Goal: Task Accomplishment & Management: Complete application form

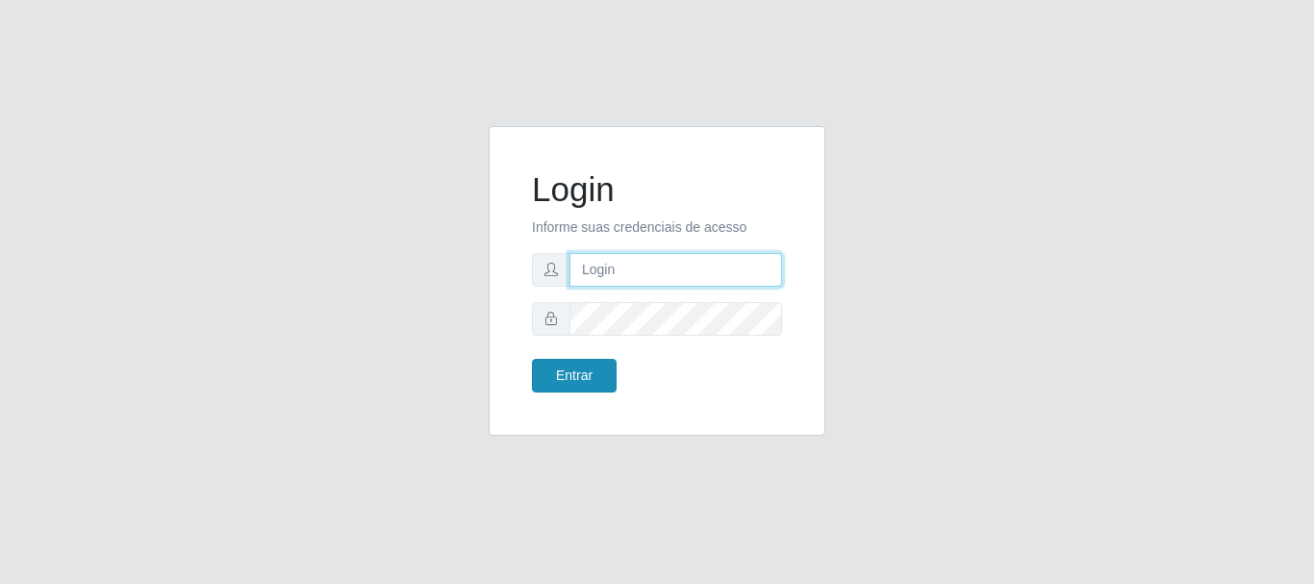
type input "caio@B1"
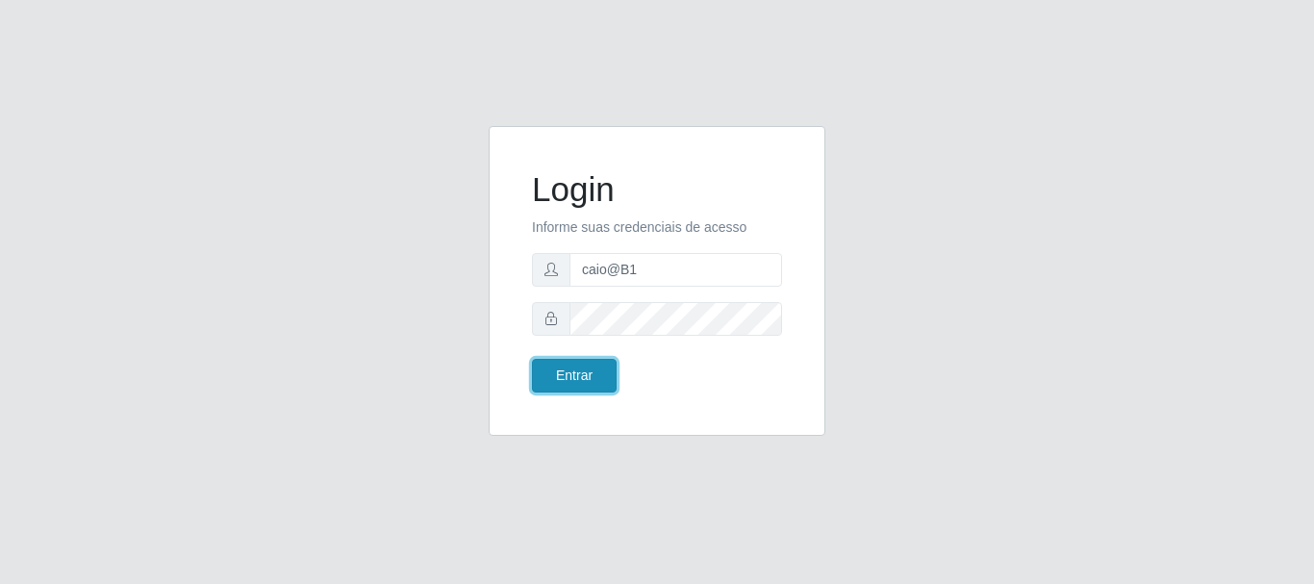
click at [562, 364] on button "Entrar" at bounding box center [574, 376] width 85 height 34
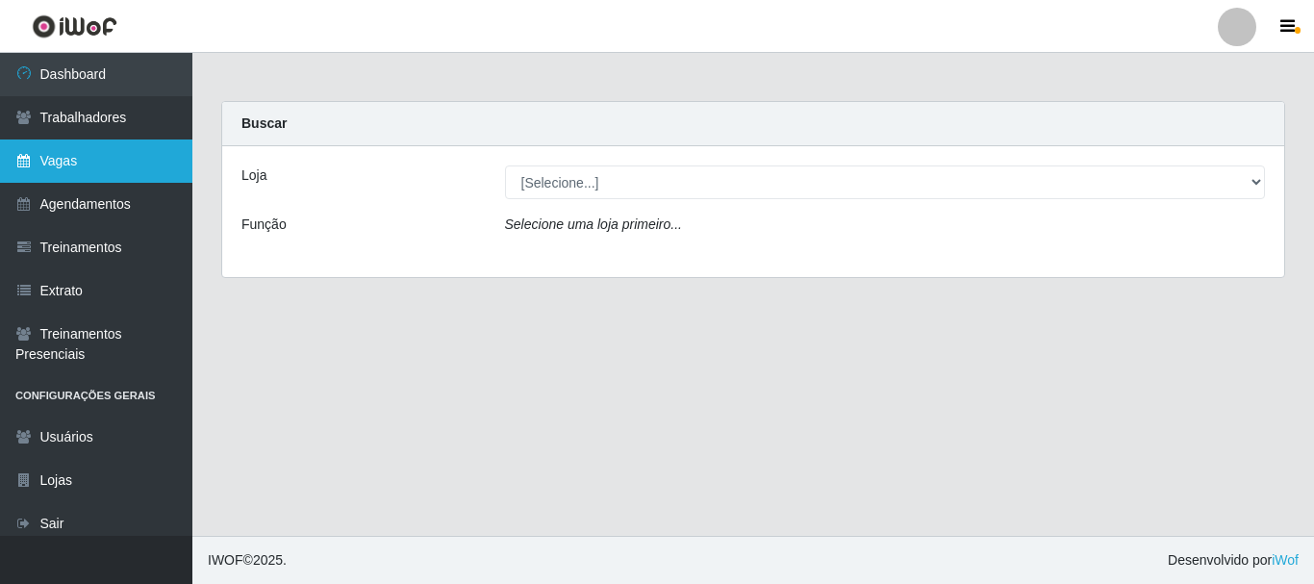
click at [77, 171] on link "Vagas" at bounding box center [96, 160] width 192 height 43
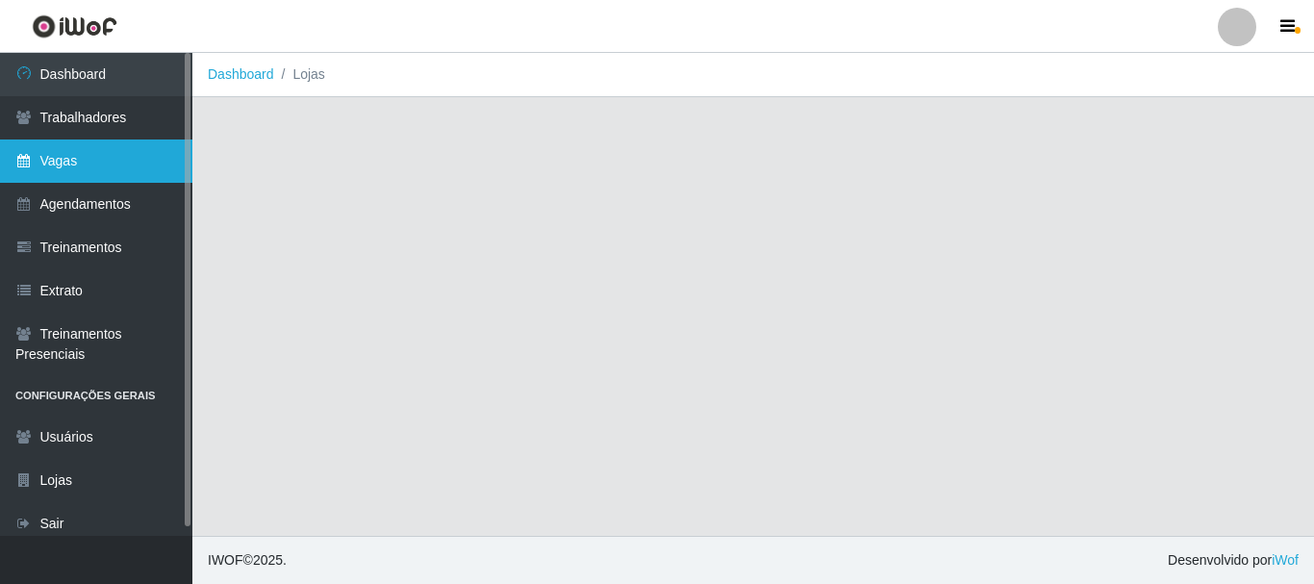
click at [77, 171] on link "Vagas" at bounding box center [96, 160] width 192 height 43
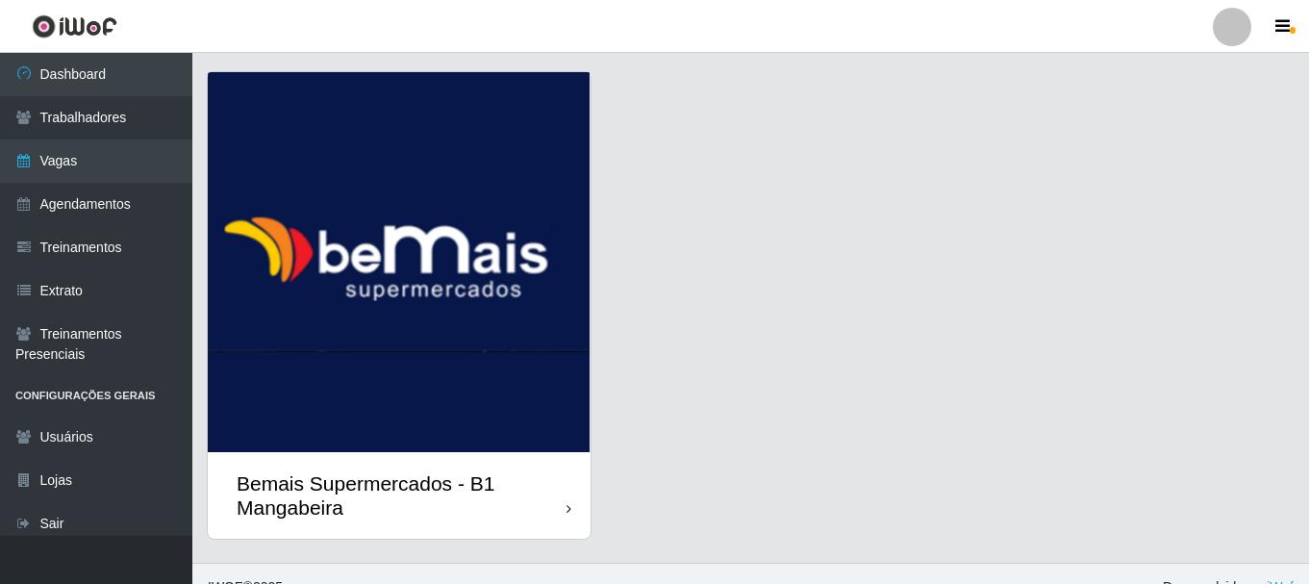
scroll to position [76, 0]
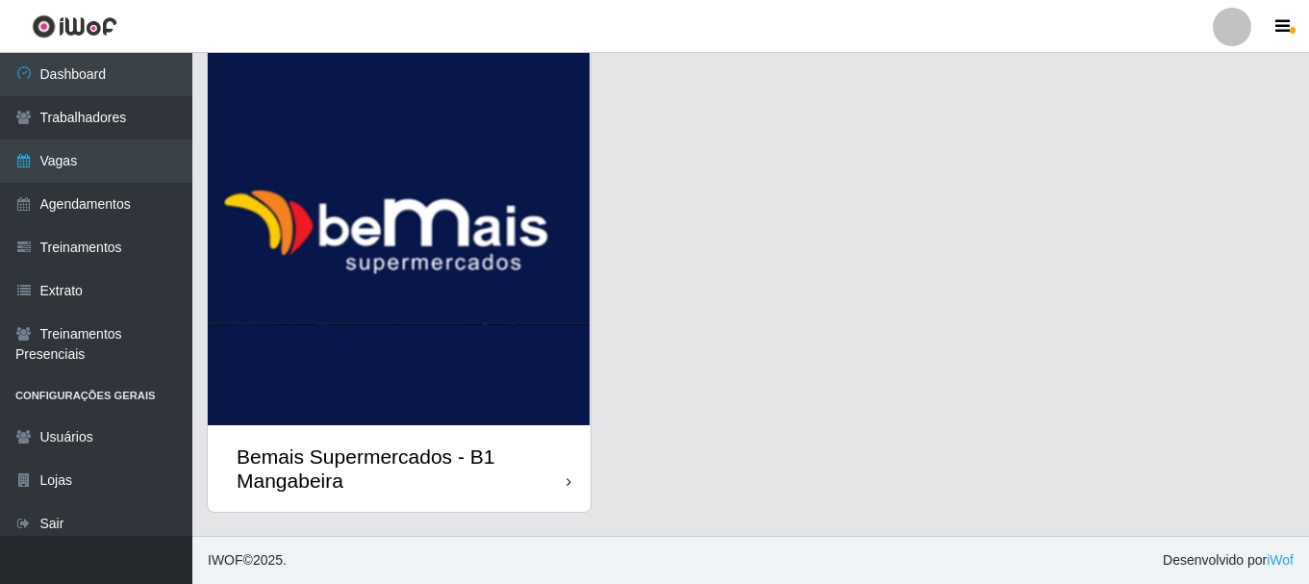
click at [540, 465] on div "Bemais Supermercados - B1 Mangabeira" at bounding box center [402, 468] width 330 height 48
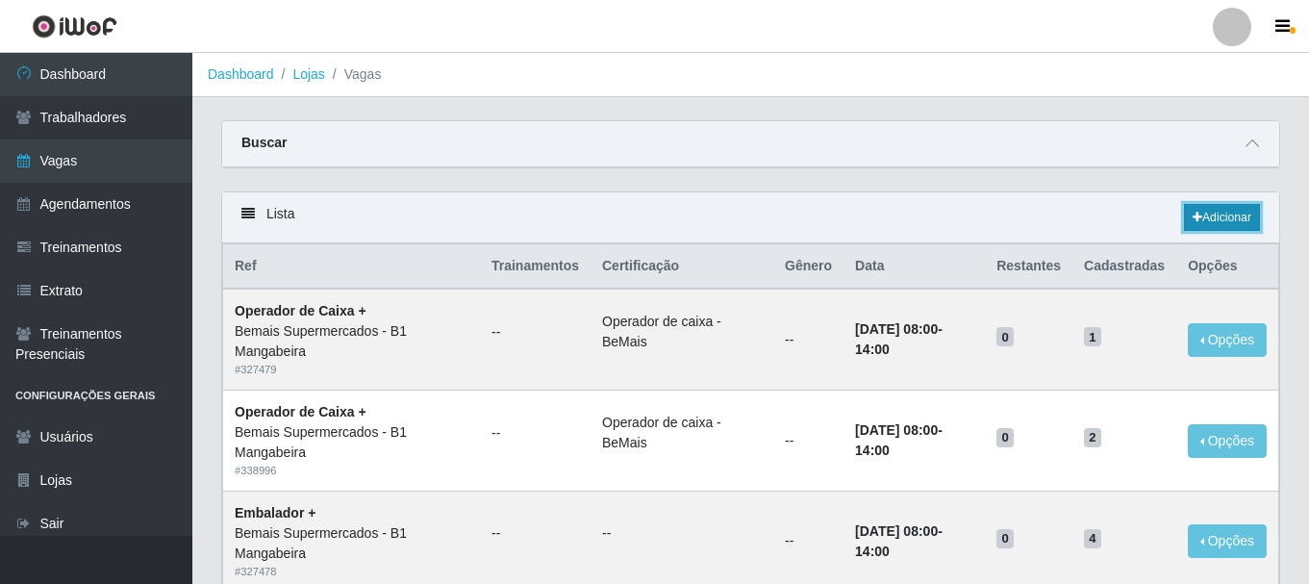
click at [1223, 221] on link "Adicionar" at bounding box center [1222, 217] width 76 height 27
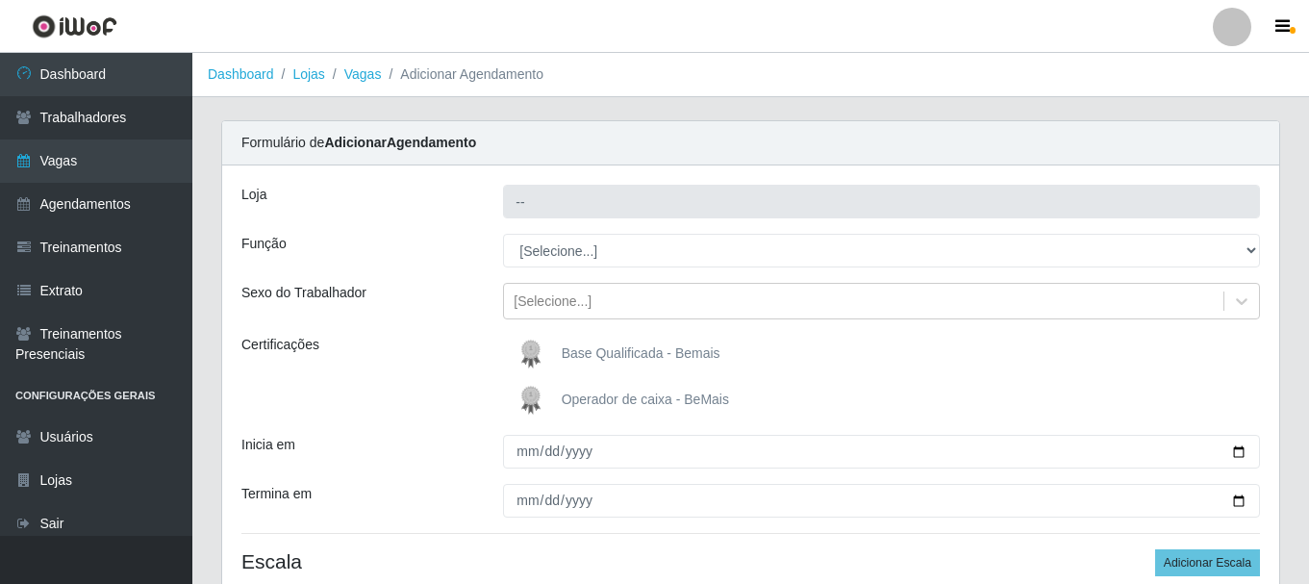
type input "Bemais Supermercados - B1 Mangabeira"
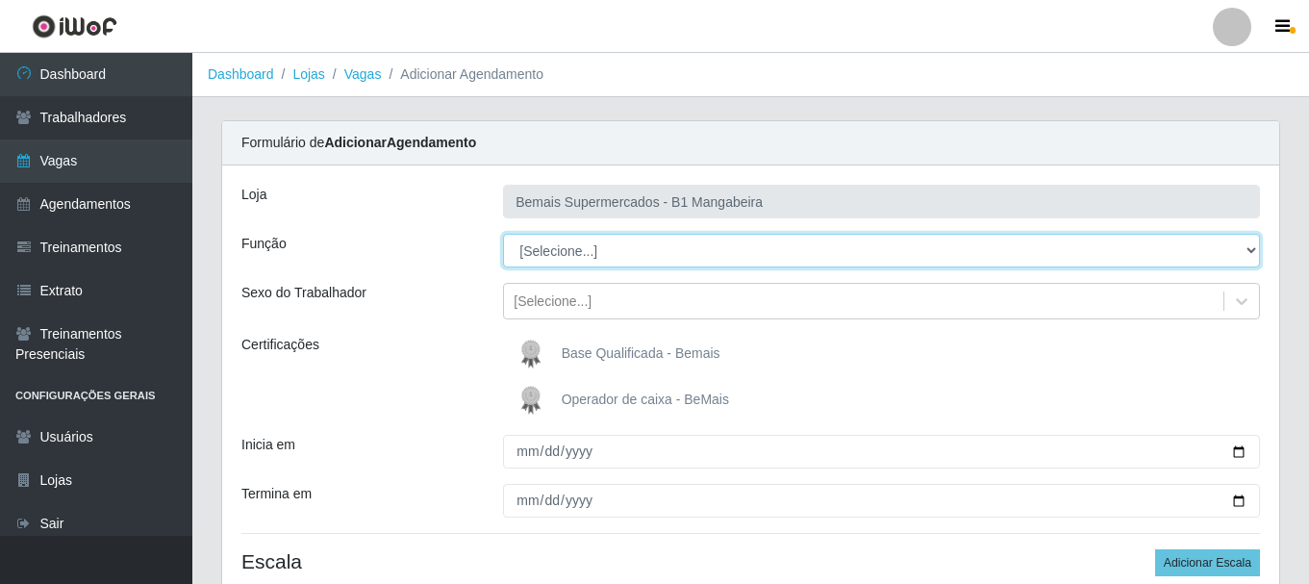
click at [1254, 247] on select "[Selecione...] ASG ASG + ASG ++ Balconista de Açougue Balconista de Açougue + B…" at bounding box center [881, 251] width 757 height 34
select select "22"
click at [503, 234] on select "[Selecione...] ASG ASG + ASG ++ Balconista de Açougue Balconista de Açougue + B…" at bounding box center [881, 251] width 757 height 34
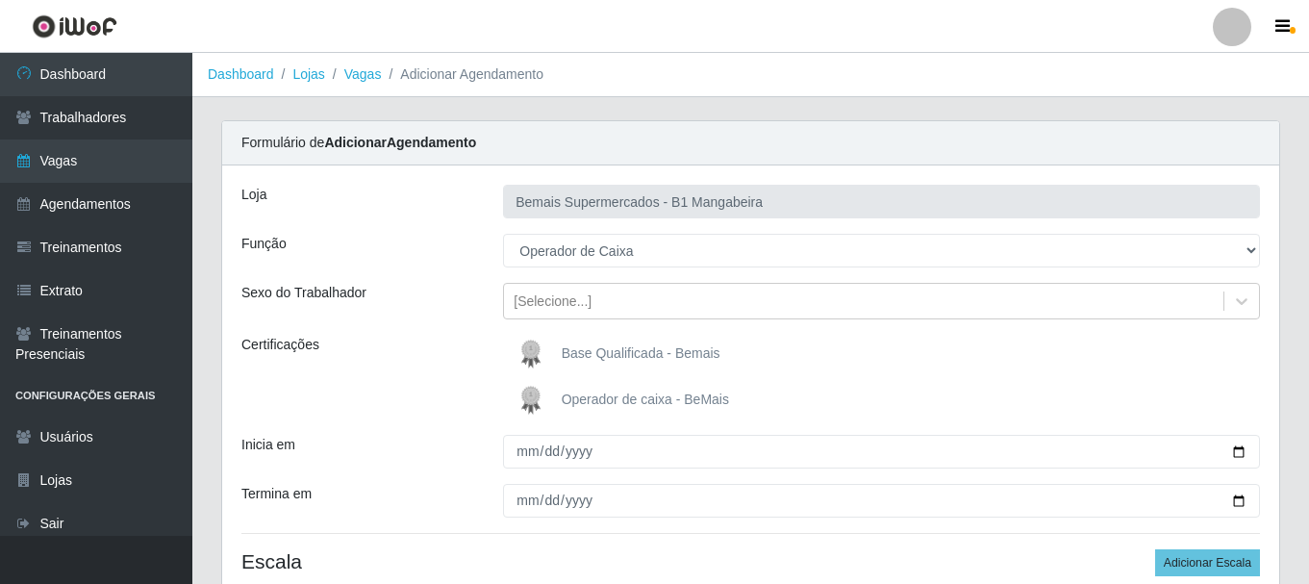
click at [677, 401] on span "Operador de caixa - BeMais" at bounding box center [645, 398] width 167 height 15
click at [0, 0] on input "Operador de caixa - BeMais" at bounding box center [0, 0] width 0 height 0
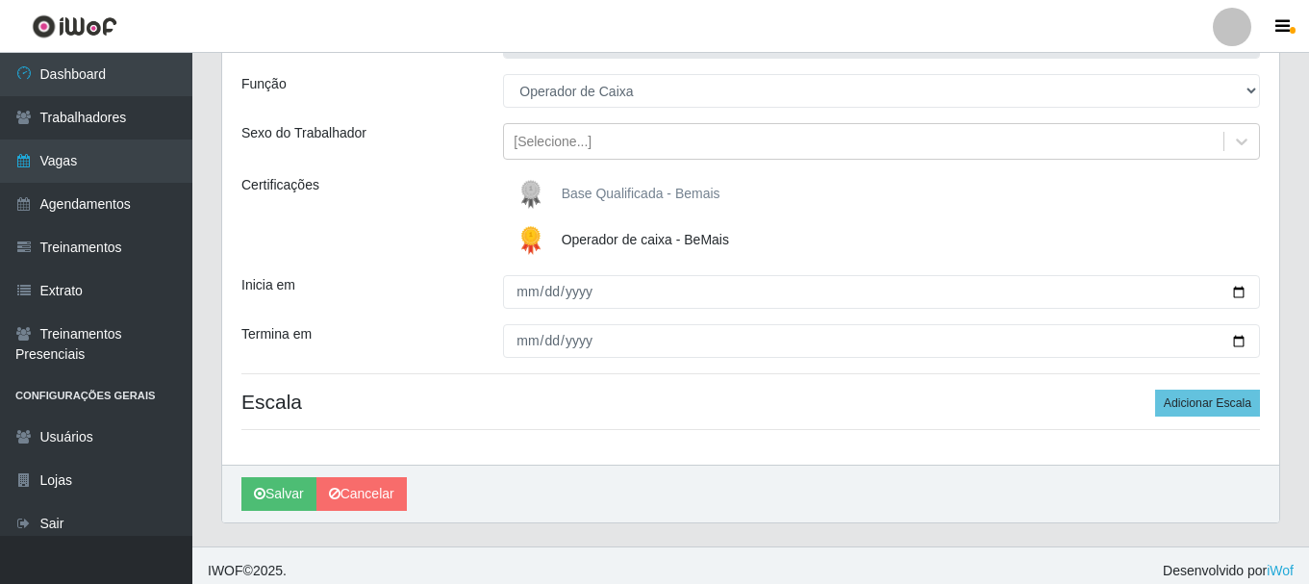
scroll to position [170, 0]
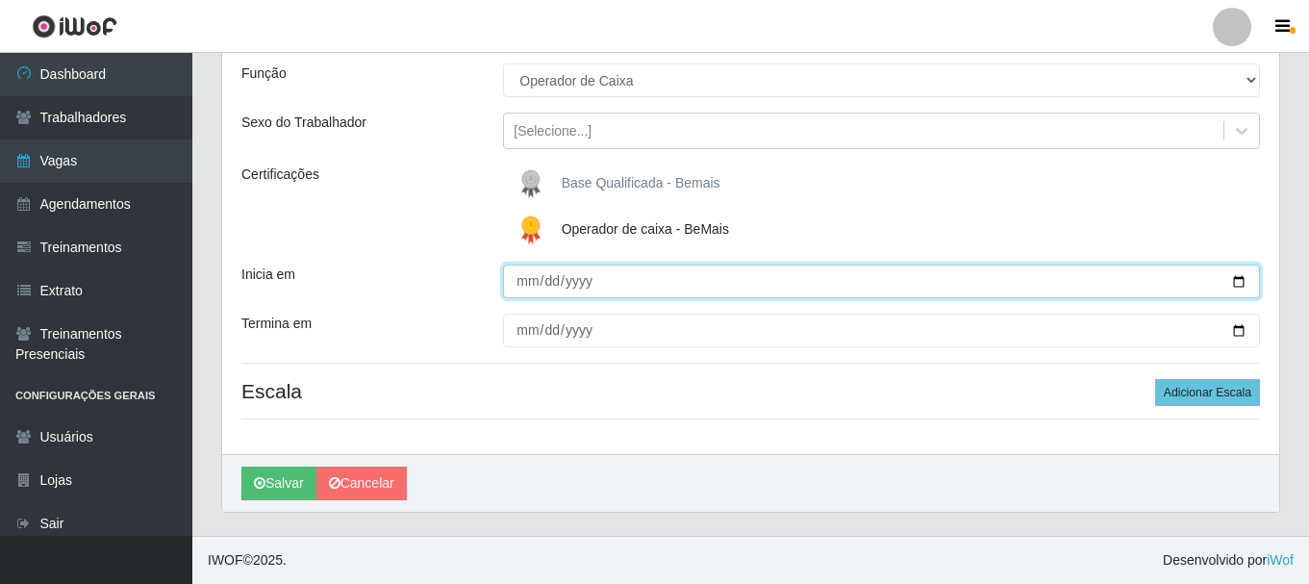
click at [528, 280] on input "Inicia em" at bounding box center [881, 281] width 757 height 34
type input "2025-09-07"
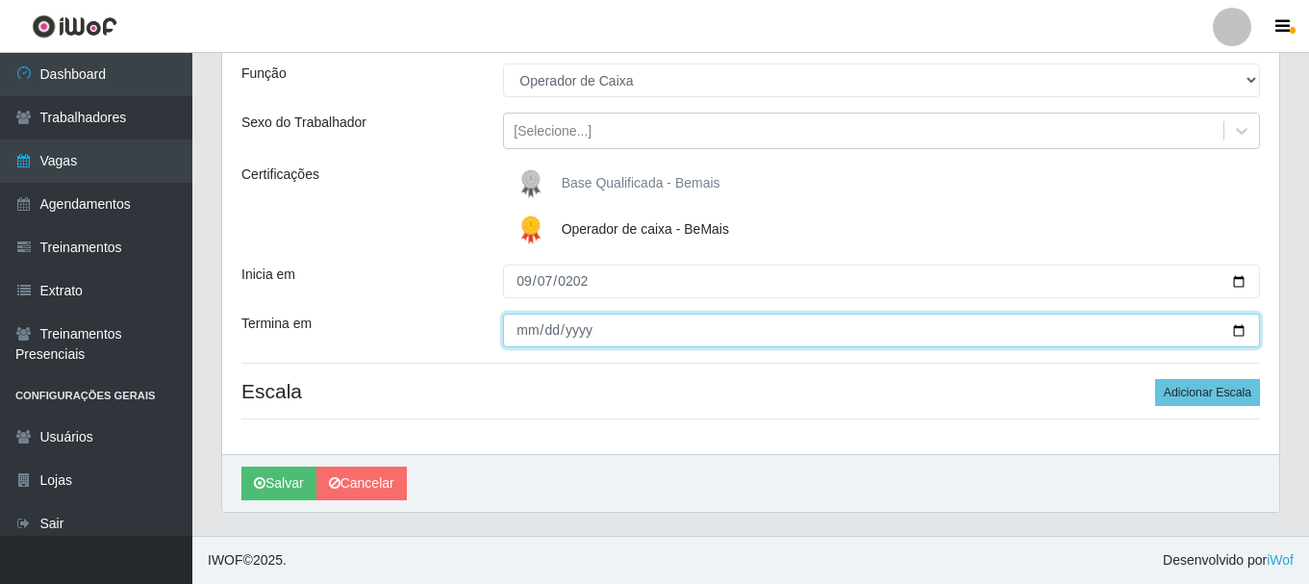
click at [528, 337] on input "Termina em" at bounding box center [881, 331] width 757 height 34
type input "2025-09-07"
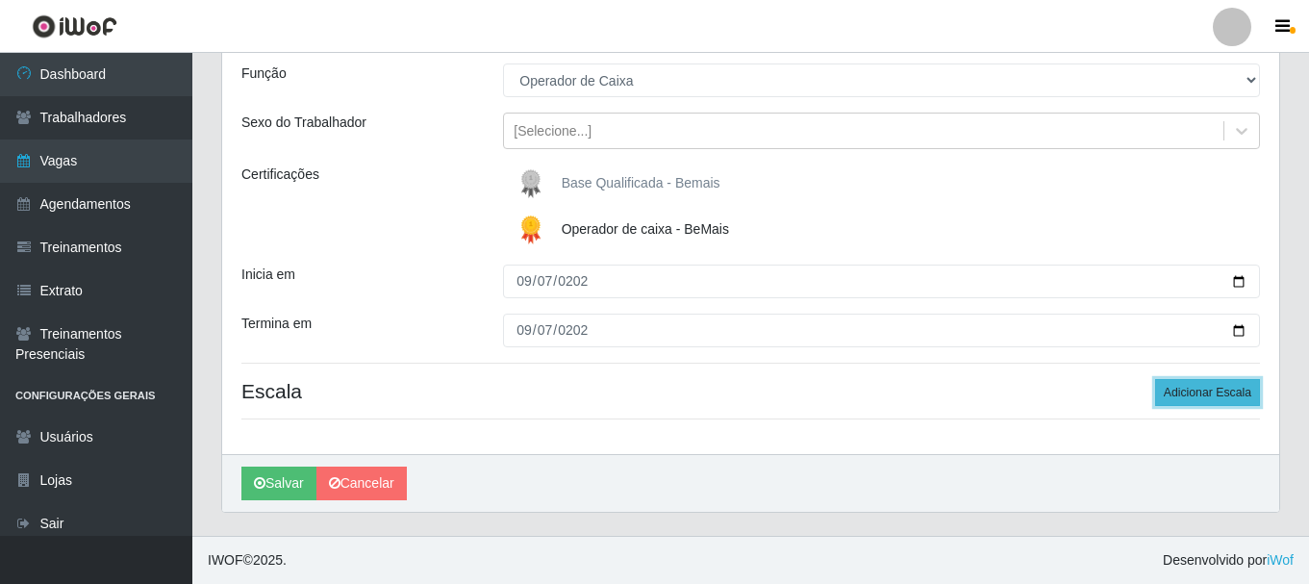
click at [1240, 390] on button "Adicionar Escala" at bounding box center [1207, 392] width 105 height 27
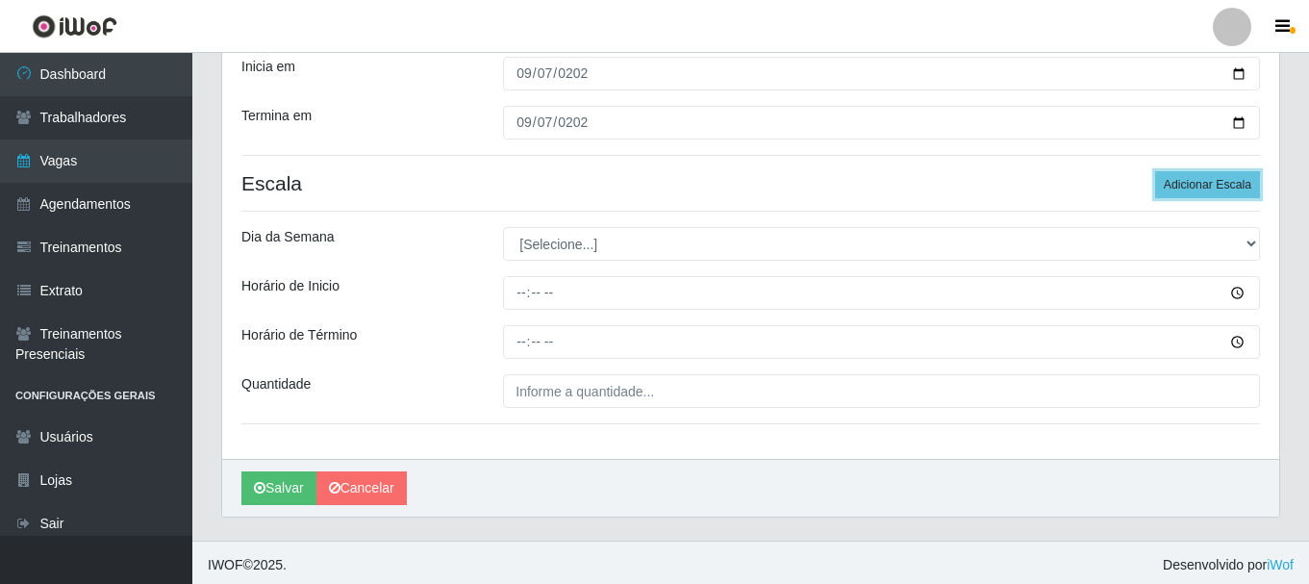
scroll to position [383, 0]
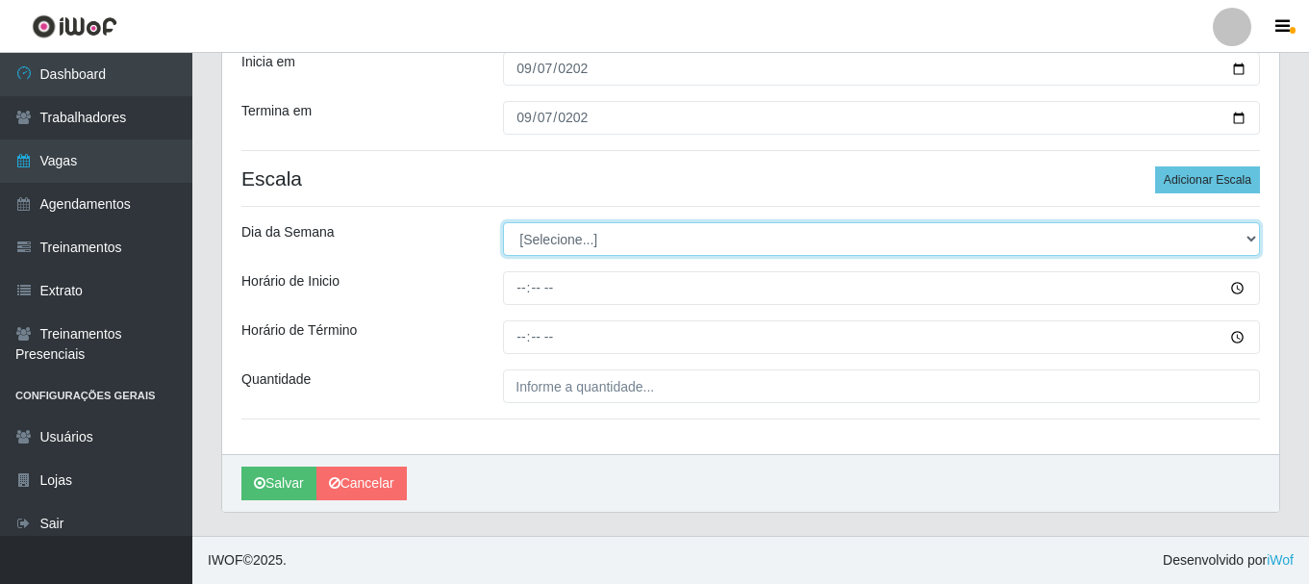
click at [1245, 241] on select "[Selecione...] Segunda Terça Quarta Quinta Sexta Sábado Domingo" at bounding box center [881, 239] width 757 height 34
select select "0"
click at [503, 222] on select "[Selecione...] Segunda Terça Quarta Quinta Sexta Sábado Domingo" at bounding box center [881, 239] width 757 height 34
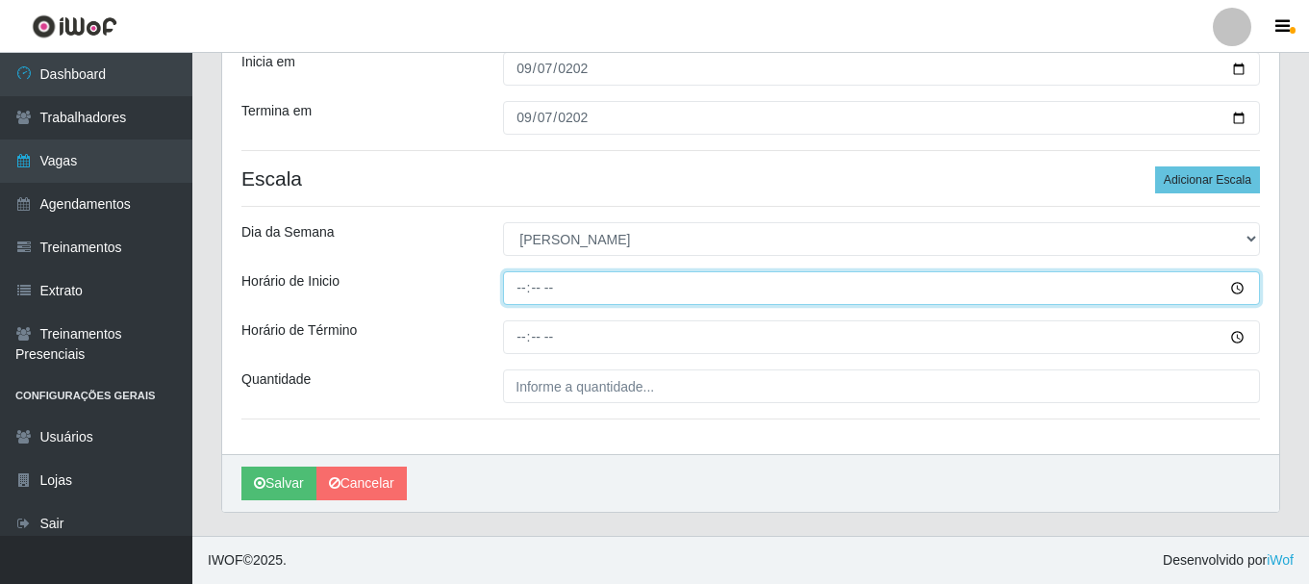
click at [524, 292] on input "Horário de Inicio" at bounding box center [881, 288] width 757 height 34
type input "08:00"
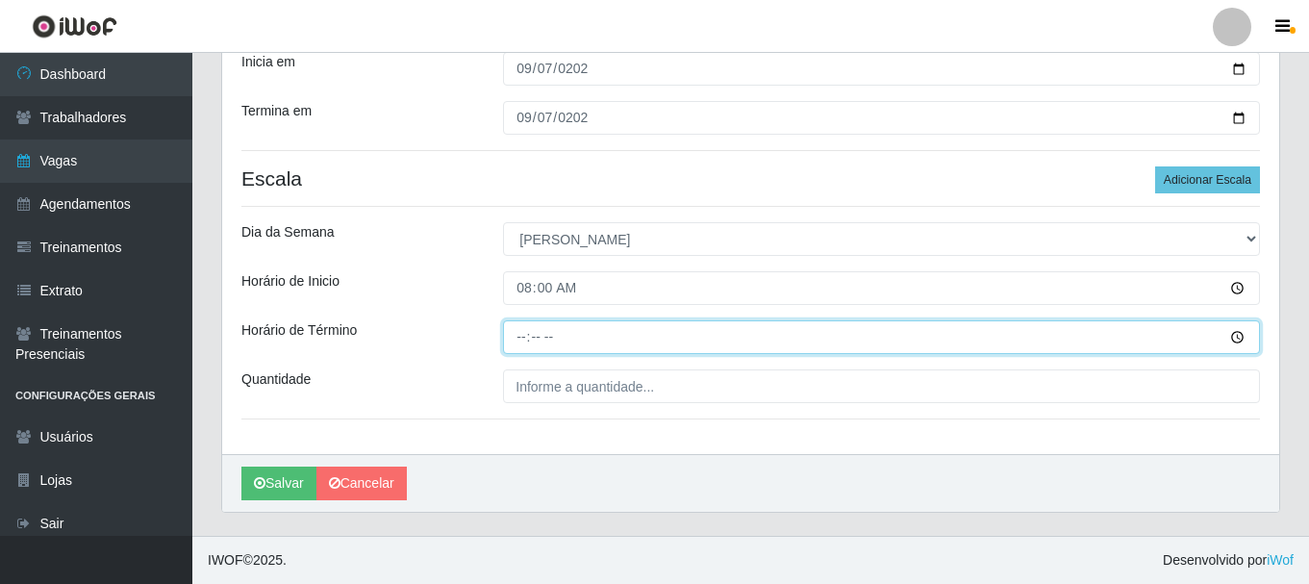
click at [528, 338] on input "Horário de Término" at bounding box center [881, 337] width 757 height 34
type input "14:00"
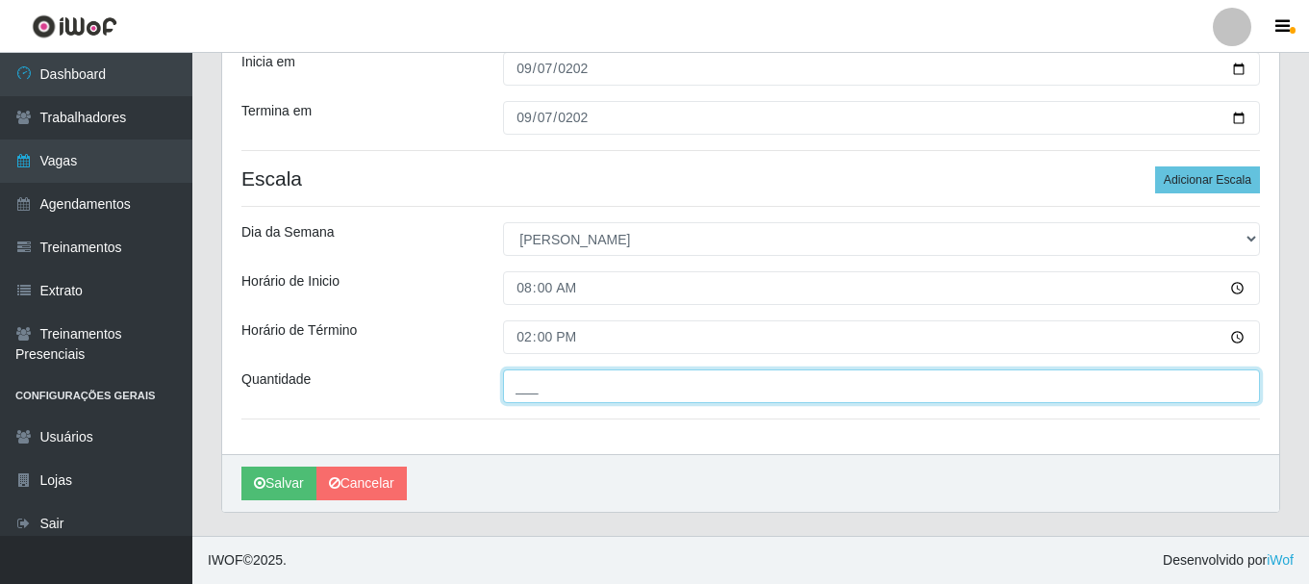
click at [570, 388] on input "___" at bounding box center [881, 386] width 757 height 34
type input "1__"
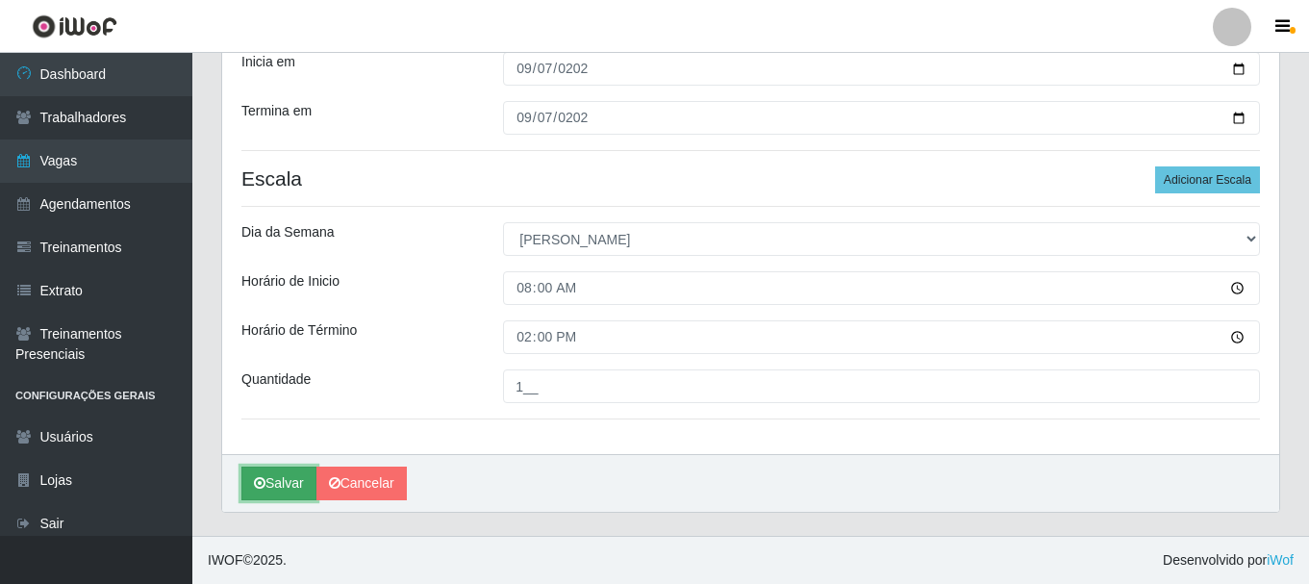
click at [260, 487] on icon "submit" at bounding box center [260, 482] width 12 height 13
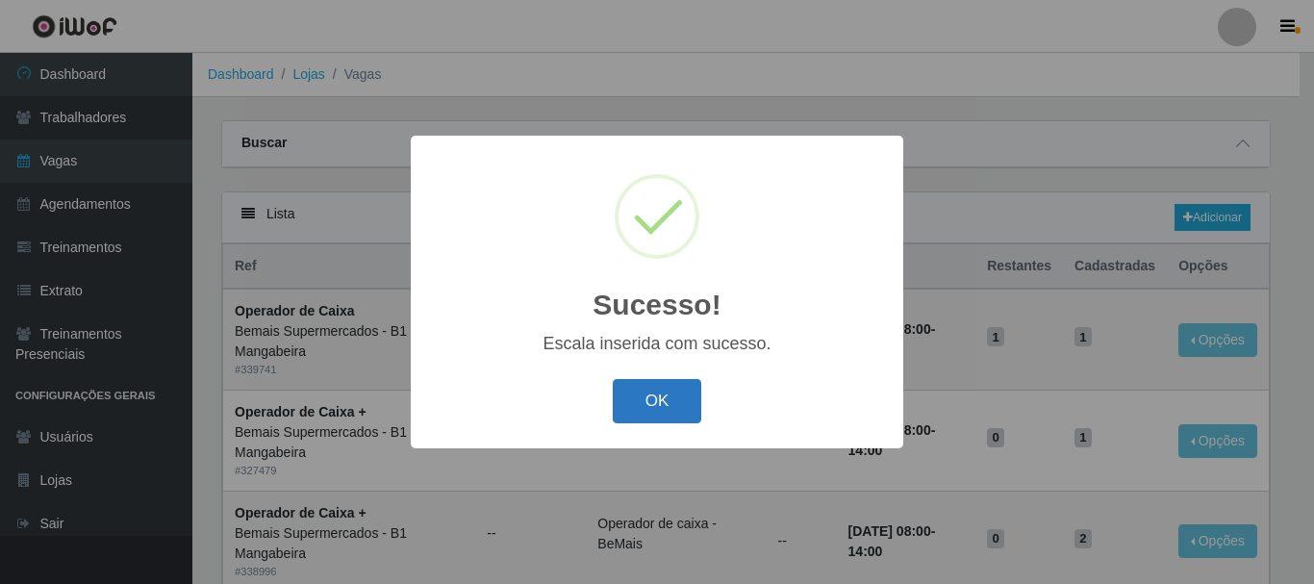
click at [691, 401] on button "OK" at bounding box center [657, 401] width 89 height 45
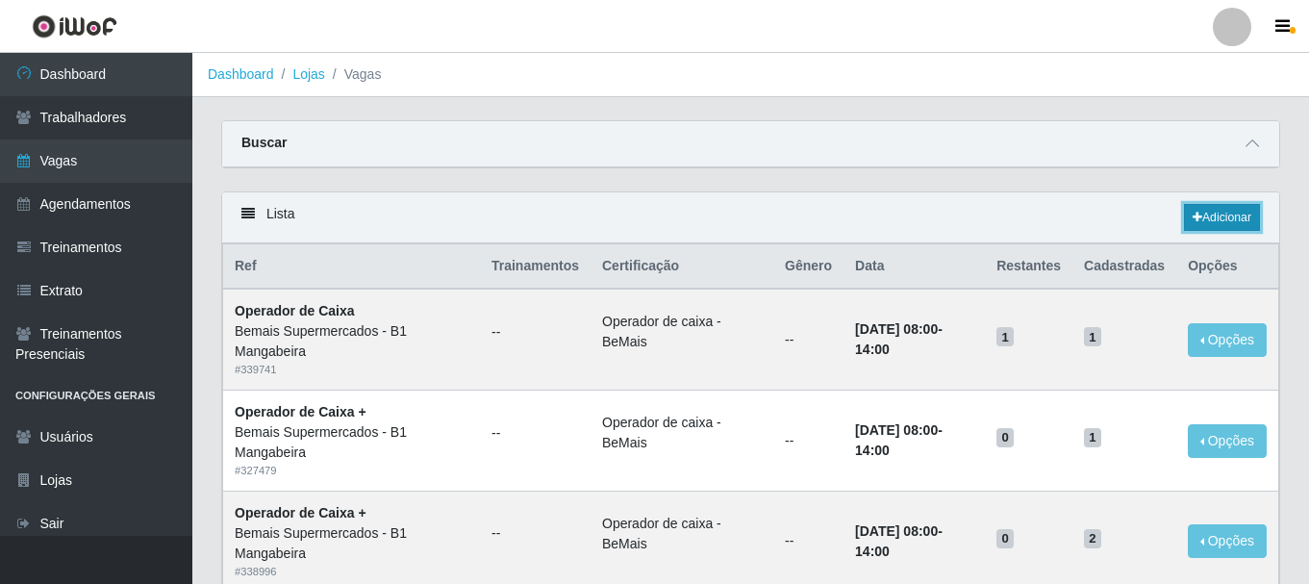
click at [1216, 223] on link "Adicionar" at bounding box center [1222, 217] width 76 height 27
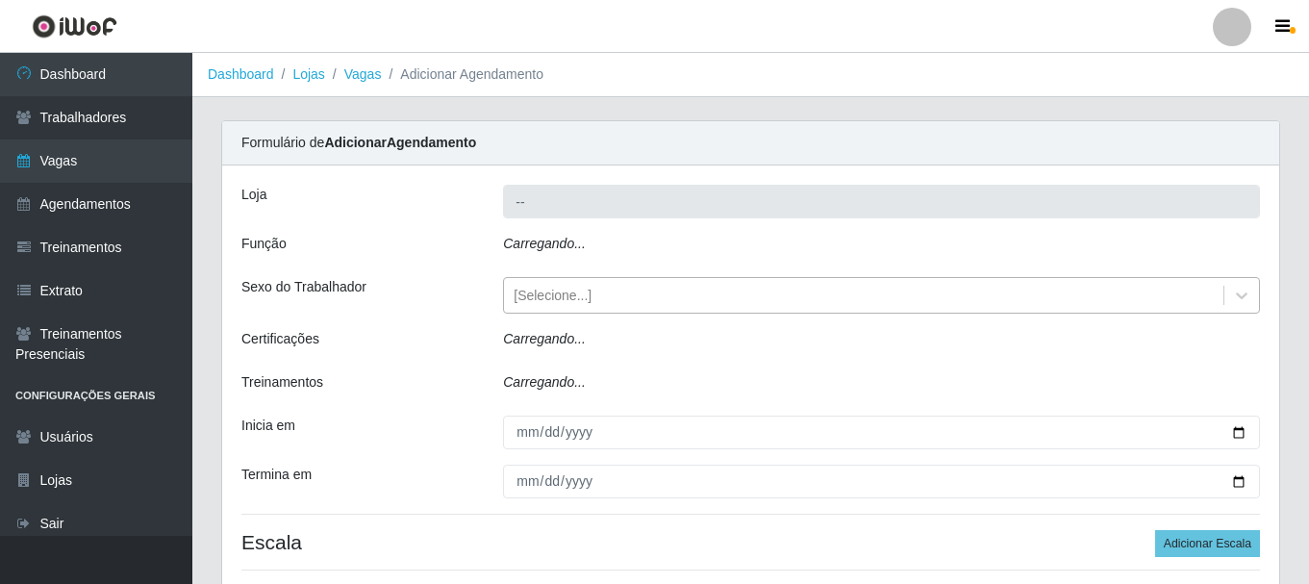
type input "Bemais Supermercados - B1 Mangabeira"
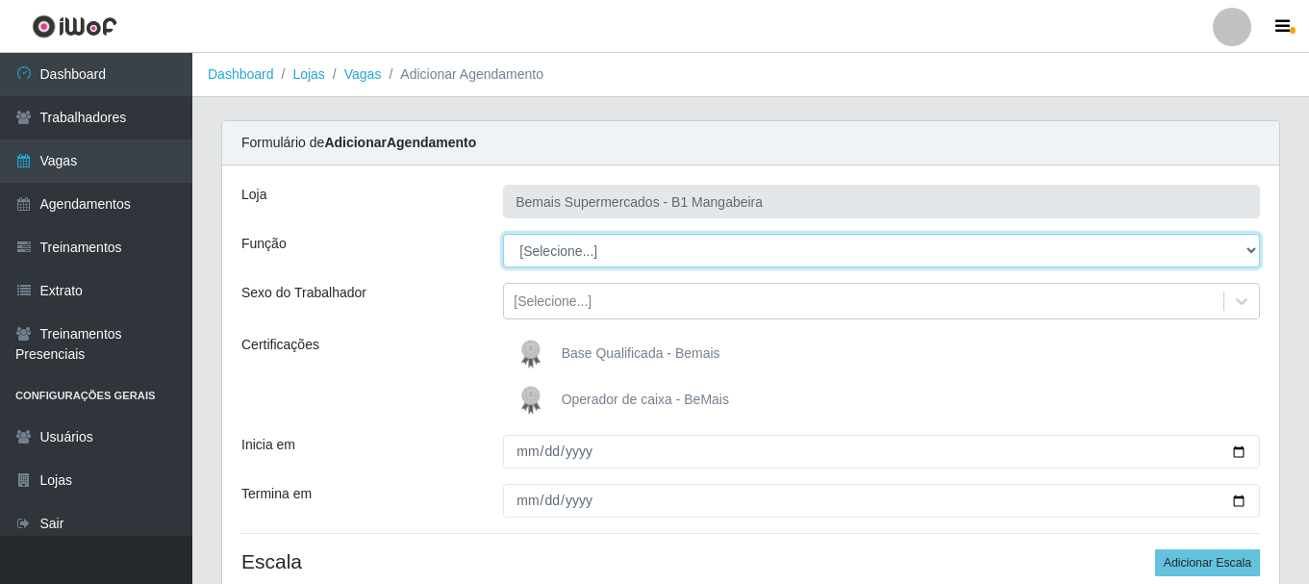
click at [534, 253] on select "[Selecione...] ASG ASG + ASG ++ Balconista de Açougue Balconista de Açougue + B…" at bounding box center [881, 251] width 757 height 34
select select "22"
click at [503, 234] on select "[Selecione...] ASG ASG + ASG ++ Balconista de Açougue Balconista de Açougue + B…" at bounding box center [881, 251] width 757 height 34
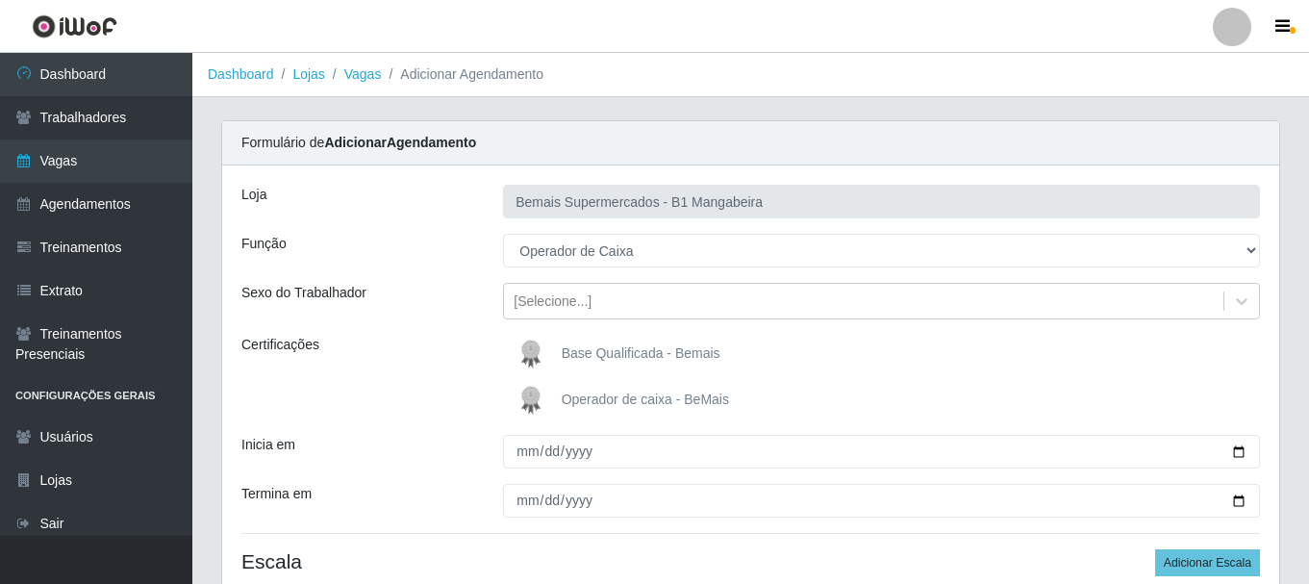
click at [601, 400] on span "Operador de caixa - BeMais" at bounding box center [645, 398] width 167 height 15
click at [0, 0] on input "Operador de caixa - BeMais" at bounding box center [0, 0] width 0 height 0
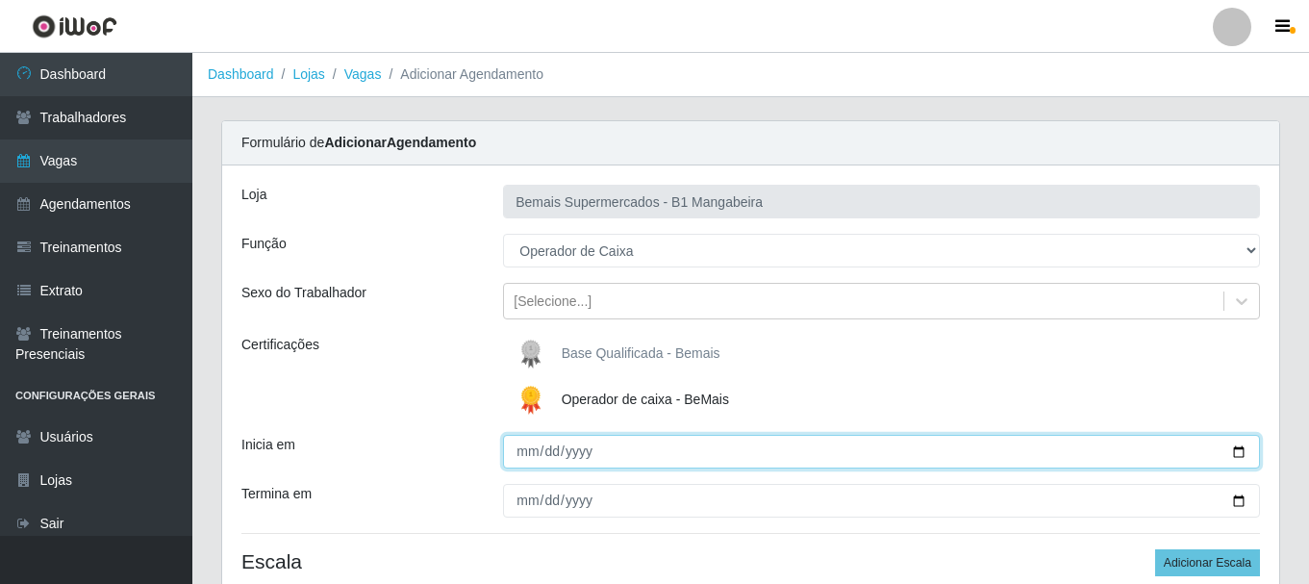
click at [530, 453] on input "Inicia em" at bounding box center [881, 452] width 757 height 34
type input "2025-07-14"
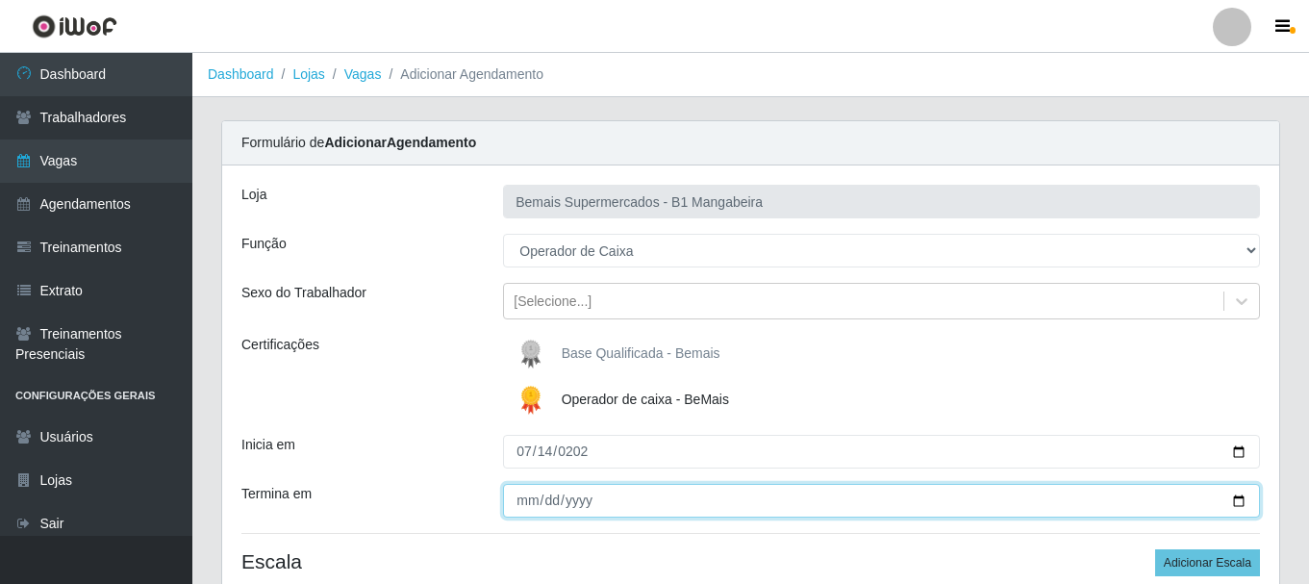
click at [518, 503] on input "Termina em" at bounding box center [881, 501] width 757 height 34
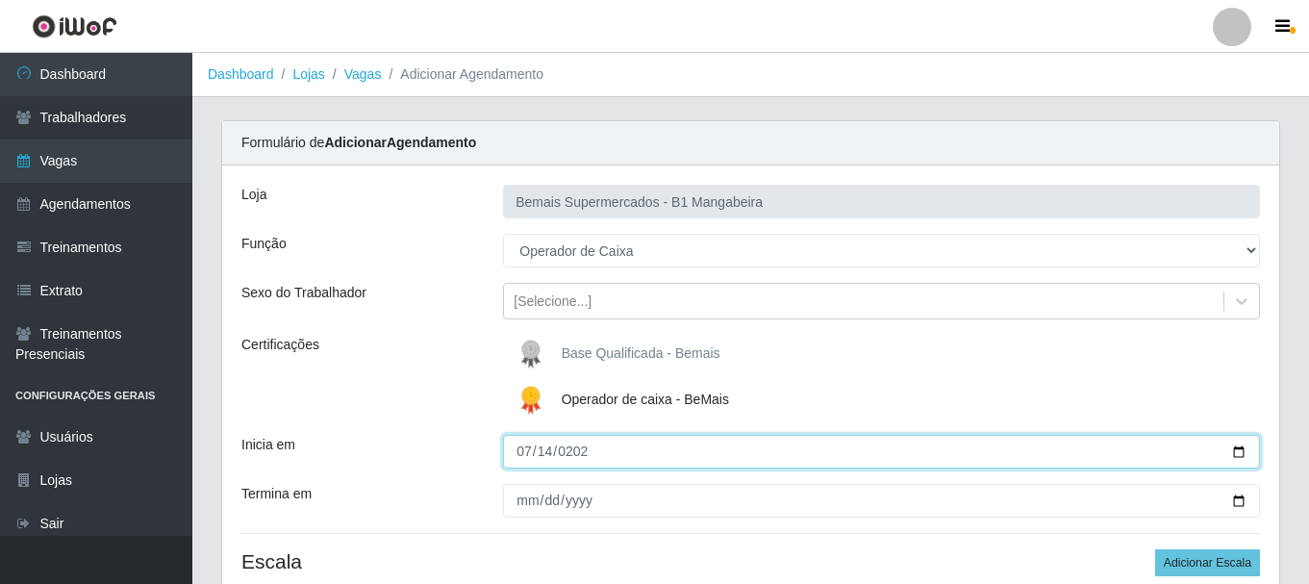
click at [542, 451] on input "2025-07-14" at bounding box center [881, 452] width 757 height 34
type input "2025-09-14"
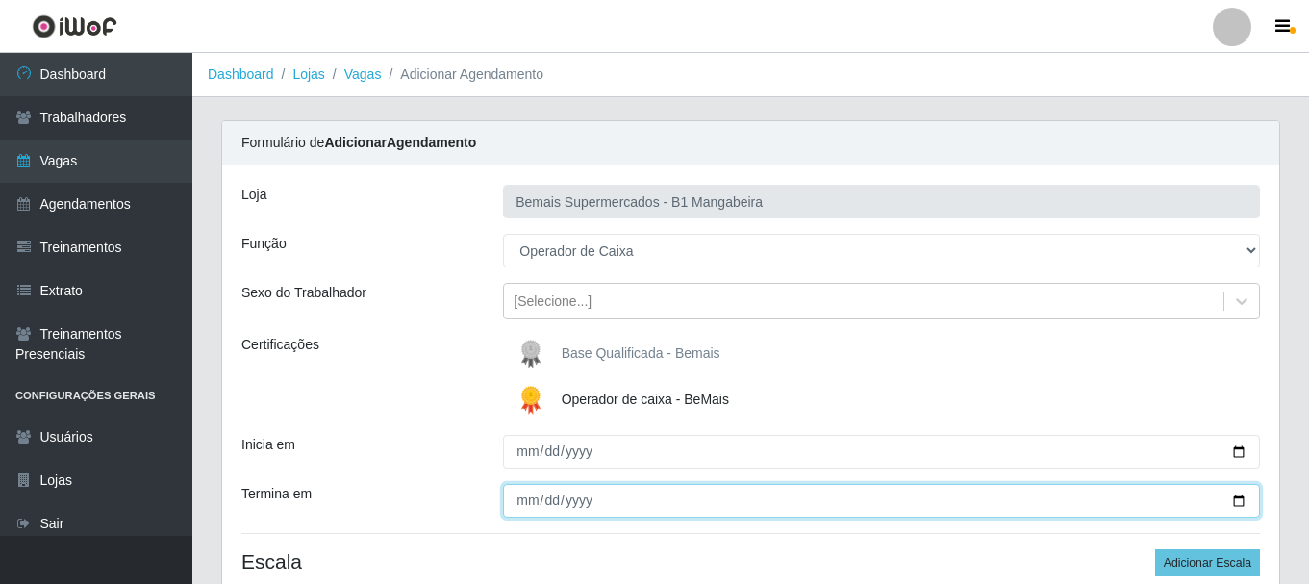
click at [545, 499] on input "Termina em" at bounding box center [881, 501] width 757 height 34
type input "2025-09-14"
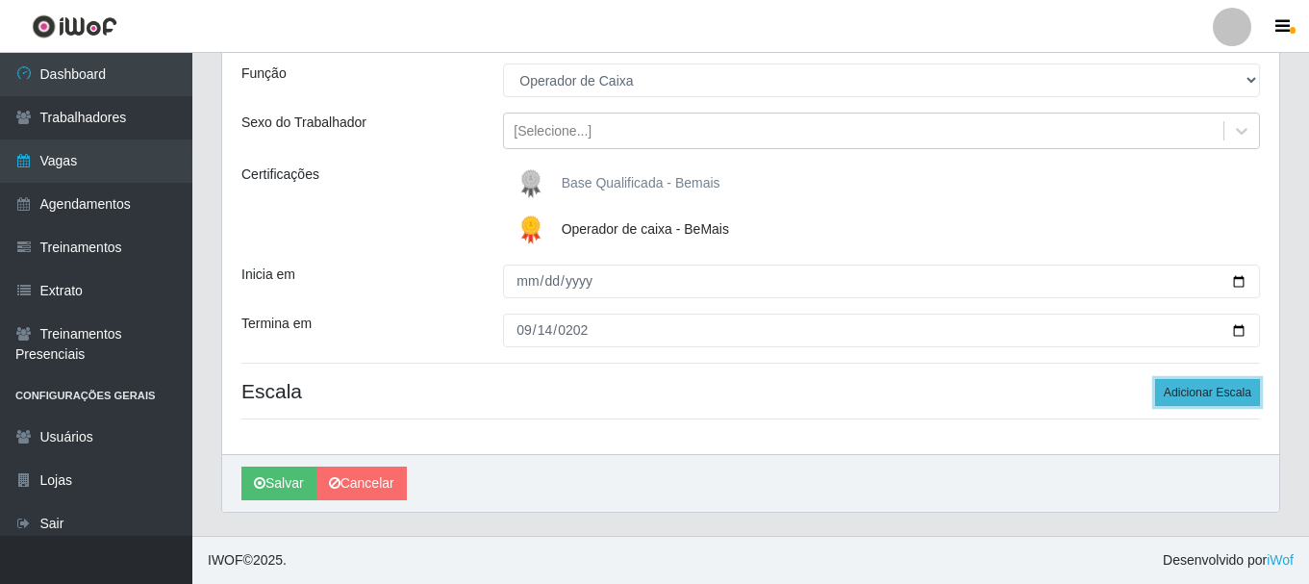
click at [1200, 400] on button "Adicionar Escala" at bounding box center [1207, 392] width 105 height 27
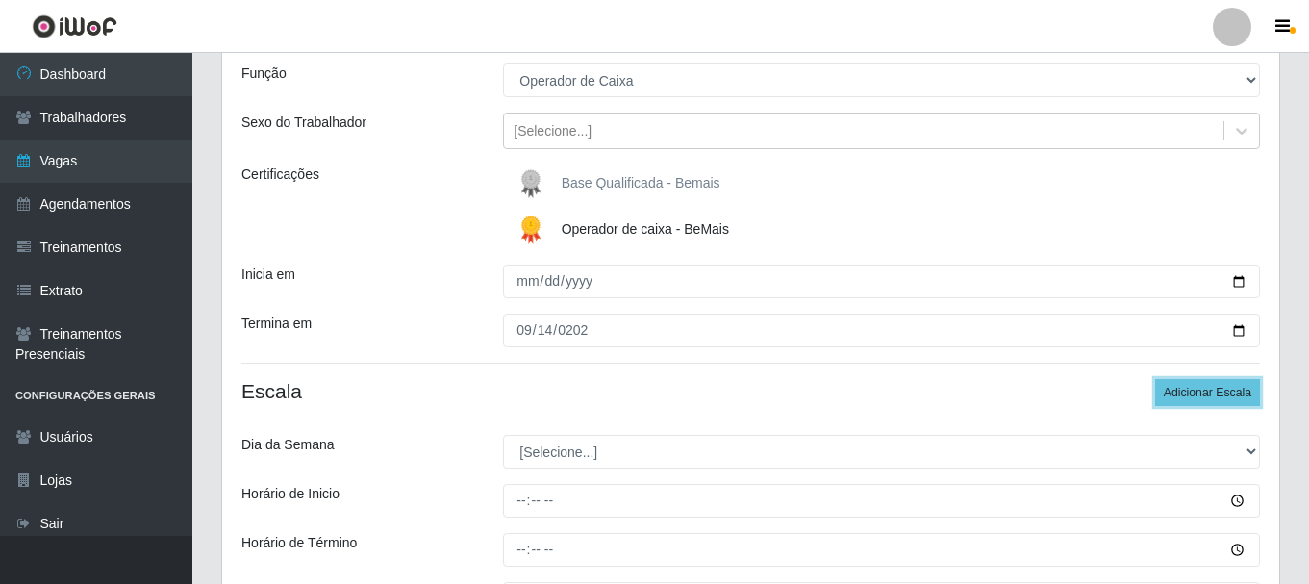
scroll to position [363, 0]
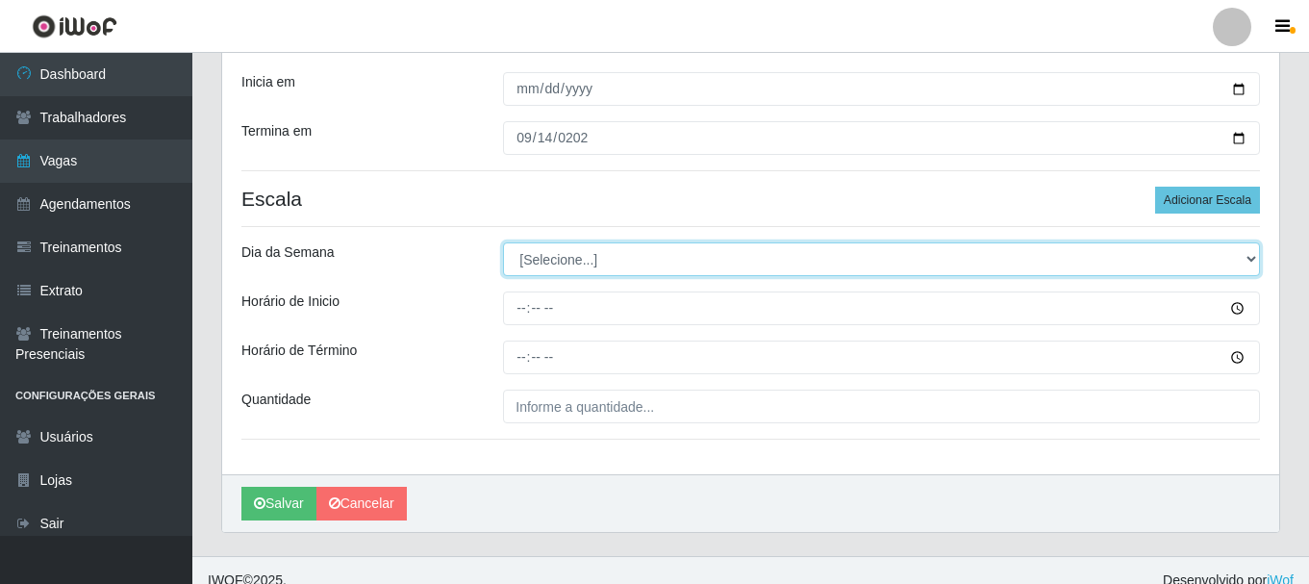
click at [1251, 252] on select "[Selecione...] Segunda Terça Quarta Quinta Sexta Sábado Domingo" at bounding box center [881, 259] width 757 height 34
select select "0"
click at [503, 242] on select "[Selecione...] Segunda Terça Quarta Quinta Sexta Sábado Domingo" at bounding box center [881, 259] width 757 height 34
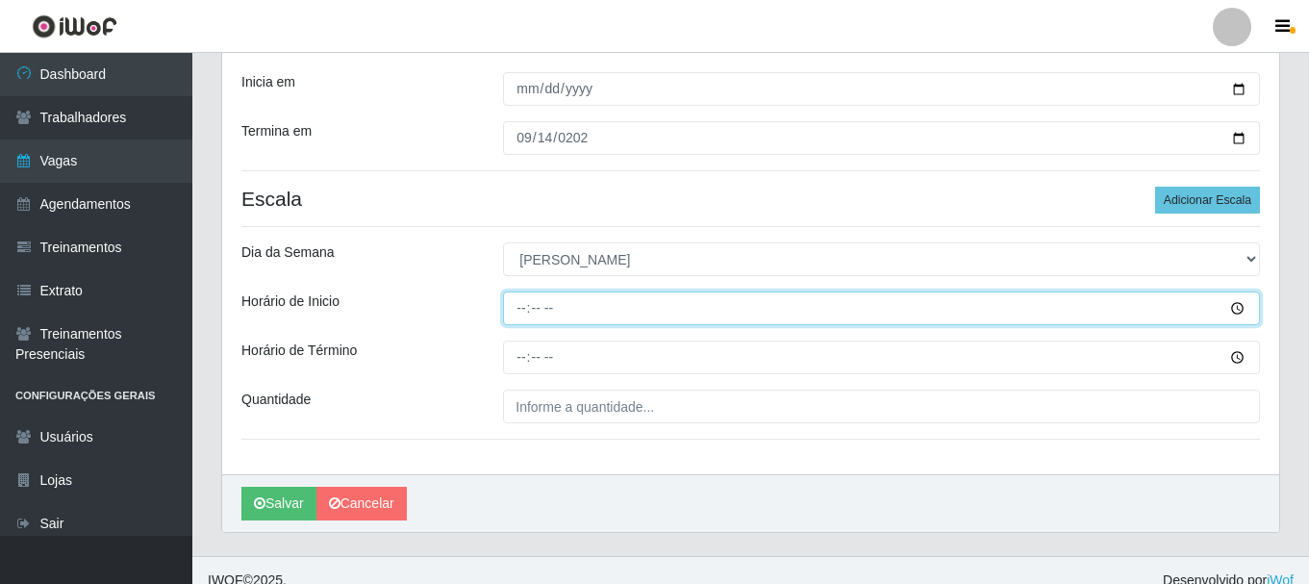
click at [517, 309] on input "Horário de Inicio" at bounding box center [881, 308] width 757 height 34
type input "08:00"
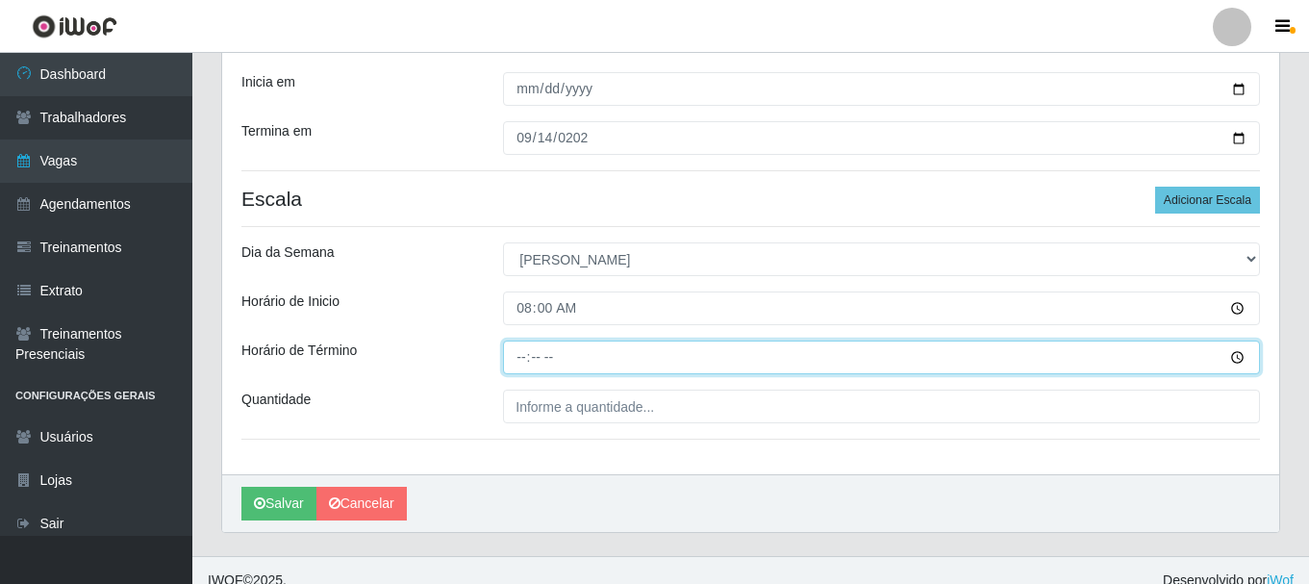
click at [515, 361] on input "Horário de Término" at bounding box center [881, 357] width 757 height 34
type input "14:00"
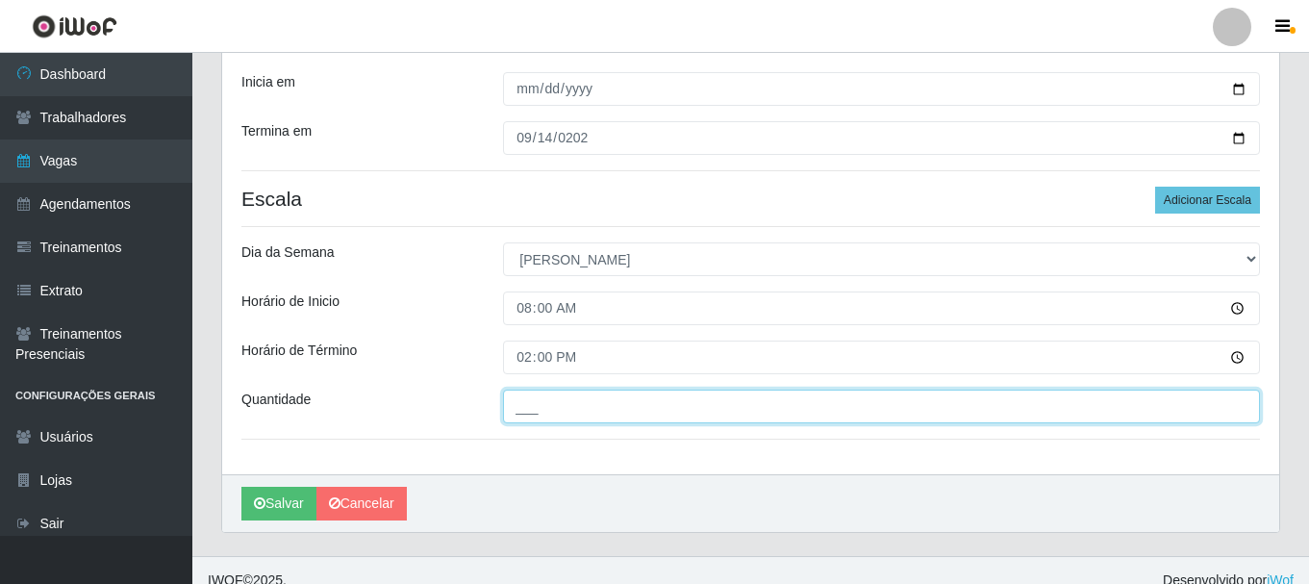
click at [539, 403] on input "___" at bounding box center [881, 407] width 757 height 34
type input "1__"
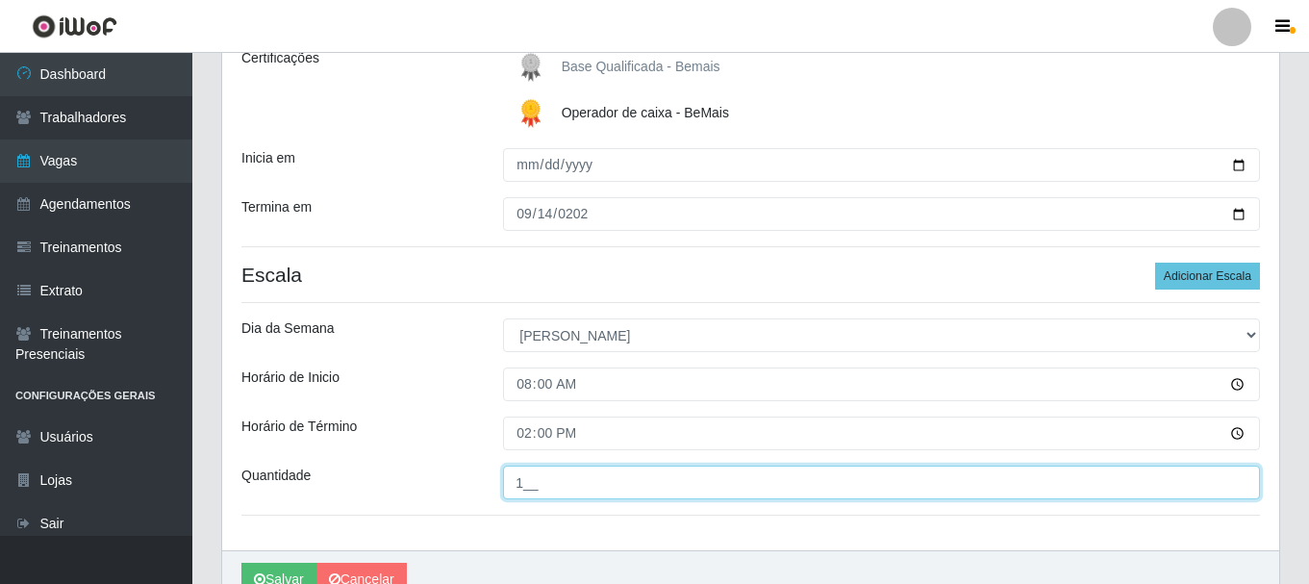
scroll to position [383, 0]
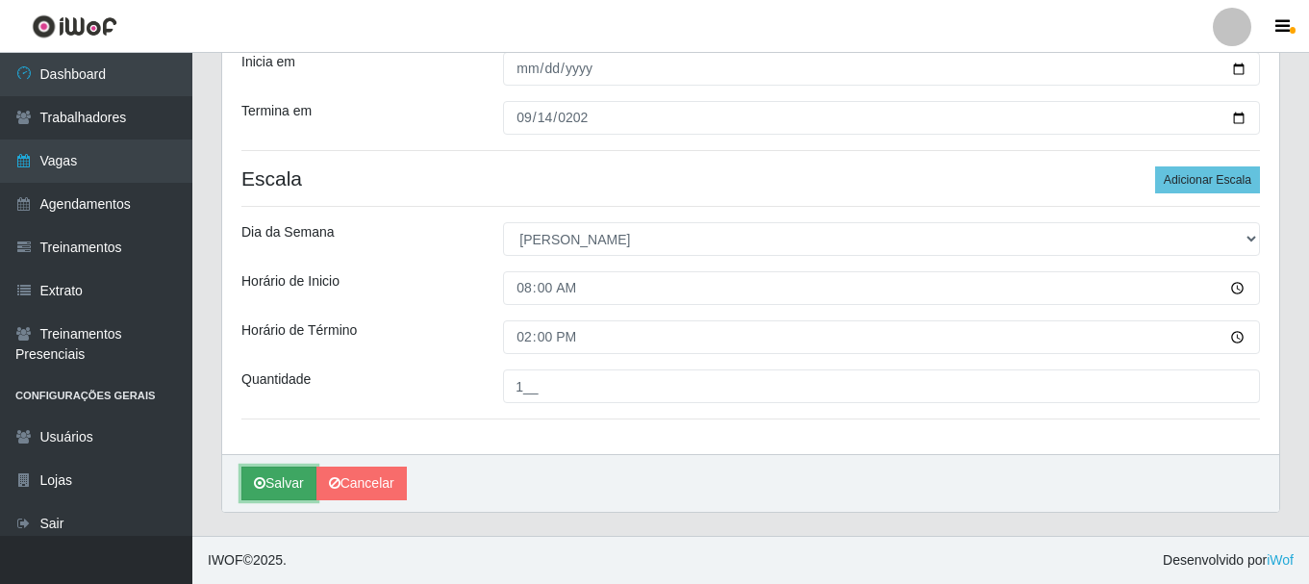
click at [286, 488] on button "Salvar" at bounding box center [278, 483] width 75 height 34
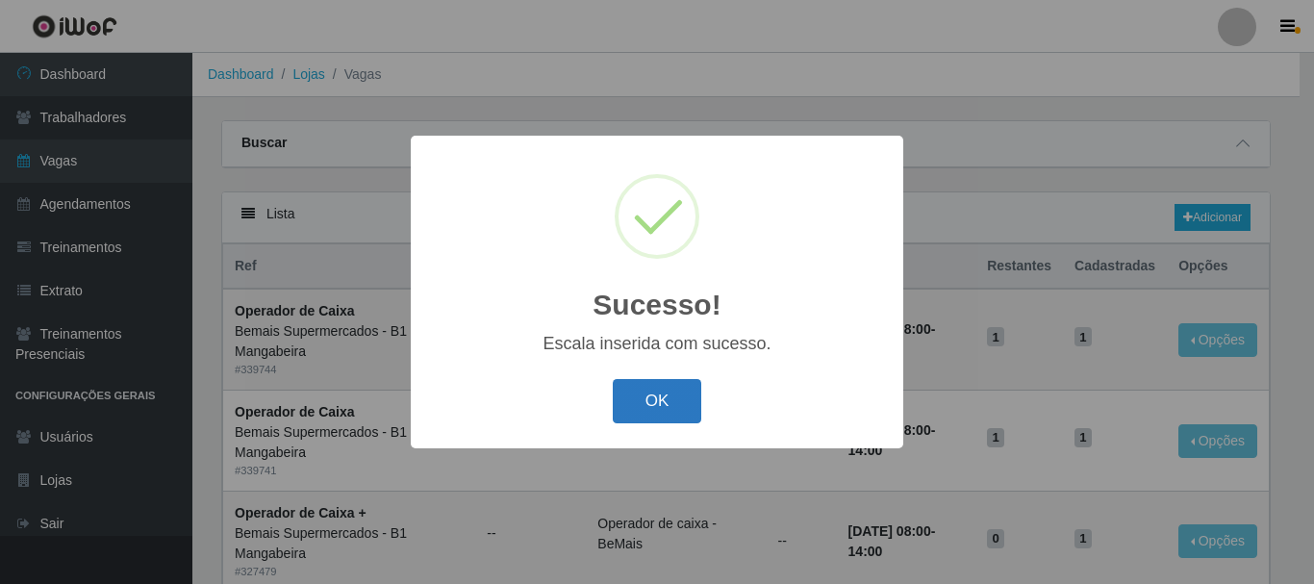
click at [677, 395] on button "OK" at bounding box center [657, 401] width 89 height 45
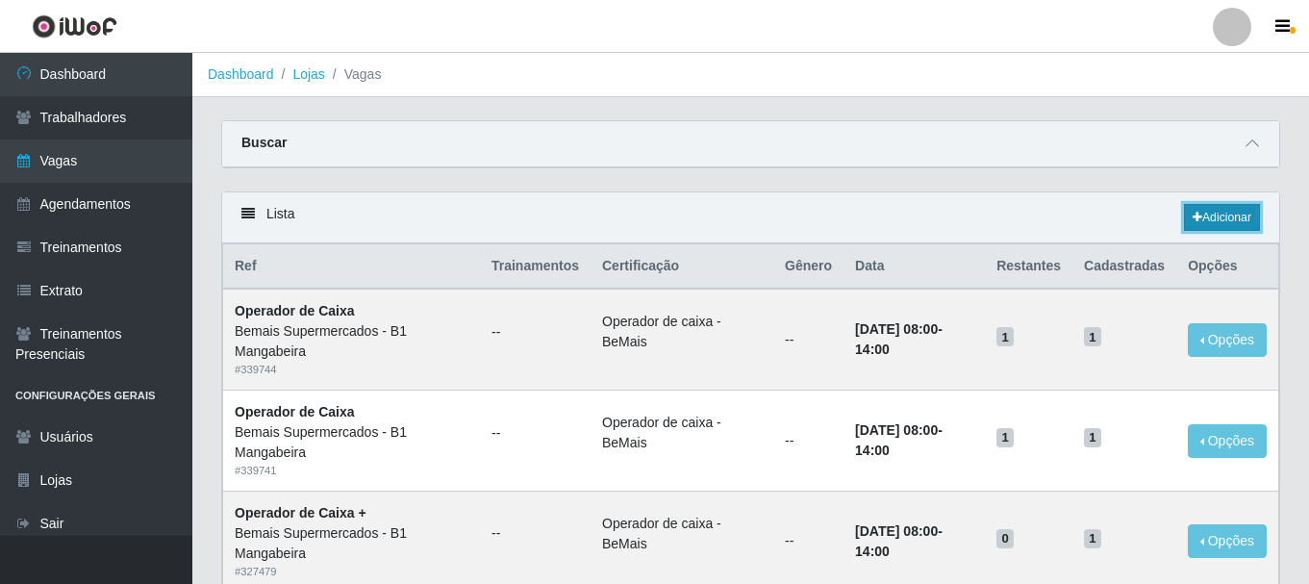
click at [1217, 207] on link "Adicionar" at bounding box center [1222, 217] width 76 height 27
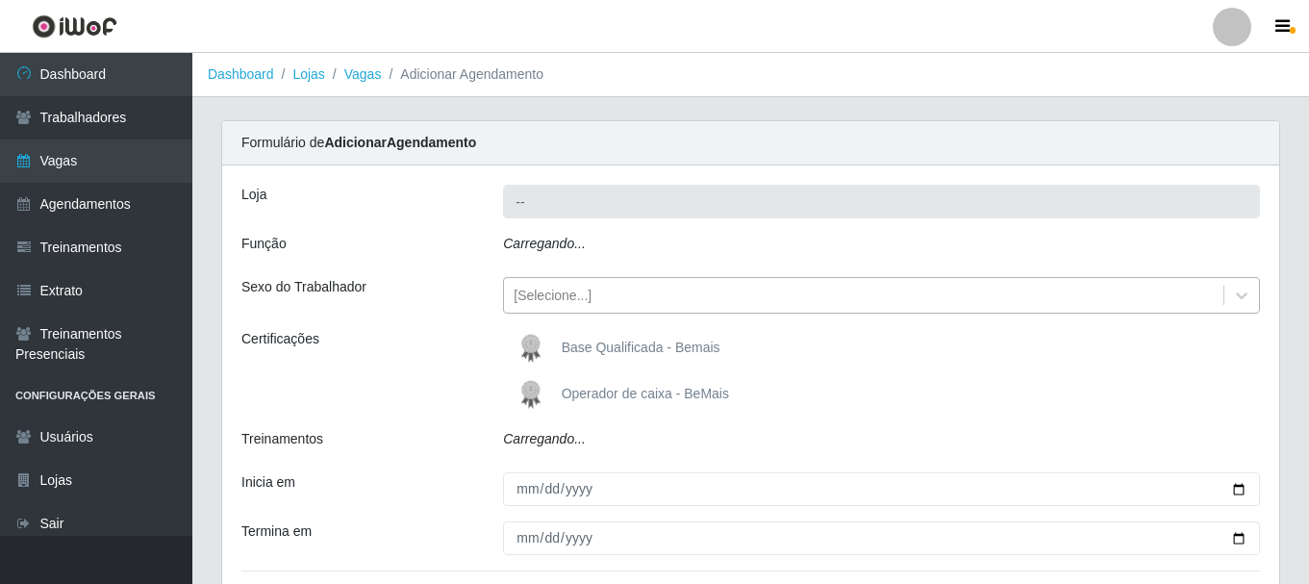
type input "Bemais Supermercados - B1 Mangabeira"
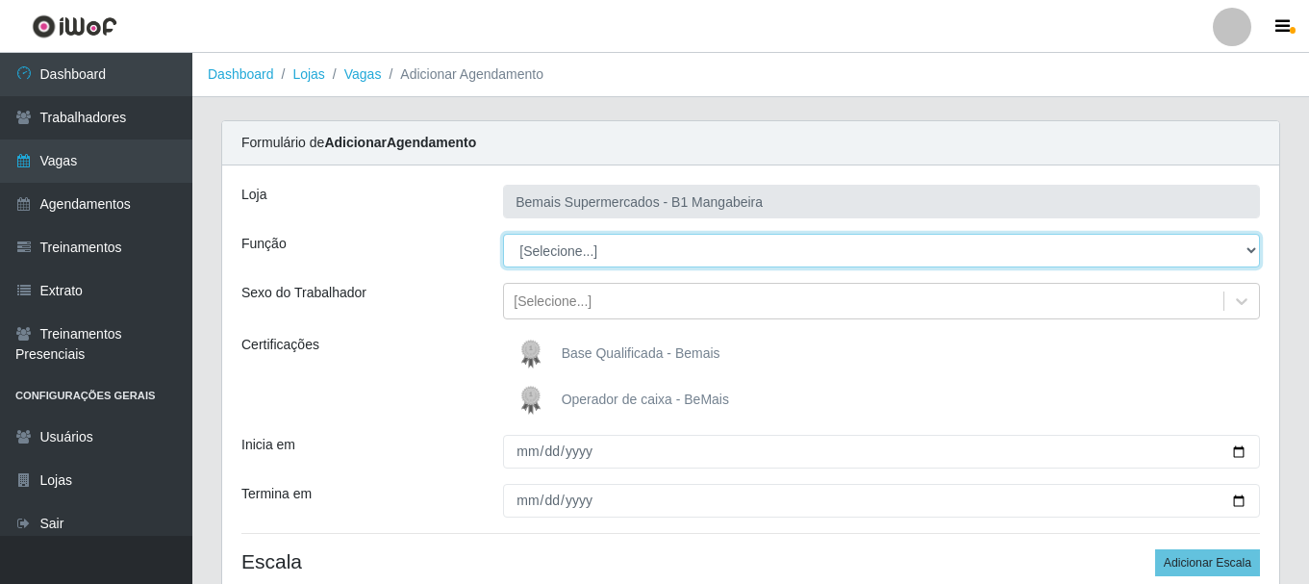
click at [588, 255] on select "[Selecione...] ASG ASG + ASG ++ Balconista de Açougue Balconista de Açougue + B…" at bounding box center [881, 251] width 757 height 34
select select "22"
click at [503, 234] on select "[Selecione...] ASG ASG + ASG ++ Balconista de Açougue Balconista de Açougue + B…" at bounding box center [881, 251] width 757 height 34
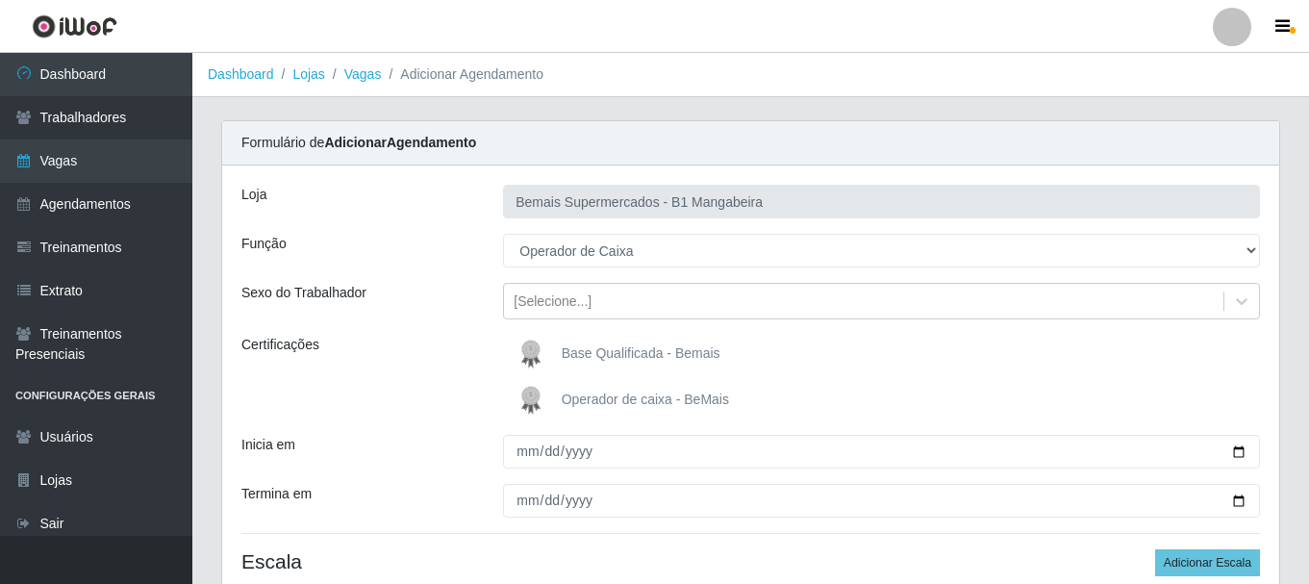
click at [620, 399] on span "Operador de caixa - BeMais" at bounding box center [645, 398] width 167 height 15
click at [0, 0] on input "Operador de caixa - BeMais" at bounding box center [0, 0] width 0 height 0
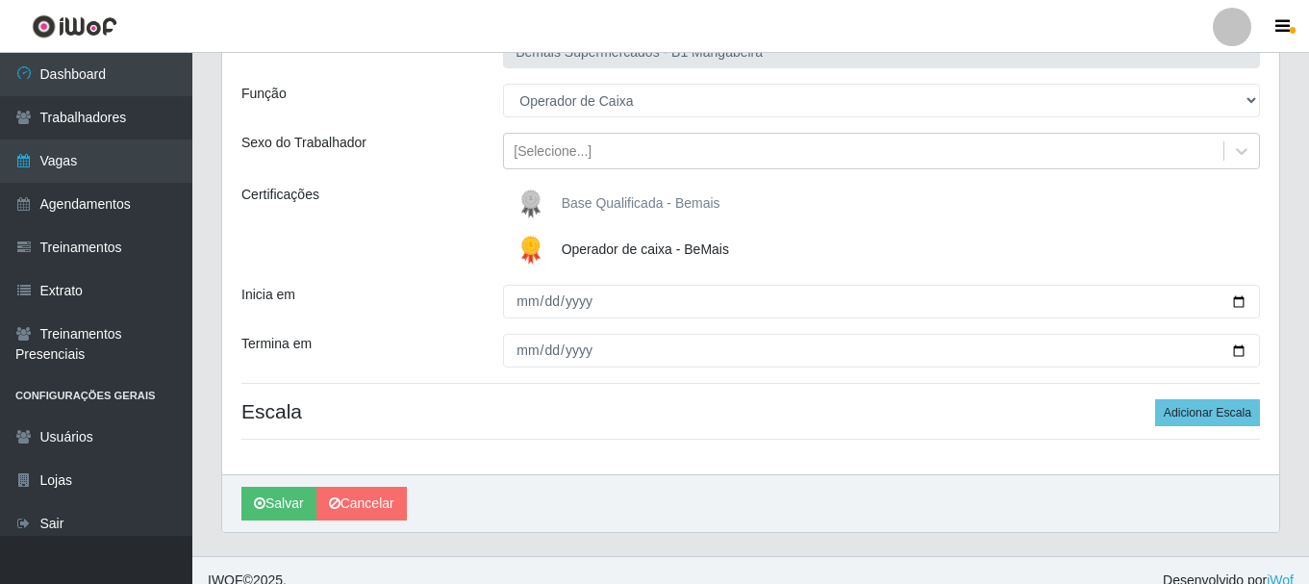
scroll to position [170, 0]
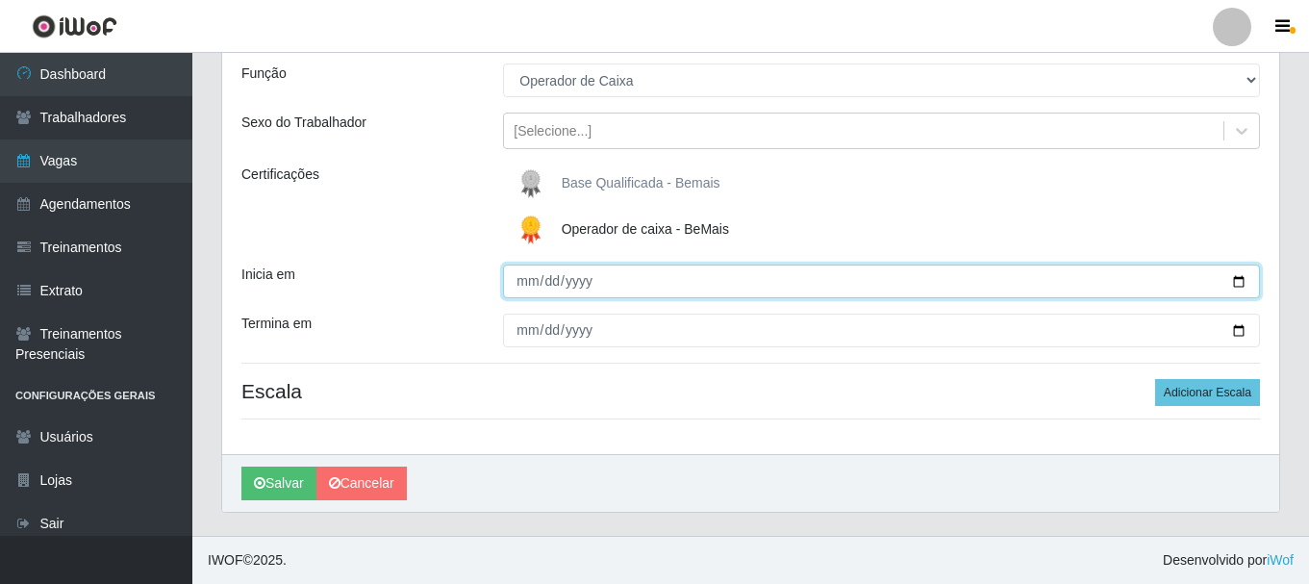
click at [523, 289] on input "Inicia em" at bounding box center [881, 281] width 757 height 34
type input "2025-09-21"
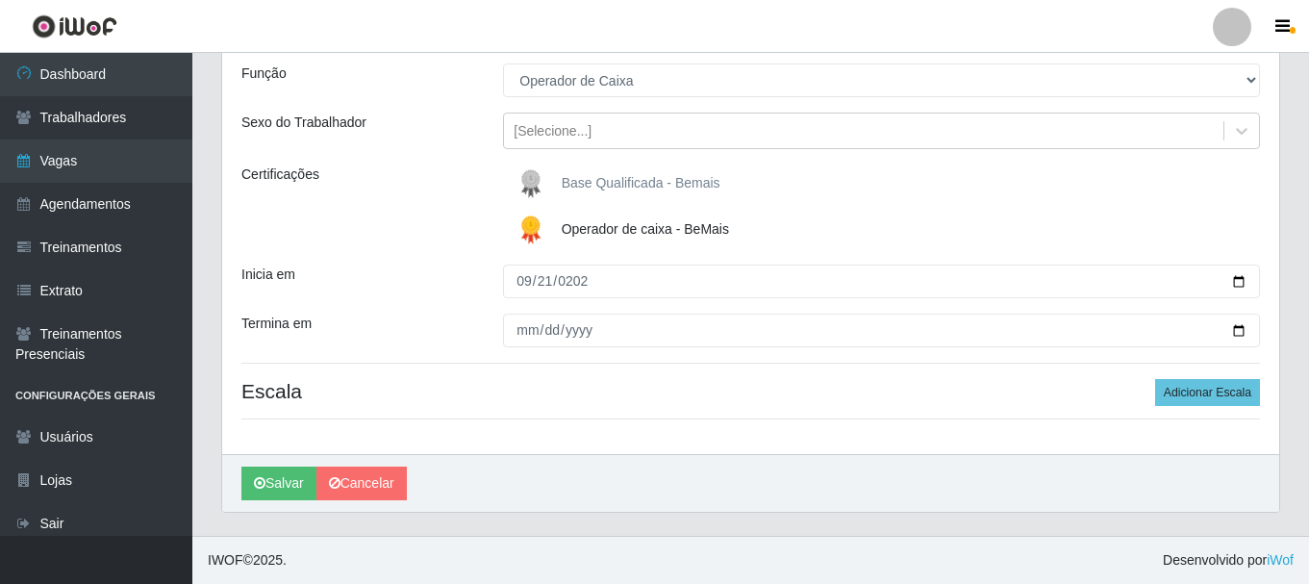
click at [503, 357] on div "Loja Bemais Supermercados - B1 Mangabeira Função [Selecione...] ASG ASG + ASG +…" at bounding box center [750, 224] width 1057 height 459
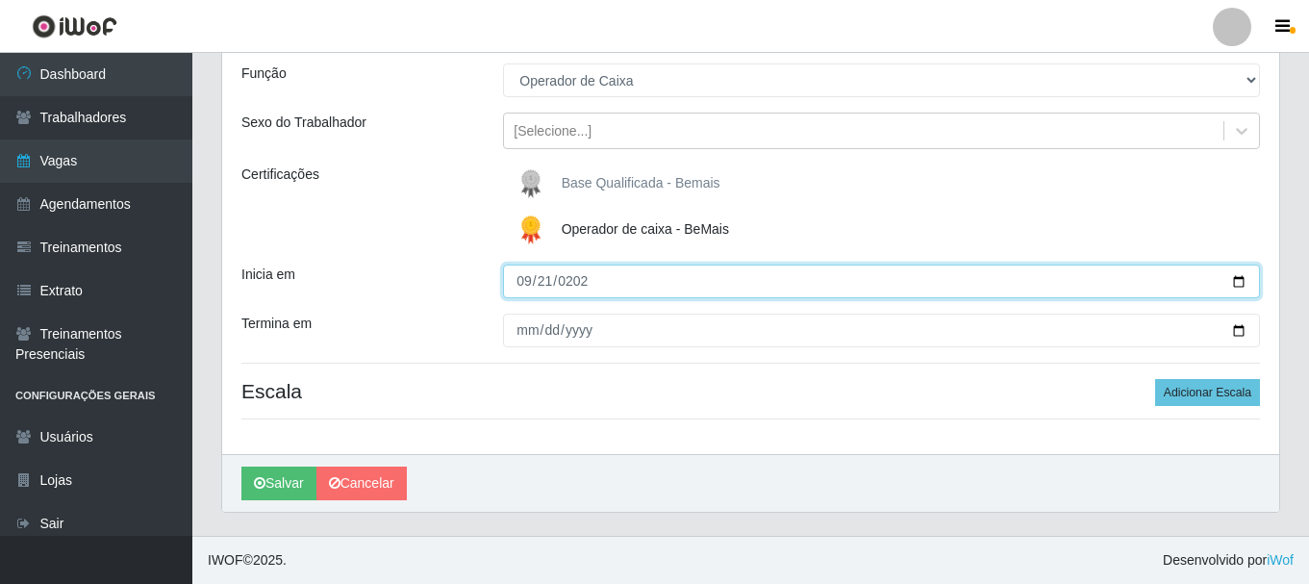
click at [601, 280] on input "2025-09-21" at bounding box center [881, 281] width 757 height 34
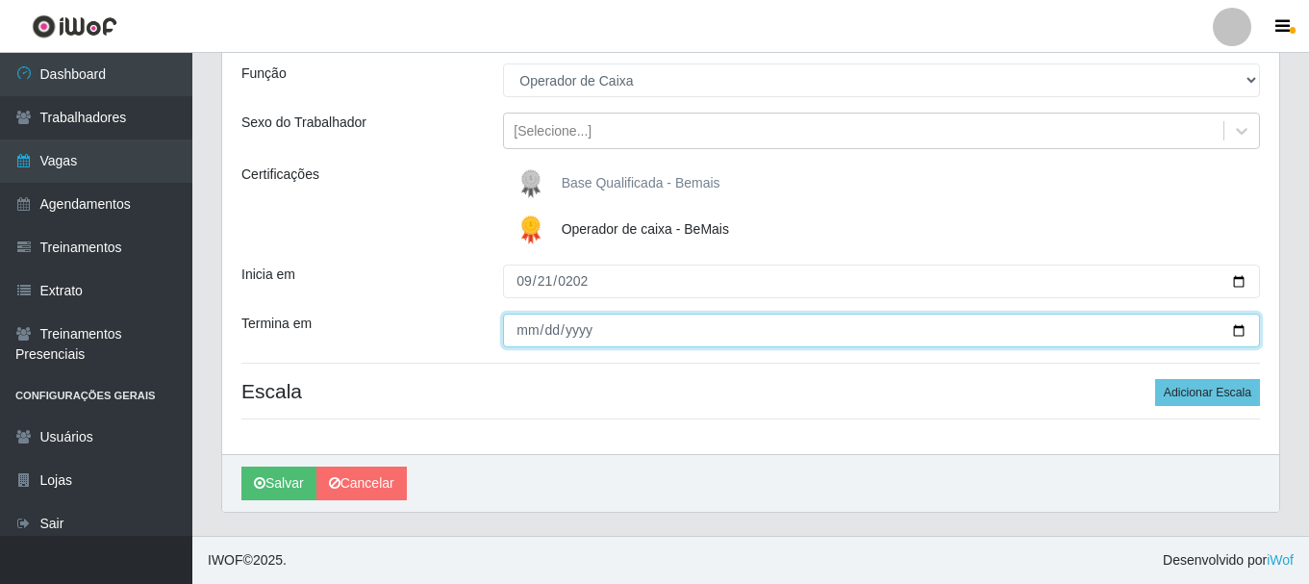
click at [527, 333] on input "Termina em" at bounding box center [881, 331] width 757 height 34
type input "2025-09-21"
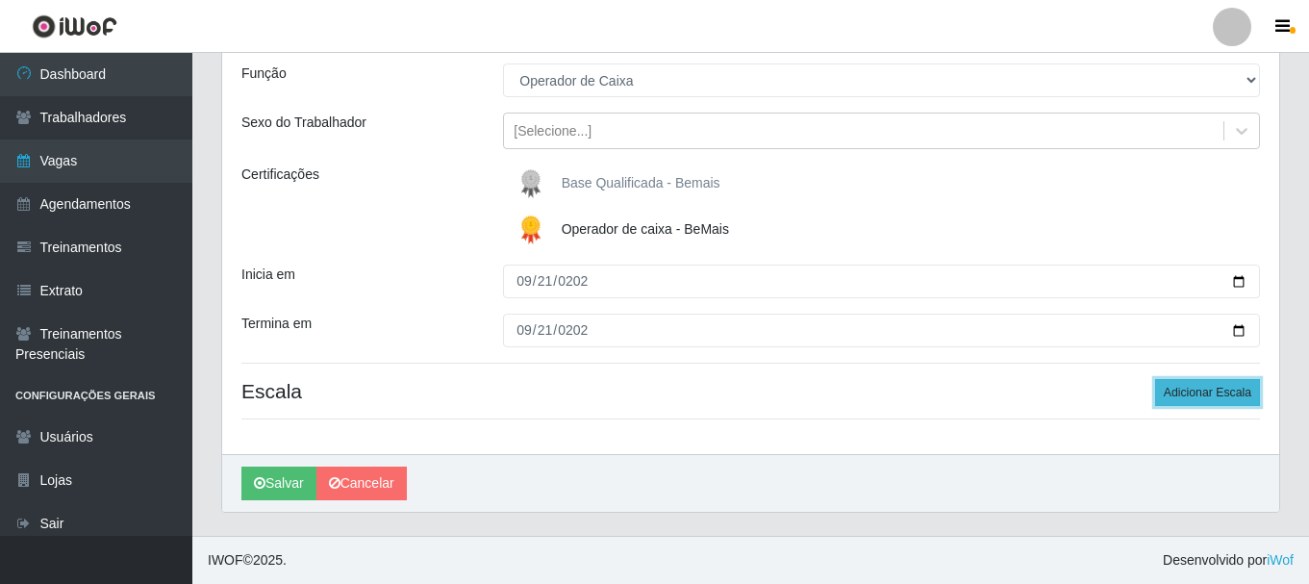
click at [1195, 390] on button "Adicionar Escala" at bounding box center [1207, 392] width 105 height 27
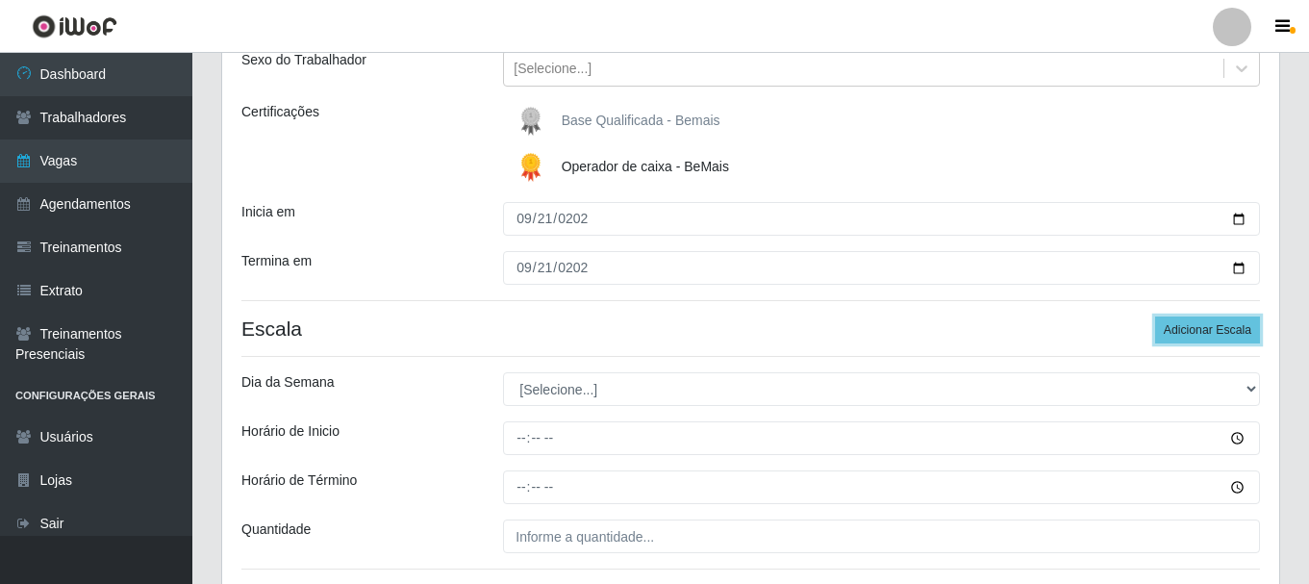
scroll to position [266, 0]
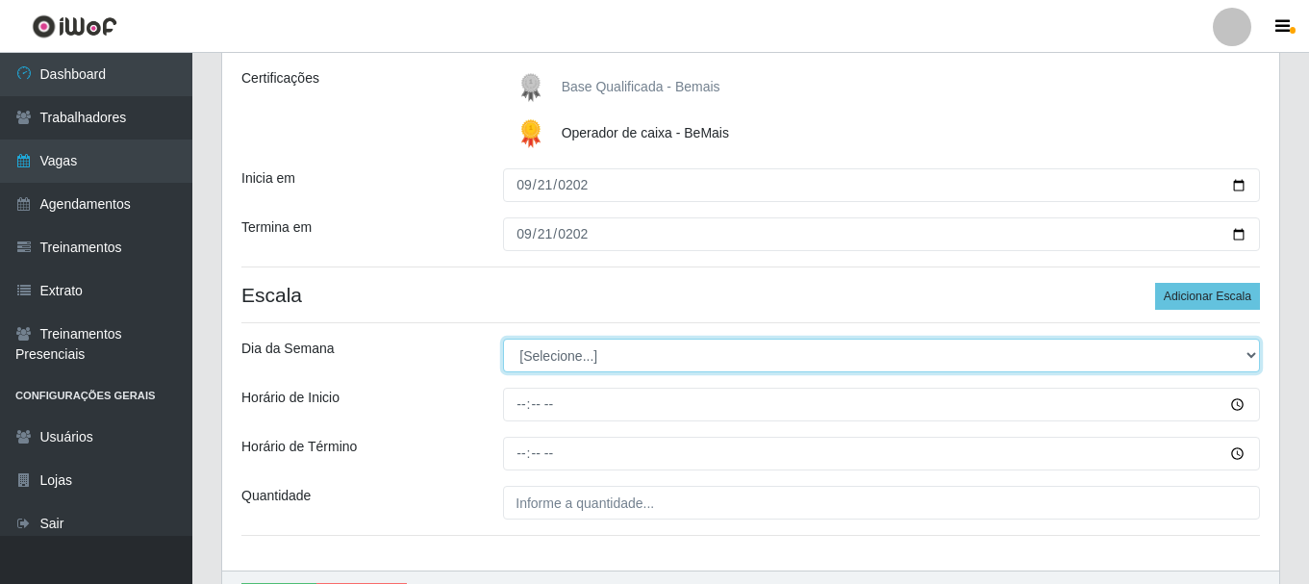
click at [1250, 354] on select "[Selecione...] Segunda Terça Quarta Quinta Sexta Sábado Domingo" at bounding box center [881, 356] width 757 height 34
select select "0"
click at [503, 339] on select "[Selecione...] Segunda Terça Quarta Quinta Sexta Sábado Domingo" at bounding box center [881, 356] width 757 height 34
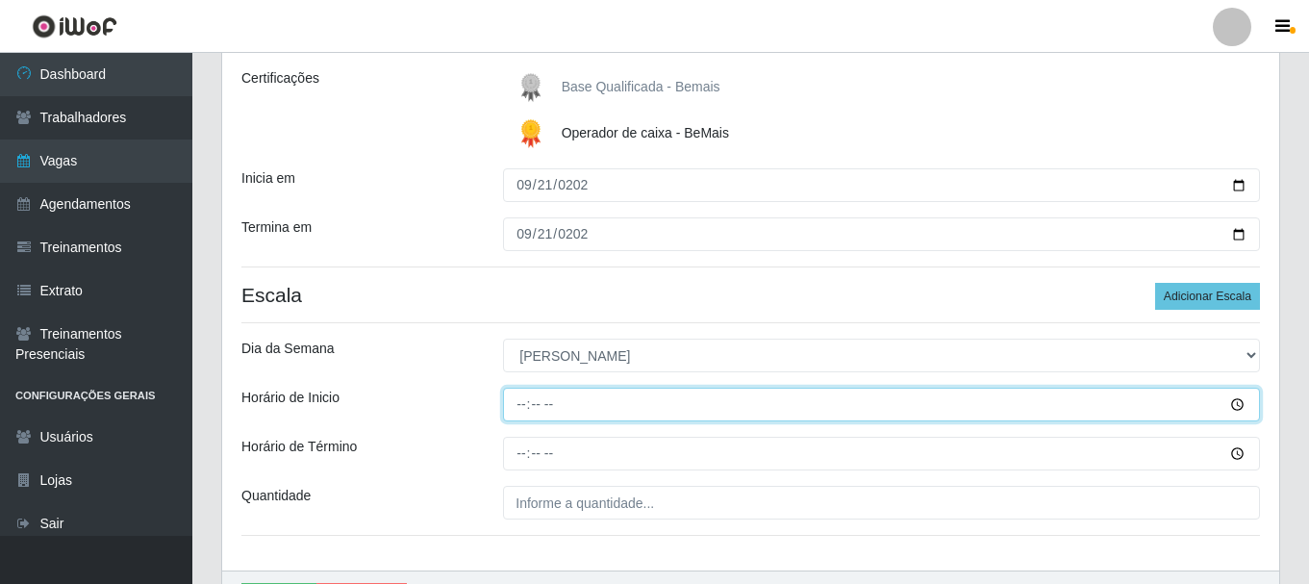
click at [523, 404] on input "Horário de Inicio" at bounding box center [881, 405] width 757 height 34
type input "08:00"
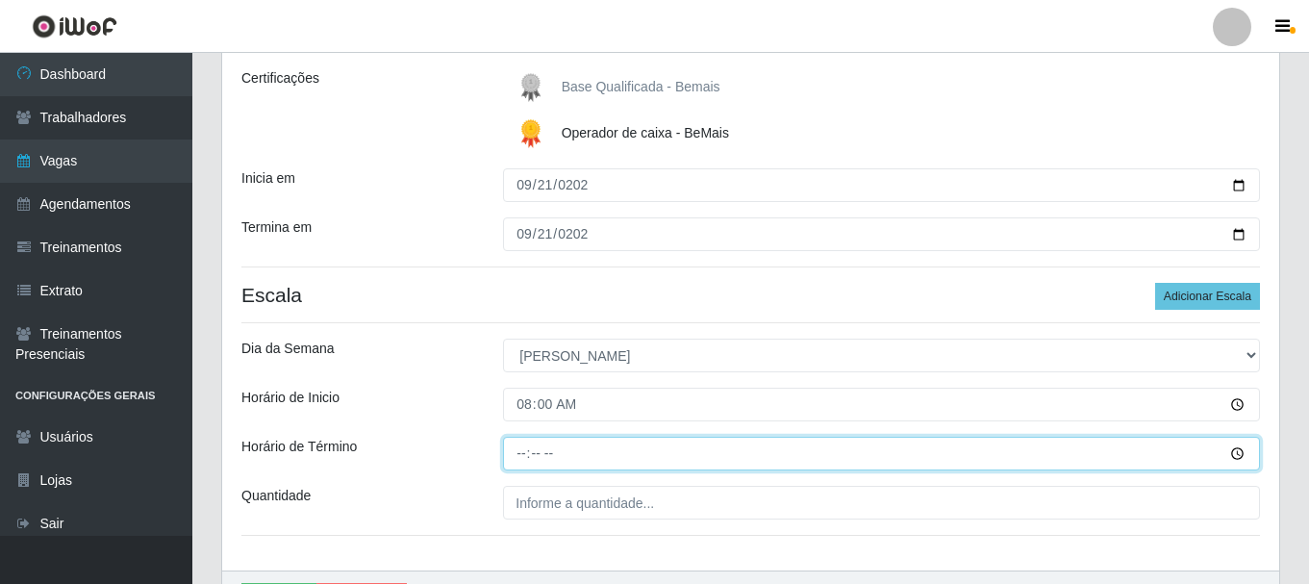
click at [523, 455] on input "Horário de Término" at bounding box center [881, 454] width 757 height 34
type input "14:00"
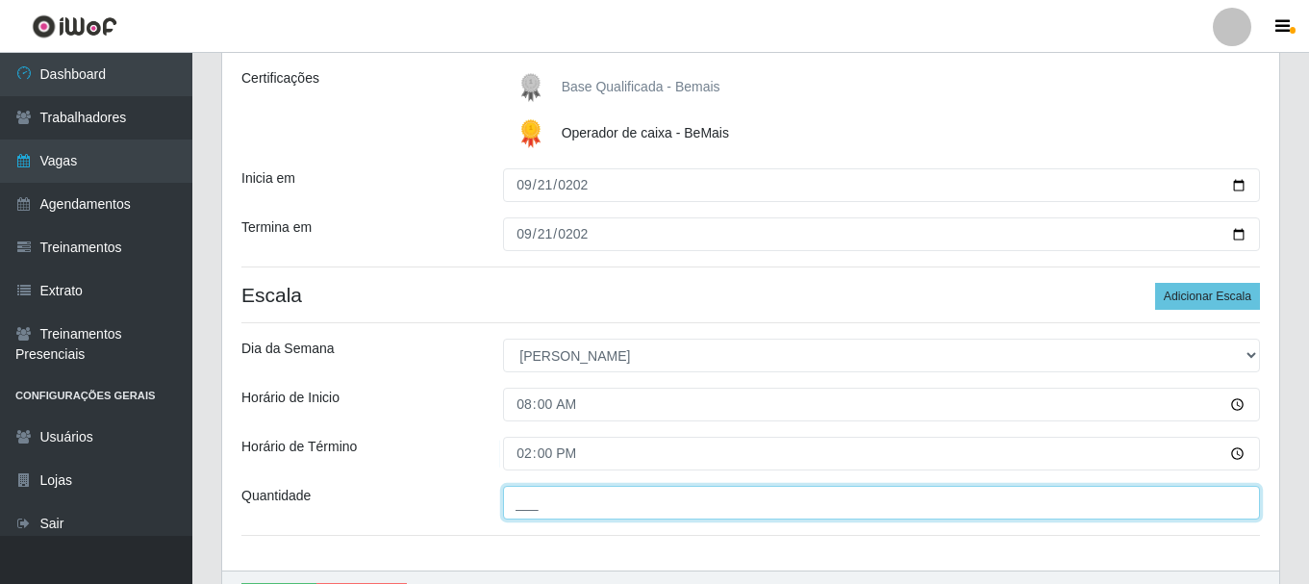
click at [545, 514] on input "___" at bounding box center [881, 503] width 757 height 34
type input "1__"
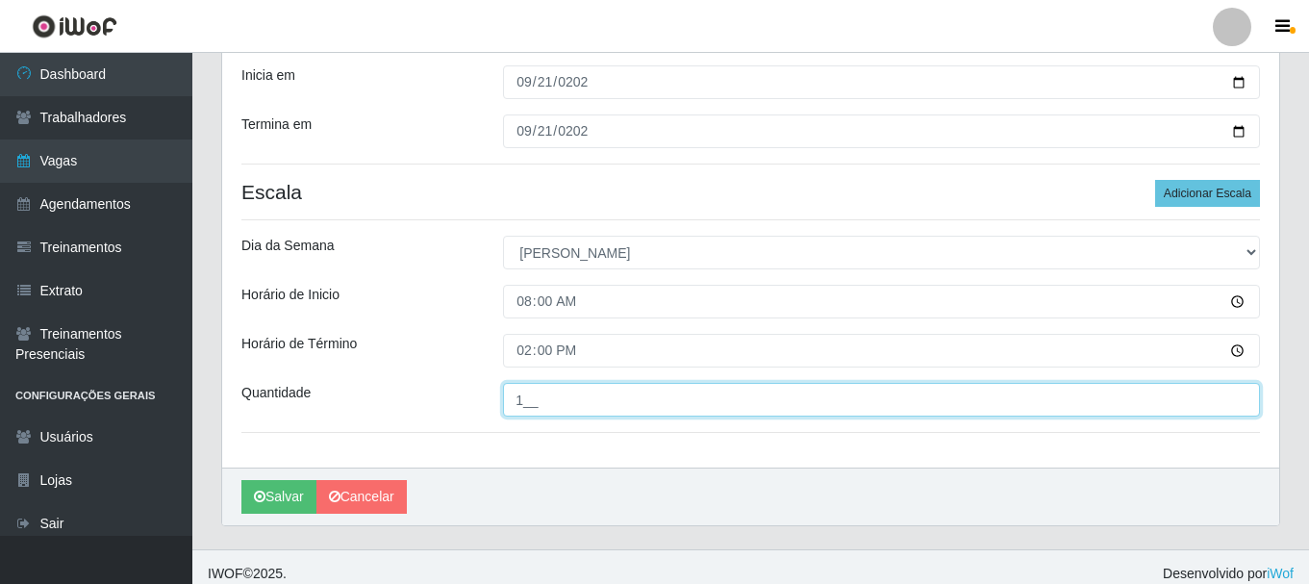
scroll to position [383, 0]
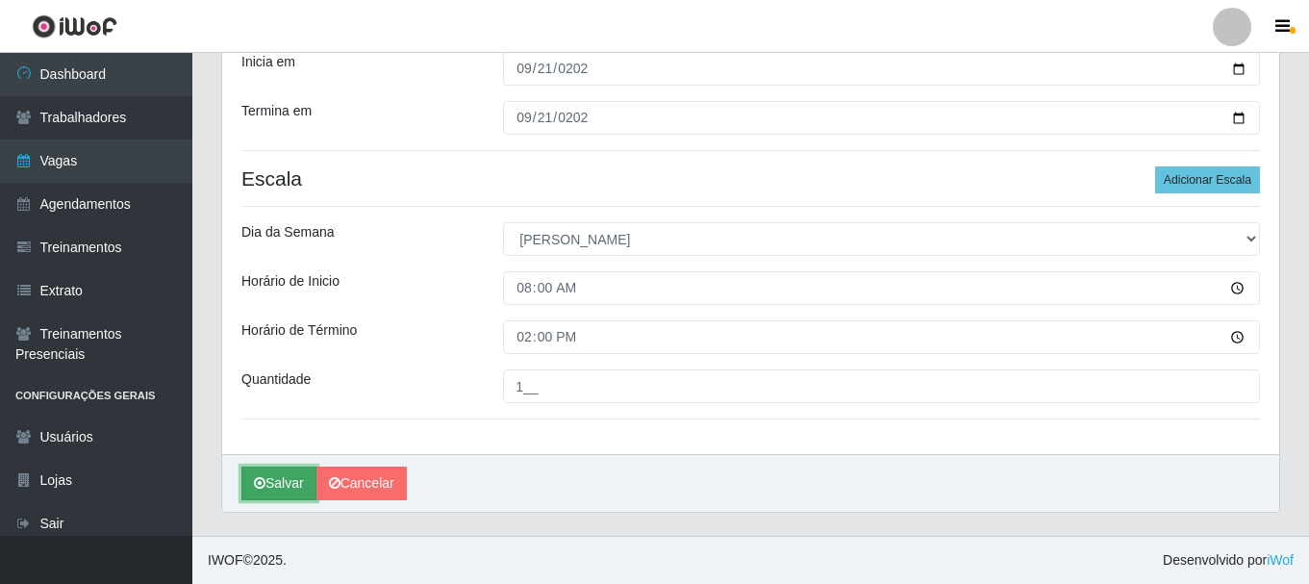
click at [292, 482] on button "Salvar" at bounding box center [278, 483] width 75 height 34
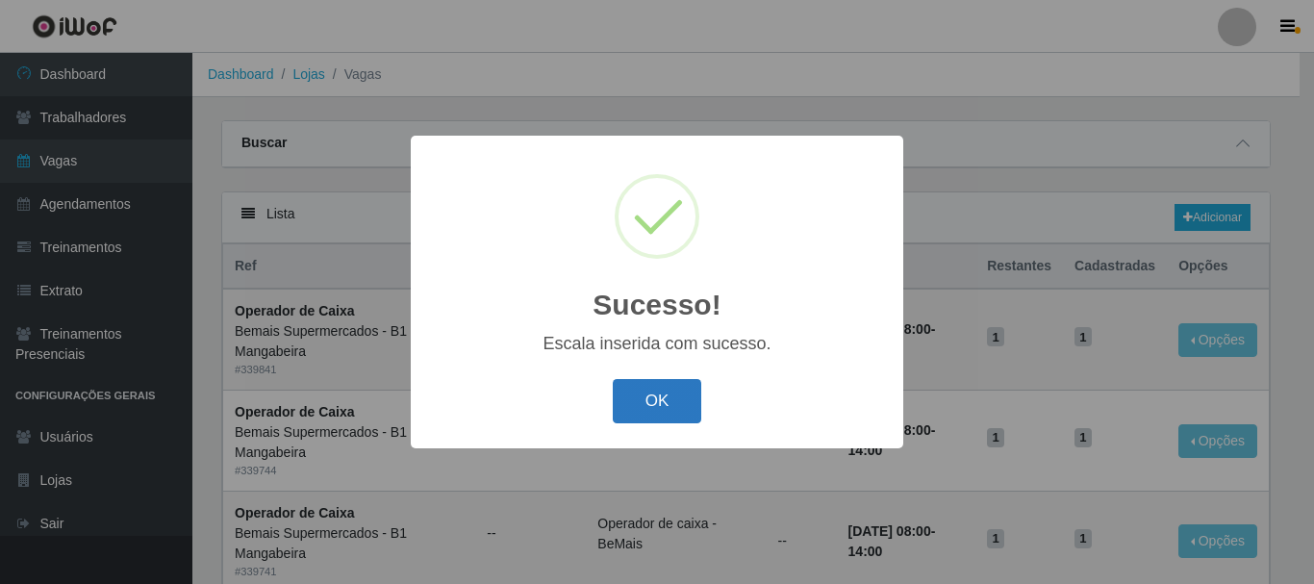
click at [635, 395] on button "OK" at bounding box center [657, 401] width 89 height 45
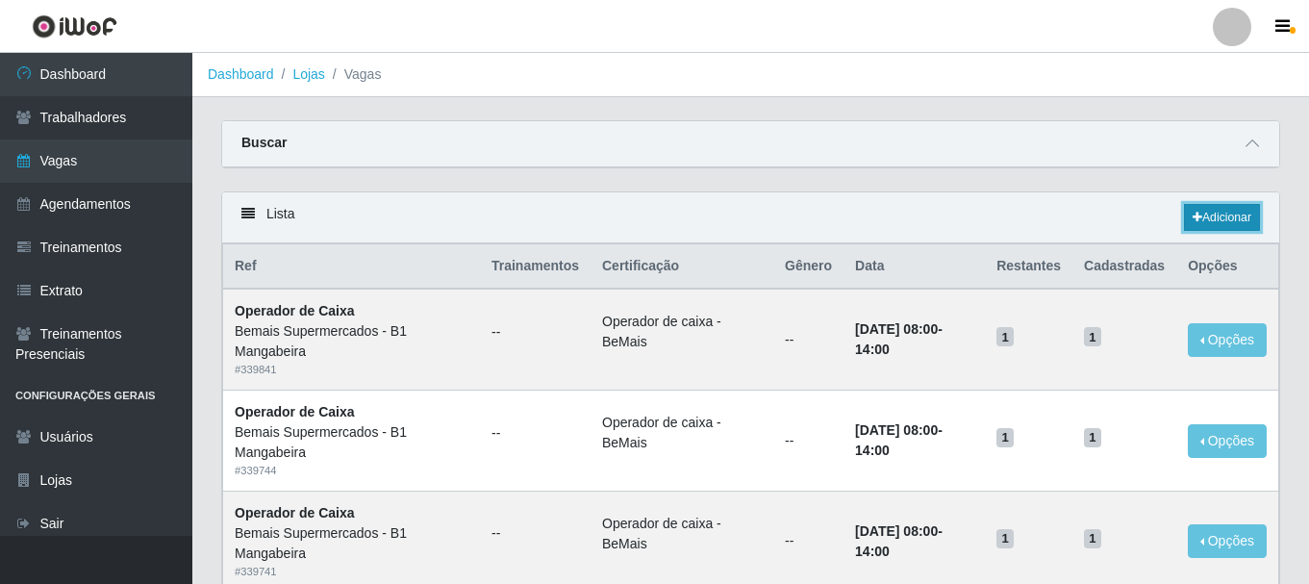
click at [1185, 222] on link "Adicionar" at bounding box center [1222, 217] width 76 height 27
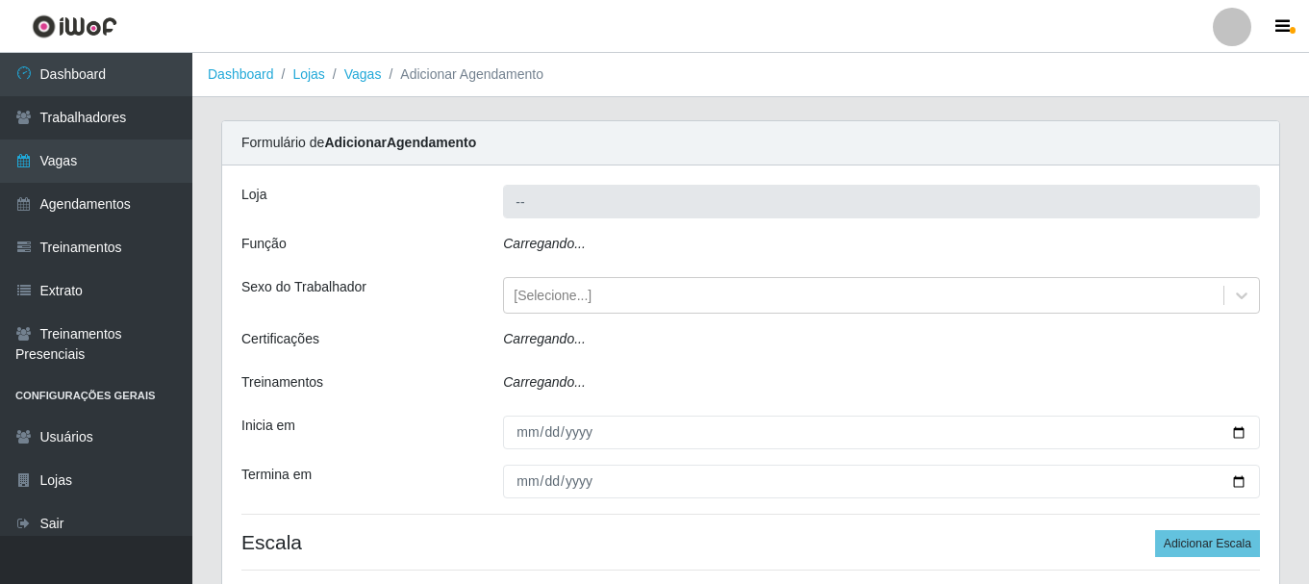
type input "Bemais Supermercados - B1 Mangabeira"
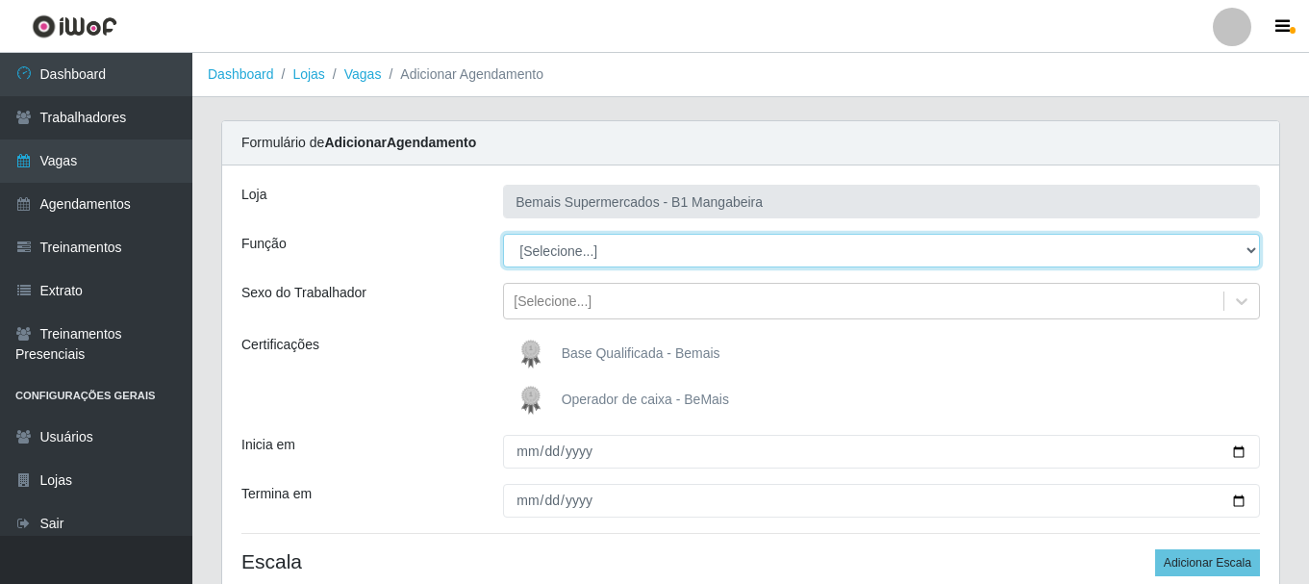
click at [585, 252] on select "[Selecione...] ASG ASG + ASG ++ Balconista de Açougue Balconista de Açougue + B…" at bounding box center [881, 251] width 757 height 34
select select "22"
click at [503, 234] on select "[Selecione...] ASG ASG + ASG ++ Balconista de Açougue Balconista de Açougue + B…" at bounding box center [881, 251] width 757 height 34
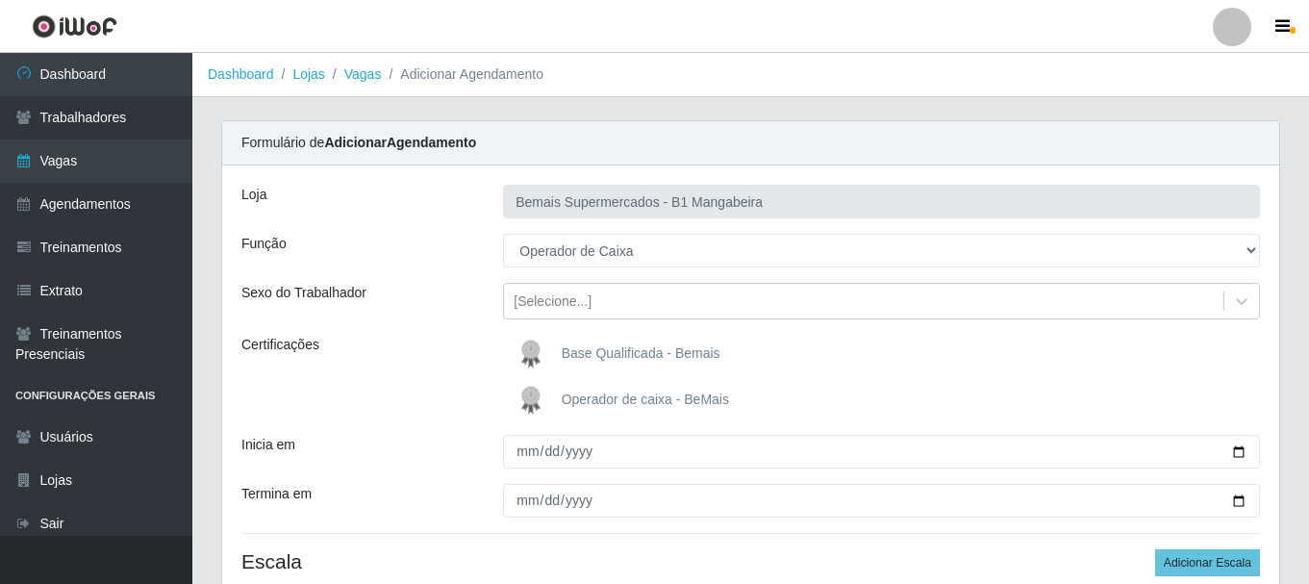
click at [621, 399] on span "Operador de caixa - BeMais" at bounding box center [645, 398] width 167 height 15
click at [0, 0] on input "Operador de caixa - BeMais" at bounding box center [0, 0] width 0 height 0
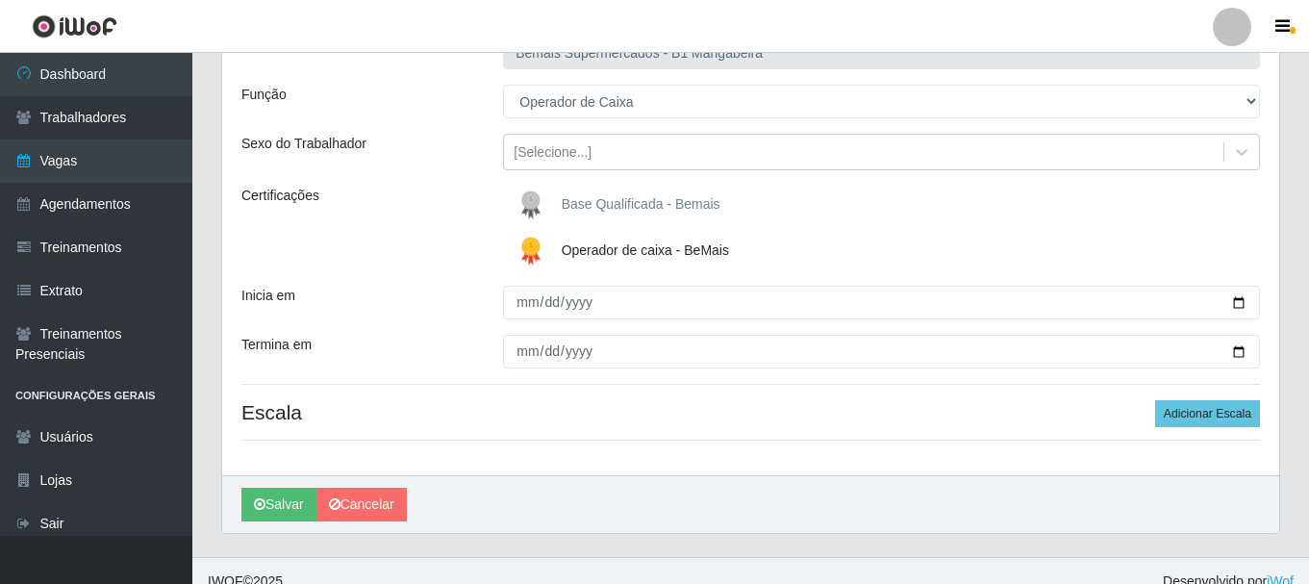
scroll to position [170, 0]
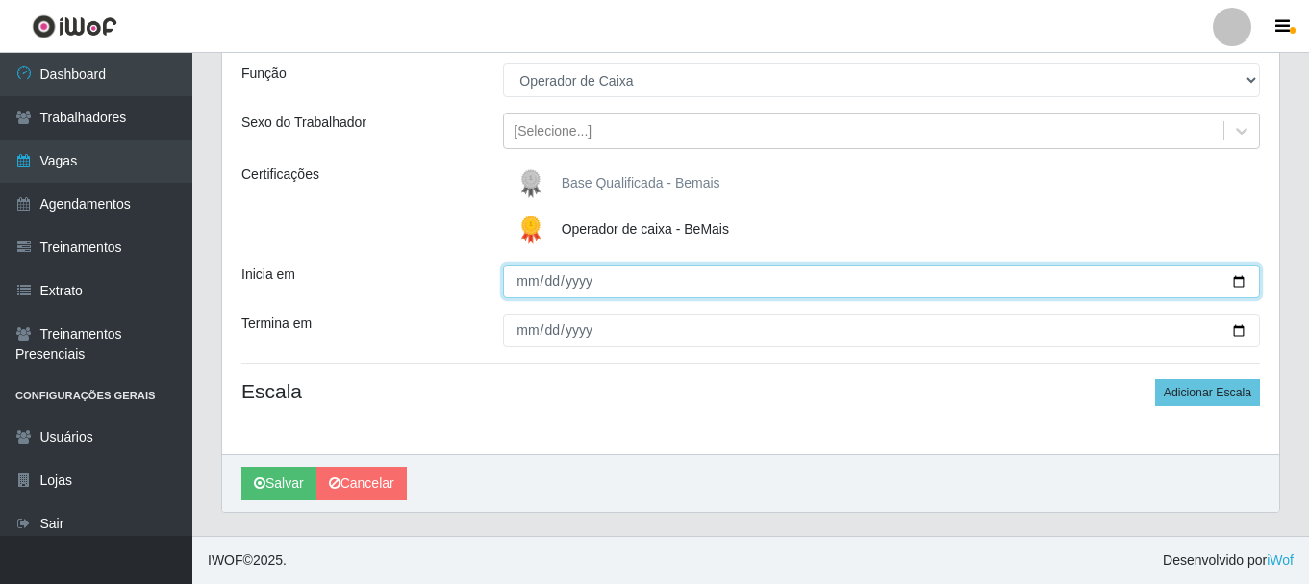
click at [517, 285] on input "Inicia em" at bounding box center [881, 281] width 757 height 34
click at [557, 283] on input "Inicia em" at bounding box center [881, 281] width 757 height 34
type input "2025-09-28"
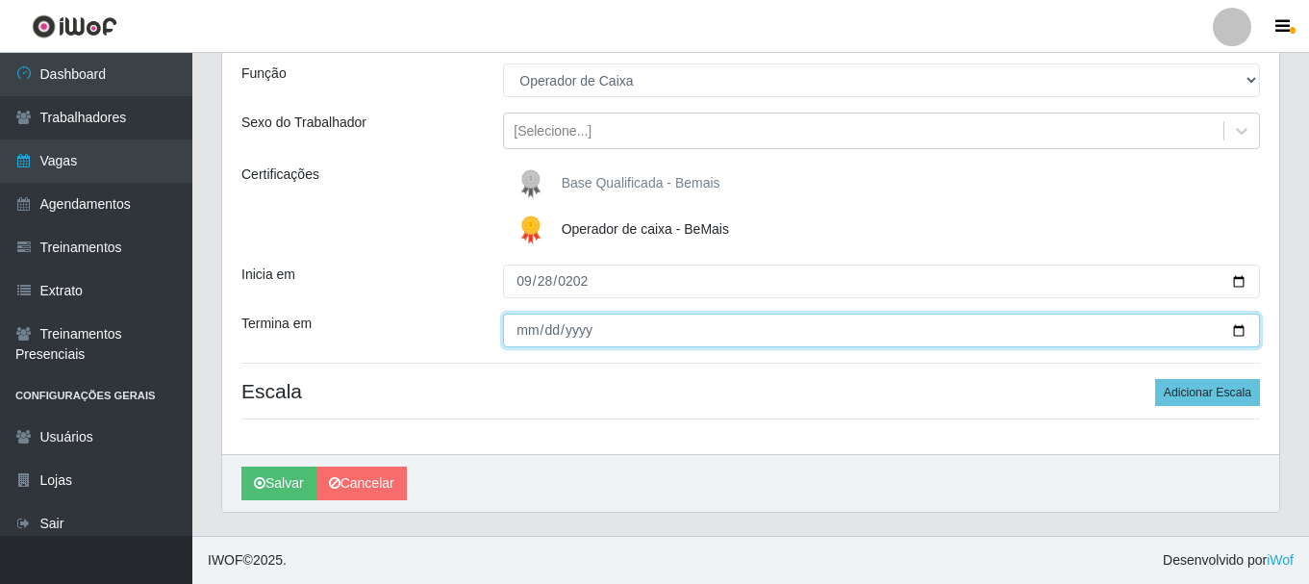
click at [528, 333] on input "Termina em" at bounding box center [881, 331] width 757 height 34
type input "2025-09-28"
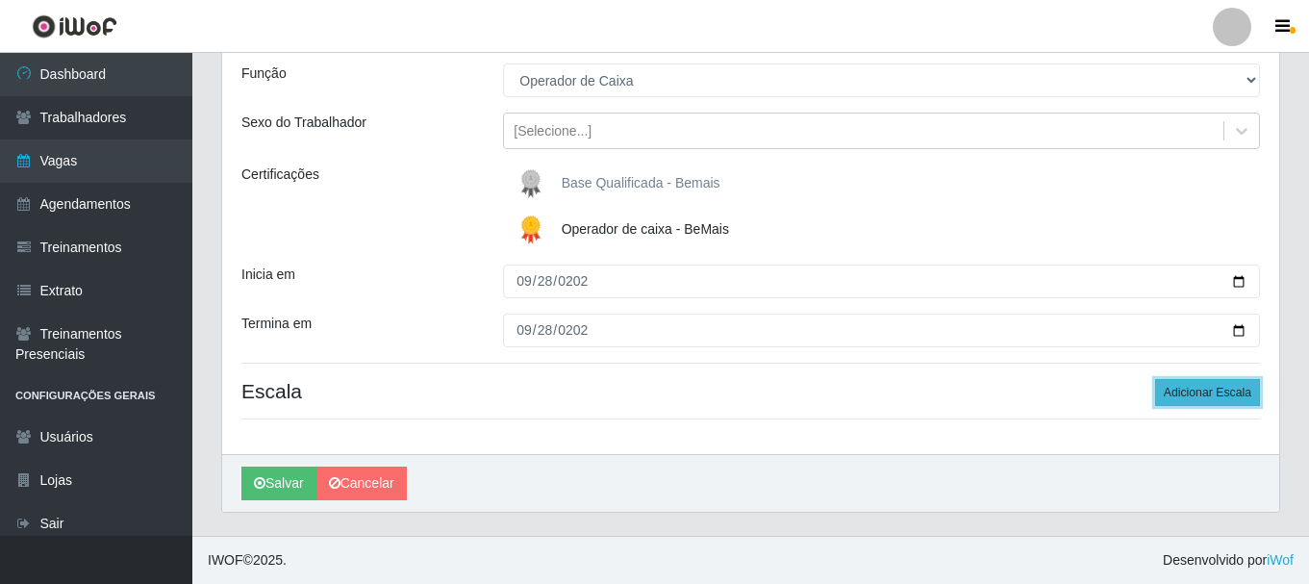
click at [1217, 384] on button "Adicionar Escala" at bounding box center [1207, 392] width 105 height 27
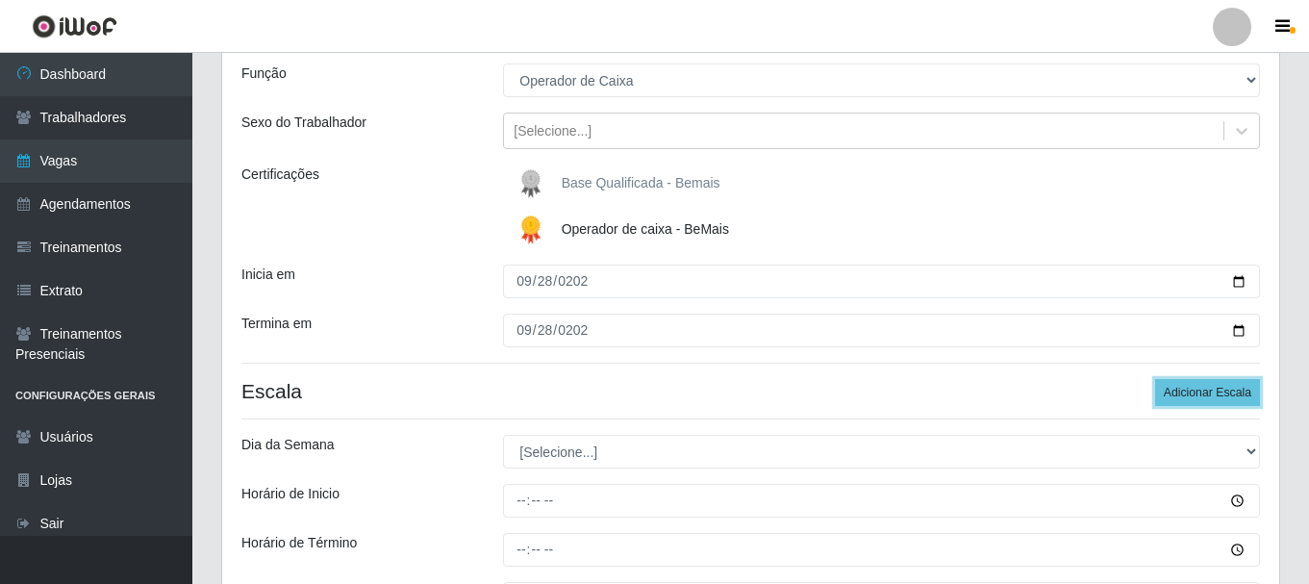
scroll to position [363, 0]
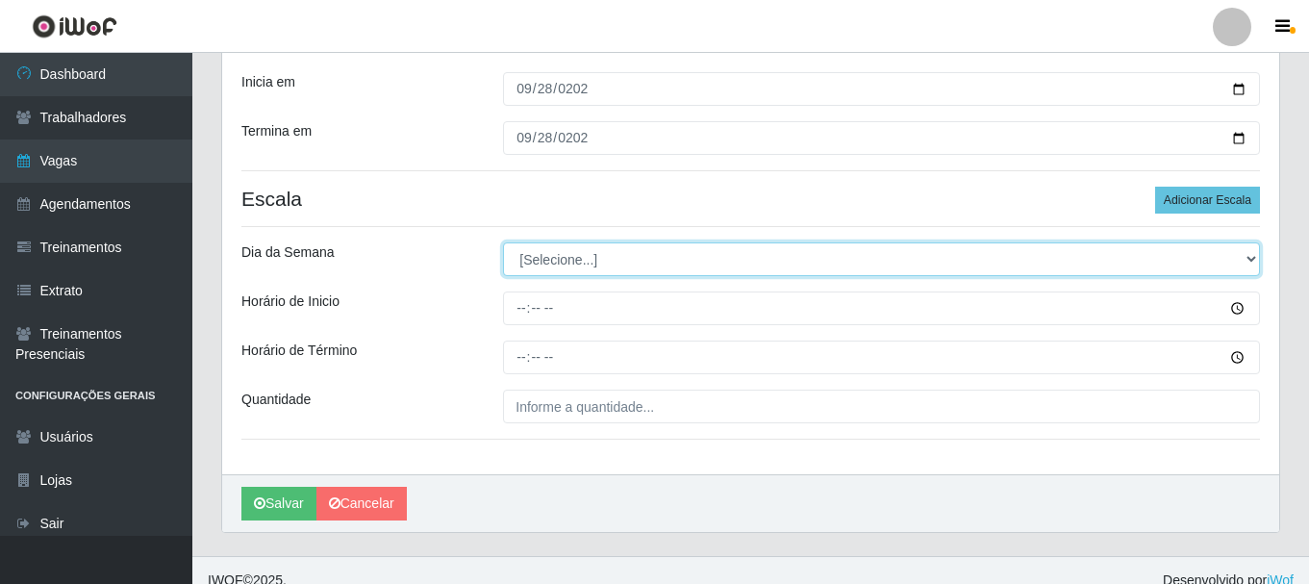
click at [710, 259] on select "[Selecione...] Segunda Terça Quarta Quinta Sexta Sábado Domingo" at bounding box center [881, 259] width 757 height 34
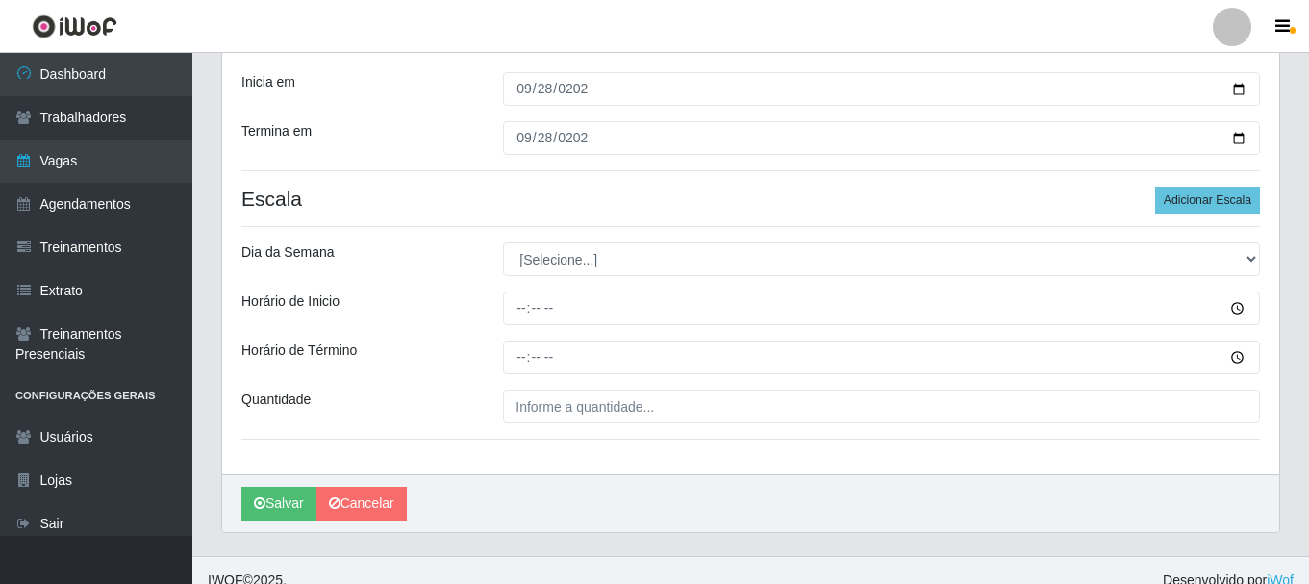
click at [625, 486] on div "Salvar Cancelar" at bounding box center [750, 503] width 1057 height 58
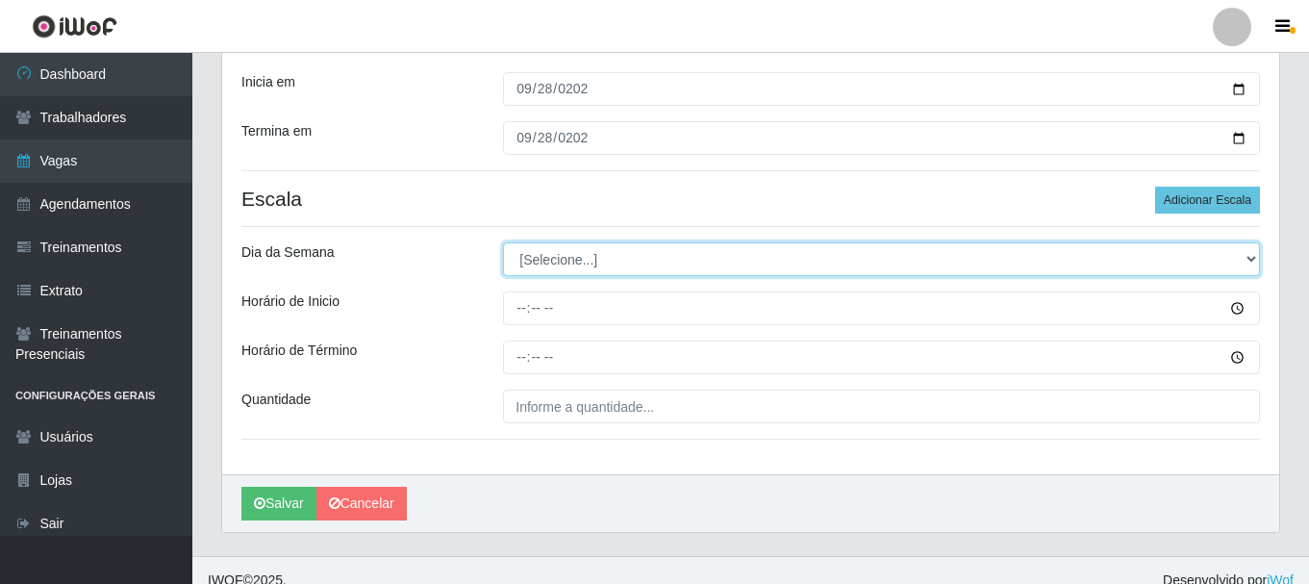
click at [694, 266] on select "[Selecione...] Segunda Terça Quarta Quinta Sexta Sábado Domingo" at bounding box center [881, 259] width 757 height 34
select select "0"
click at [503, 242] on select "[Selecione...] Segunda Terça Quarta Quinta Sexta Sábado Domingo" at bounding box center [881, 259] width 757 height 34
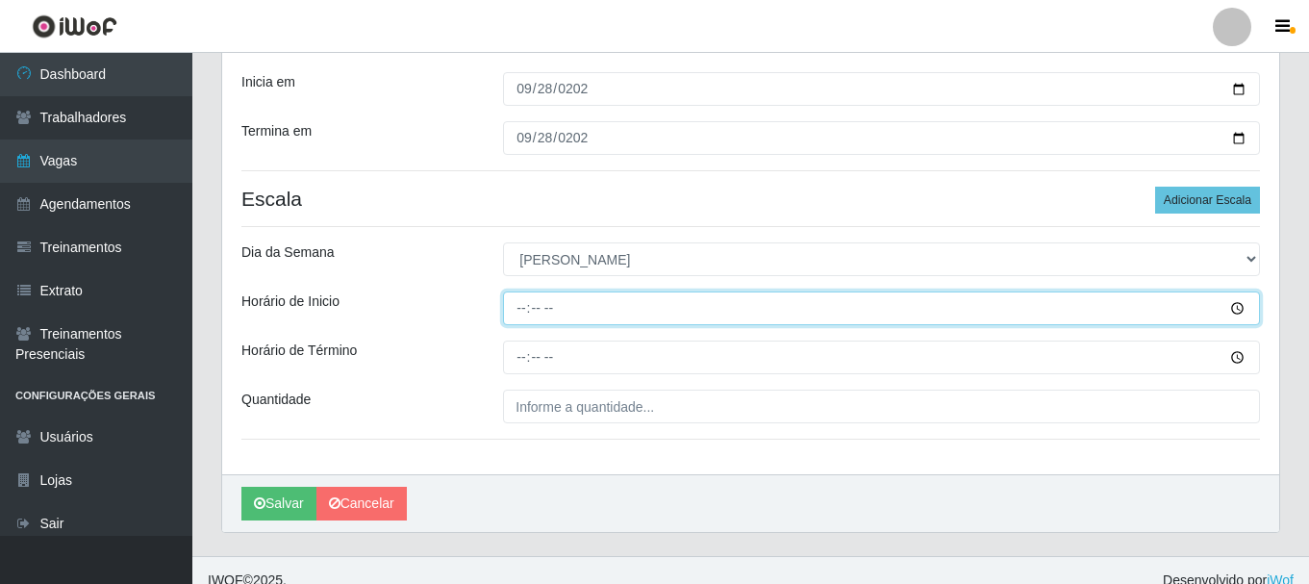
click at [544, 312] on input "Horário de Inicio" at bounding box center [881, 308] width 757 height 34
type input "08:00"
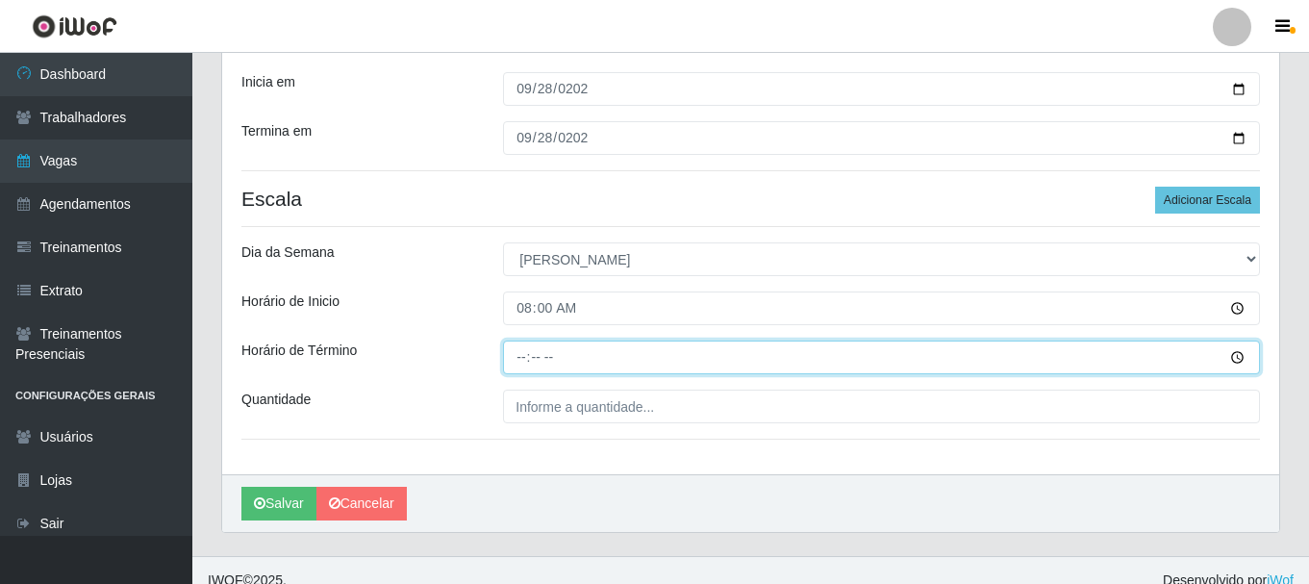
click at [524, 363] on input "Horário de Término" at bounding box center [881, 357] width 757 height 34
type input "14:00"
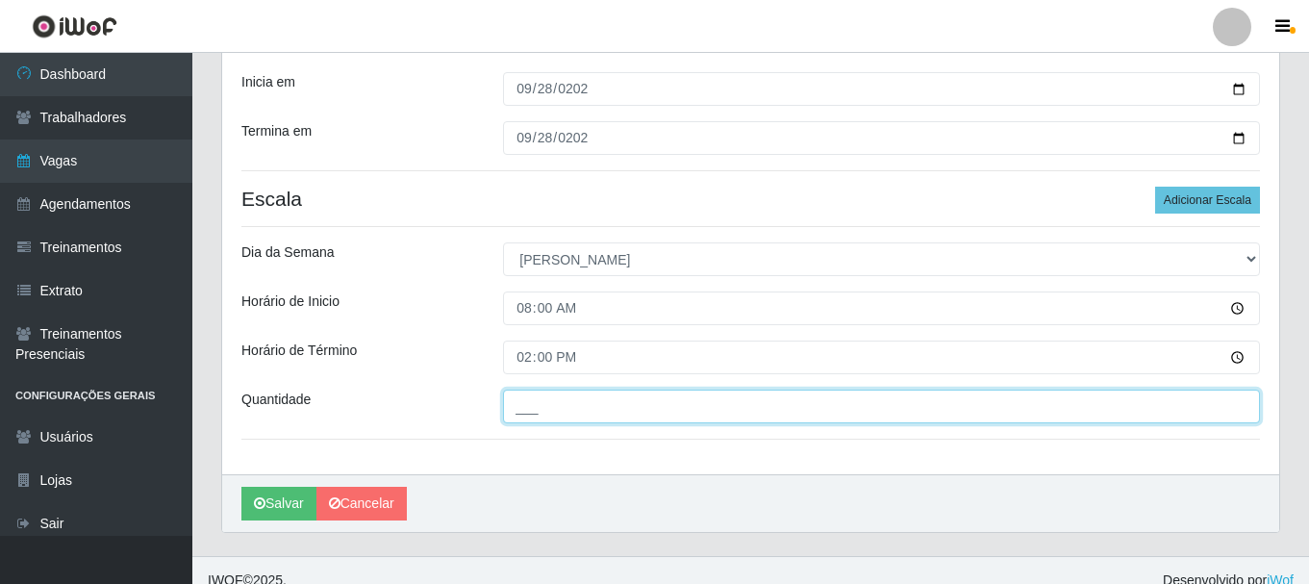
click at [529, 414] on input "___" at bounding box center [881, 407] width 757 height 34
type input "1__"
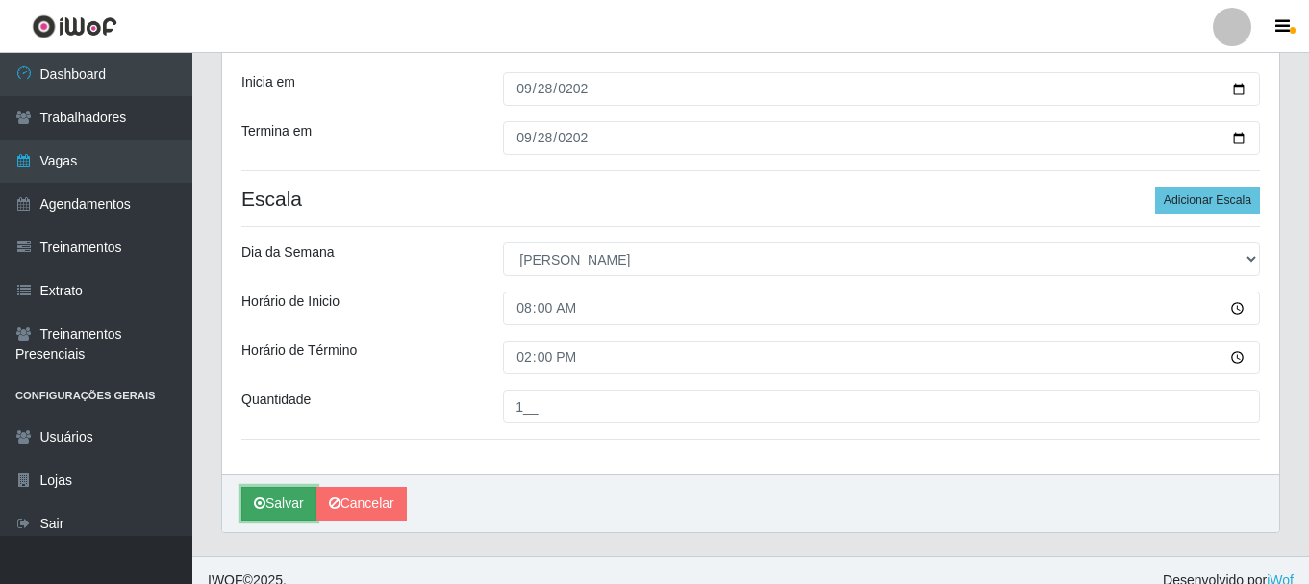
click at [281, 505] on button "Salvar" at bounding box center [278, 504] width 75 height 34
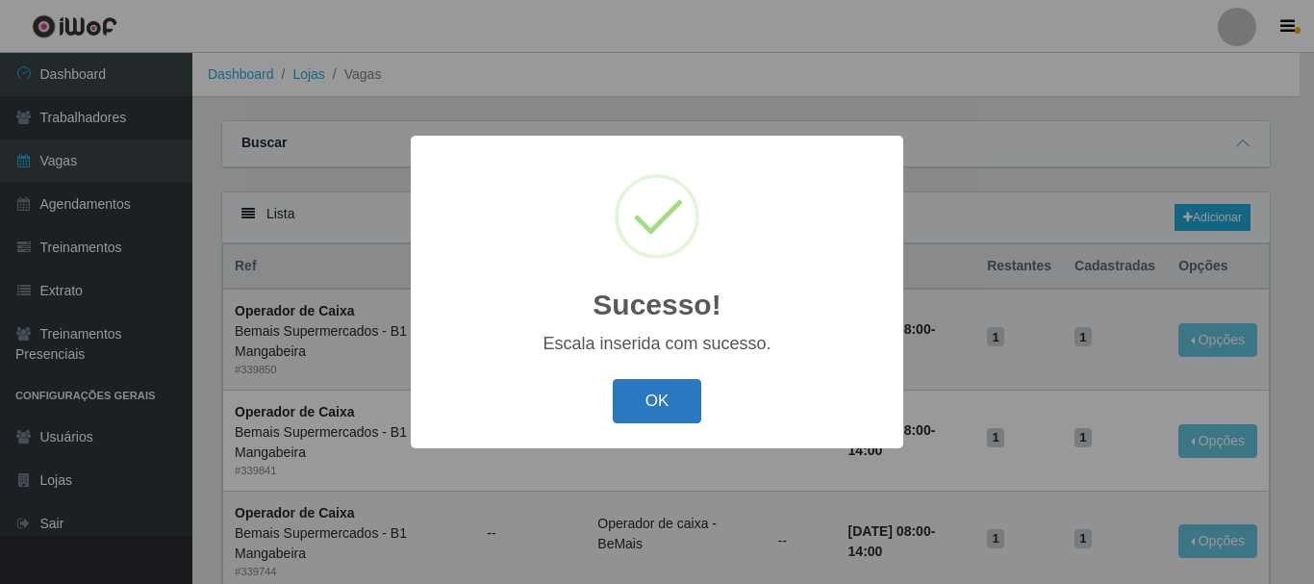
click at [656, 423] on button "OK" at bounding box center [657, 401] width 89 height 45
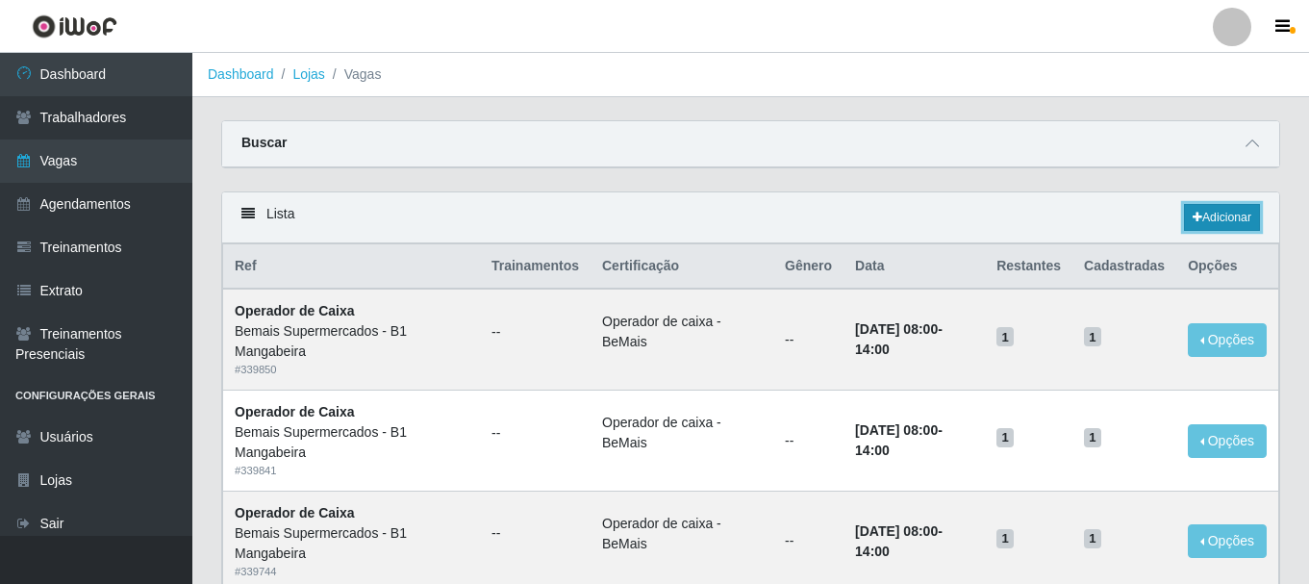
click at [1209, 214] on link "Adicionar" at bounding box center [1222, 217] width 76 height 27
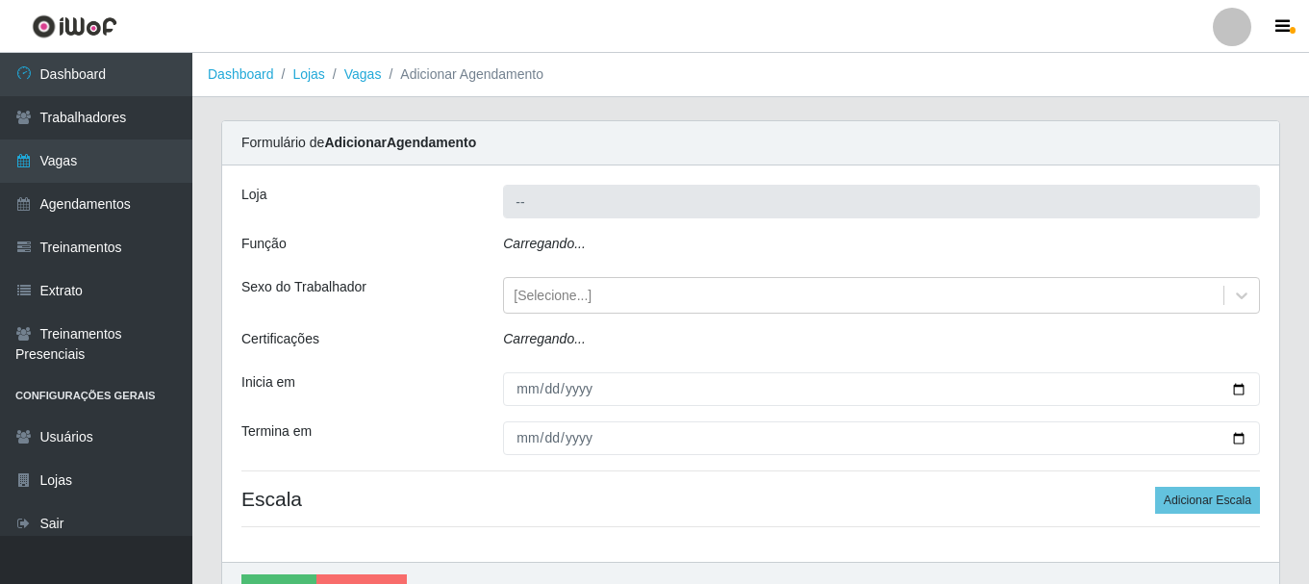
type input "Bemais Supermercados - B1 Mangabeira"
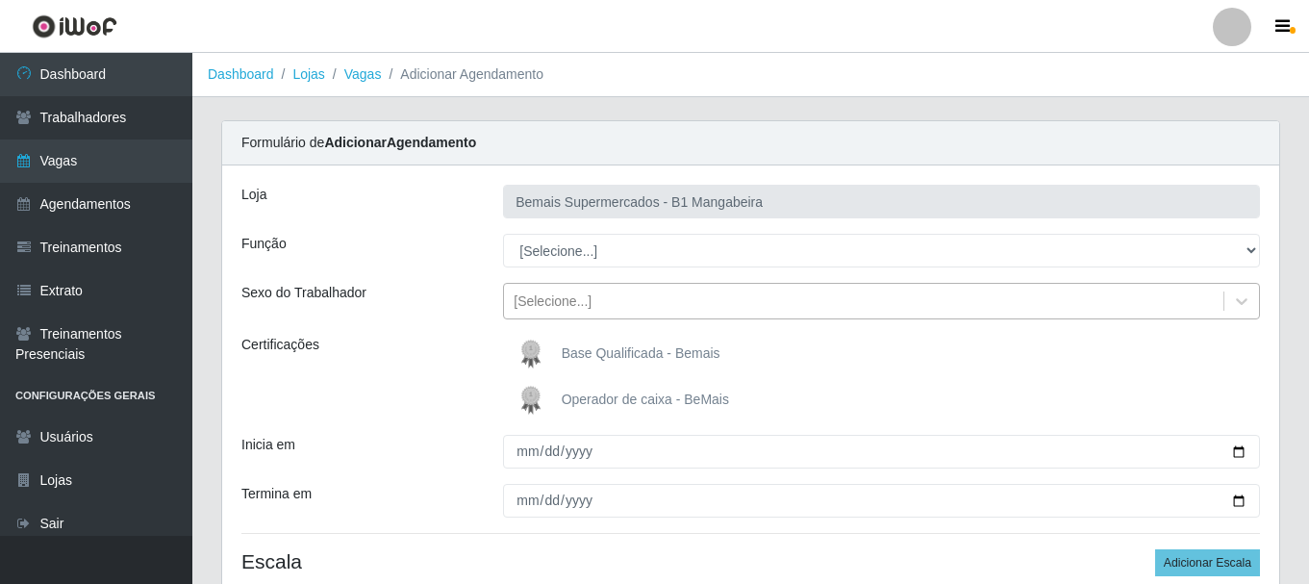
click at [561, 308] on div "[Selecione...]" at bounding box center [553, 301] width 78 height 20
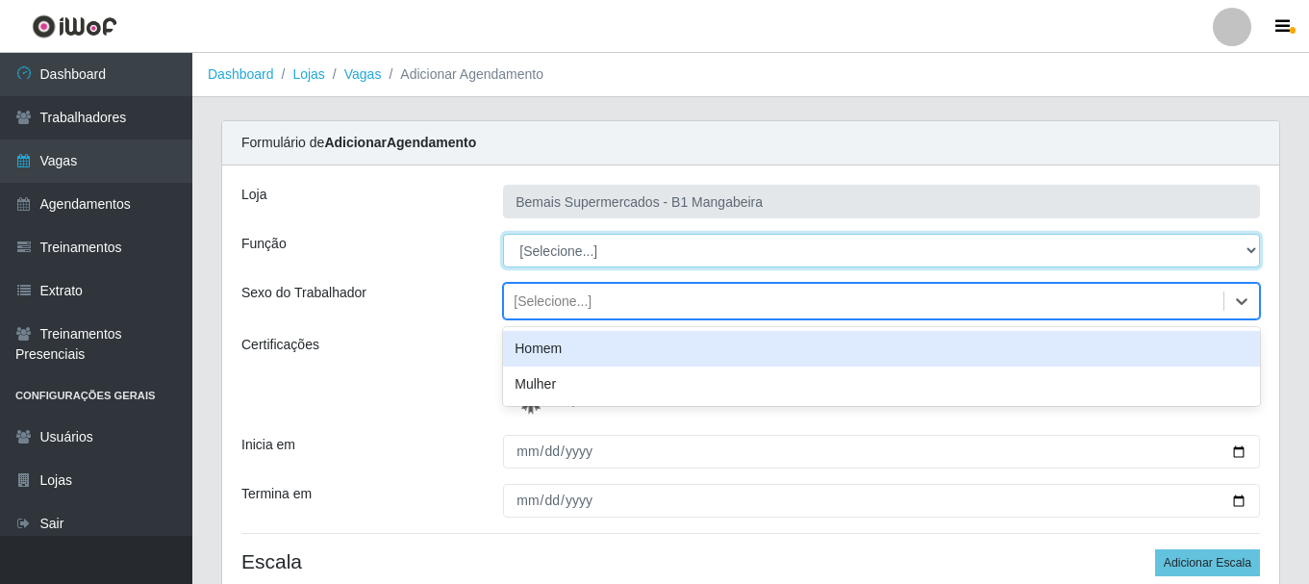
click at [562, 245] on select "[Selecione...] ASG ASG + ASG ++ Balconista de Açougue Balconista de Açougue + B…" at bounding box center [881, 251] width 757 height 34
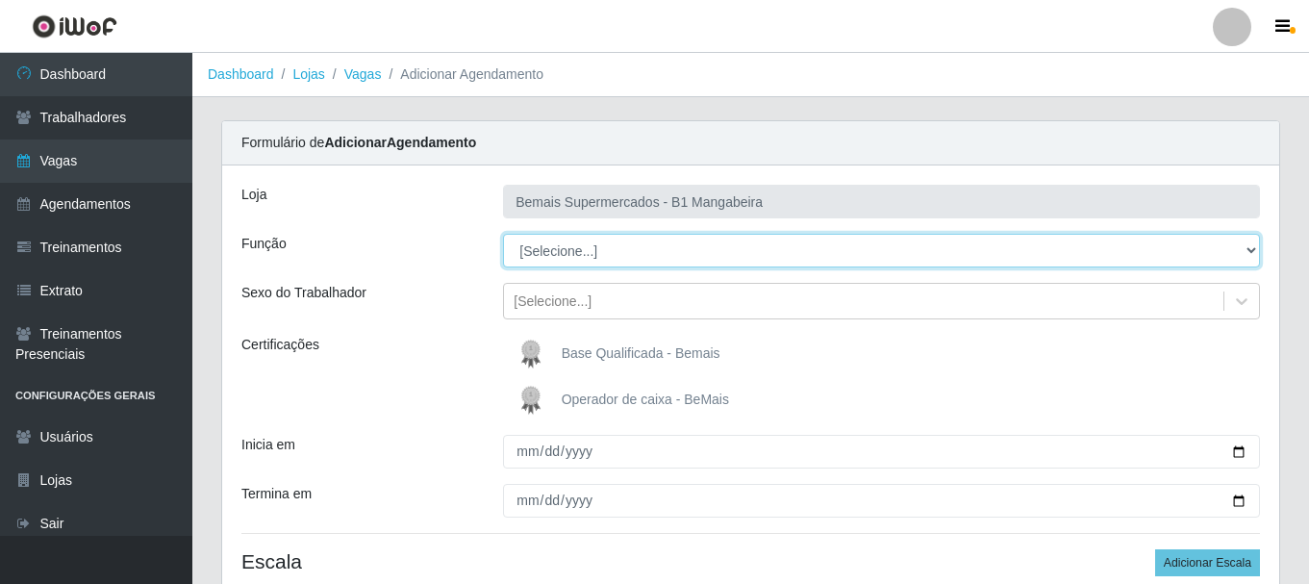
select select "1"
click at [503, 234] on select "[Selecione...] ASG ASG + ASG ++ Balconista de Açougue Balconista de Açougue + B…" at bounding box center [881, 251] width 757 height 34
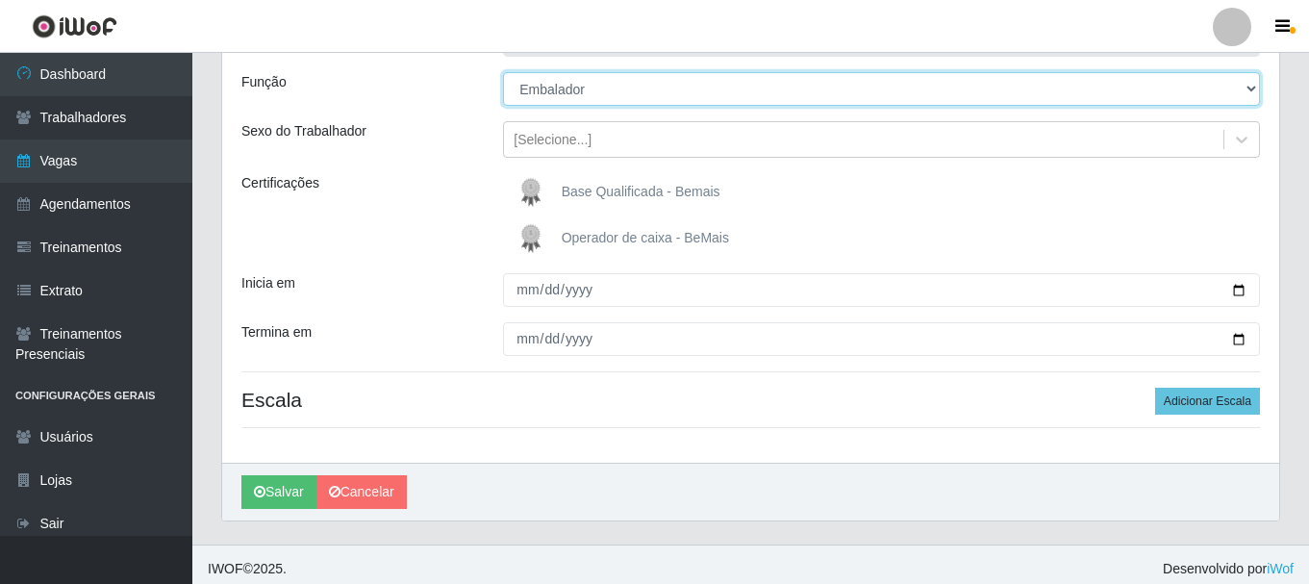
scroll to position [170, 0]
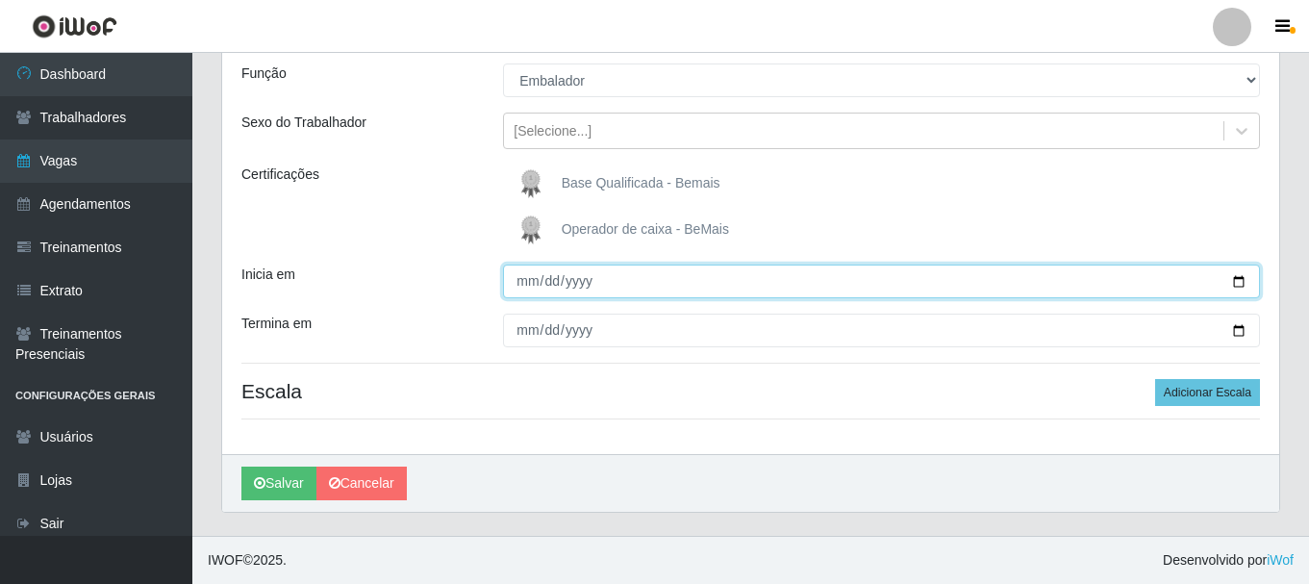
click at [524, 288] on input "Inicia em" at bounding box center [881, 281] width 757 height 34
type input "2025-09-06"
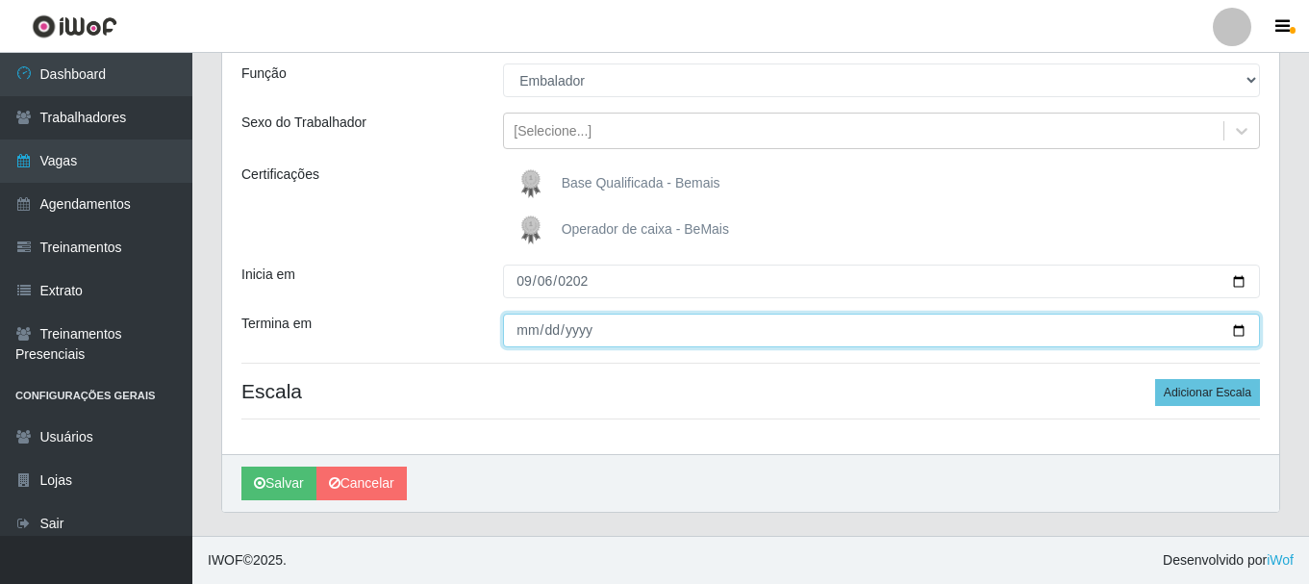
click at [527, 340] on input "Termina em" at bounding box center [881, 331] width 757 height 34
click at [522, 333] on input "Termina em" at bounding box center [881, 331] width 757 height 34
type input "2025-09-06"
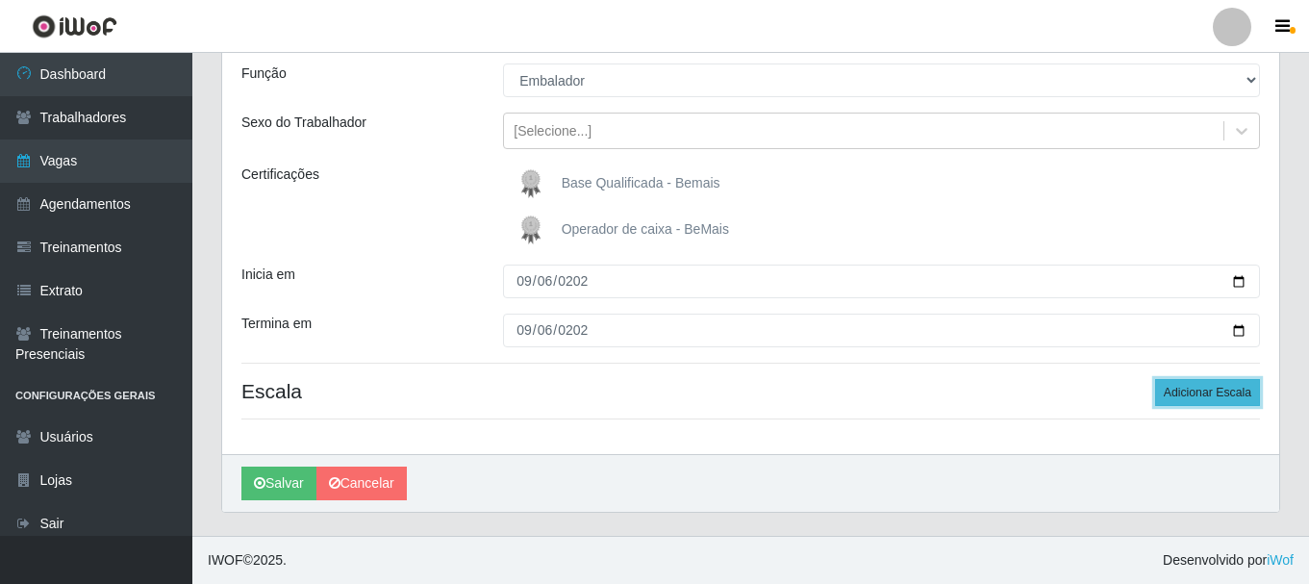
click at [1204, 394] on button "Adicionar Escala" at bounding box center [1207, 392] width 105 height 27
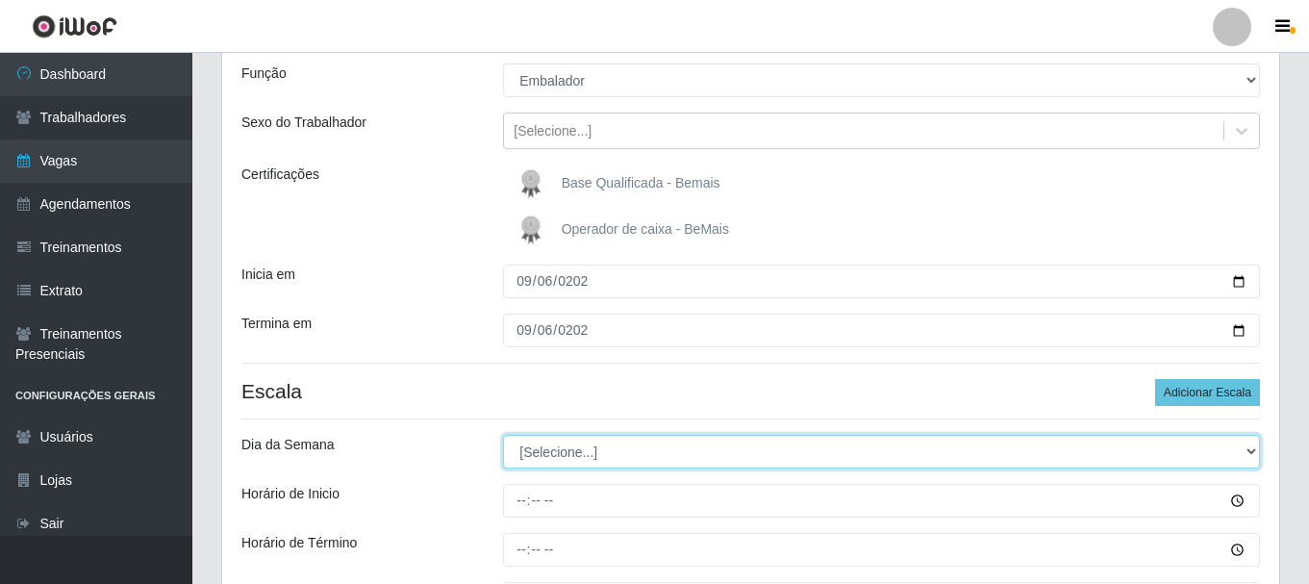
click at [585, 446] on select "[Selecione...] Segunda Terça Quarta Quinta Sexta Sábado Domingo" at bounding box center [881, 452] width 757 height 34
select select "6"
click at [503, 435] on select "[Selecione...] Segunda Terça Quarta Quinta Sexta Sábado Domingo" at bounding box center [881, 452] width 757 height 34
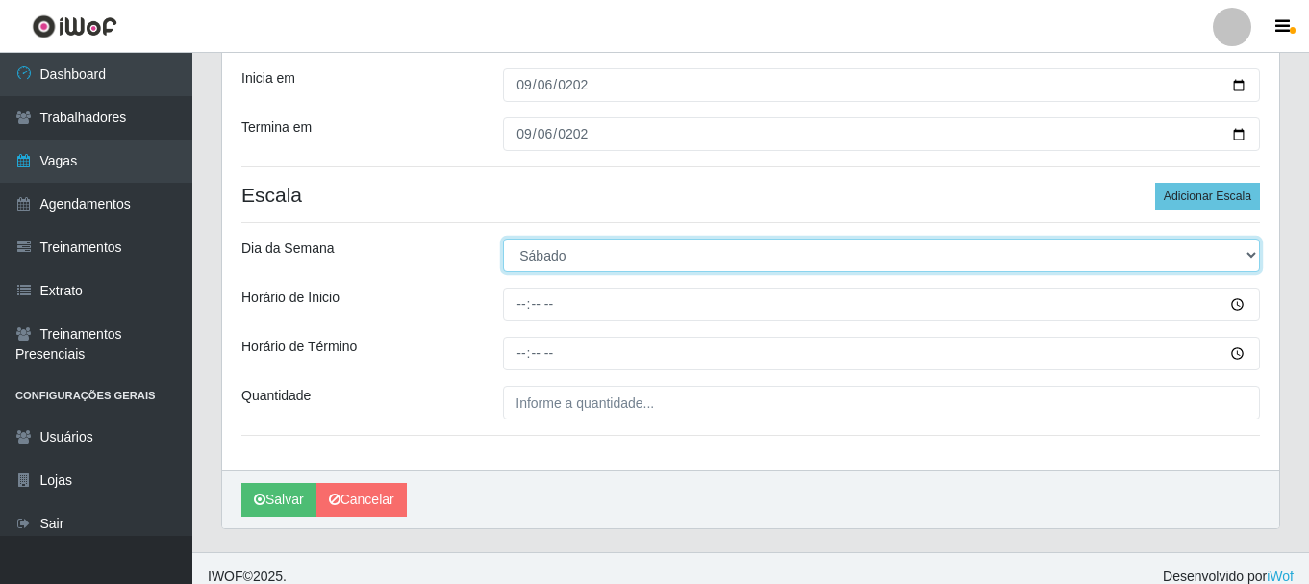
scroll to position [383, 0]
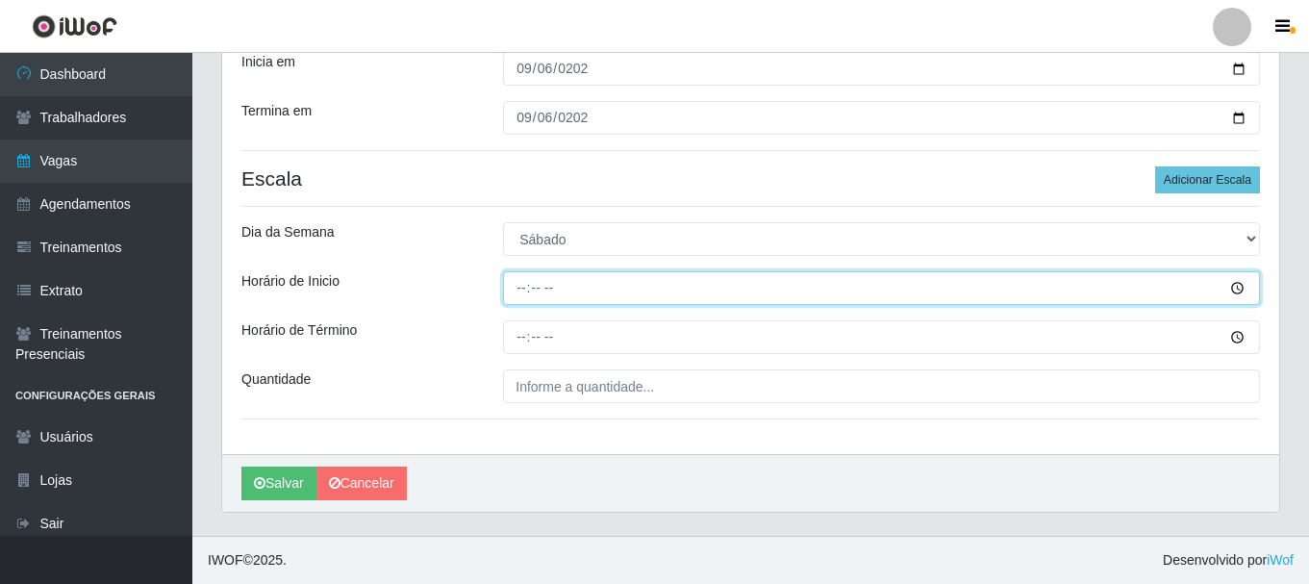
click at [521, 289] on input "Horário de Inicio" at bounding box center [881, 288] width 757 height 34
type input "09:00"
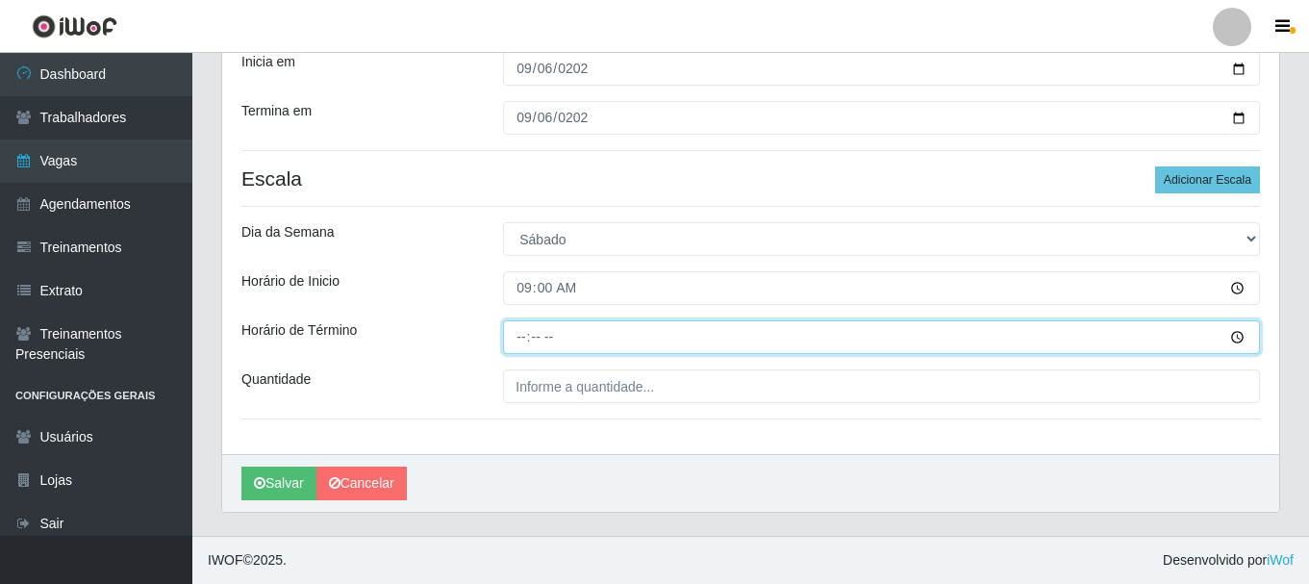
click at [526, 338] on input "Horário de Término" at bounding box center [881, 337] width 757 height 34
type input "15:00"
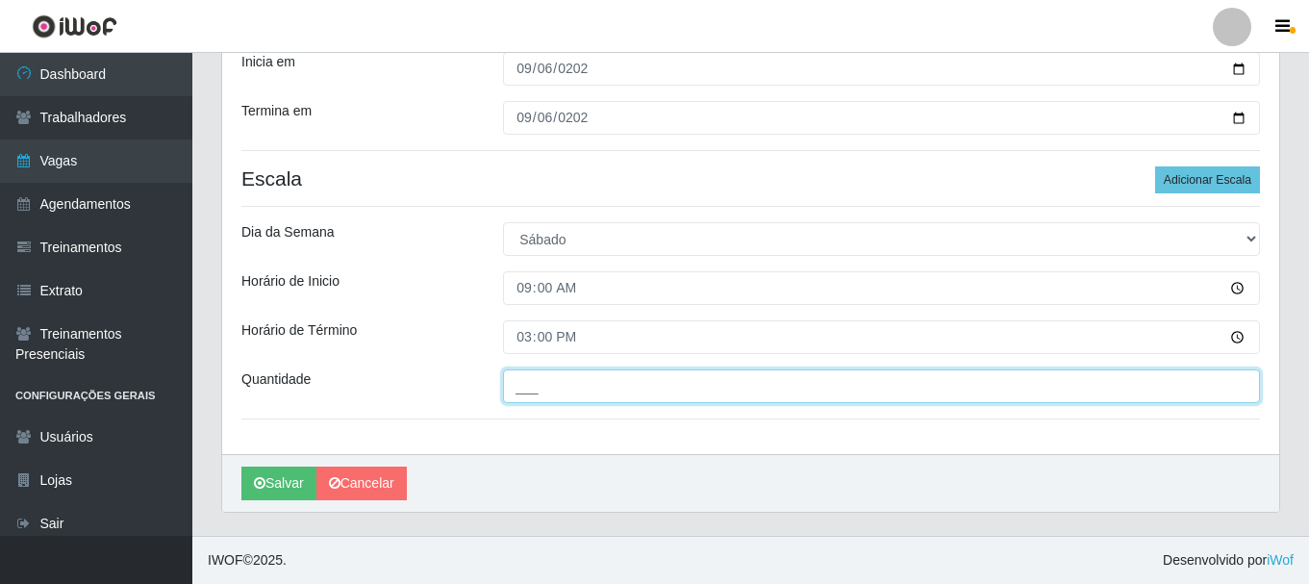
click at [693, 396] on input "___" at bounding box center [881, 386] width 757 height 34
type input "2__"
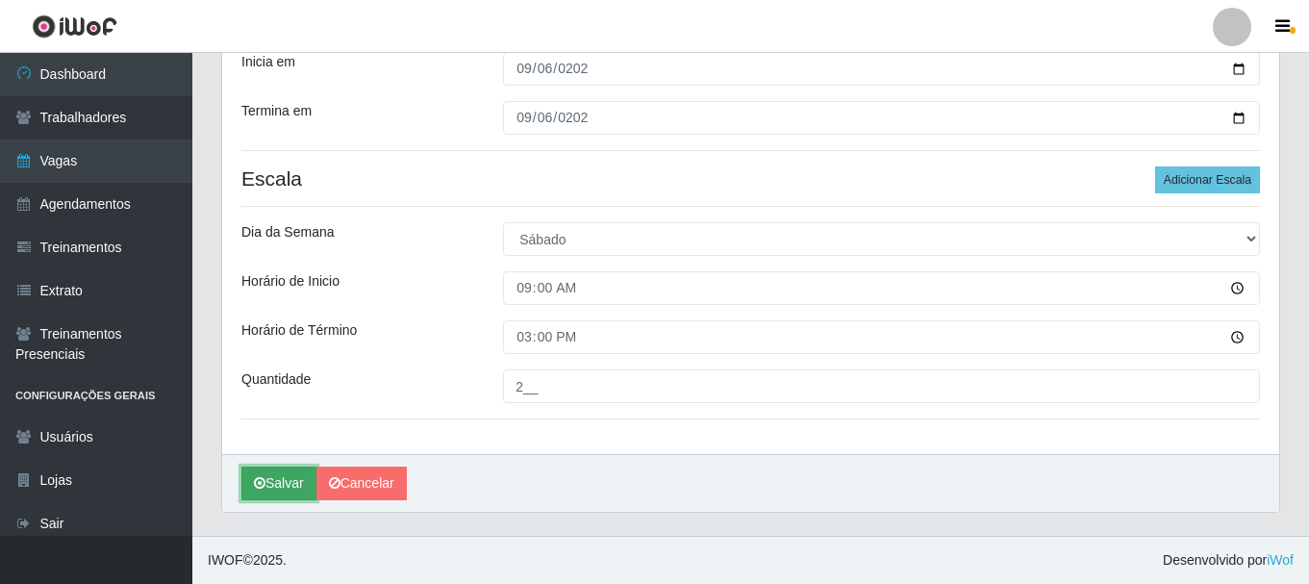
click at [299, 484] on button "Salvar" at bounding box center [278, 483] width 75 height 34
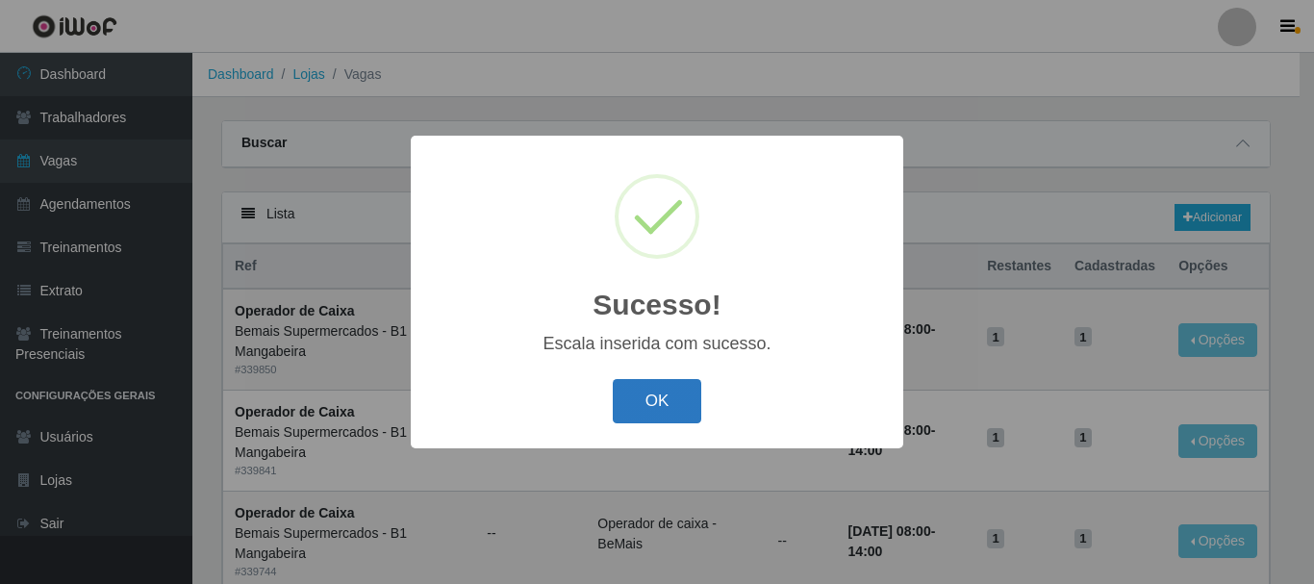
click at [665, 410] on button "OK" at bounding box center [657, 401] width 89 height 45
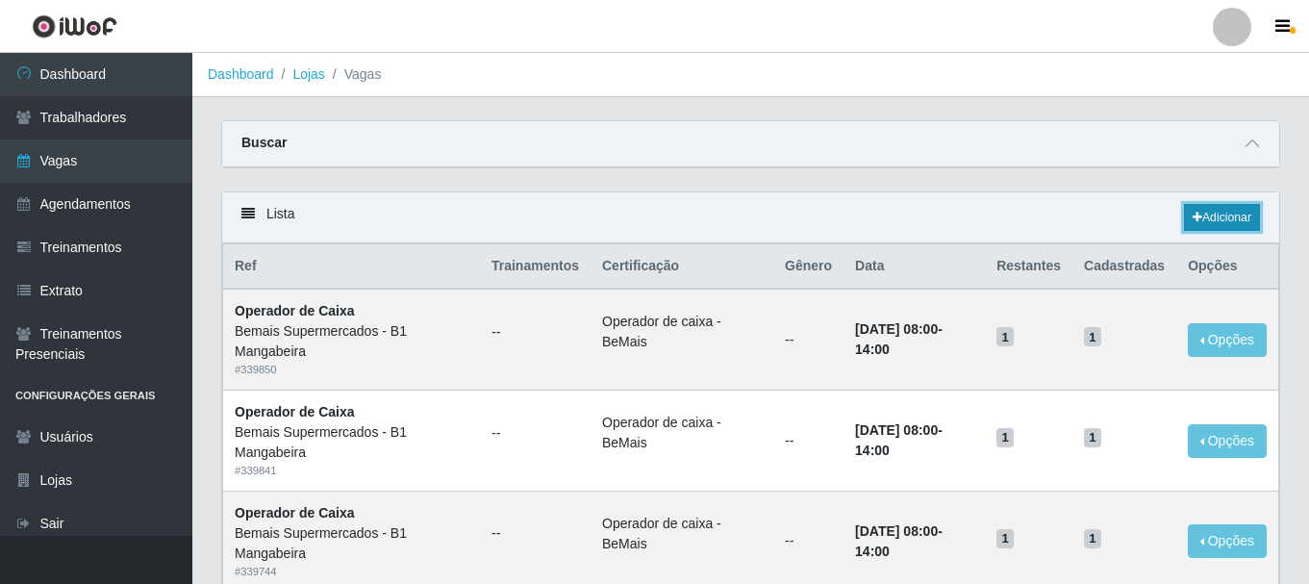
click at [1245, 223] on link "Adicionar" at bounding box center [1222, 217] width 76 height 27
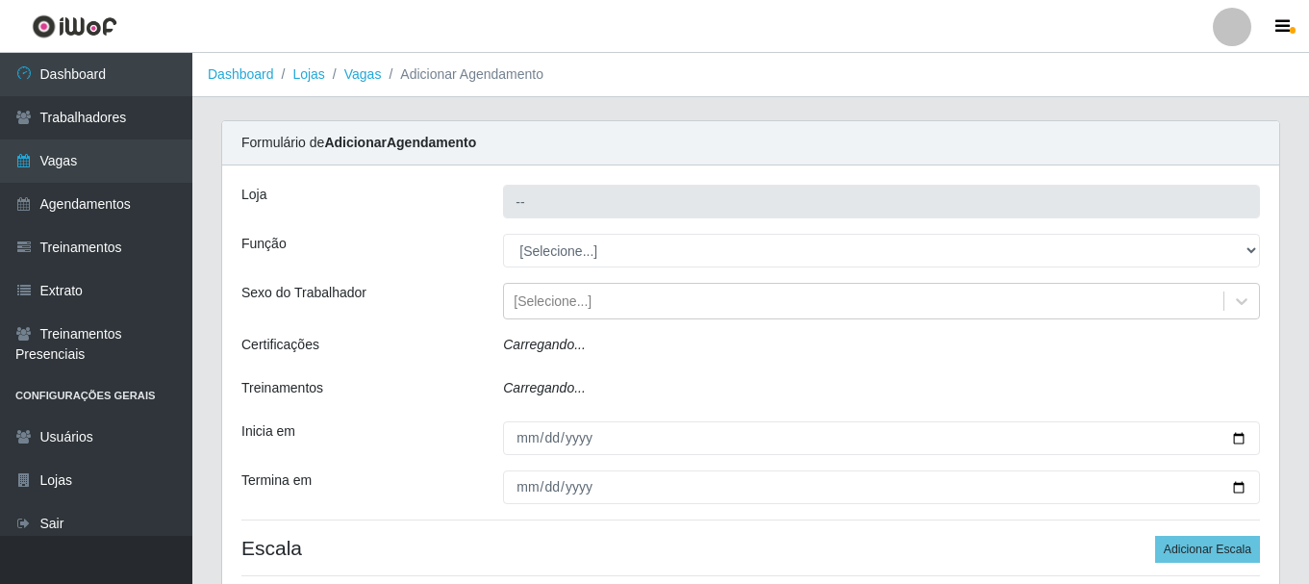
type input "Bemais Supermercados - B1 Mangabeira"
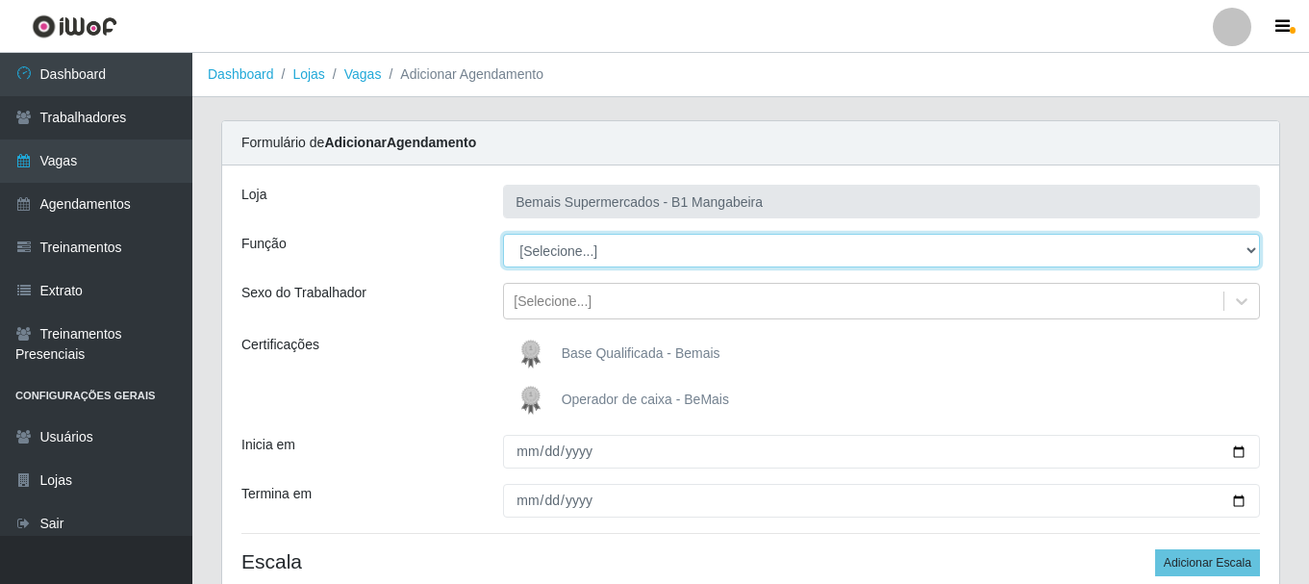
click at [546, 245] on select "[Selecione...] ASG ASG + ASG ++ Balconista de Açougue Balconista de Açougue + B…" at bounding box center [881, 251] width 757 height 34
select select "1"
click at [503, 234] on select "[Selecione...] ASG ASG + ASG ++ Balconista de Açougue Balconista de Açougue + B…" at bounding box center [881, 251] width 757 height 34
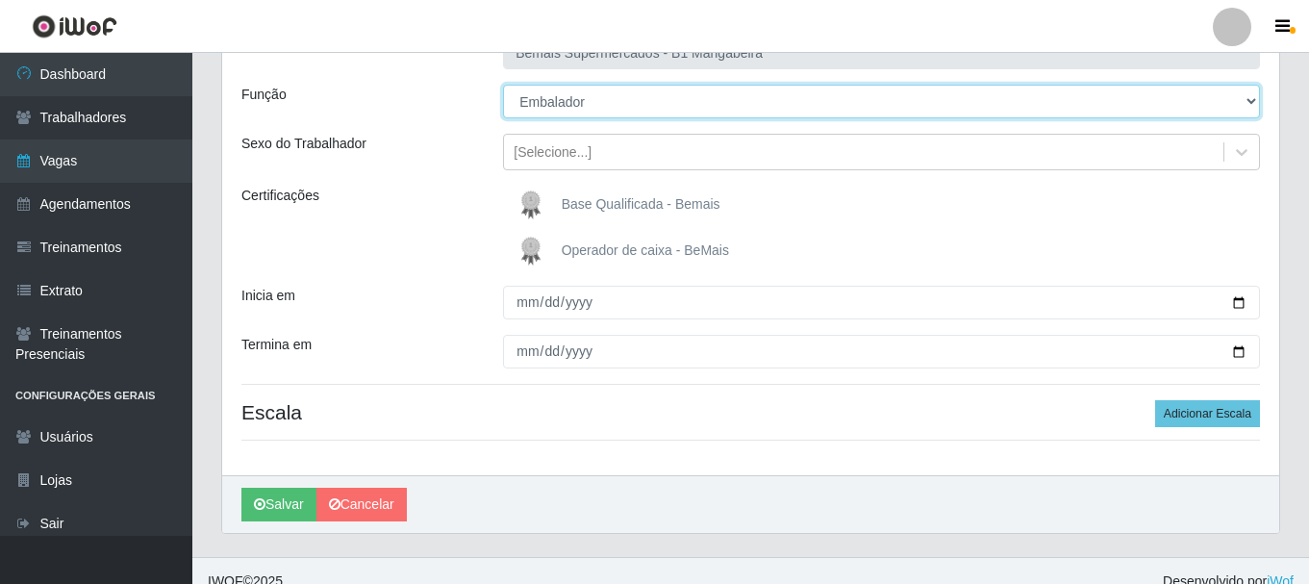
scroll to position [170, 0]
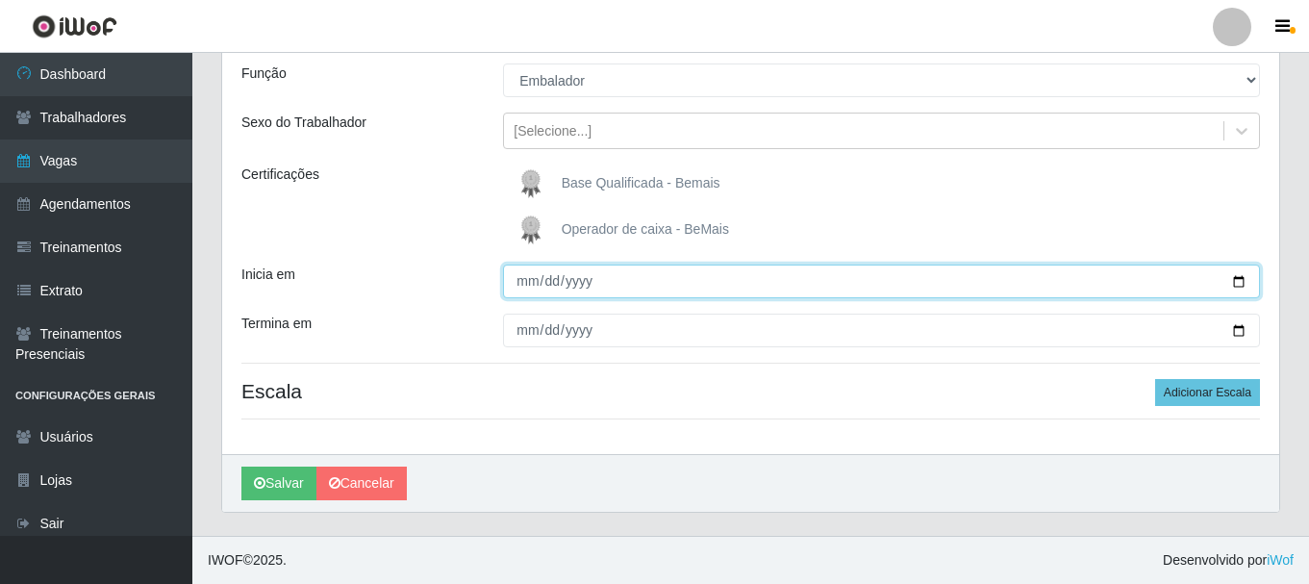
click at [524, 282] on input "Inicia em" at bounding box center [881, 281] width 757 height 34
type input "2025-09-06"
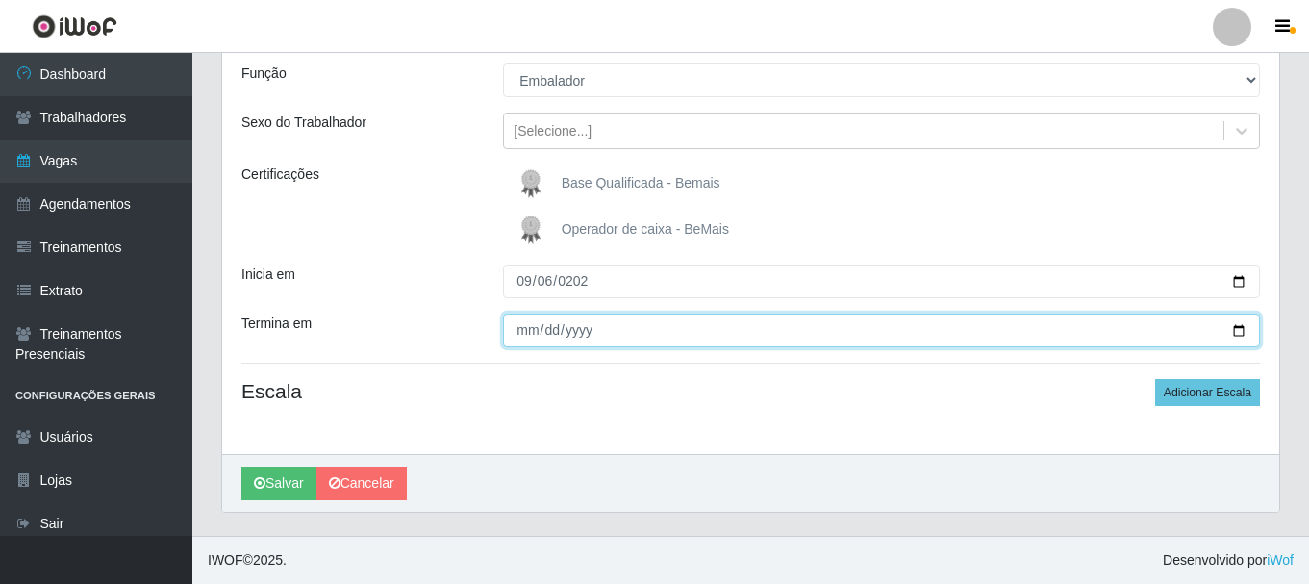
click at [537, 329] on input "Termina em" at bounding box center [881, 331] width 757 height 34
type input "2025-09-06"
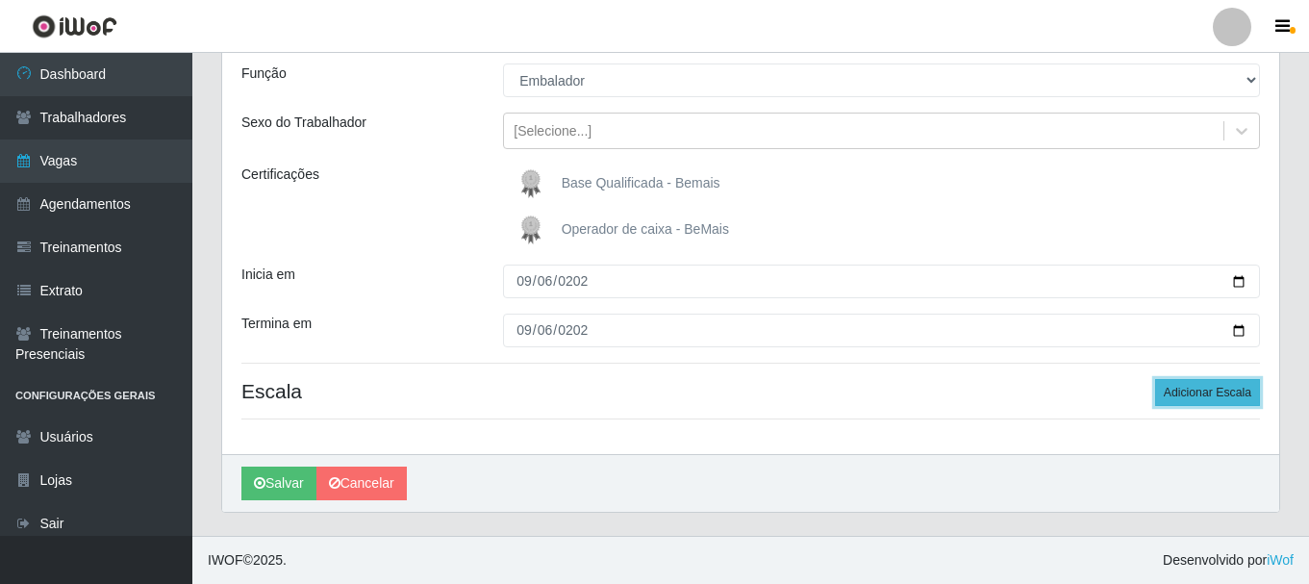
click at [1206, 397] on button "Adicionar Escala" at bounding box center [1207, 392] width 105 height 27
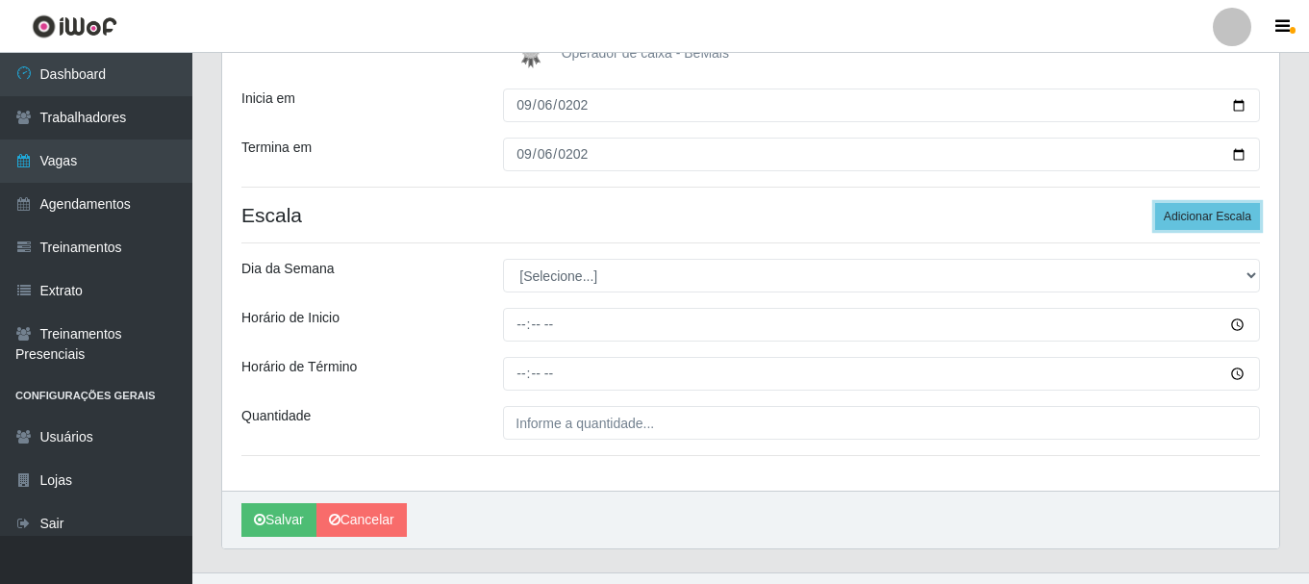
scroll to position [363, 0]
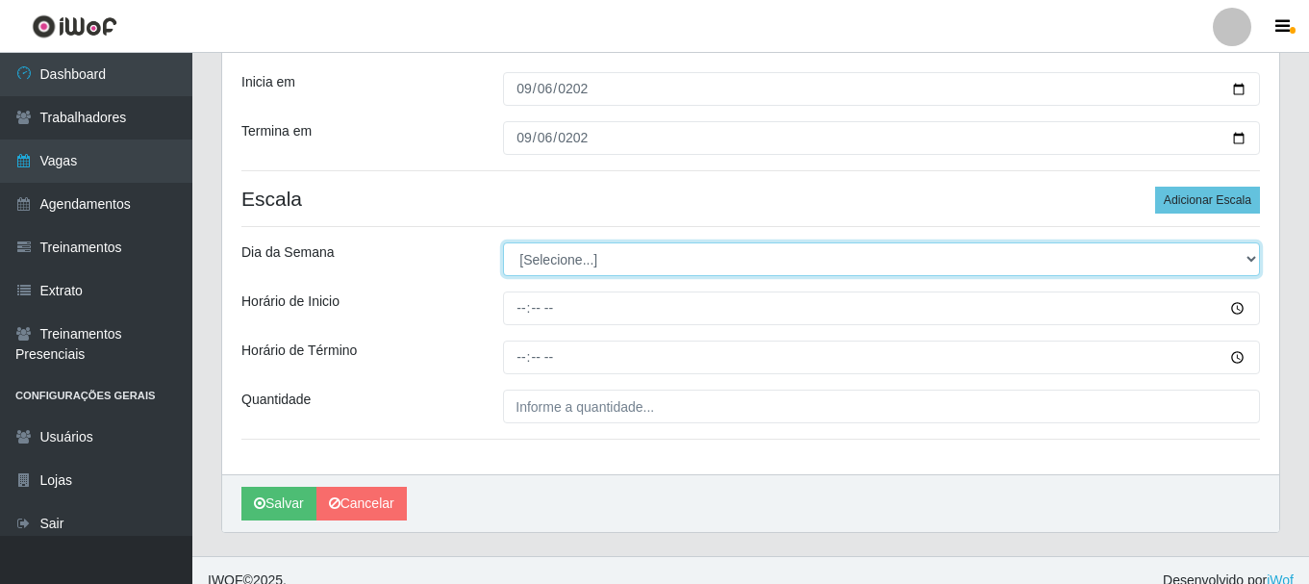
click at [648, 249] on select "[Selecione...] Segunda Terça Quarta Quinta Sexta Sábado Domingo" at bounding box center [881, 259] width 757 height 34
select select "6"
click at [503, 242] on select "[Selecione...] Segunda Terça Quarta Quinta Sexta Sábado Domingo" at bounding box center [881, 259] width 757 height 34
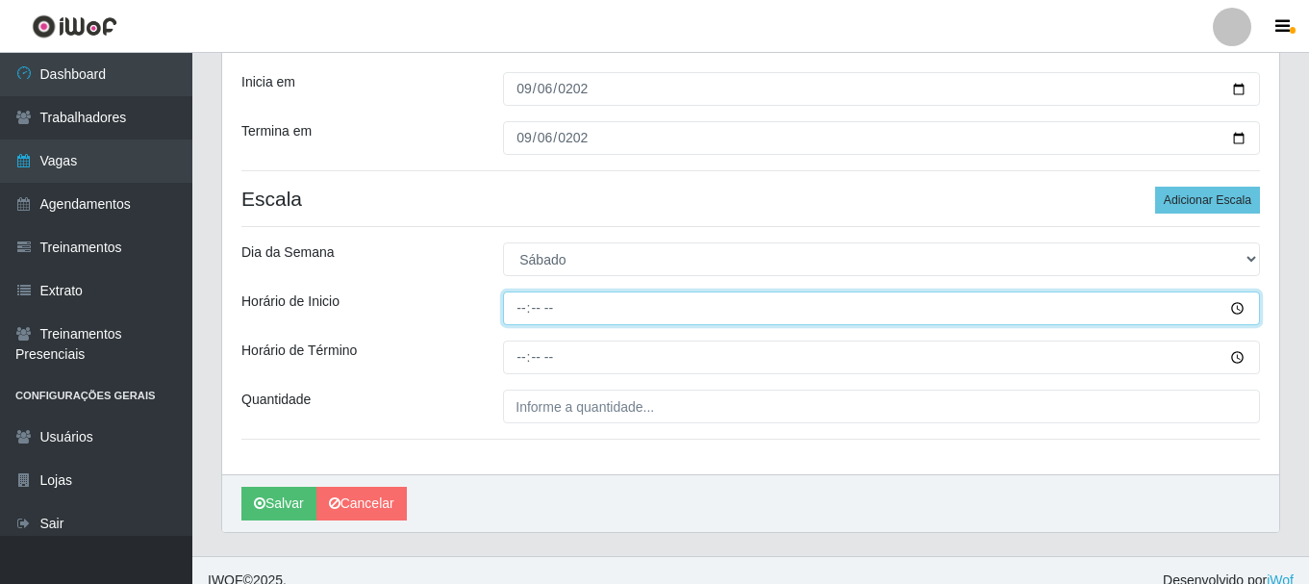
click at [522, 310] on input "Horário de Inicio" at bounding box center [881, 308] width 757 height 34
type input "15:00"
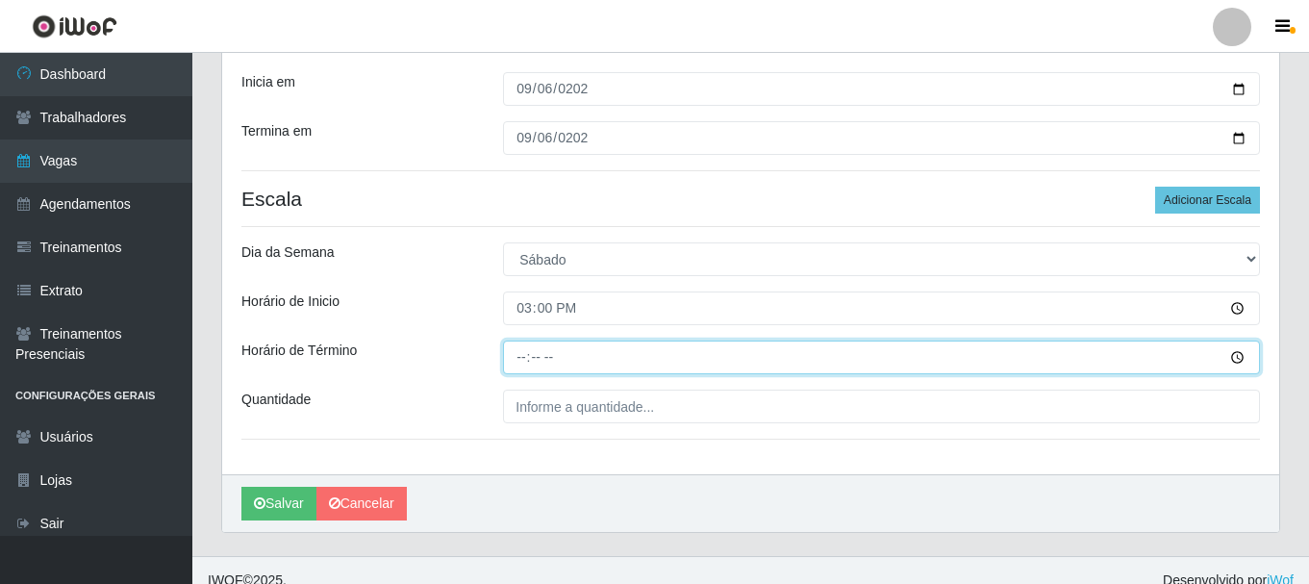
click at [522, 353] on input "Horário de Término" at bounding box center [881, 357] width 757 height 34
type input "21:00"
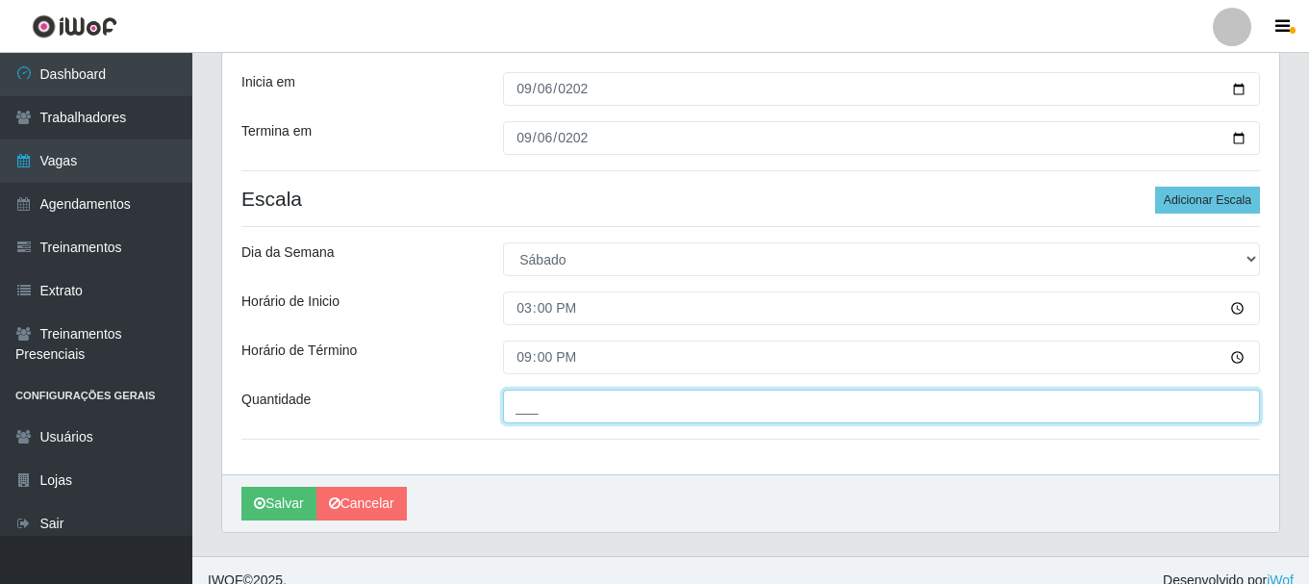
click at [605, 416] on input "___" at bounding box center [881, 407] width 757 height 34
type input "3__"
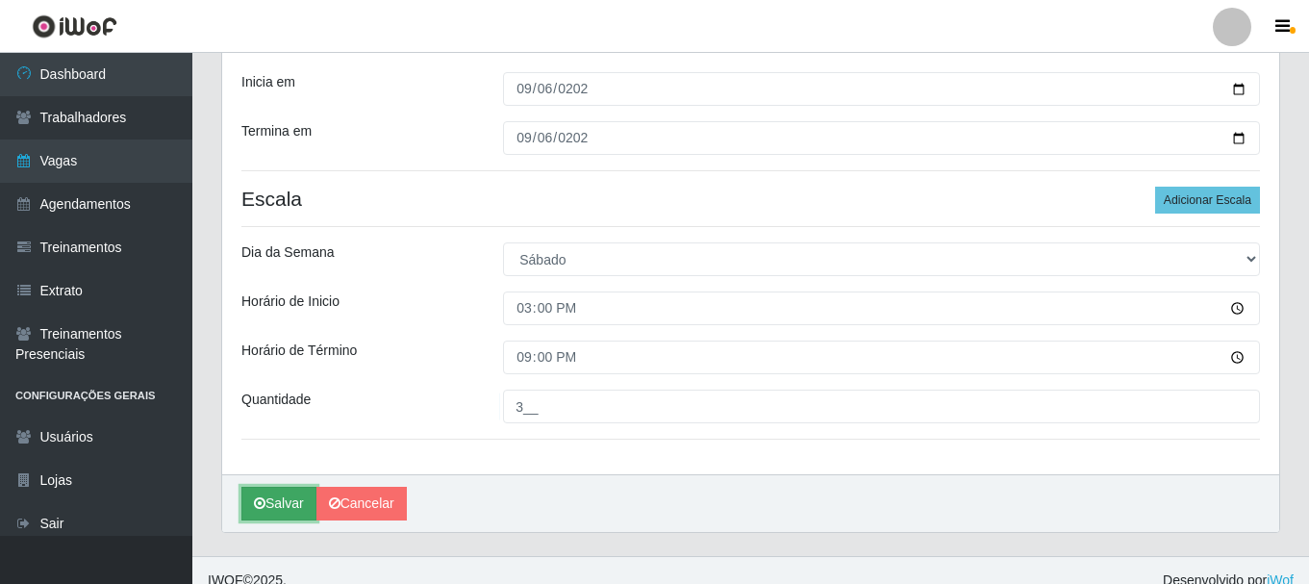
click at [272, 495] on button "Salvar" at bounding box center [278, 504] width 75 height 34
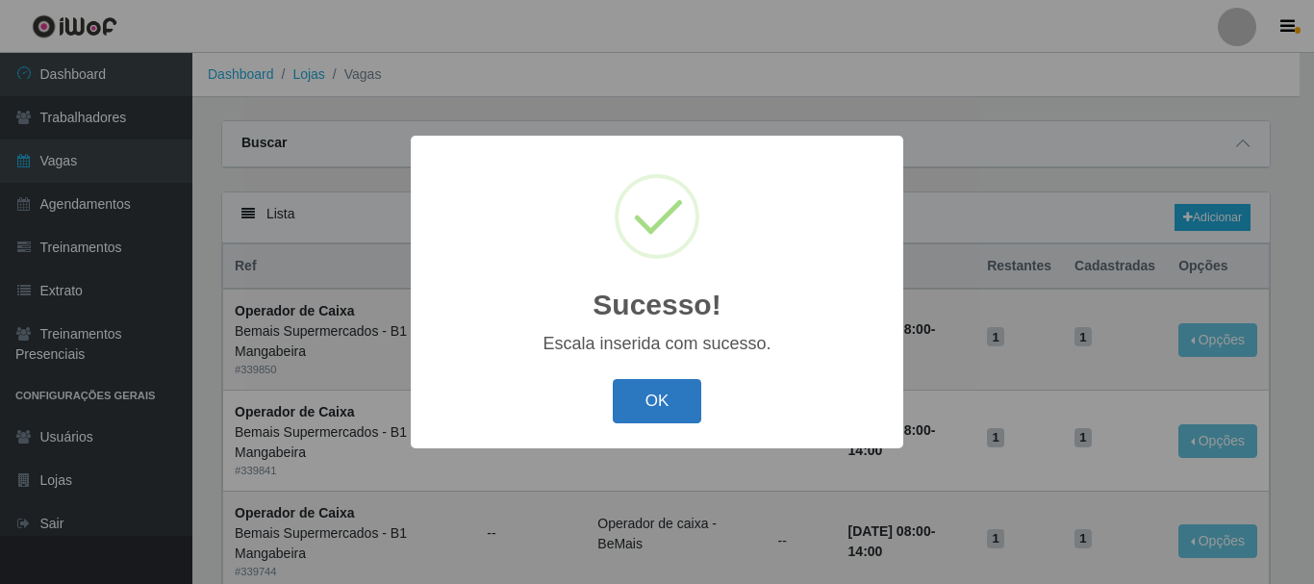
click at [649, 405] on button "OK" at bounding box center [657, 401] width 89 height 45
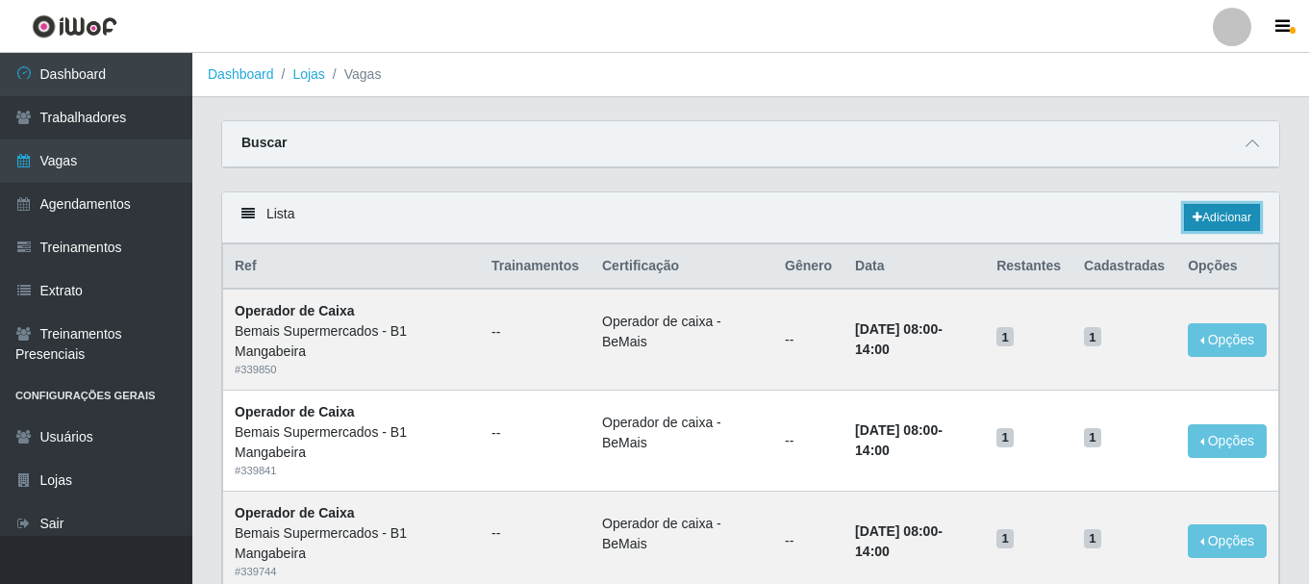
click at [1239, 222] on link "Adicionar" at bounding box center [1222, 217] width 76 height 27
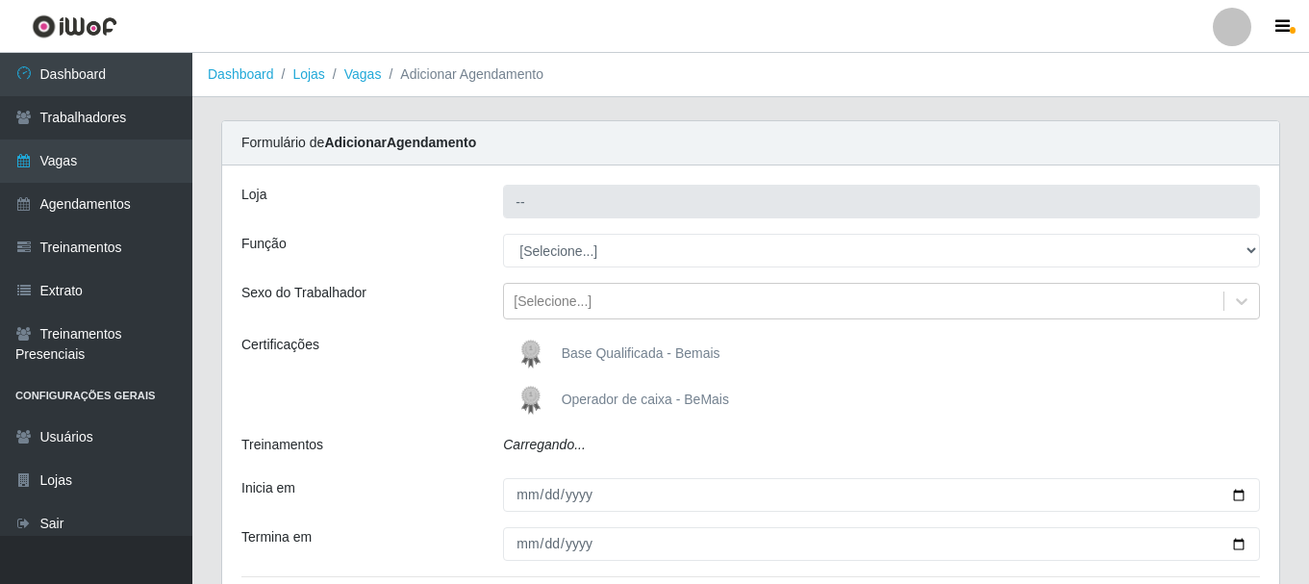
type input "Bemais Supermercados - B1 Mangabeira"
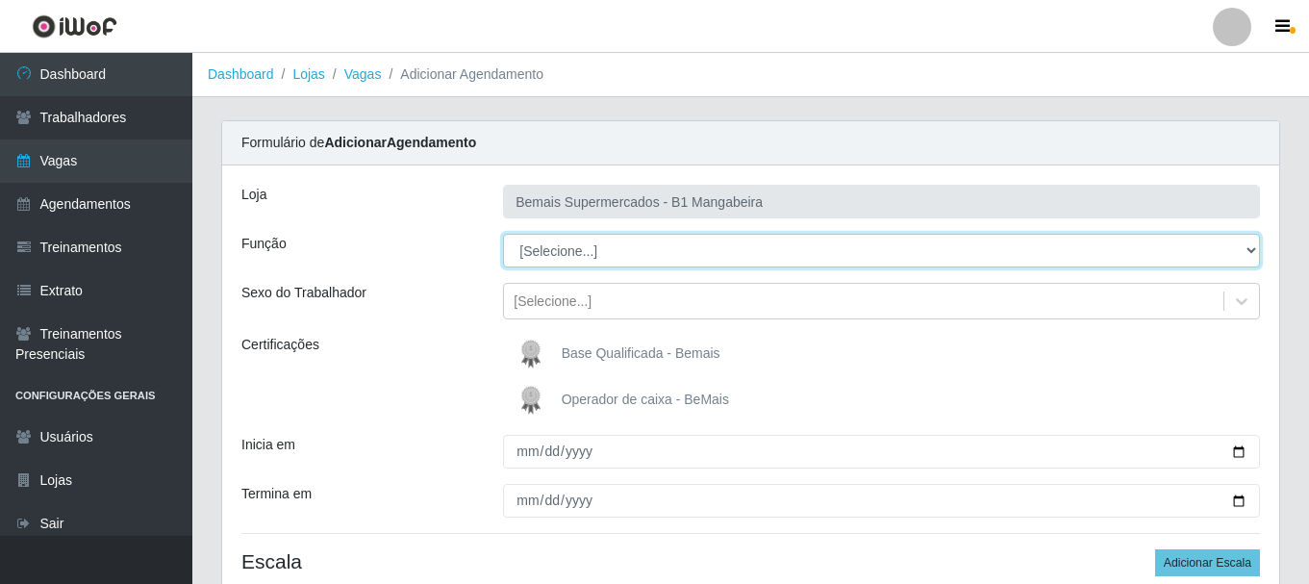
click at [552, 248] on select "[Selecione...] ASG ASG + ASG ++ Balconista de Açougue Balconista de Açougue + B…" at bounding box center [881, 251] width 757 height 34
select select "1"
click at [503, 234] on select "[Selecione...] ASG ASG + ASG ++ Balconista de Açougue Balconista de Açougue + B…" at bounding box center [881, 251] width 757 height 34
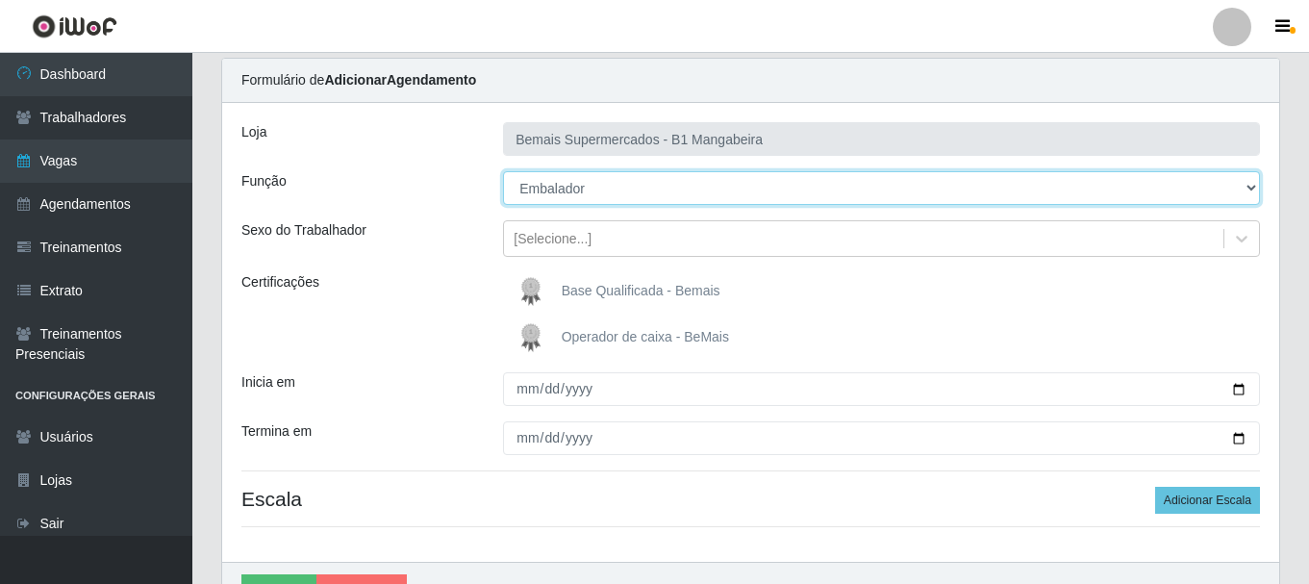
scroll to position [96, 0]
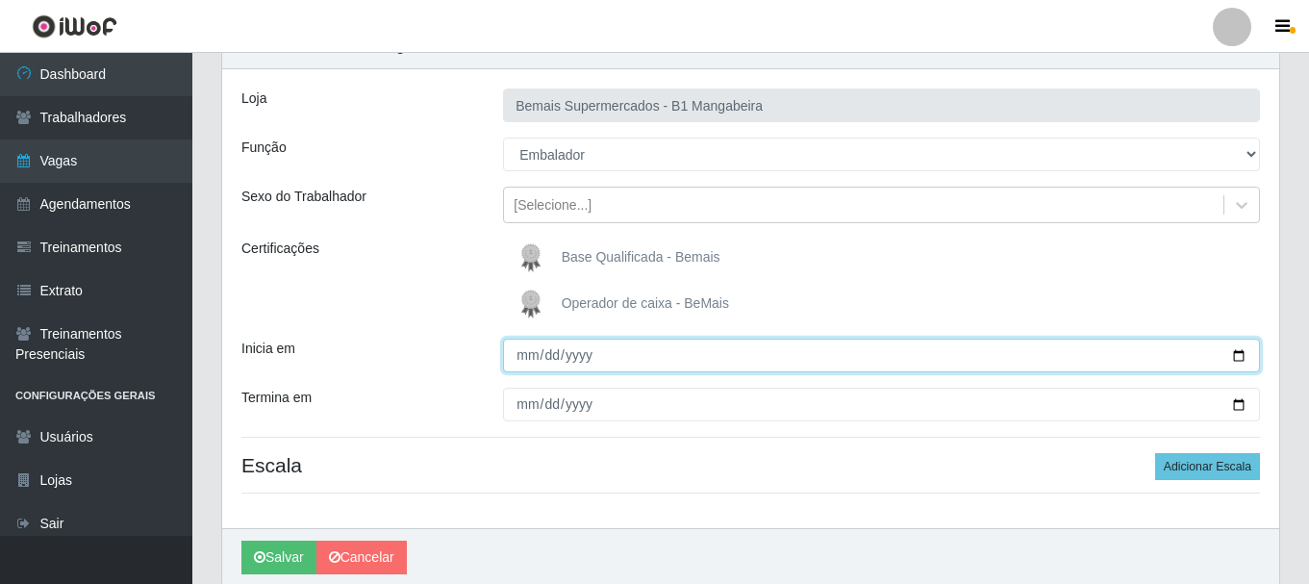
click at [521, 358] on input "Inicia em" at bounding box center [881, 356] width 757 height 34
type input "2025-09-07"
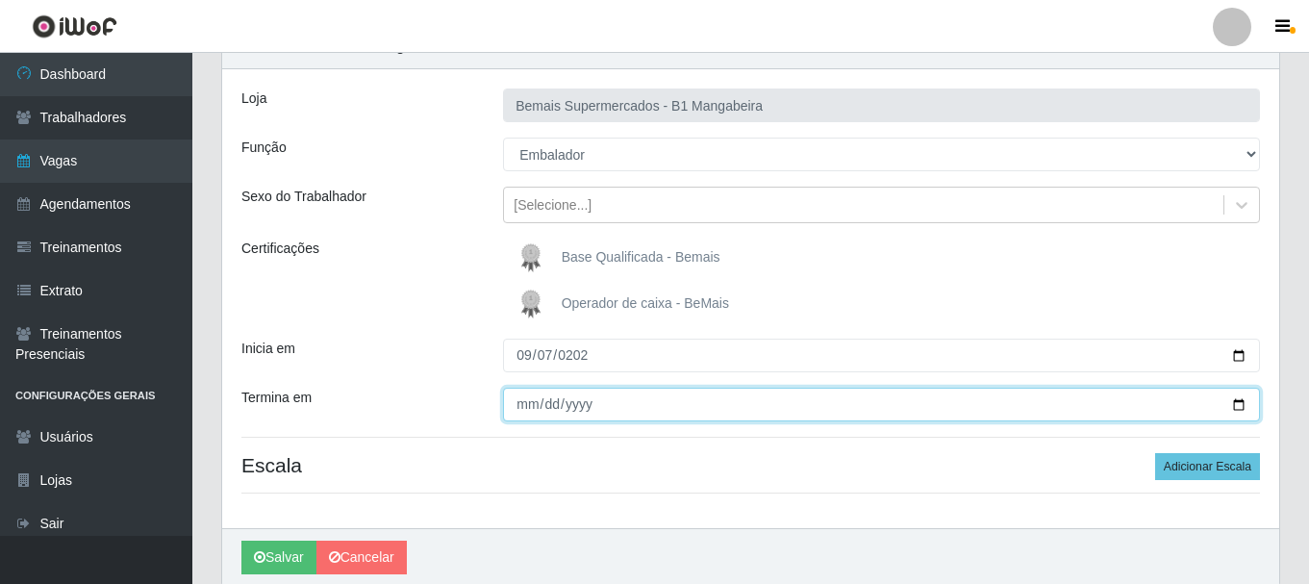
click at [518, 410] on input "Termina em" at bounding box center [881, 405] width 757 height 34
type input "2025-09-07"
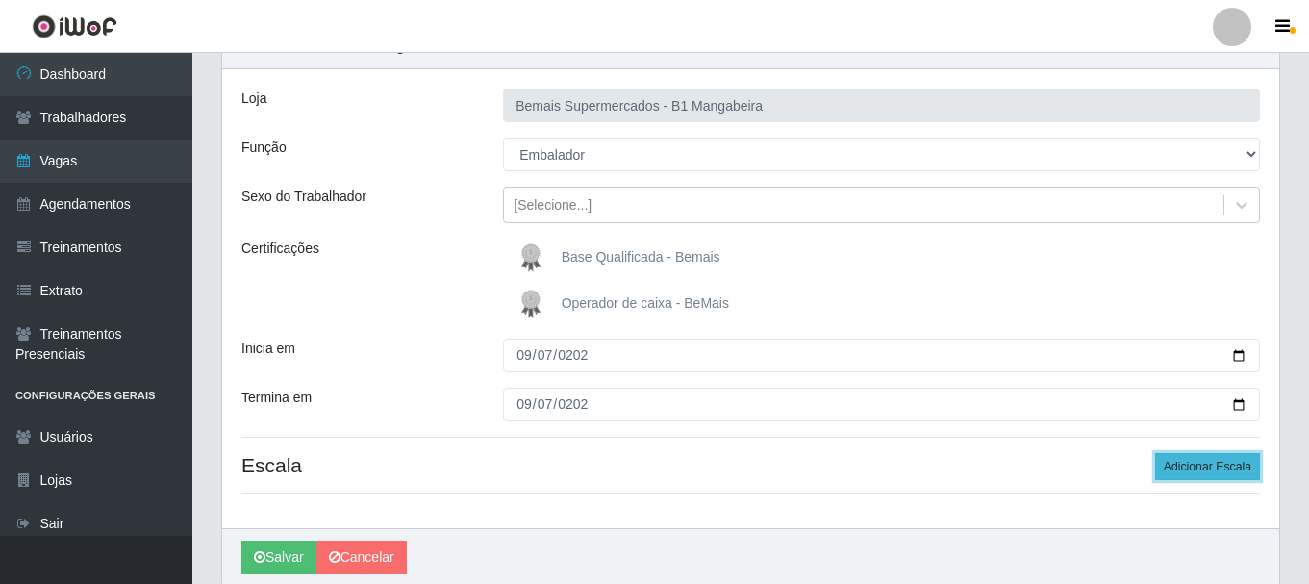
click at [1186, 459] on button "Adicionar Escala" at bounding box center [1207, 466] width 105 height 27
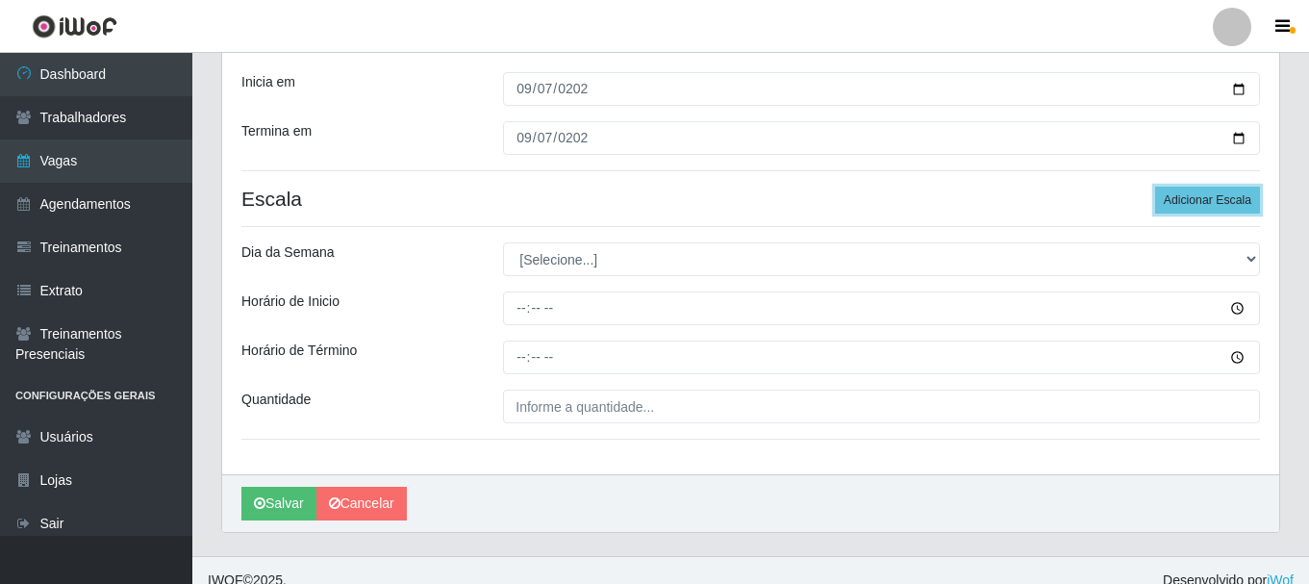
scroll to position [383, 0]
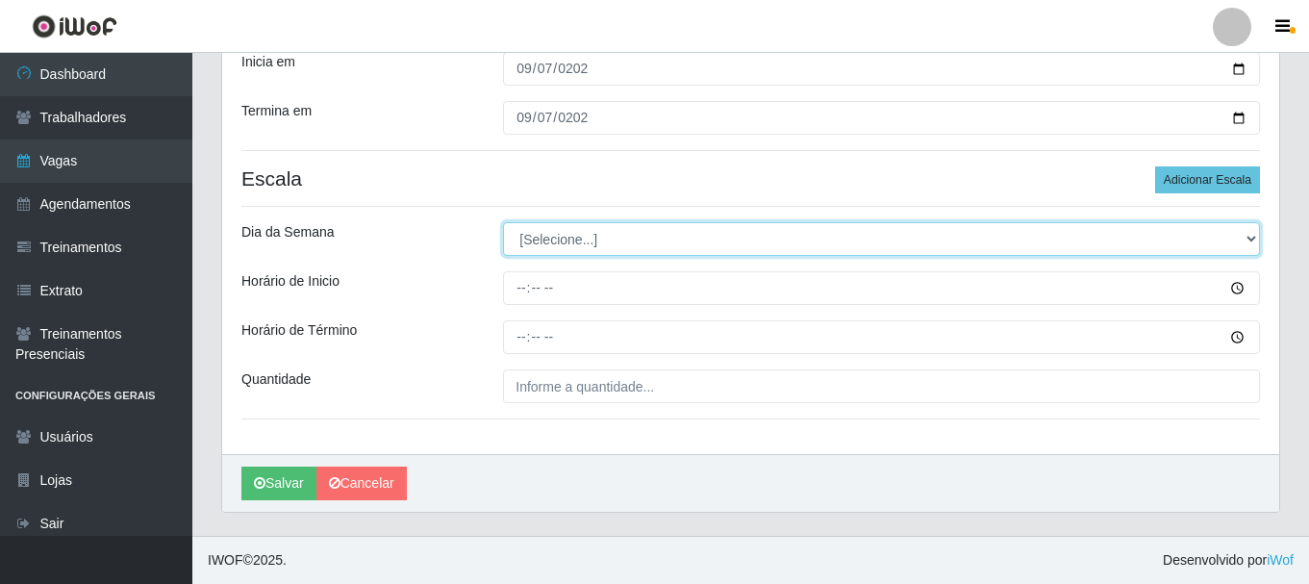
click at [1249, 235] on select "[Selecione...] Segunda Terça Quarta Quinta Sexta Sábado Domingo" at bounding box center [881, 239] width 757 height 34
select select "0"
click at [503, 222] on select "[Selecione...] Segunda Terça Quarta Quinta Sexta Sábado Domingo" at bounding box center [881, 239] width 757 height 34
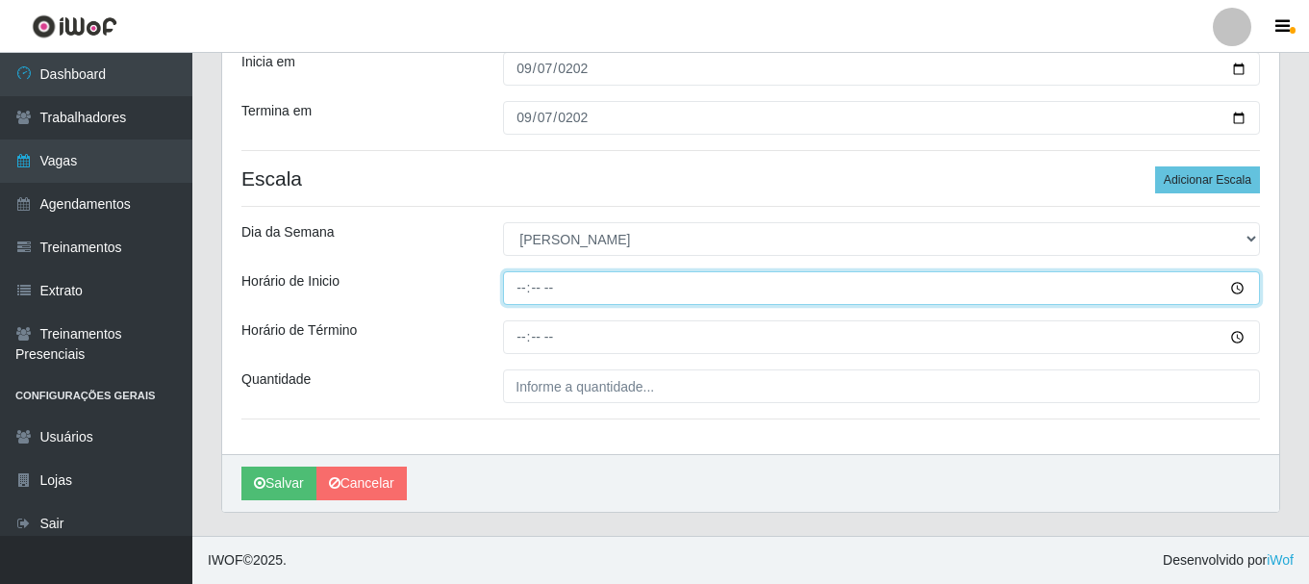
click at [540, 288] on input "Horário de Inicio" at bounding box center [881, 288] width 757 height 34
click at [523, 289] on input "Horário de Inicio" at bounding box center [881, 288] width 757 height 34
type input "08:00"
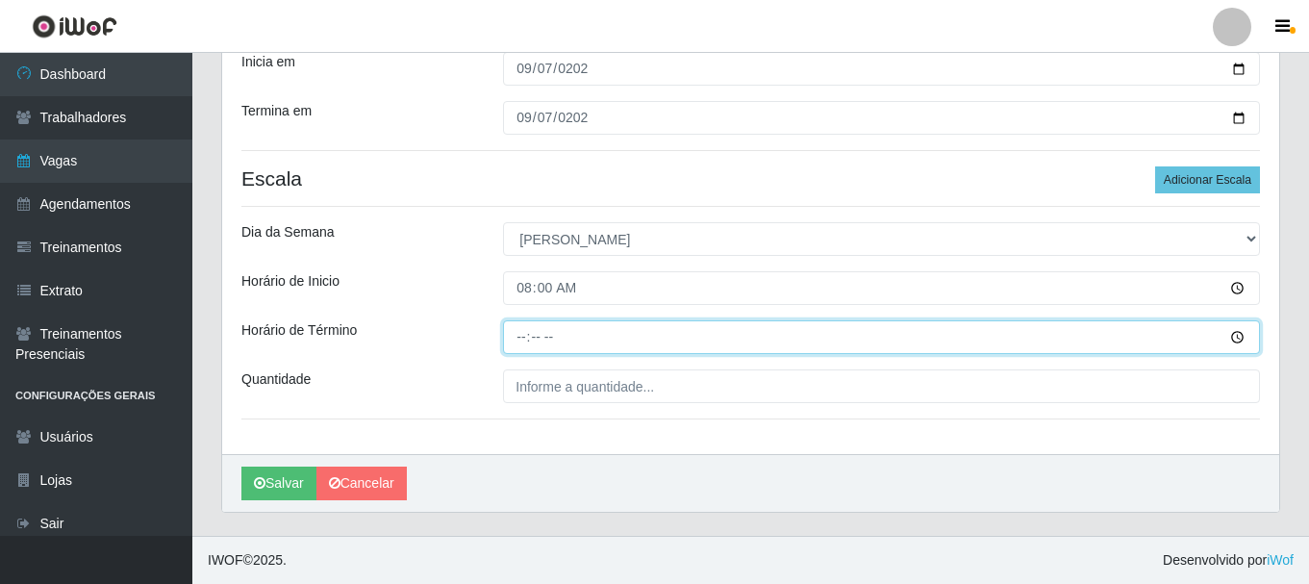
click at [523, 337] on input "Horário de Término" at bounding box center [881, 337] width 757 height 34
type input "14:00"
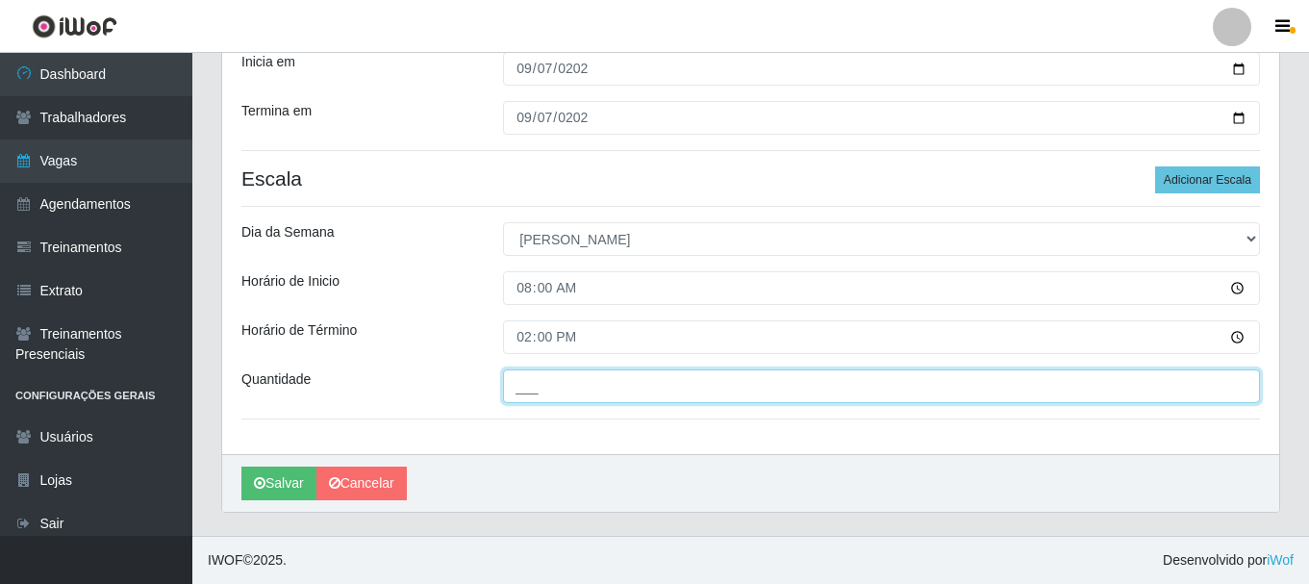
click at [606, 391] on input "___" at bounding box center [881, 386] width 757 height 34
type input "4__"
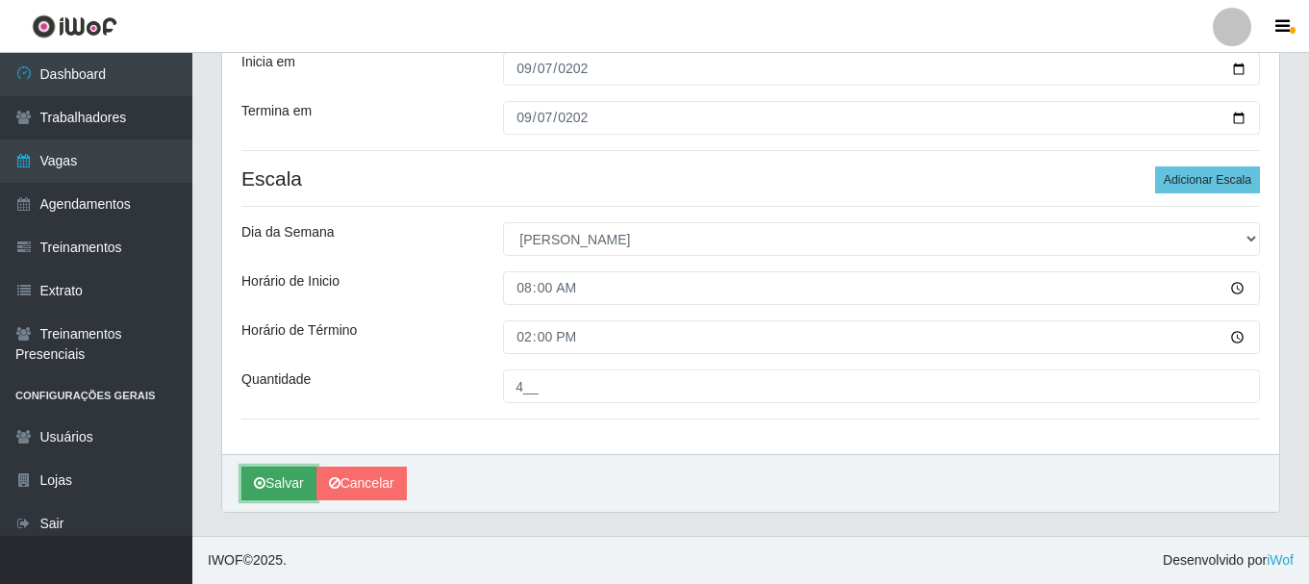
click at [268, 490] on button "Salvar" at bounding box center [278, 483] width 75 height 34
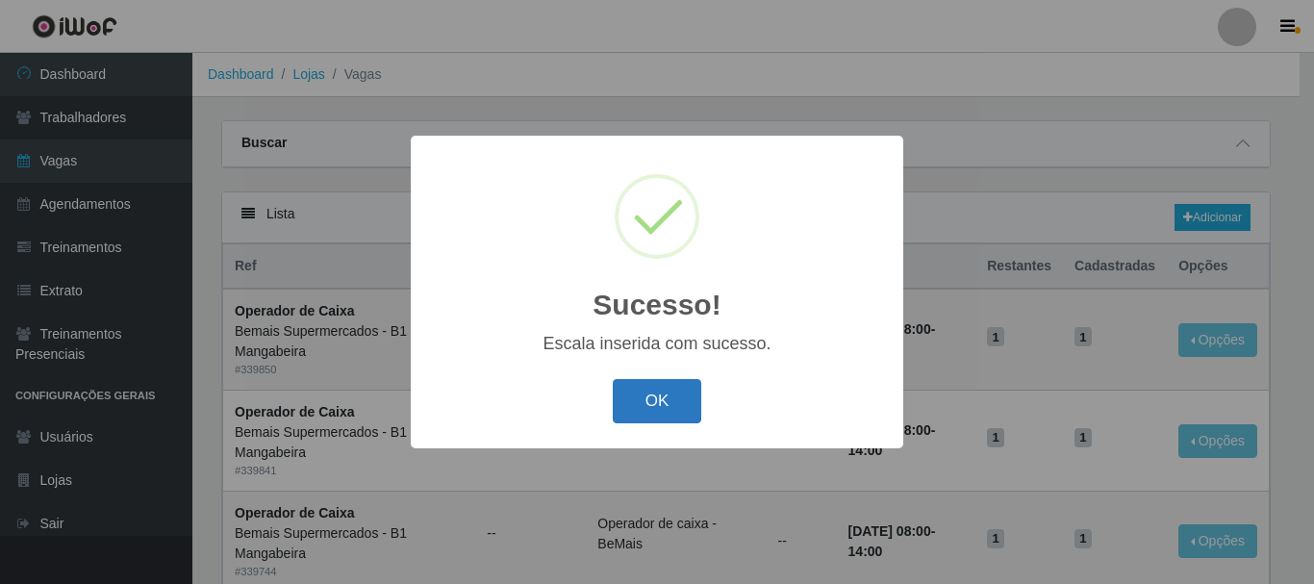
click at [655, 402] on button "OK" at bounding box center [657, 401] width 89 height 45
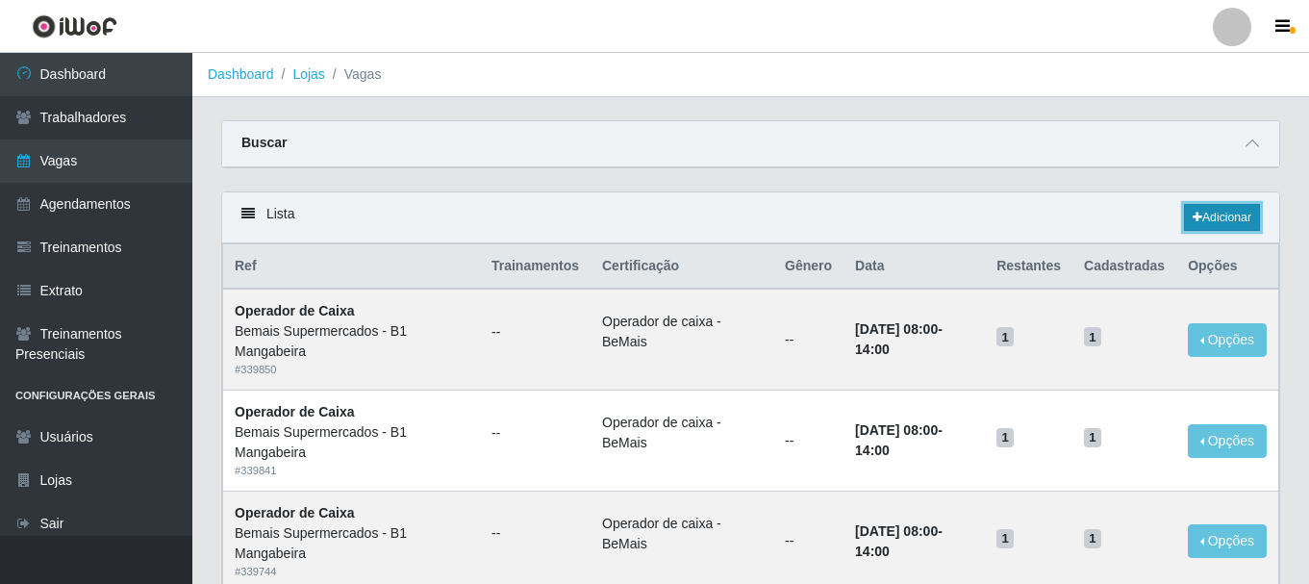
click at [1228, 214] on link "Adicionar" at bounding box center [1222, 217] width 76 height 27
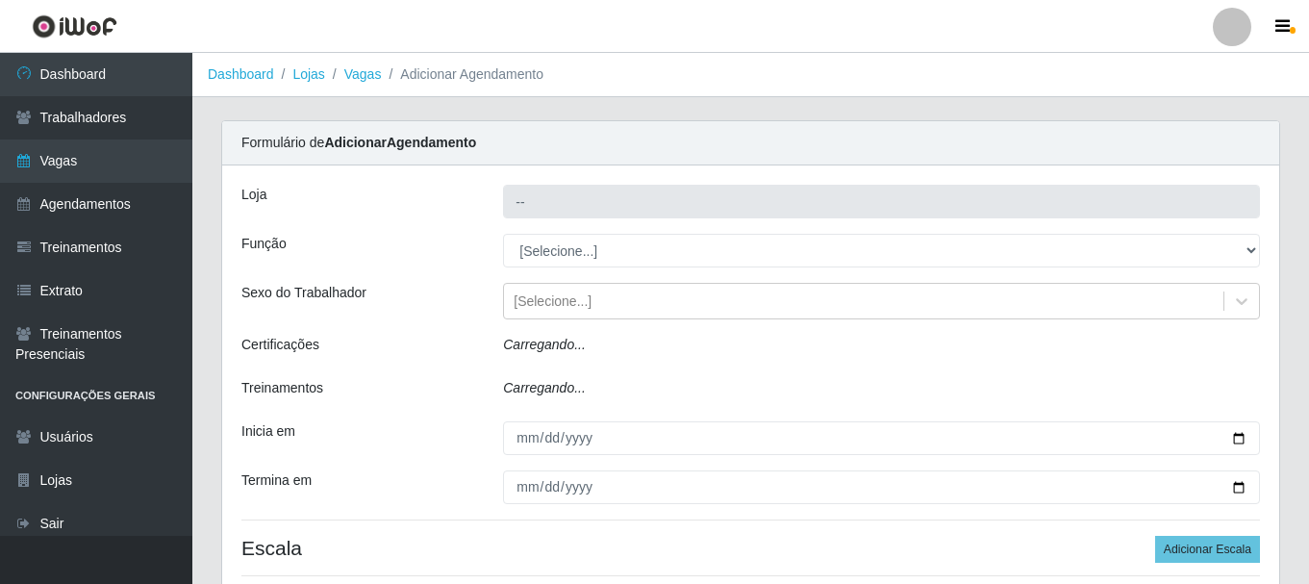
type input "Bemais Supermercados - B1 Mangabeira"
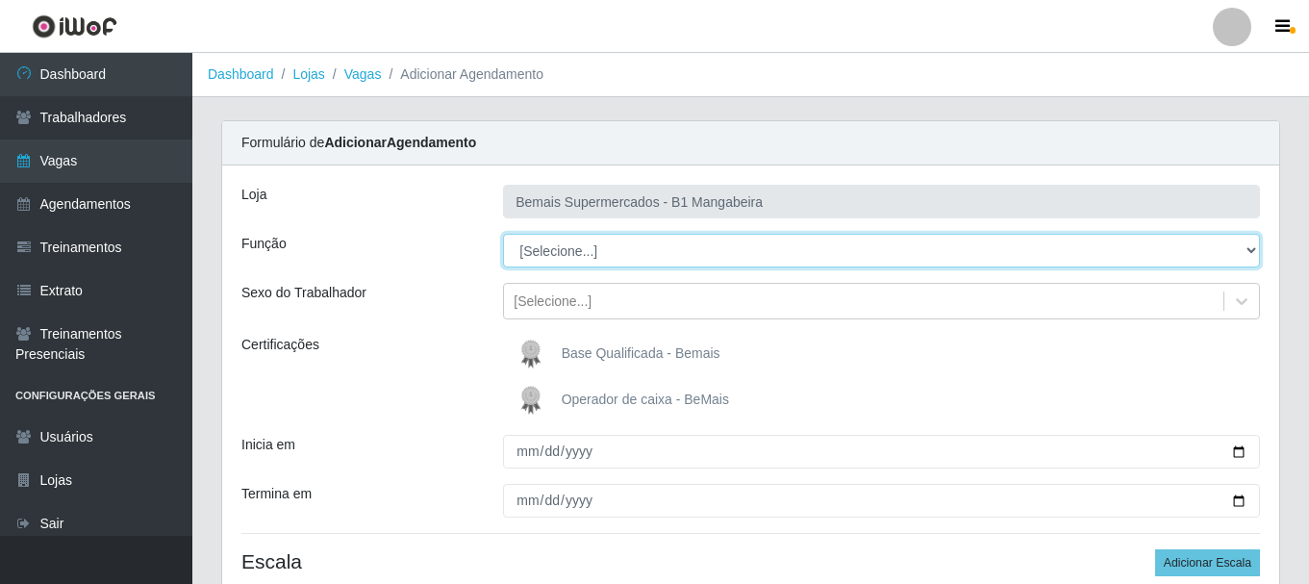
click at [682, 249] on select "[Selecione...] ASG ASG + ASG ++ Balconista de Açougue Balconista de Açougue + B…" at bounding box center [881, 251] width 757 height 34
select select "1"
click at [503, 234] on select "[Selecione...] ASG ASG + ASG ++ Balconista de Açougue Balconista de Açougue + B…" at bounding box center [881, 251] width 757 height 34
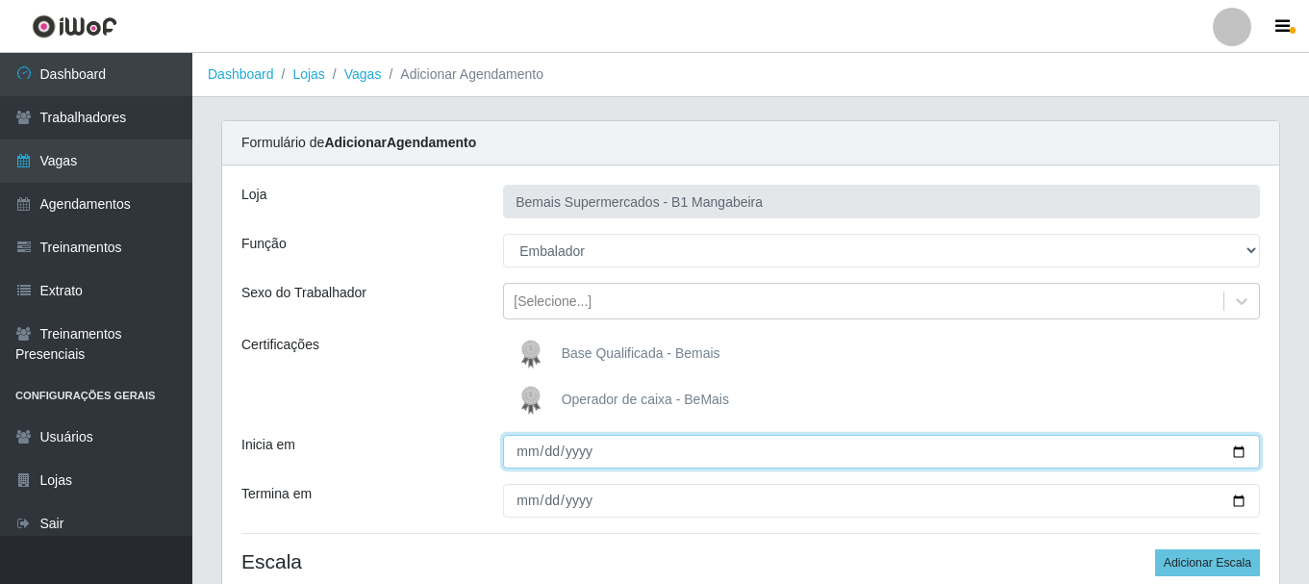
click at [511, 442] on input "Inicia em" at bounding box center [881, 452] width 757 height 34
type input "2025-09-13"
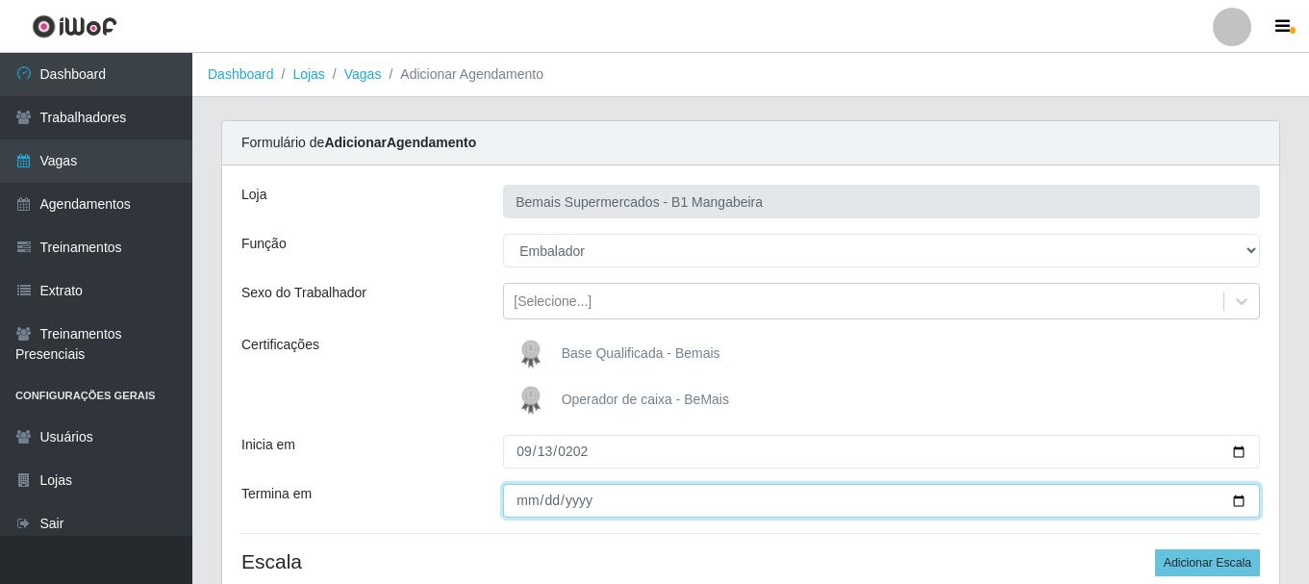
click at [521, 502] on input "Termina em" at bounding box center [881, 501] width 757 height 34
type input "2025-09-13"
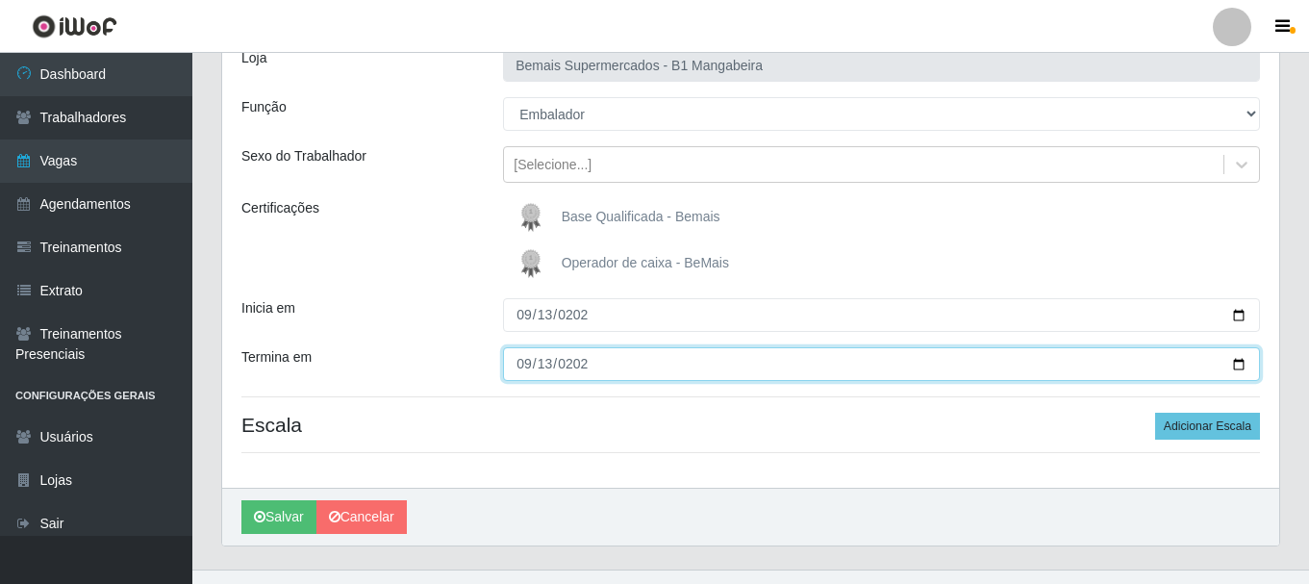
scroll to position [170, 0]
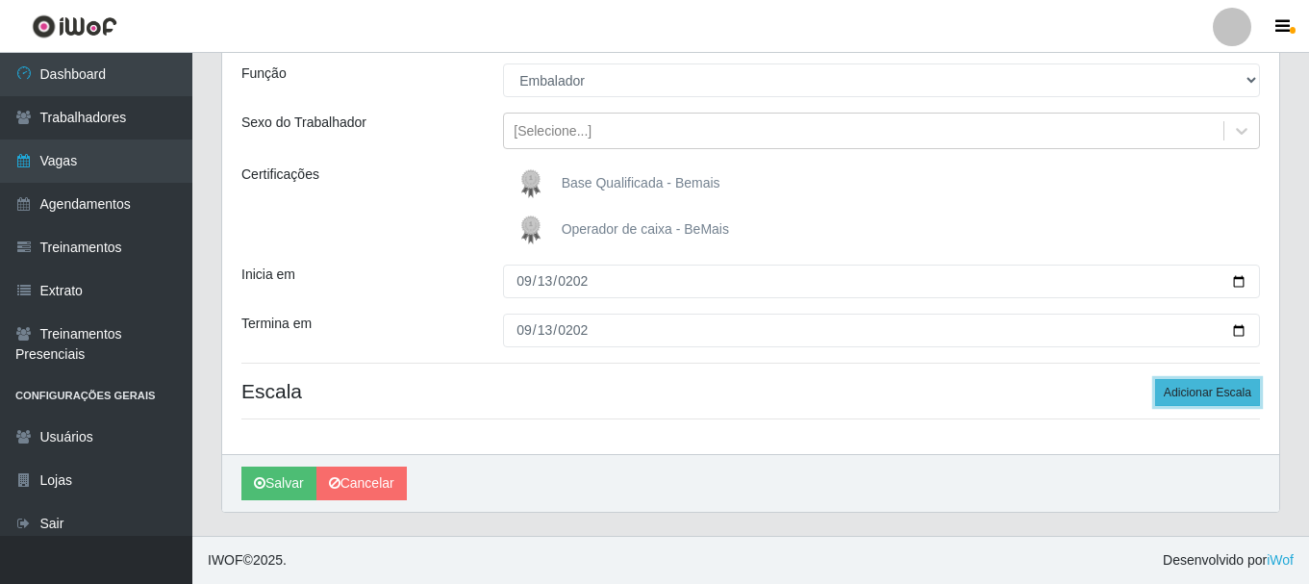
click at [1206, 396] on button "Adicionar Escala" at bounding box center [1207, 392] width 105 height 27
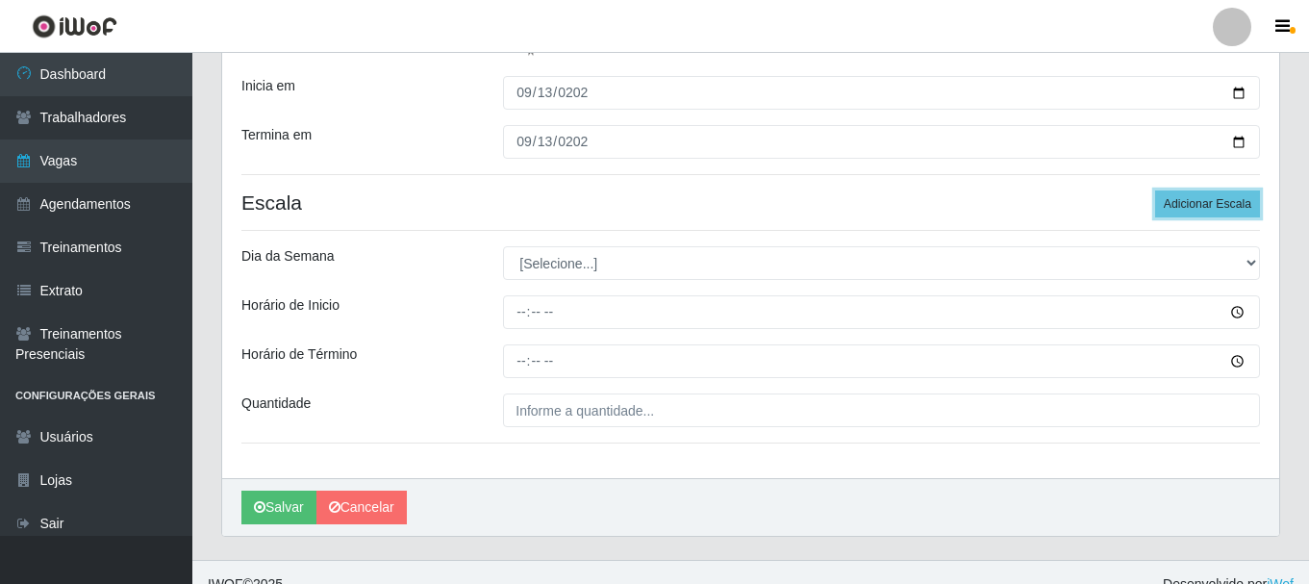
scroll to position [383, 0]
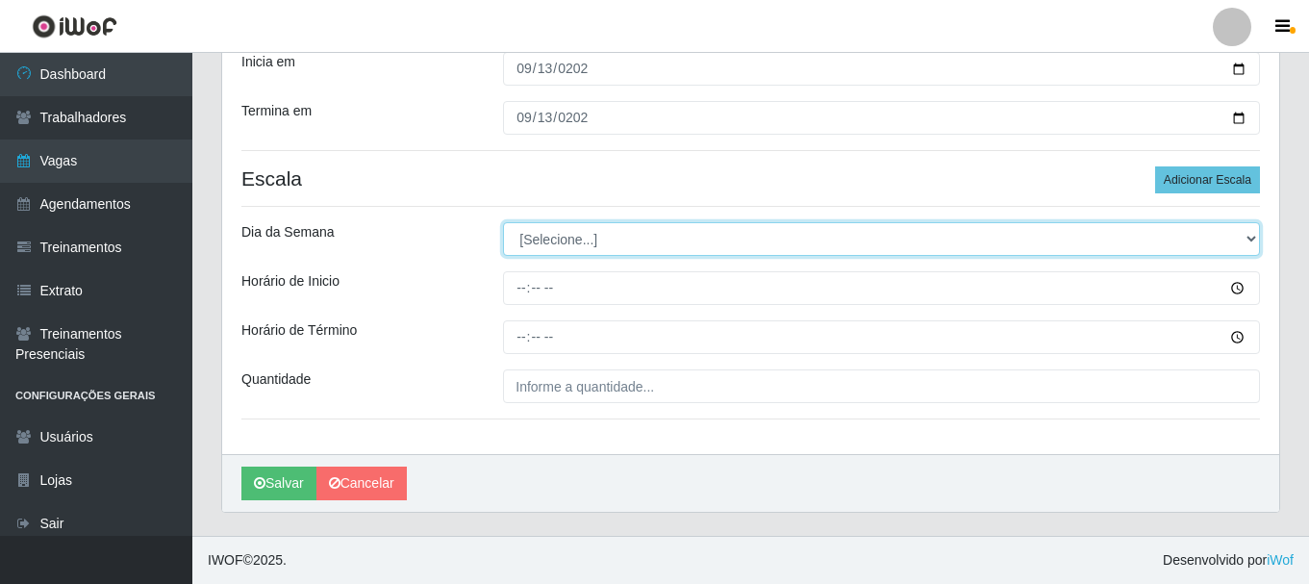
click at [599, 246] on select "[Selecione...] Segunda Terça Quarta Quinta Sexta Sábado Domingo" at bounding box center [881, 239] width 757 height 34
select select "6"
click at [503, 222] on select "[Selecione...] Segunda Terça Quarta Quinta Sexta Sábado Domingo" at bounding box center [881, 239] width 757 height 34
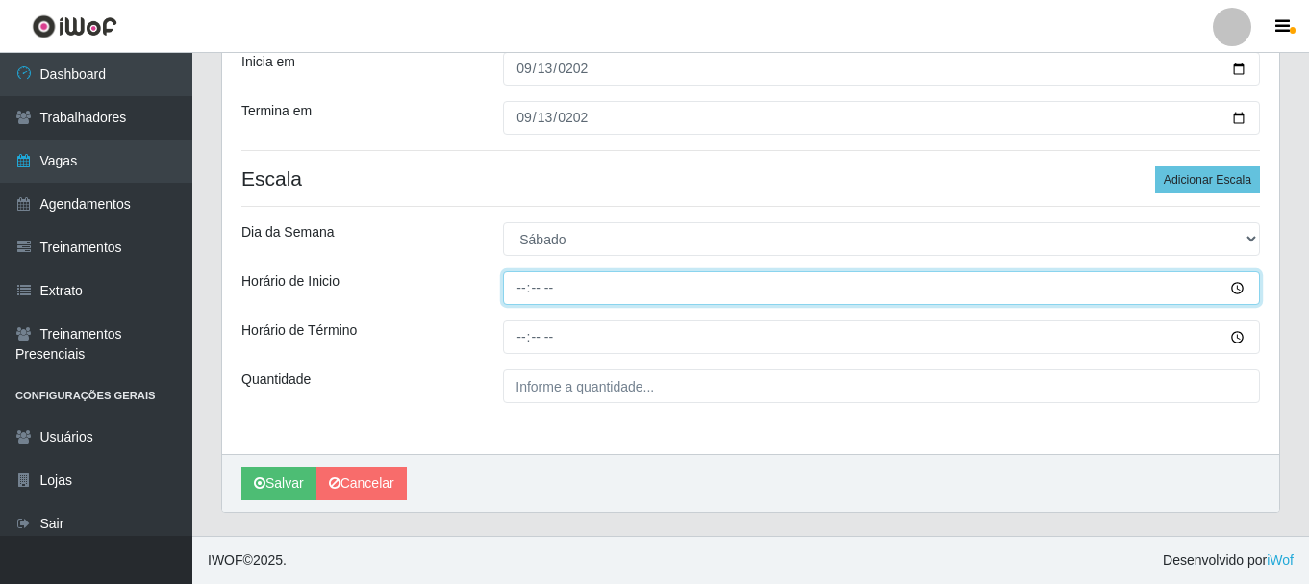
click at [521, 286] on input "Horário de Inicio" at bounding box center [881, 288] width 757 height 34
type input "09:00"
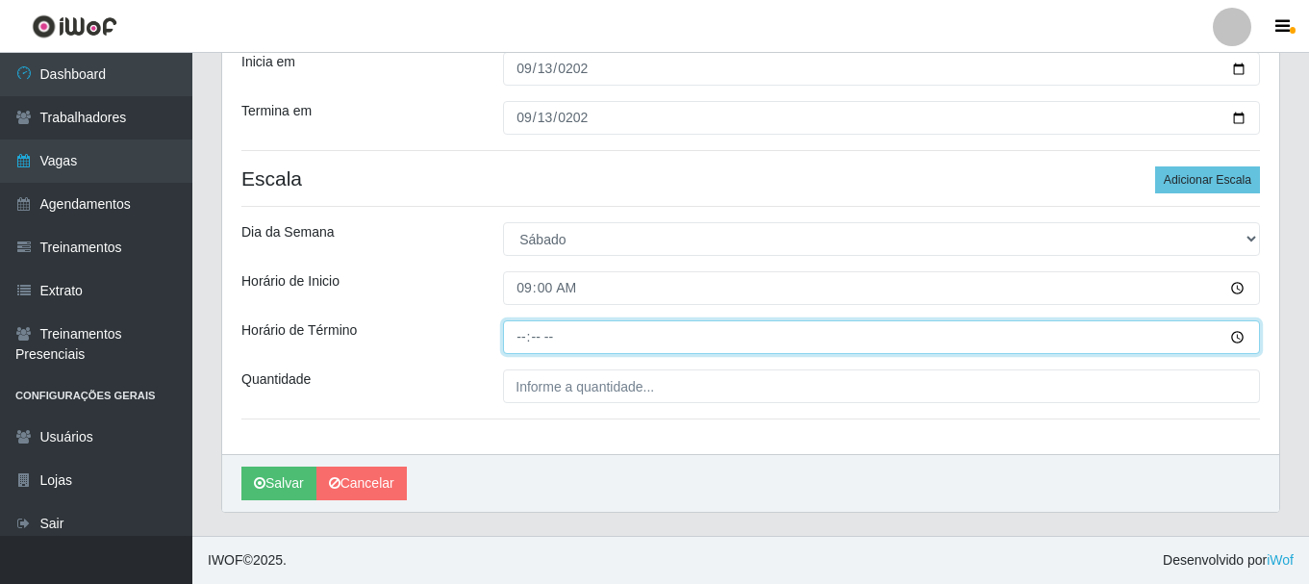
click at [523, 330] on input "Horário de Término" at bounding box center [881, 337] width 757 height 34
type input "15:00"
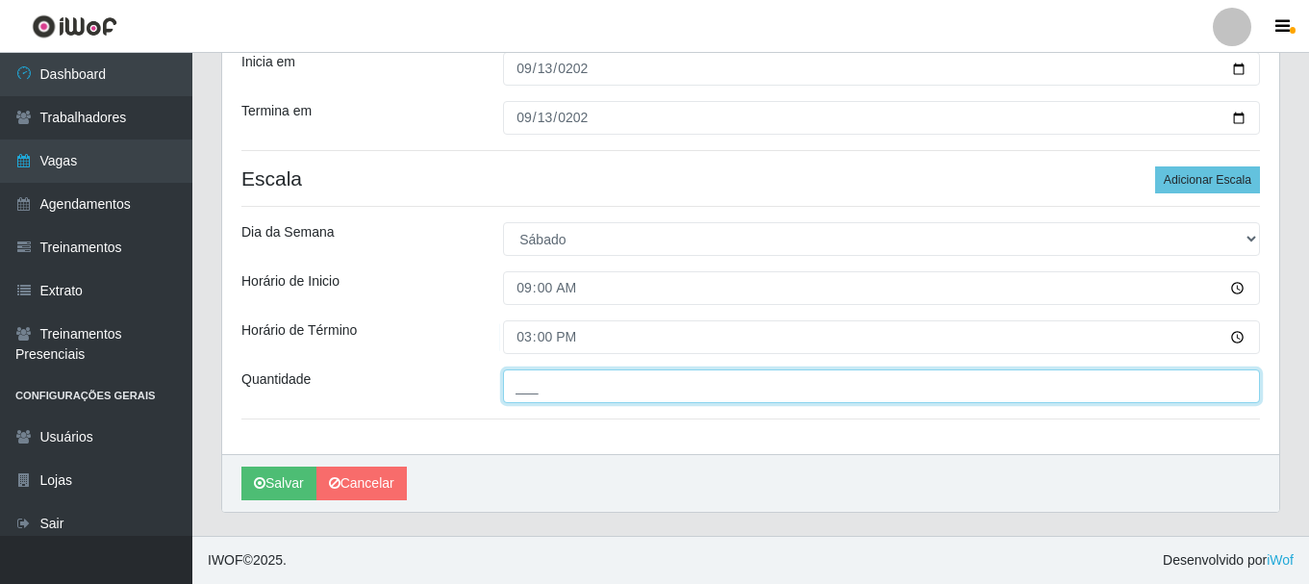
click at [571, 390] on input "___" at bounding box center [881, 386] width 757 height 34
type input "2__"
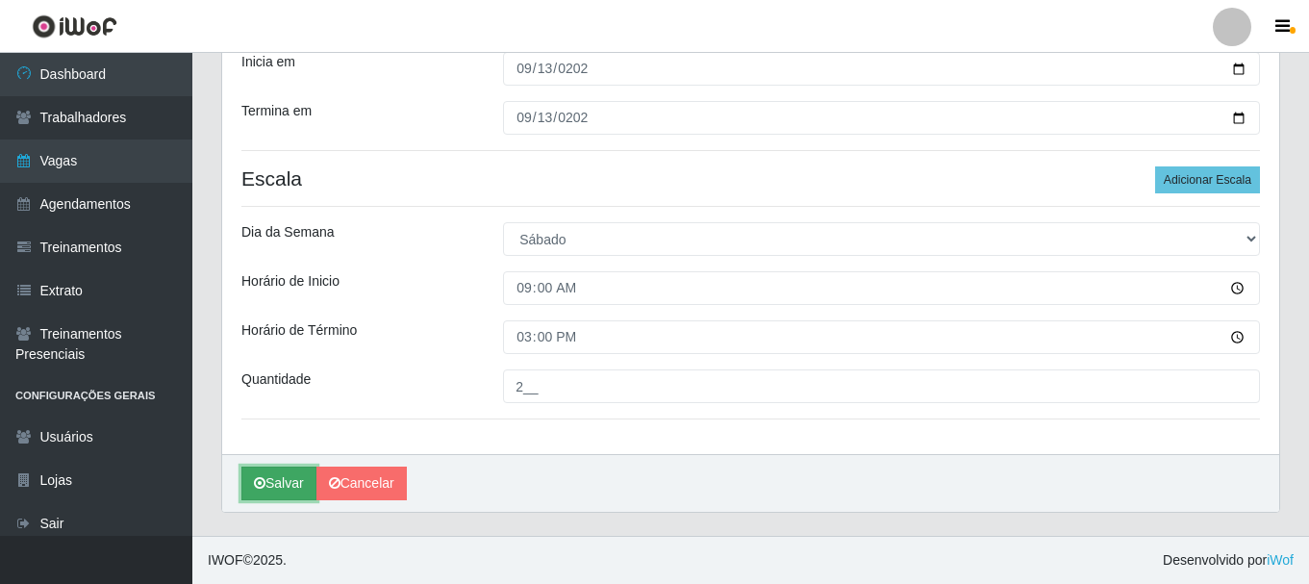
click at [289, 479] on button "Salvar" at bounding box center [278, 483] width 75 height 34
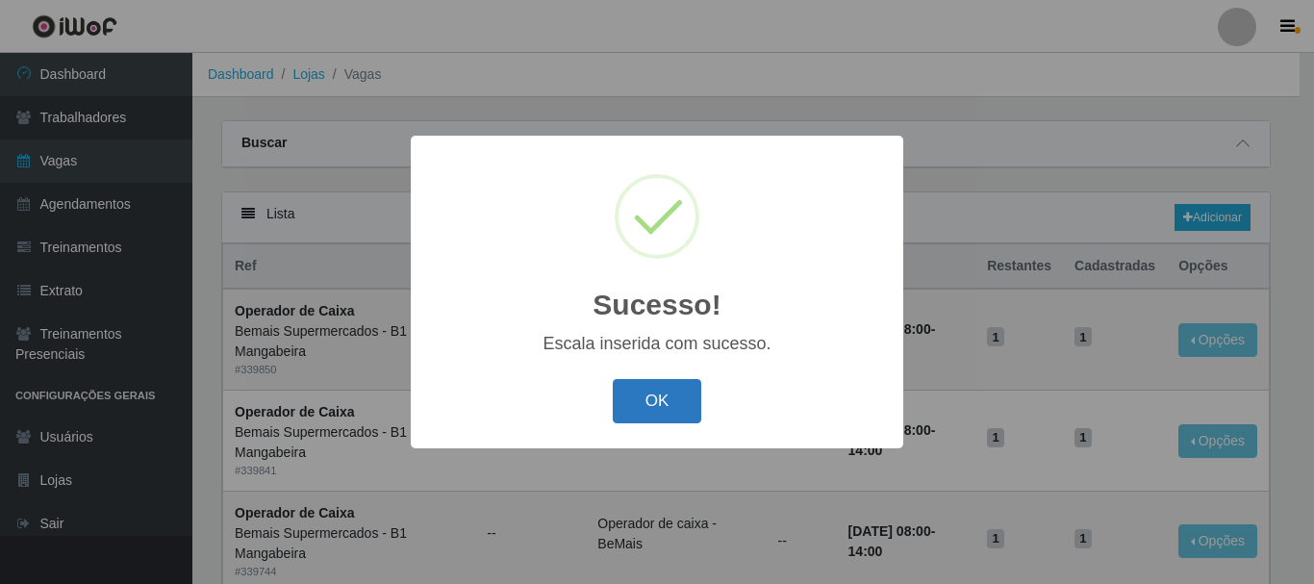
click at [667, 412] on button "OK" at bounding box center [657, 401] width 89 height 45
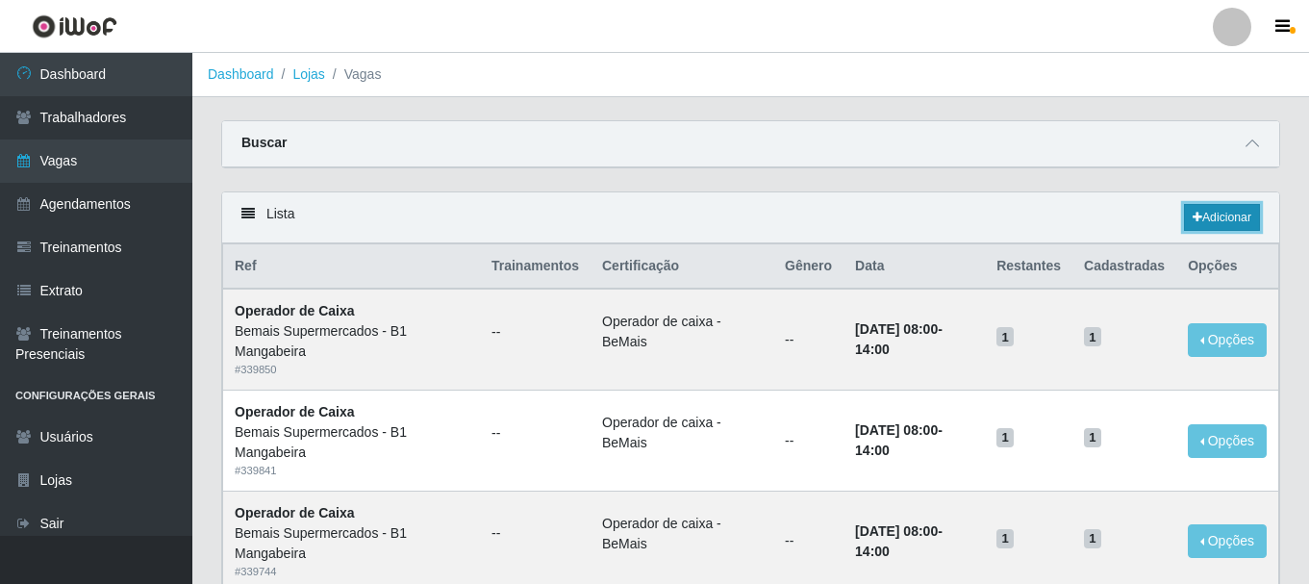
click at [1238, 209] on link "Adicionar" at bounding box center [1222, 217] width 76 height 27
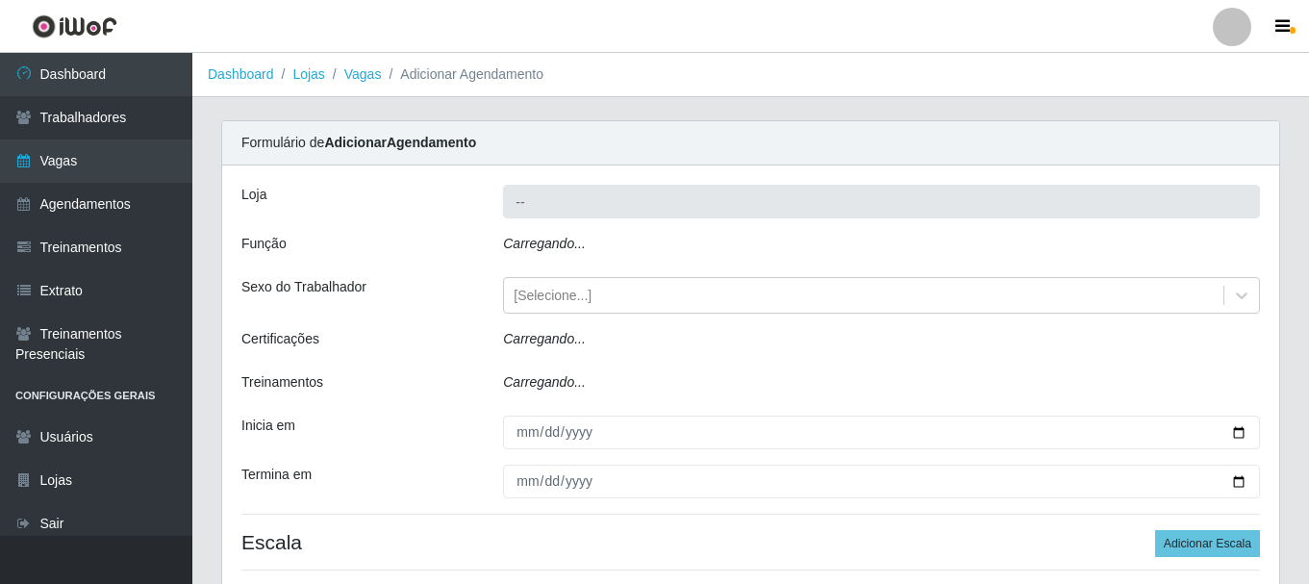
type input "Bemais Supermercados - B1 Mangabeira"
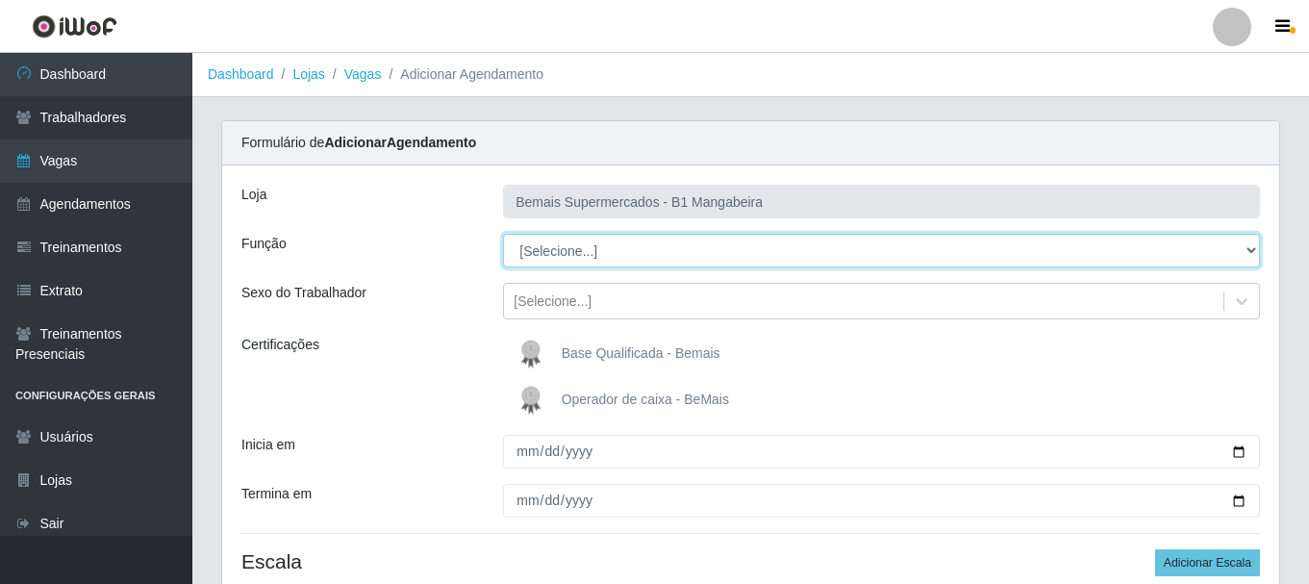
click at [547, 239] on select "[Selecione...] ASG ASG + ASG ++ Balconista de Açougue Balconista de Açougue + B…" at bounding box center [881, 251] width 757 height 34
select select "1"
click at [503, 234] on select "[Selecione...] ASG ASG + ASG ++ Balconista de Açougue Balconista de Açougue + B…" at bounding box center [881, 251] width 757 height 34
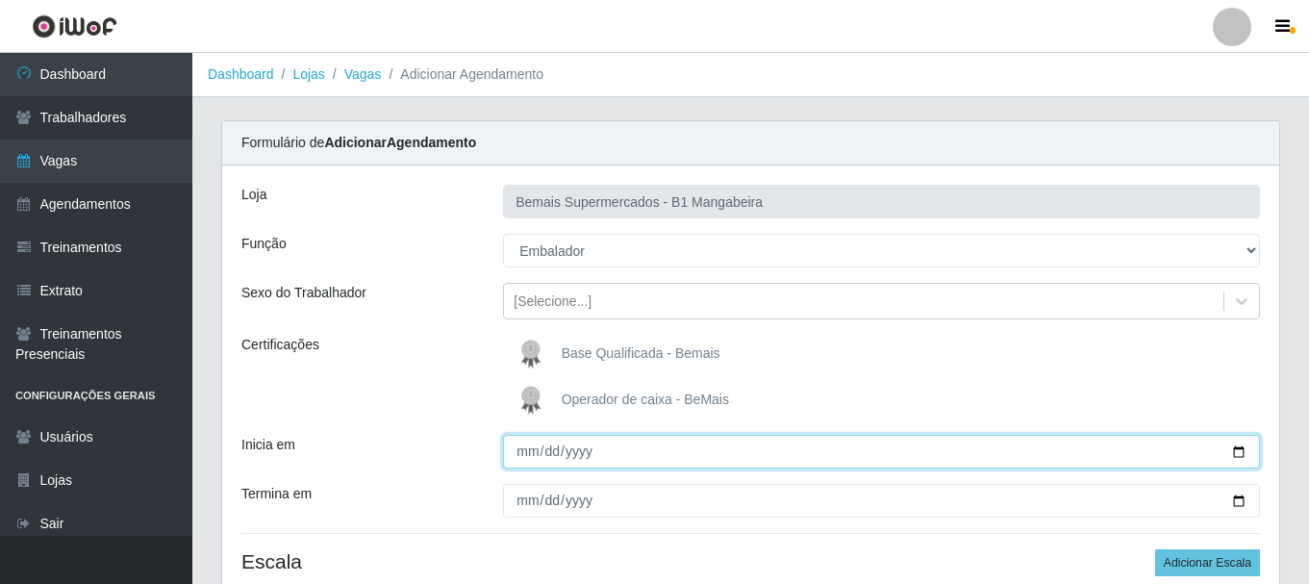
click at [516, 445] on input "Inicia em" at bounding box center [881, 452] width 757 height 34
type input "2025-09-13"
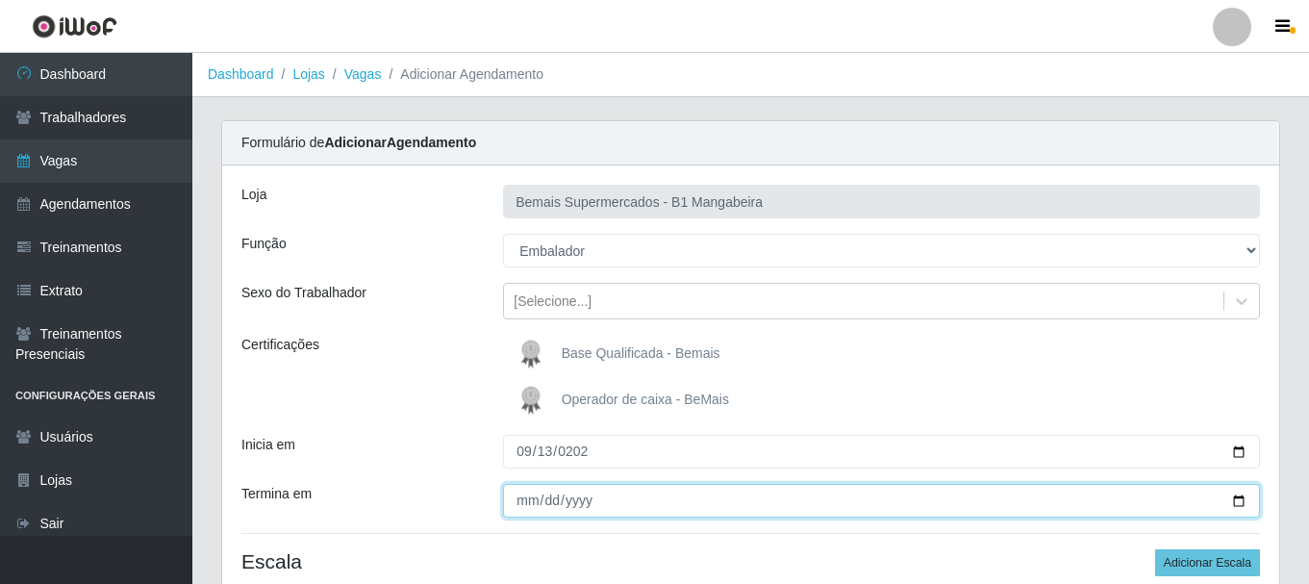
click at [520, 495] on input "Termina em" at bounding box center [881, 501] width 757 height 34
type input "2025-09-13"
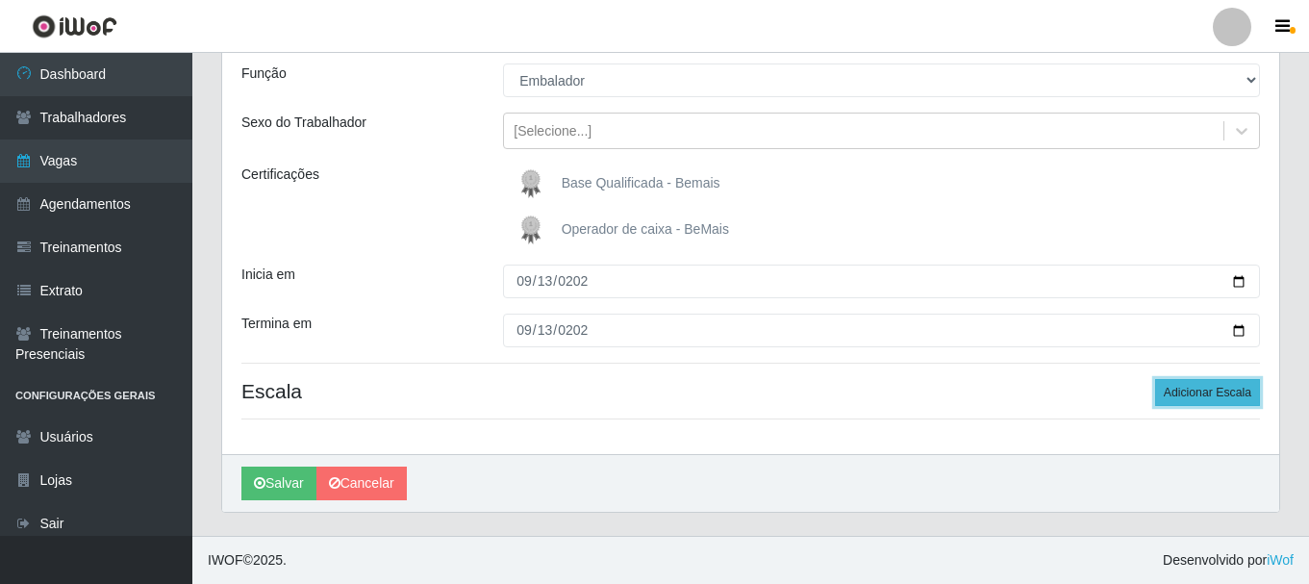
click at [1217, 387] on button "Adicionar Escala" at bounding box center [1207, 392] width 105 height 27
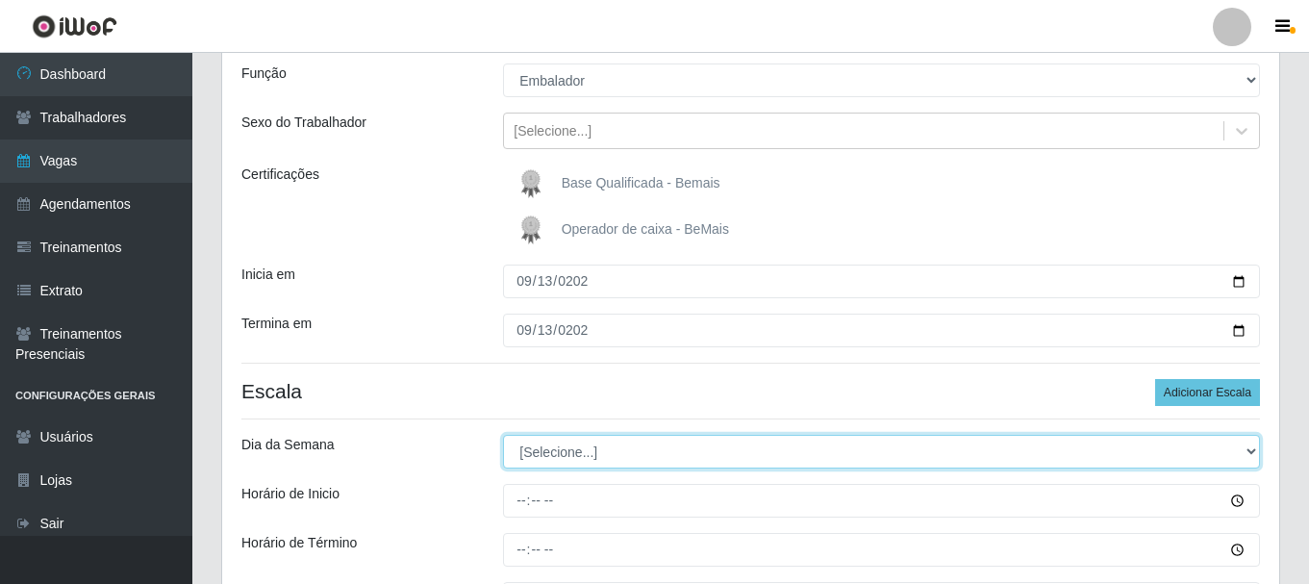
click at [563, 452] on select "[Selecione...] Segunda Terça Quarta Quinta Sexta Sábado Domingo" at bounding box center [881, 452] width 757 height 34
select select "6"
click at [503, 435] on select "[Selecione...] Segunda Terça Quarta Quinta Sexta Sábado Domingo" at bounding box center [881, 452] width 757 height 34
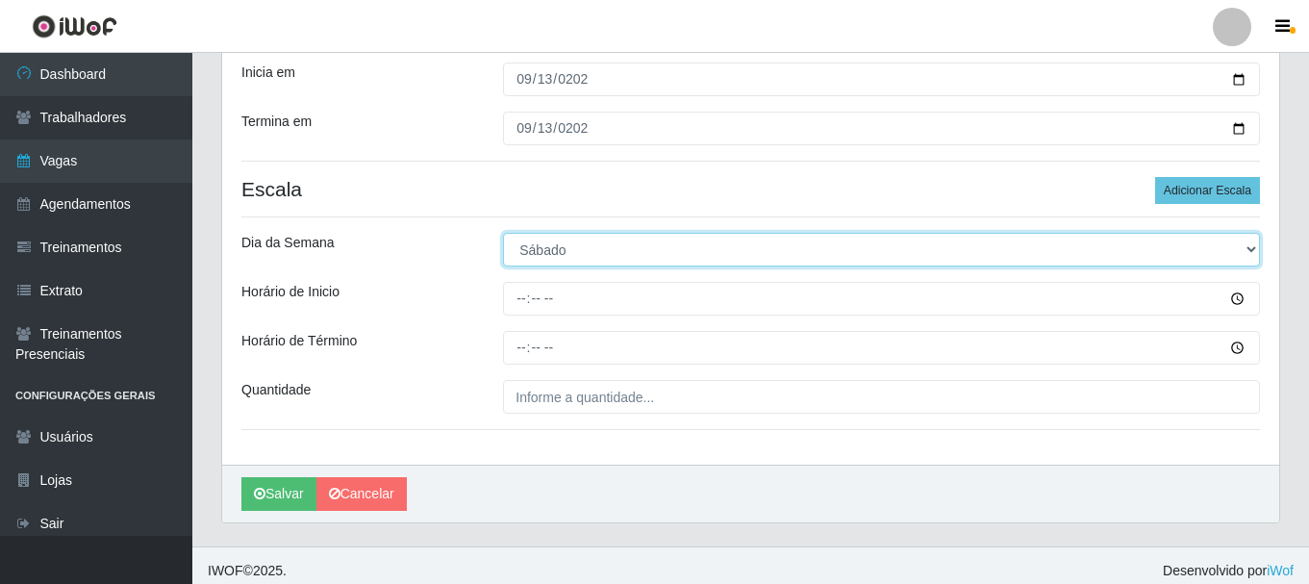
scroll to position [383, 0]
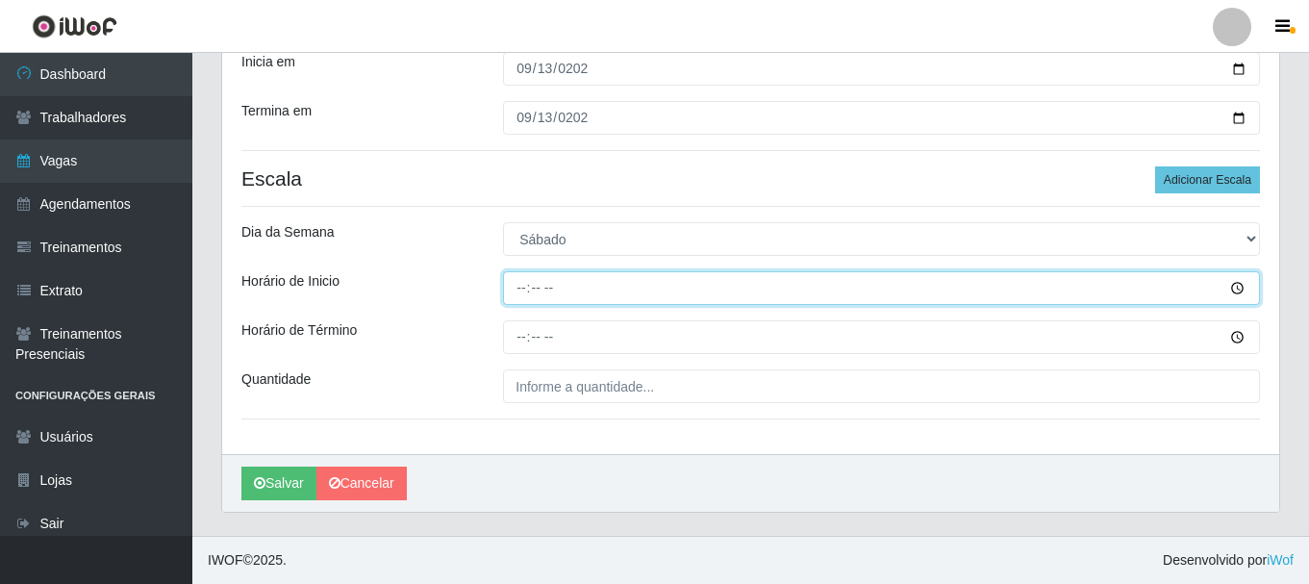
click at [518, 282] on input "Horário de Inicio" at bounding box center [881, 288] width 757 height 34
type input "15:00"
click at [241, 466] on button "Salvar" at bounding box center [278, 483] width 75 height 34
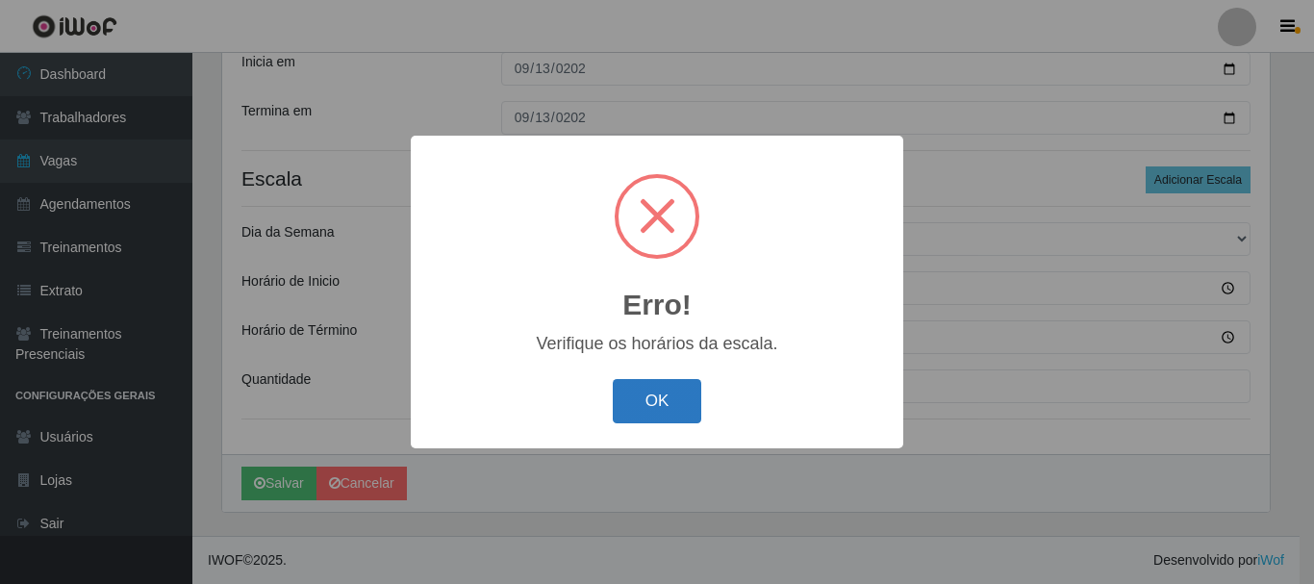
drag, startPoint x: 667, startPoint y: 384, endPoint x: 667, endPoint y: 404, distance: 20.2
click at [667, 404] on div "OK Cancel" at bounding box center [657, 400] width 454 height 55
click at [664, 402] on button "OK" at bounding box center [657, 401] width 89 height 45
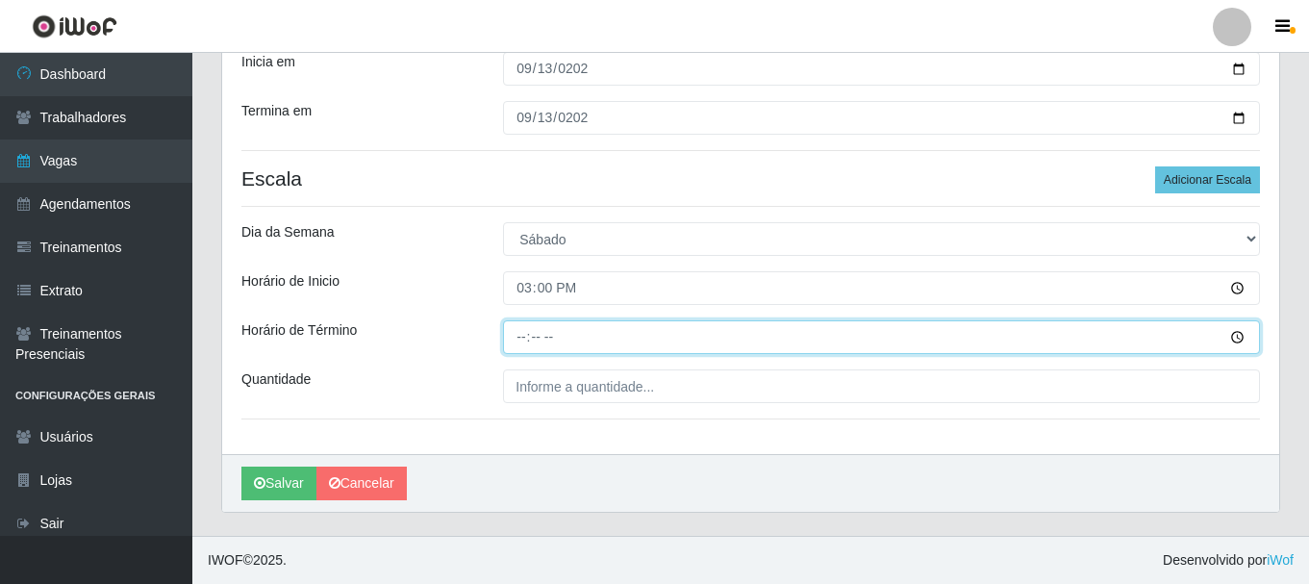
click at [515, 338] on input "Horário de Término" at bounding box center [881, 337] width 757 height 34
type input "21:00"
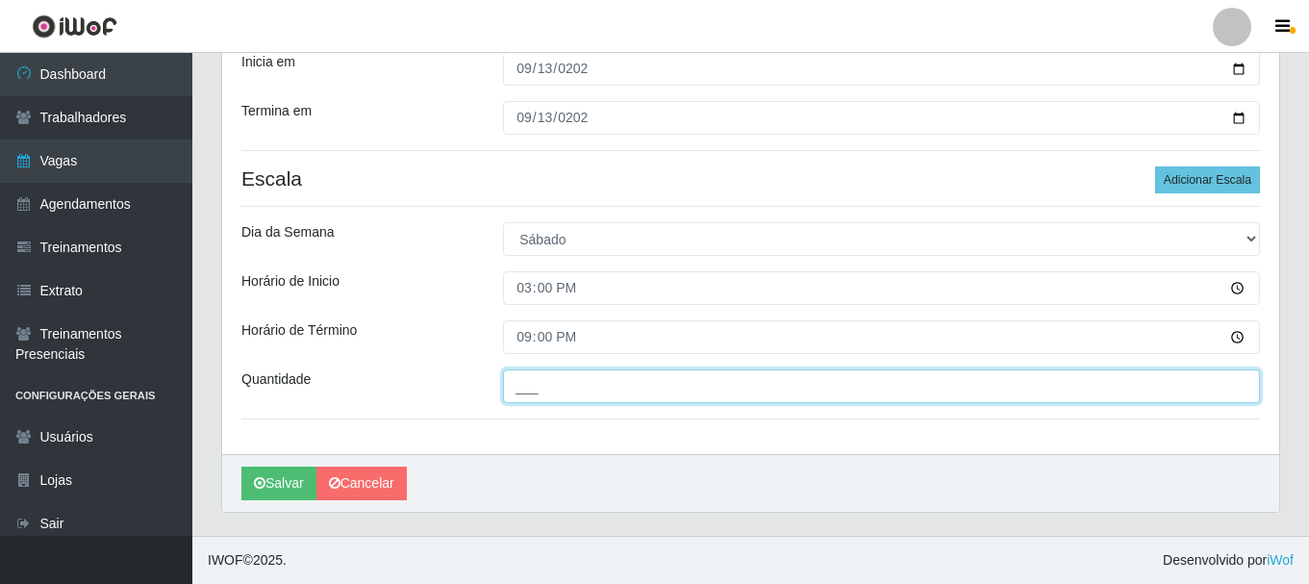
click at [561, 398] on input "___" at bounding box center [881, 386] width 757 height 34
type input "3__"
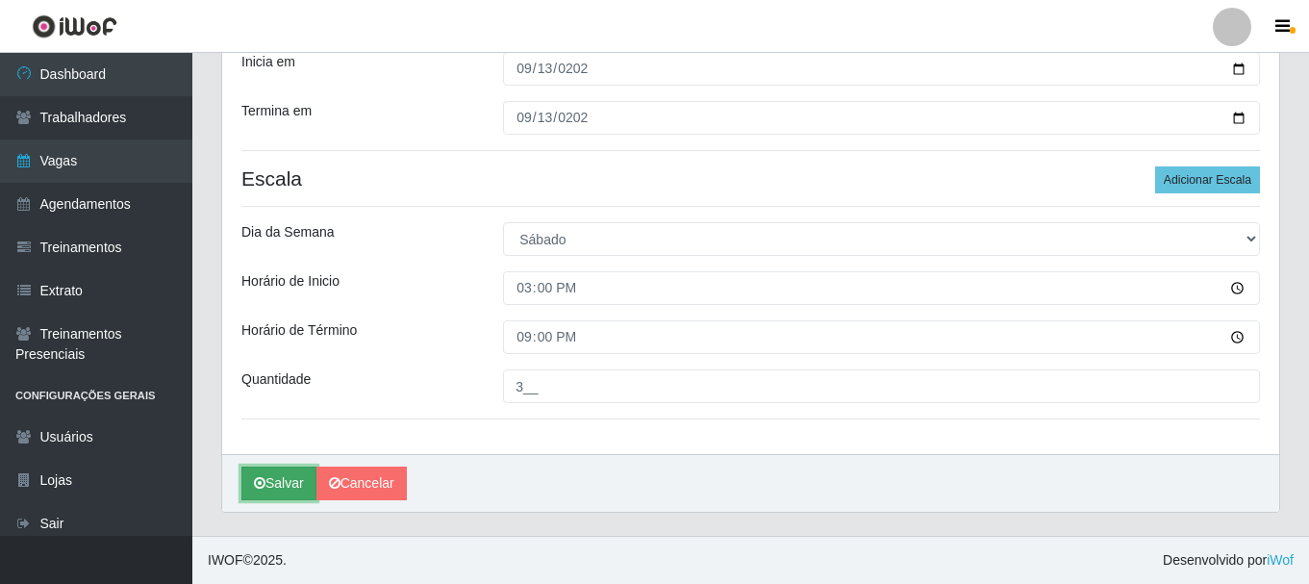
click at [255, 482] on icon "submit" at bounding box center [260, 482] width 12 height 13
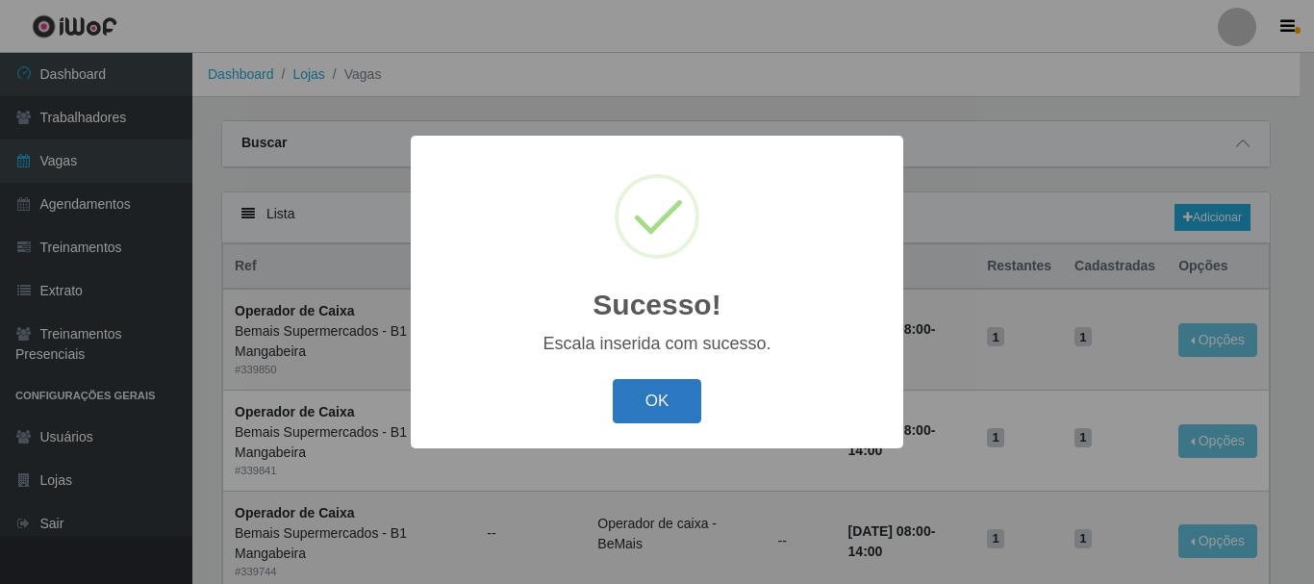
click at [674, 389] on button "OK" at bounding box center [657, 401] width 89 height 45
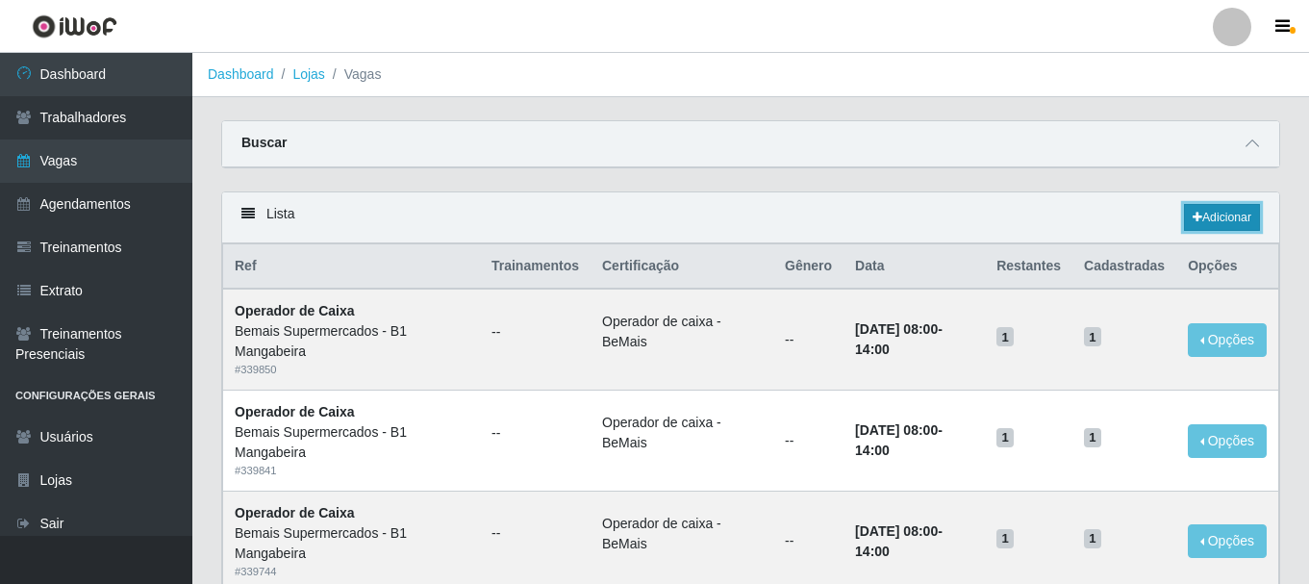
click at [1223, 222] on link "Adicionar" at bounding box center [1222, 217] width 76 height 27
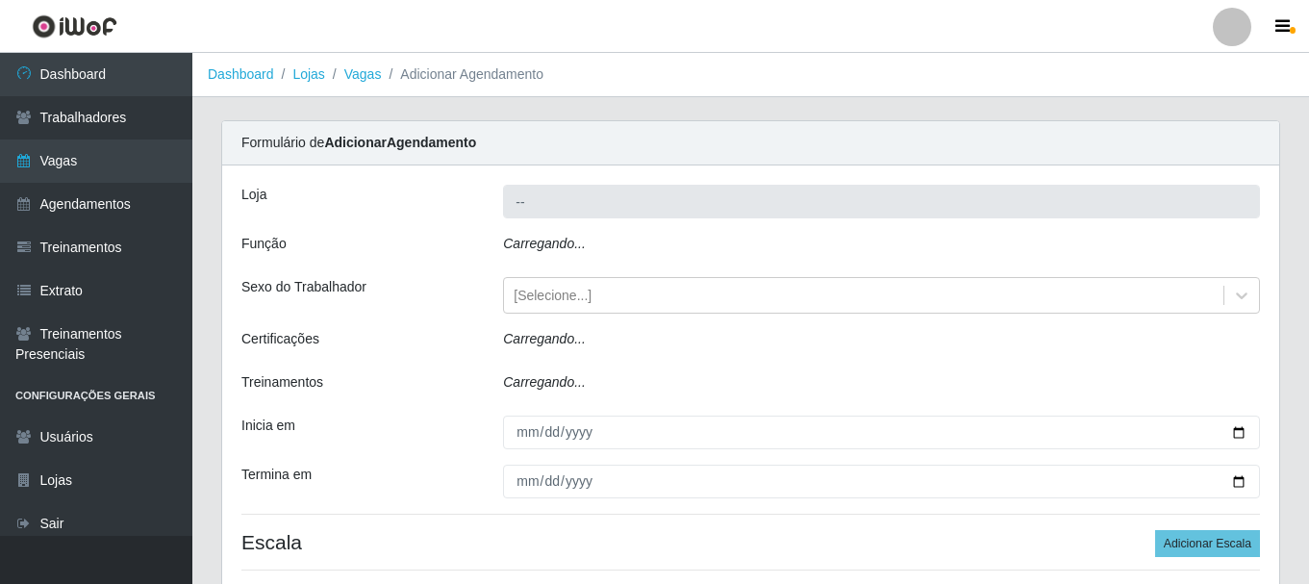
type input "Bemais Supermercados - B1 Mangabeira"
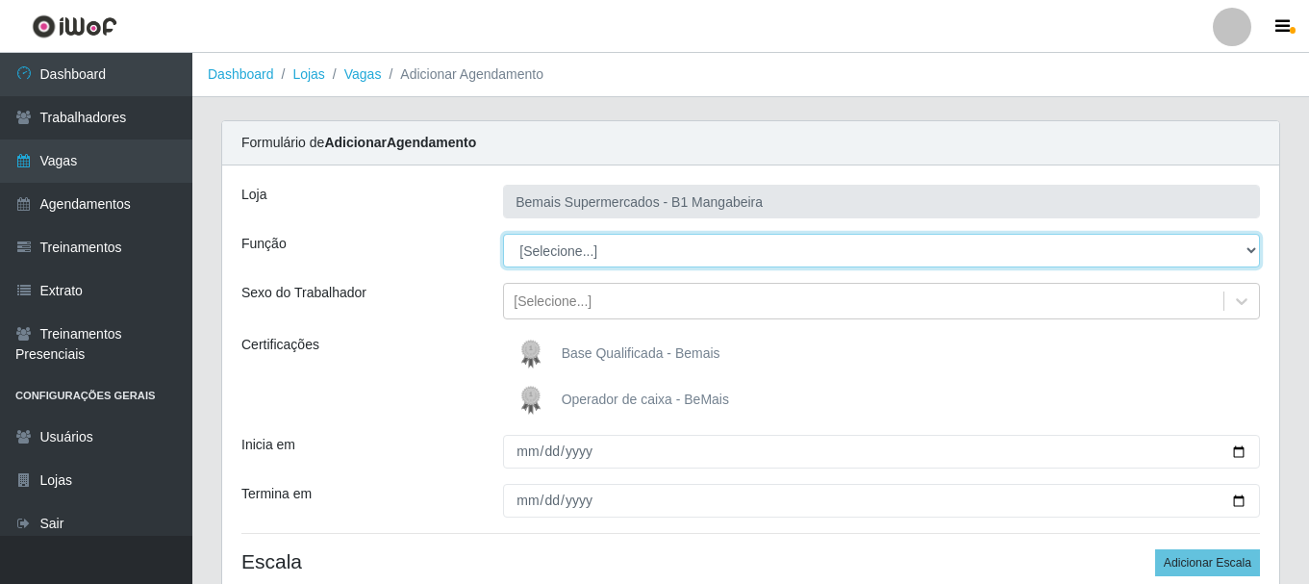
click at [558, 251] on select "[Selecione...] ASG ASG + ASG ++ Balconista de Açougue Balconista de Açougue + B…" at bounding box center [881, 251] width 757 height 34
select select "1"
click at [503, 234] on select "[Selecione...] ASG ASG + ASG ++ Balconista de Açougue Balconista de Açougue + B…" at bounding box center [881, 251] width 757 height 34
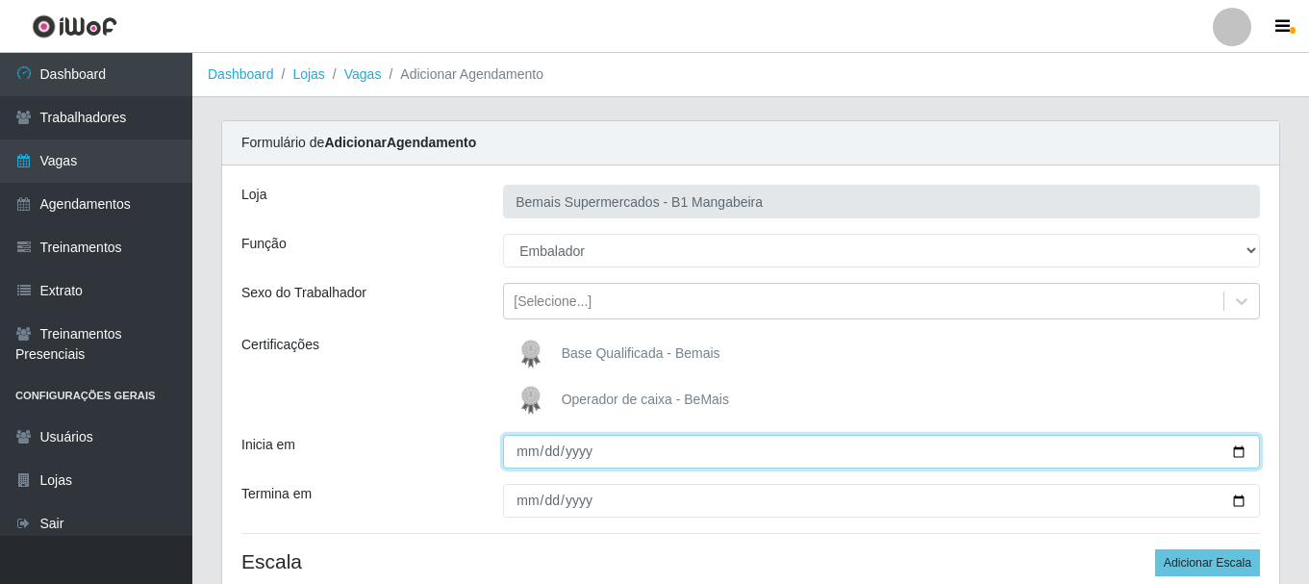
click at [527, 457] on input "Inicia em" at bounding box center [881, 452] width 757 height 34
type input "0009-01-14"
click at [552, 451] on input "0009-01-14" at bounding box center [881, 452] width 757 height 34
type input "2025-09-14"
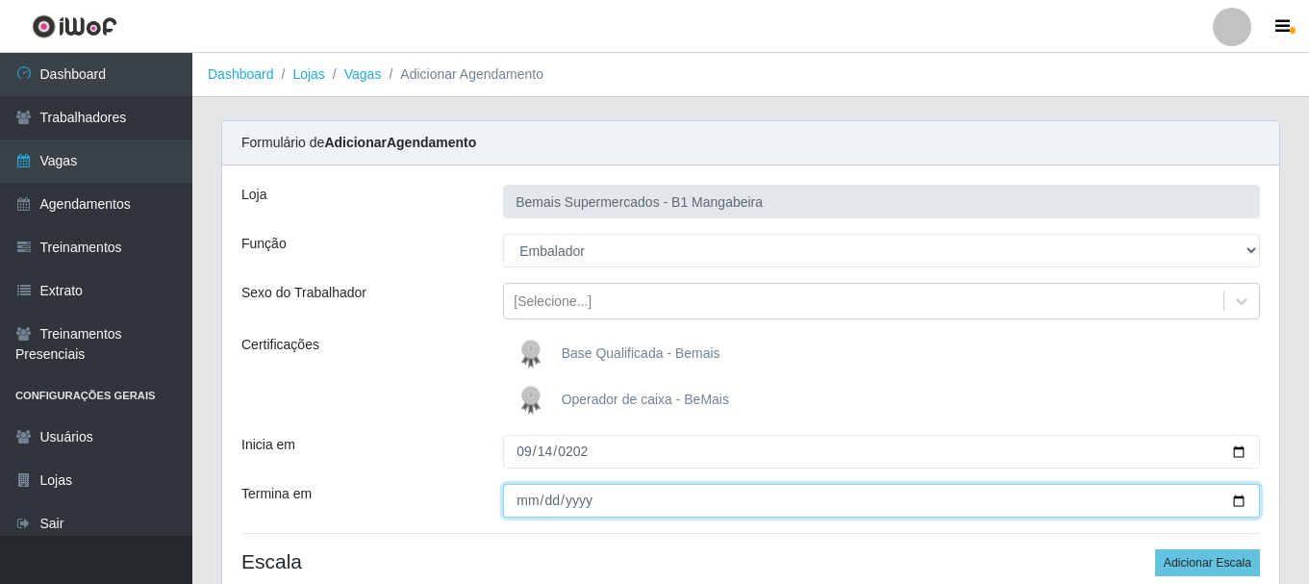
click at [529, 492] on input "Termina em" at bounding box center [881, 501] width 757 height 34
type input "2025-09-14"
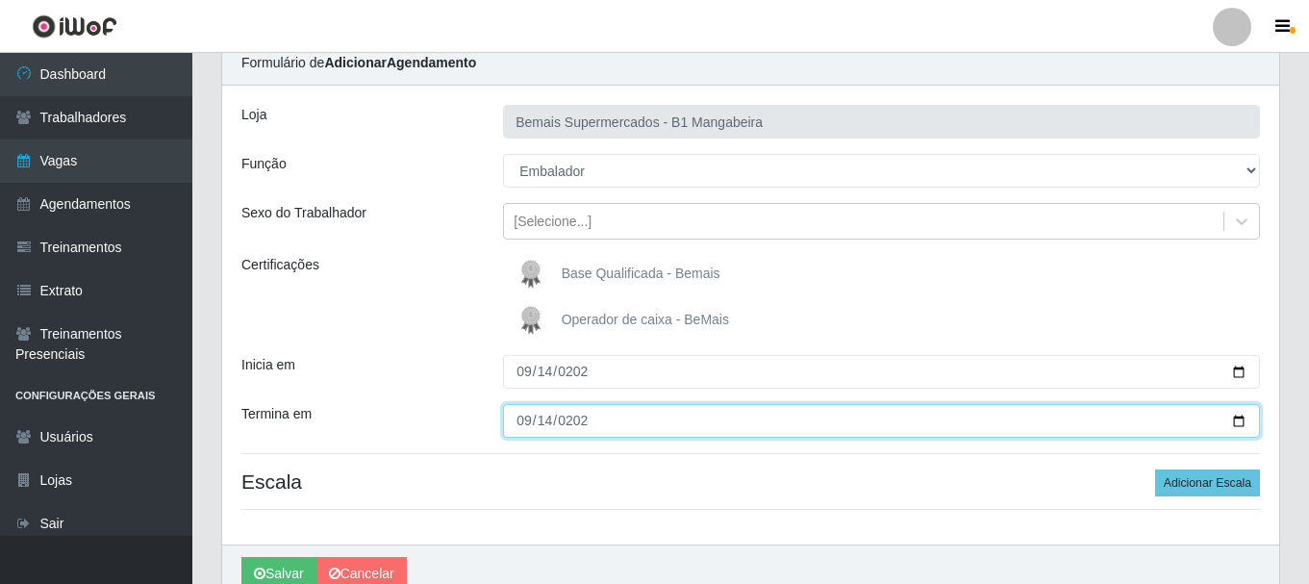
scroll to position [170, 0]
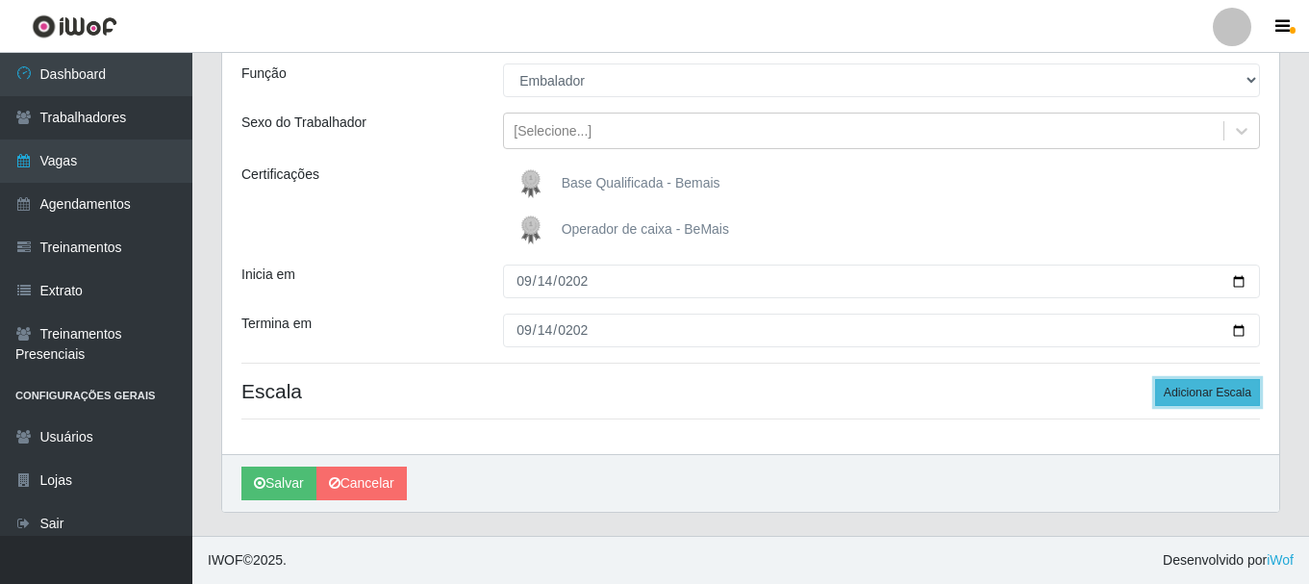
click at [1255, 394] on button "Adicionar Escala" at bounding box center [1207, 392] width 105 height 27
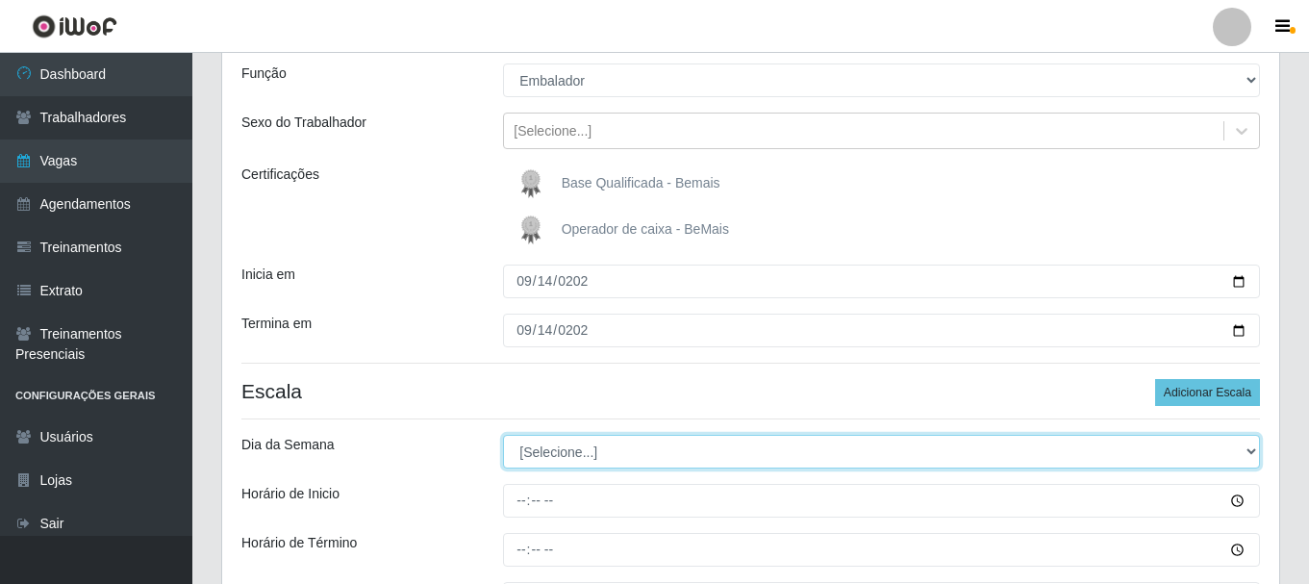
click at [539, 455] on select "[Selecione...] Segunda Terça Quarta Quinta Sexta Sábado Domingo" at bounding box center [881, 452] width 757 height 34
select select "0"
click at [503, 435] on select "[Selecione...] Segunda Terça Quarta Quinta Sexta Sábado Domingo" at bounding box center [881, 452] width 757 height 34
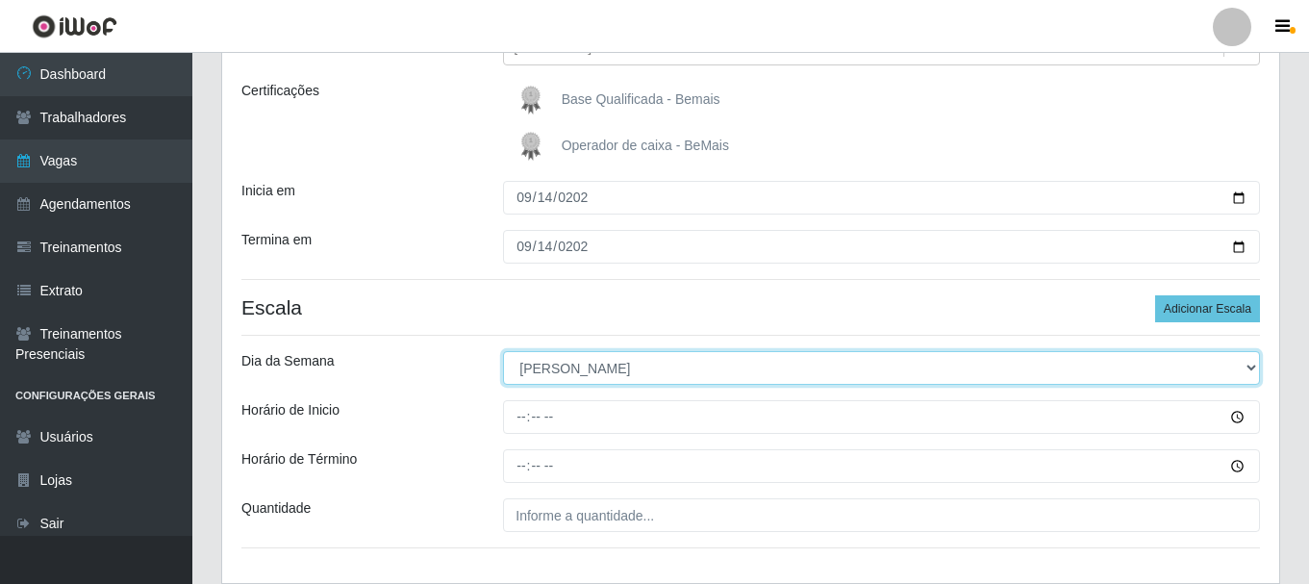
scroll to position [363, 0]
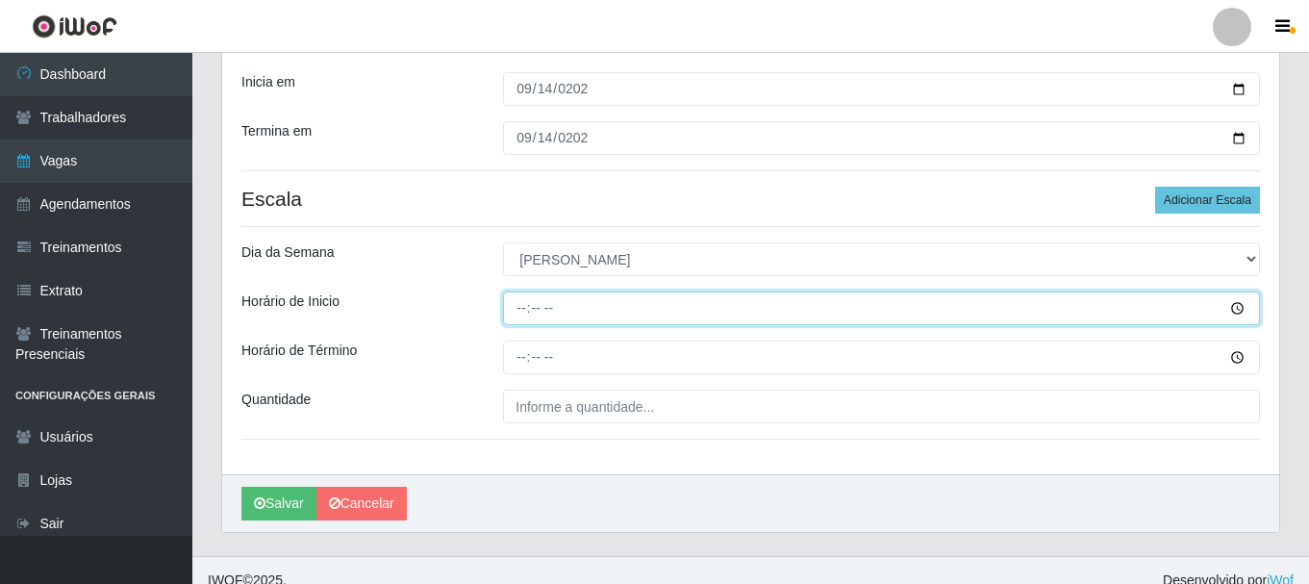
click at [519, 308] on input "Horário de Inicio" at bounding box center [881, 308] width 757 height 34
type input "08:00"
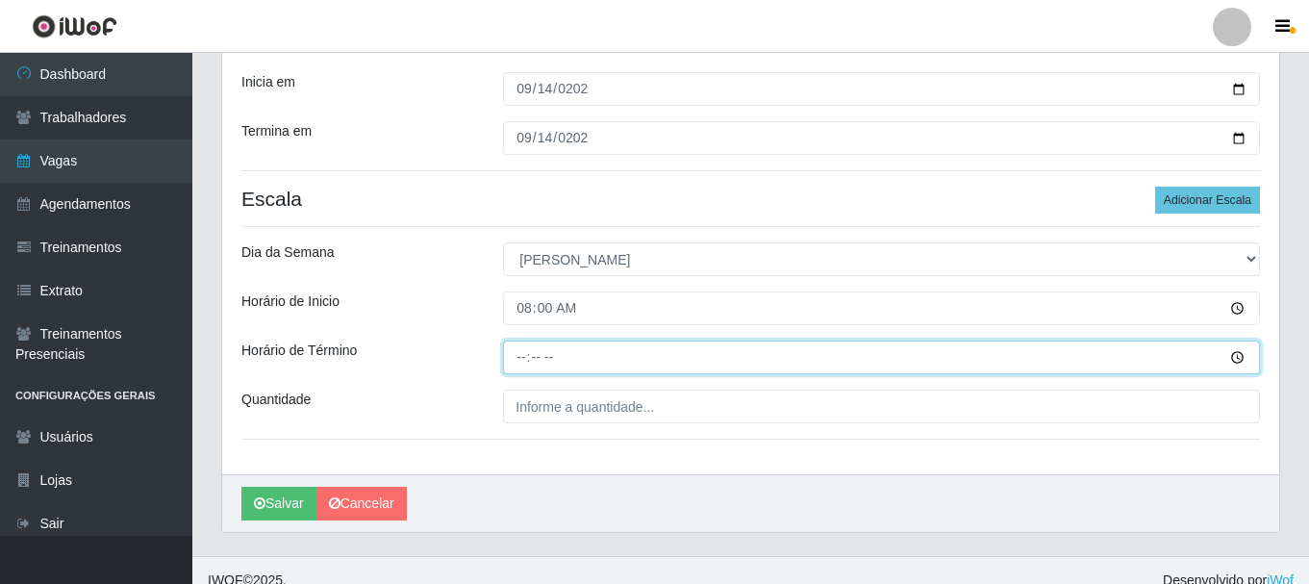
click at [518, 365] on input "Horário de Término" at bounding box center [881, 357] width 757 height 34
type input "14:00"
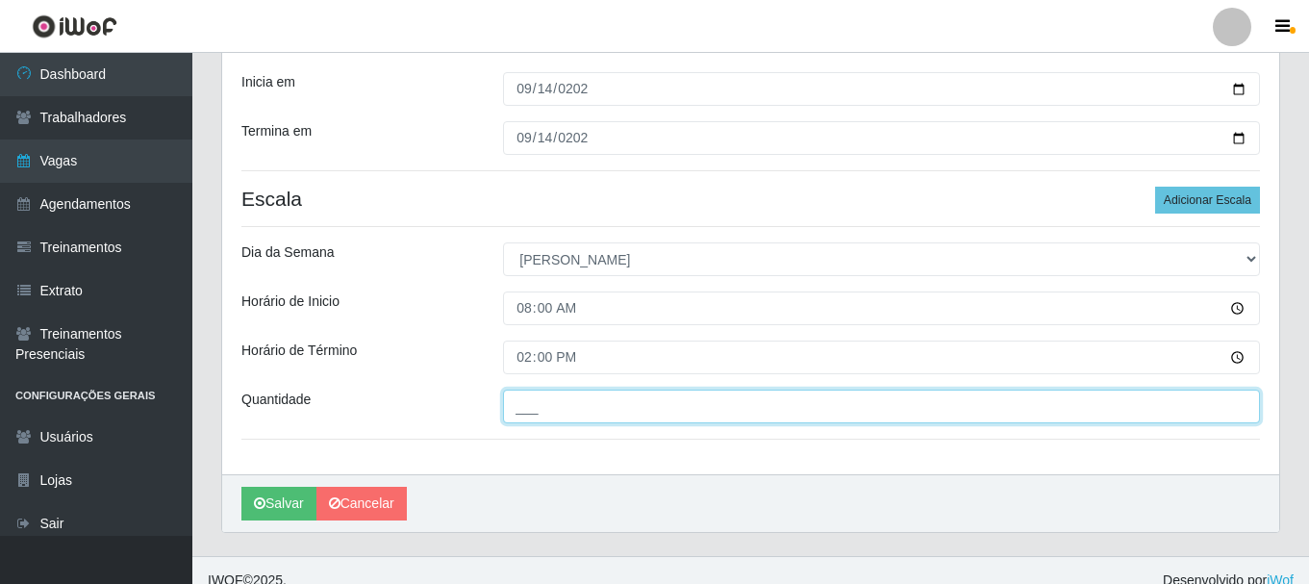
click at [575, 403] on input "___" at bounding box center [881, 407] width 757 height 34
type input "4__"
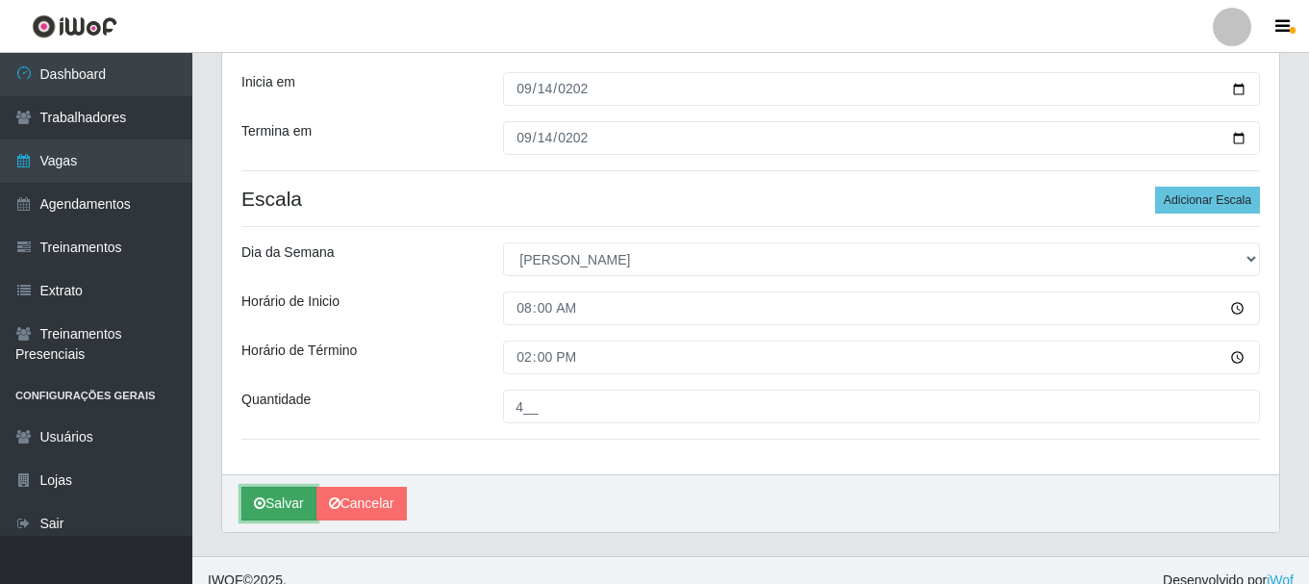
click at [267, 507] on button "Salvar" at bounding box center [278, 504] width 75 height 34
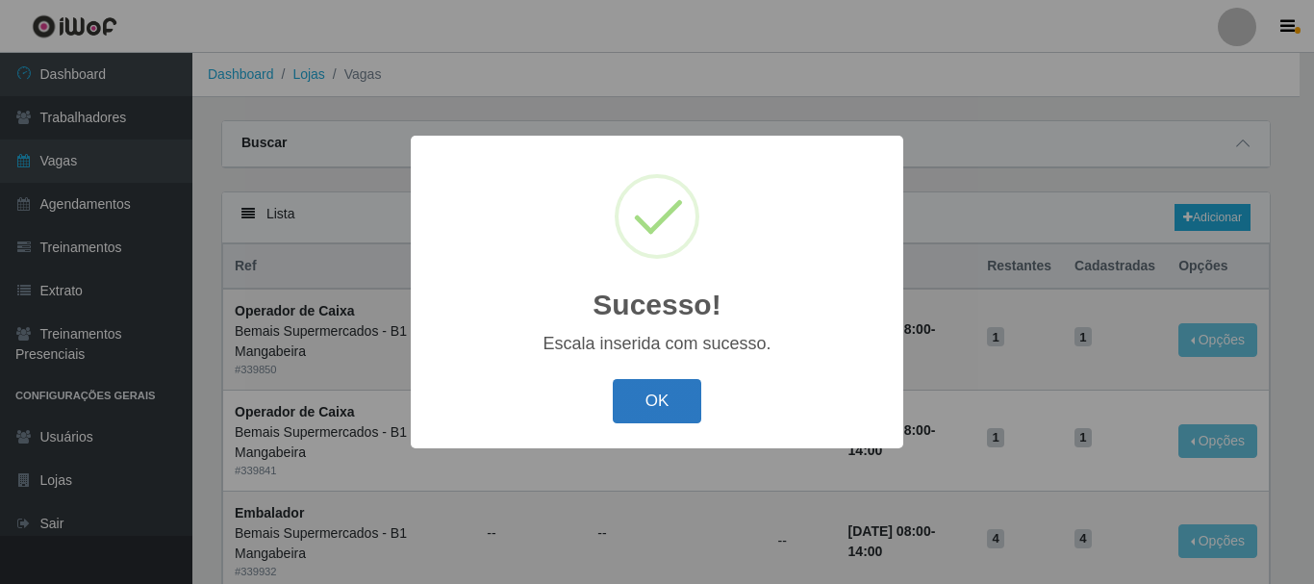
click at [670, 386] on button "OK" at bounding box center [657, 401] width 89 height 45
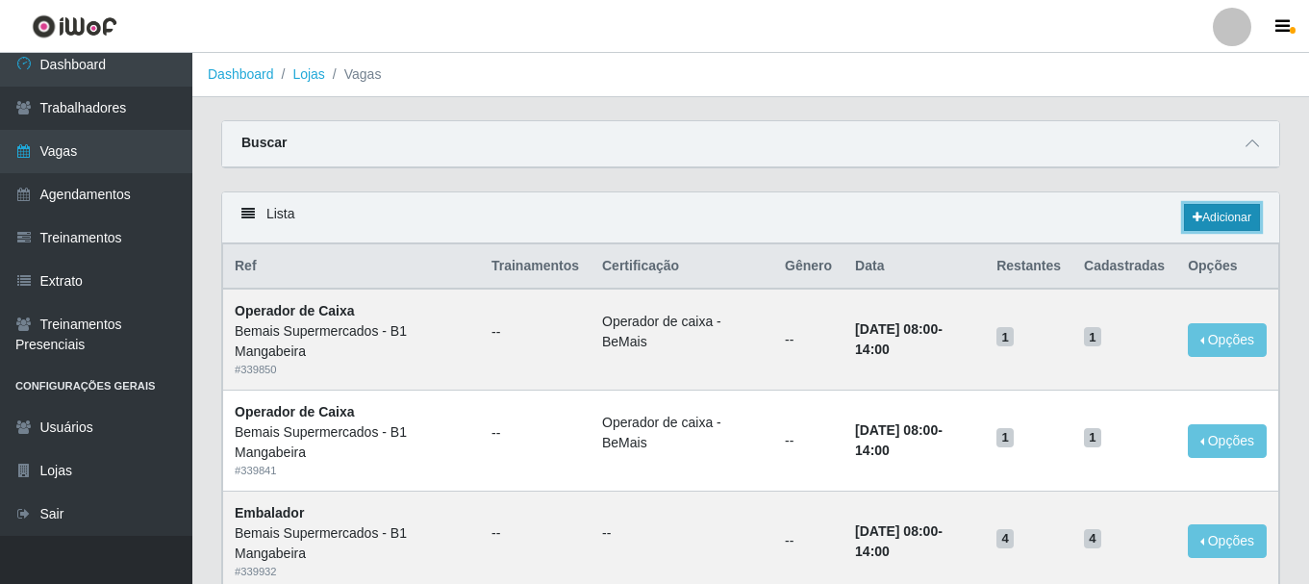
click at [1208, 219] on link "Adicionar" at bounding box center [1222, 217] width 76 height 27
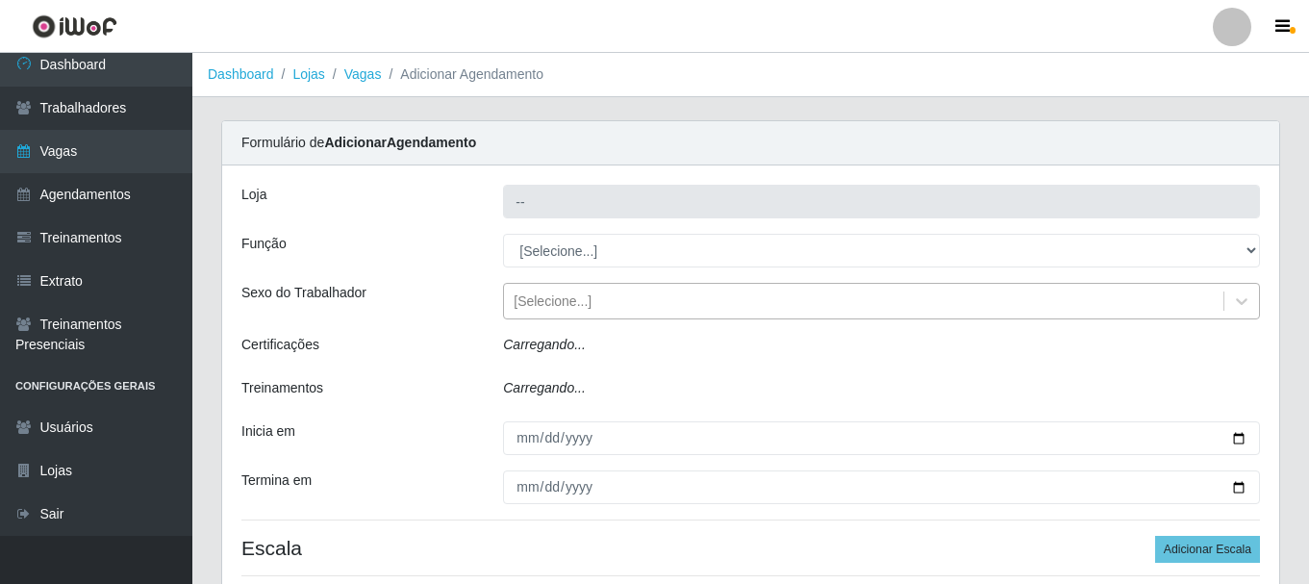
type input "Bemais Supermercados - B1 Mangabeira"
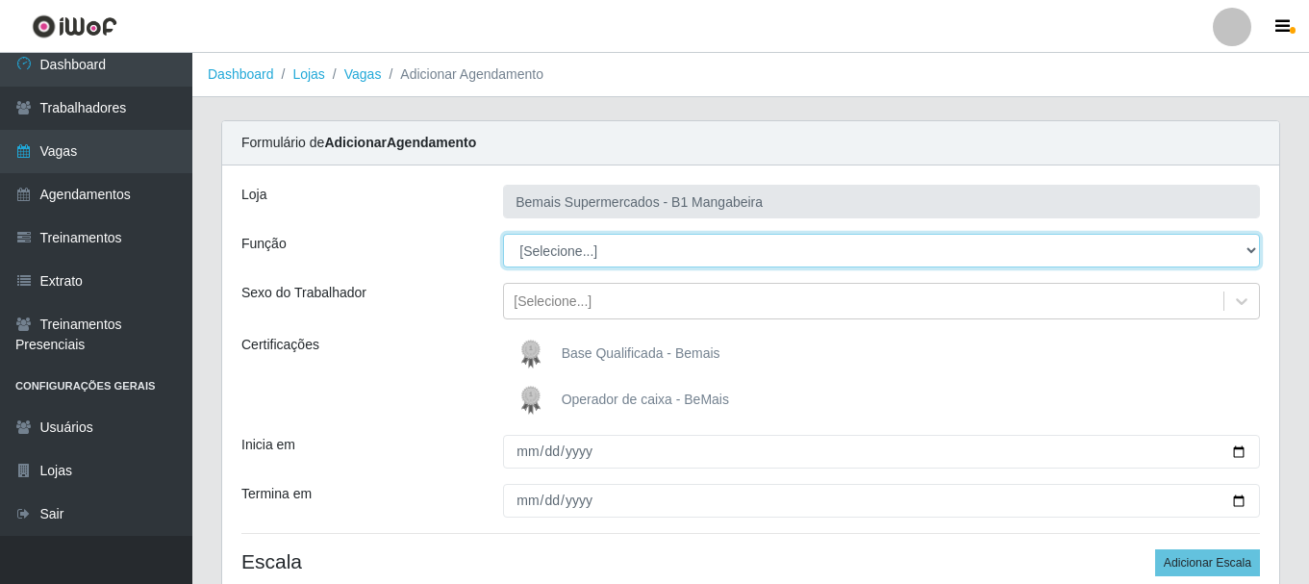
click at [540, 246] on select "[Selecione...] ASG ASG + ASG ++ Balconista de Açougue Balconista de Açougue + B…" at bounding box center [881, 251] width 757 height 34
select select "1"
click at [503, 234] on select "[Selecione...] ASG ASG + ASG ++ Balconista de Açougue Balconista de Açougue + B…" at bounding box center [881, 251] width 757 height 34
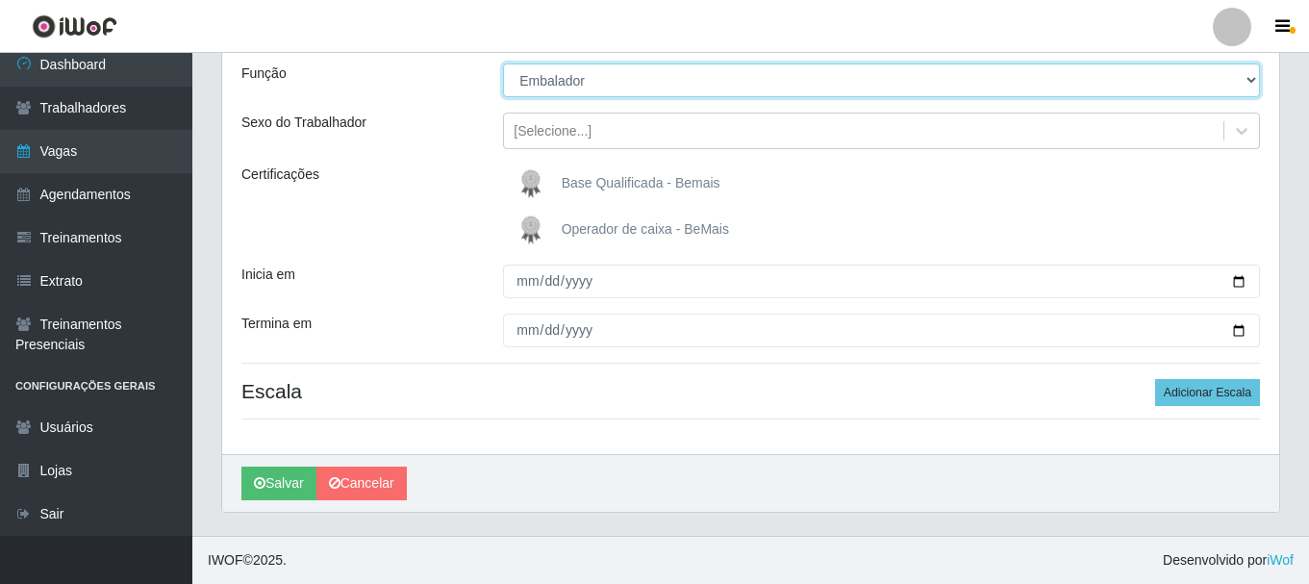
scroll to position [74, 0]
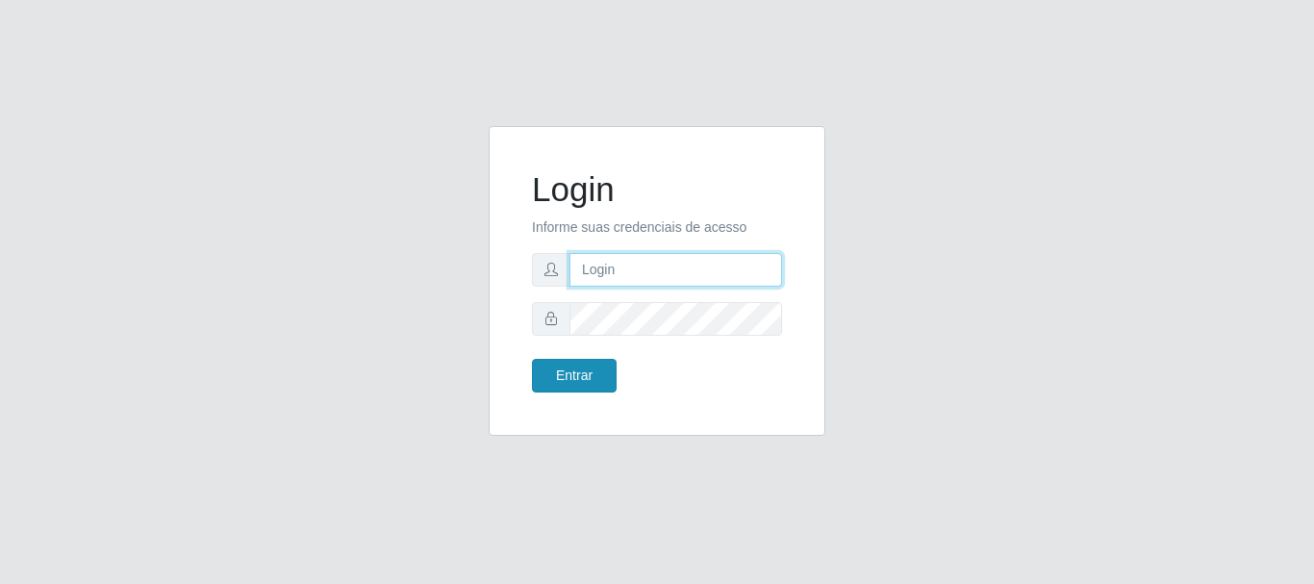
type input "caio@B1"
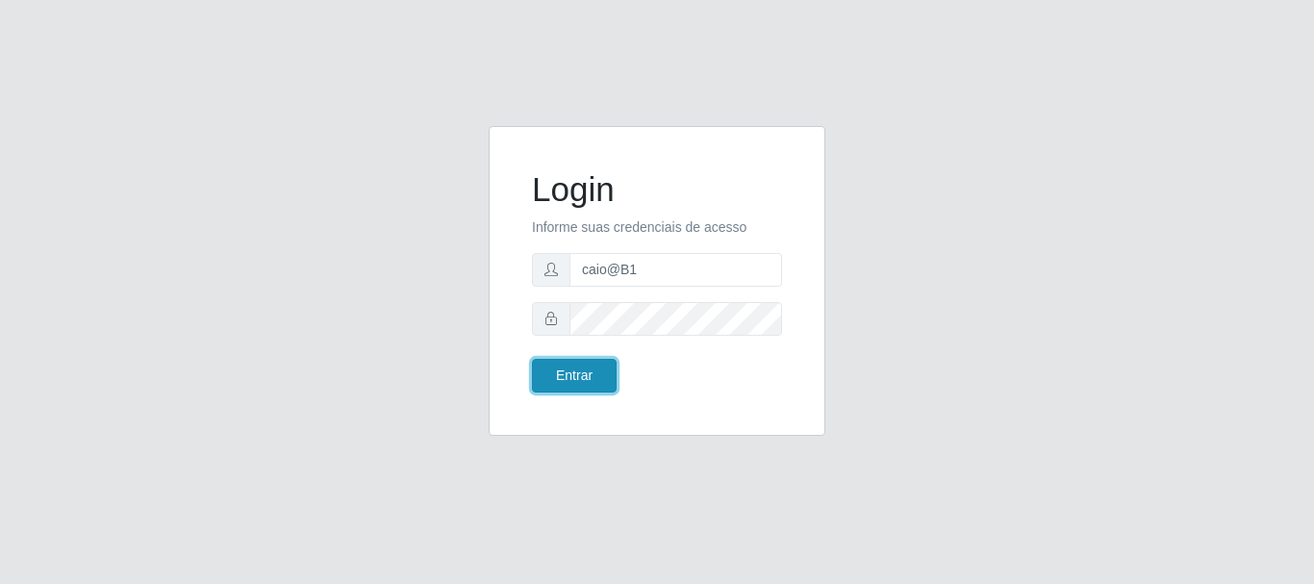
click at [580, 385] on button "Entrar" at bounding box center [574, 376] width 85 height 34
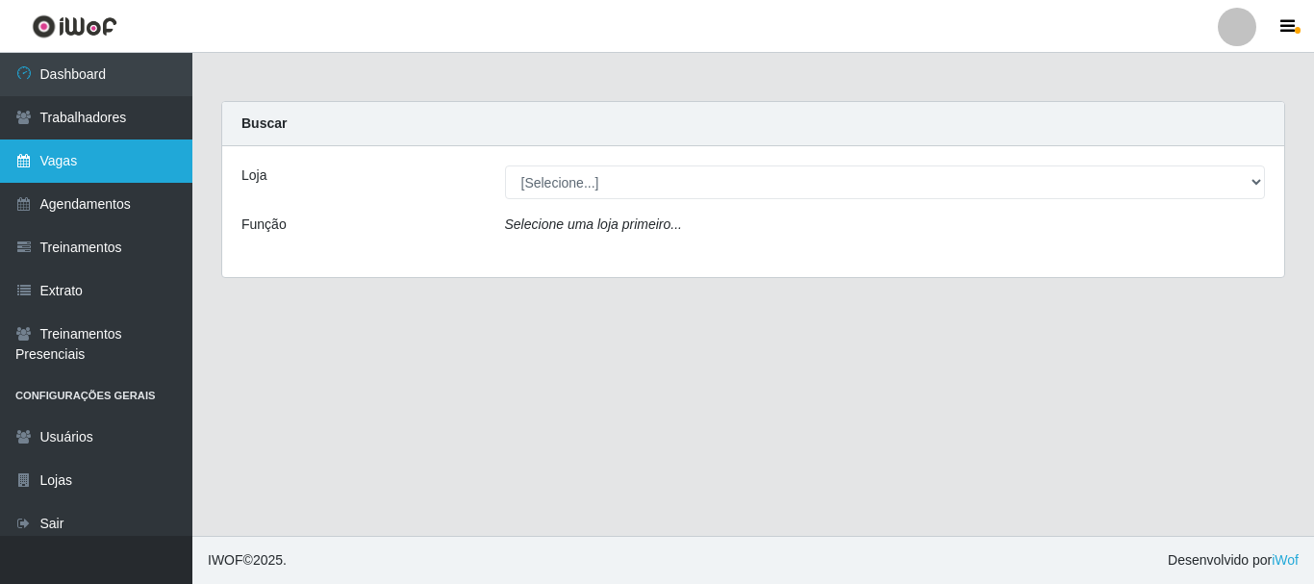
click at [53, 164] on link "Vagas" at bounding box center [96, 160] width 192 height 43
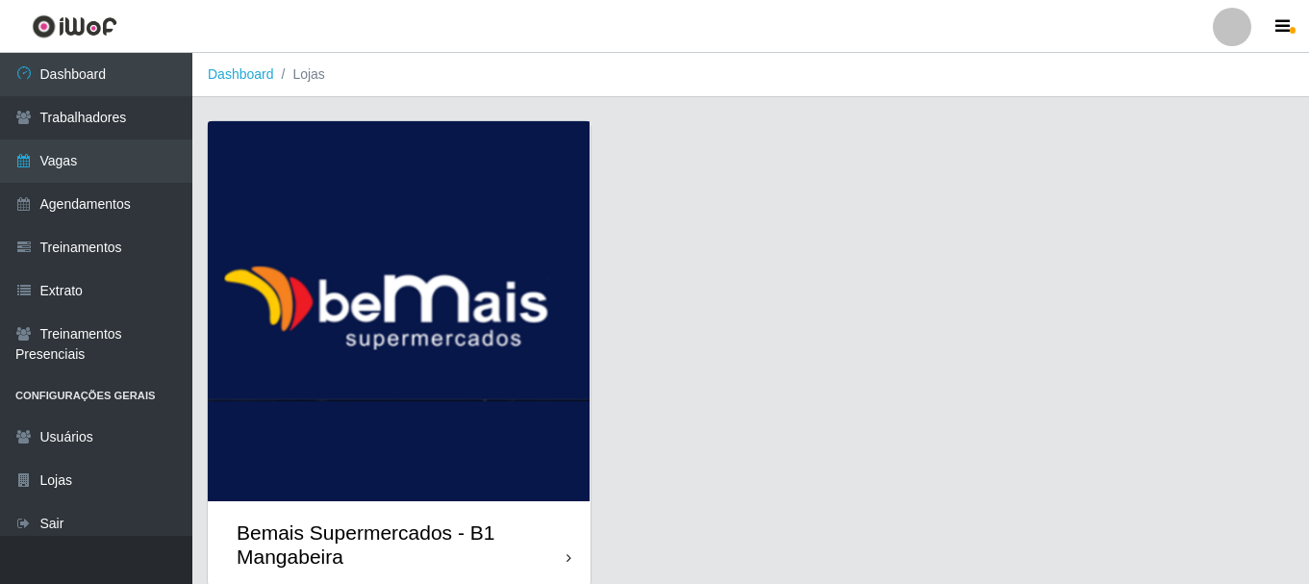
click at [522, 521] on div "Bemais Supermercados - B1 Mangabeira" at bounding box center [402, 544] width 330 height 48
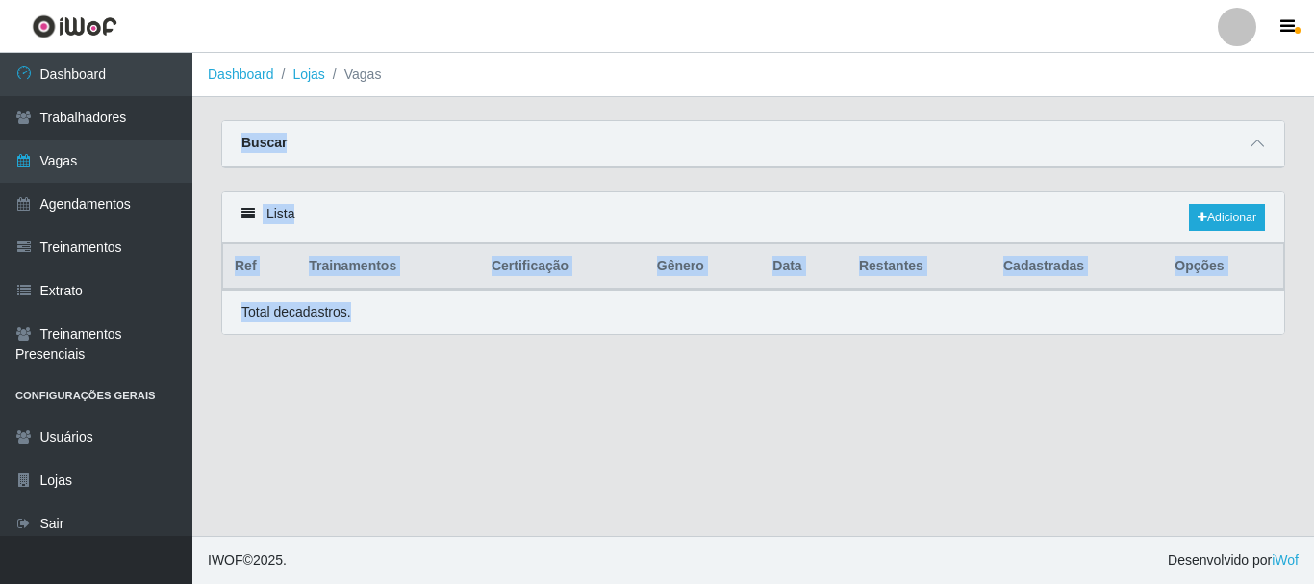
click at [522, 521] on main "Dashboard Lojas Vagas Carregando... Buscar Início em Término em Função Carregan…" at bounding box center [752, 294] width 1121 height 483
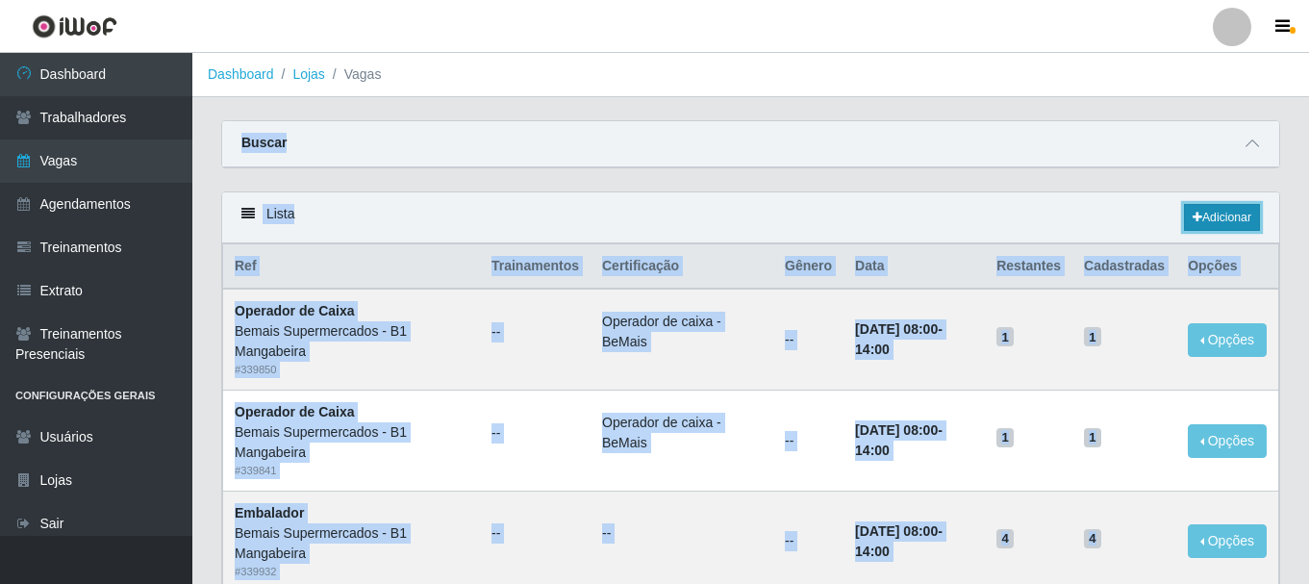
click at [1202, 205] on link "Adicionar" at bounding box center [1222, 217] width 76 height 27
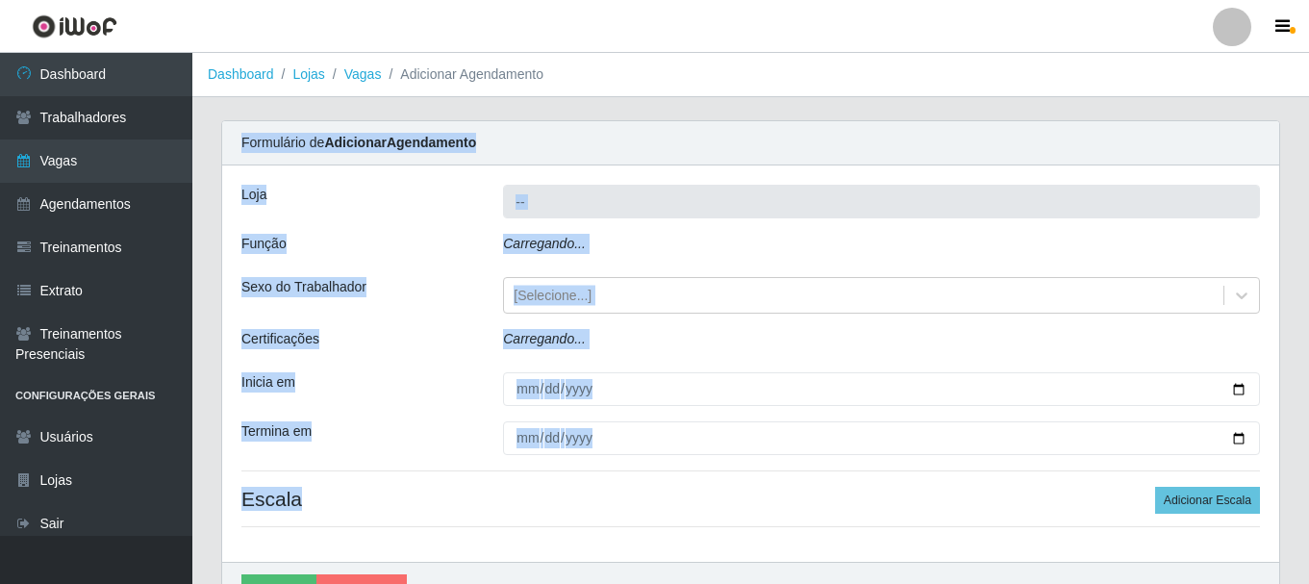
type input "Bemais Supermercados - B1 Mangabeira"
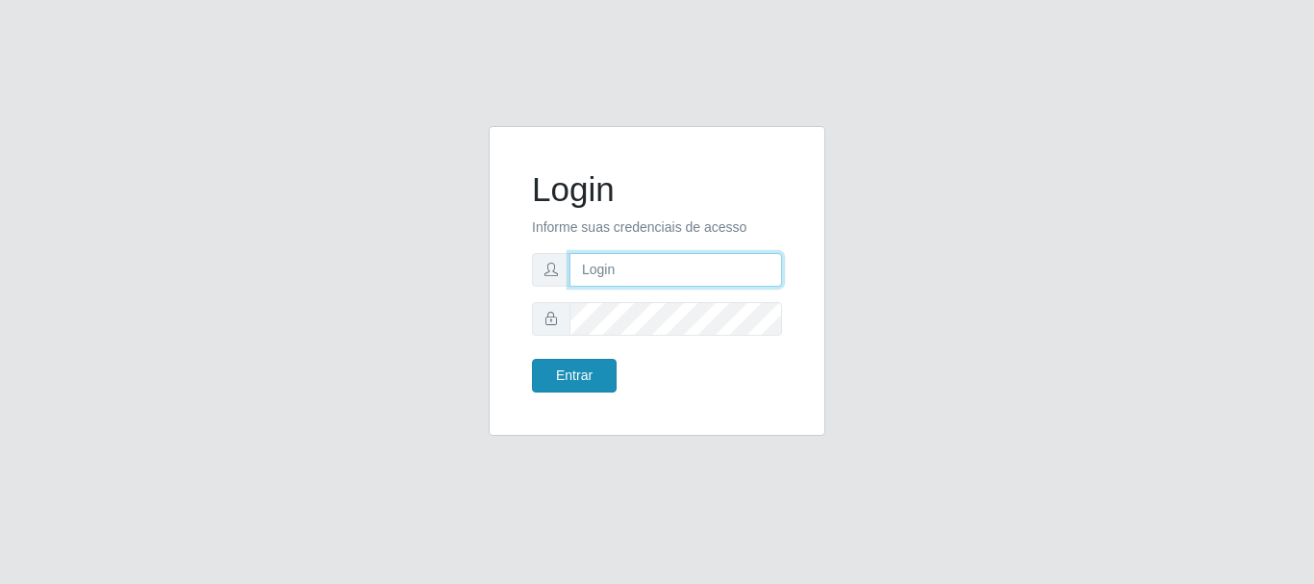
type input "caio@B1"
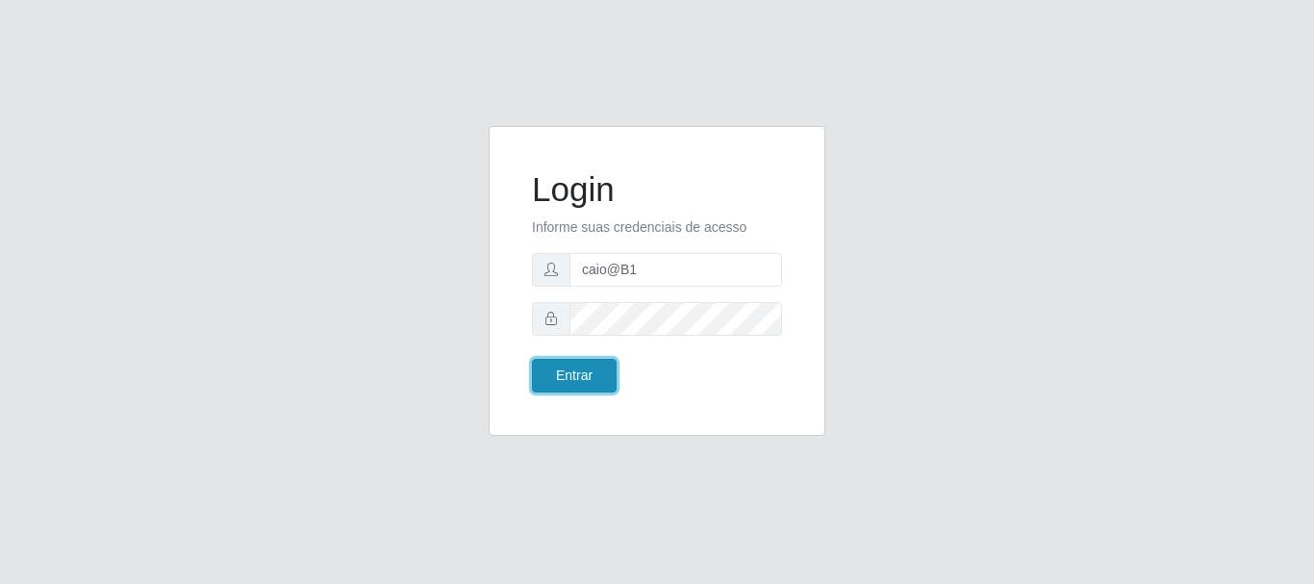
click at [555, 371] on button "Entrar" at bounding box center [574, 376] width 85 height 34
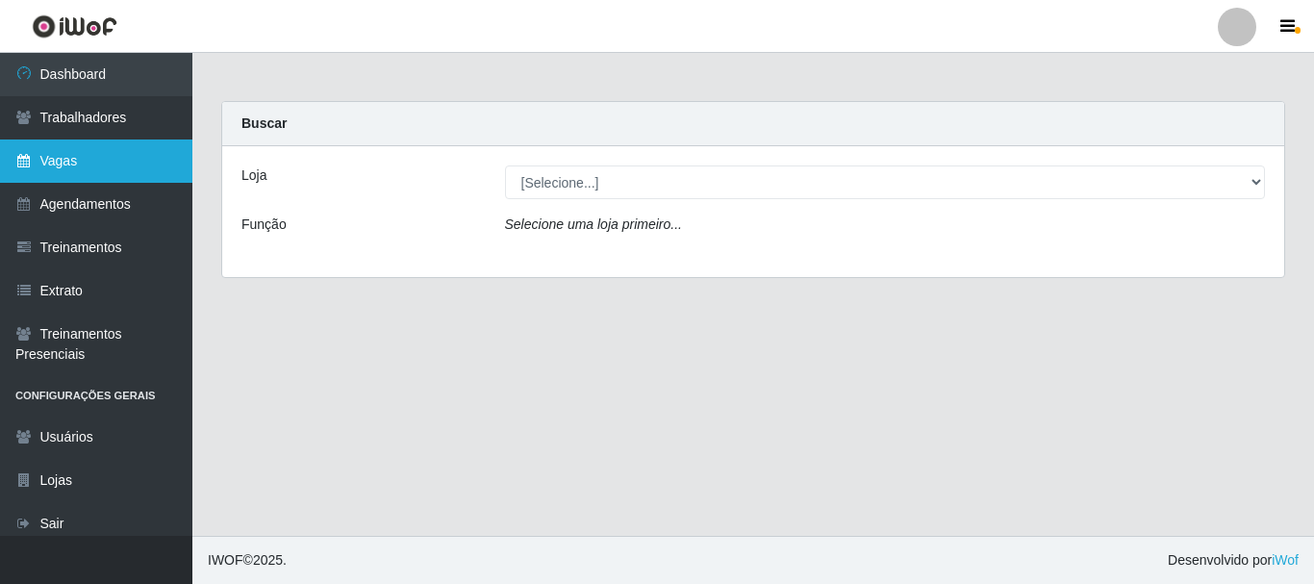
click at [46, 155] on link "Vagas" at bounding box center [96, 160] width 192 height 43
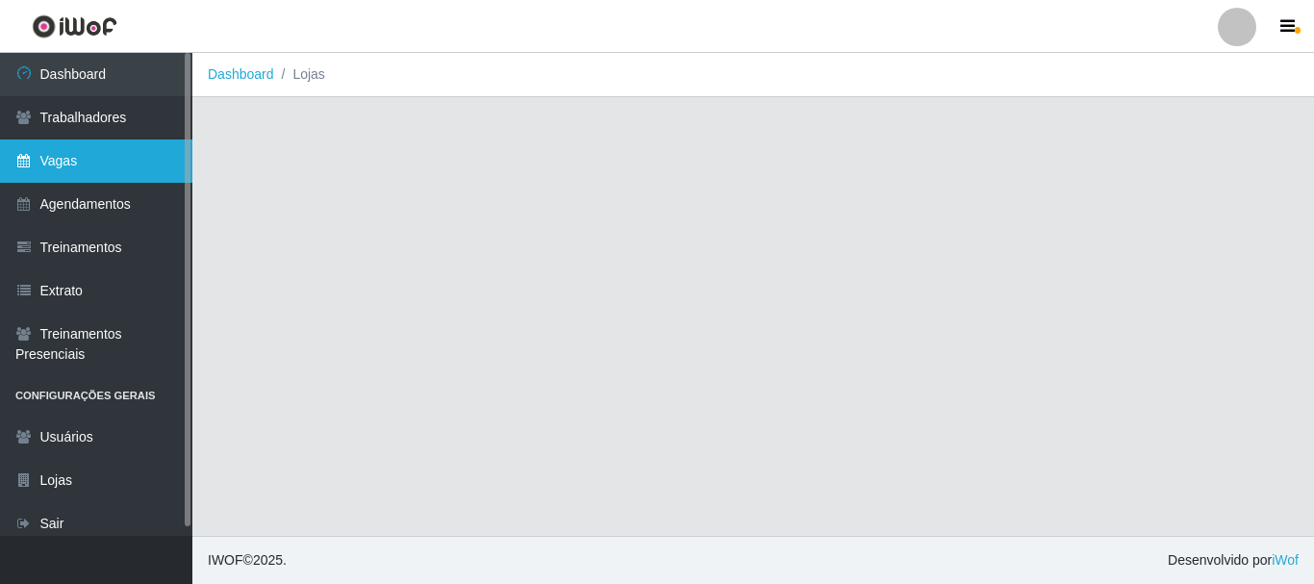
click at [46, 155] on link "Vagas" at bounding box center [96, 160] width 192 height 43
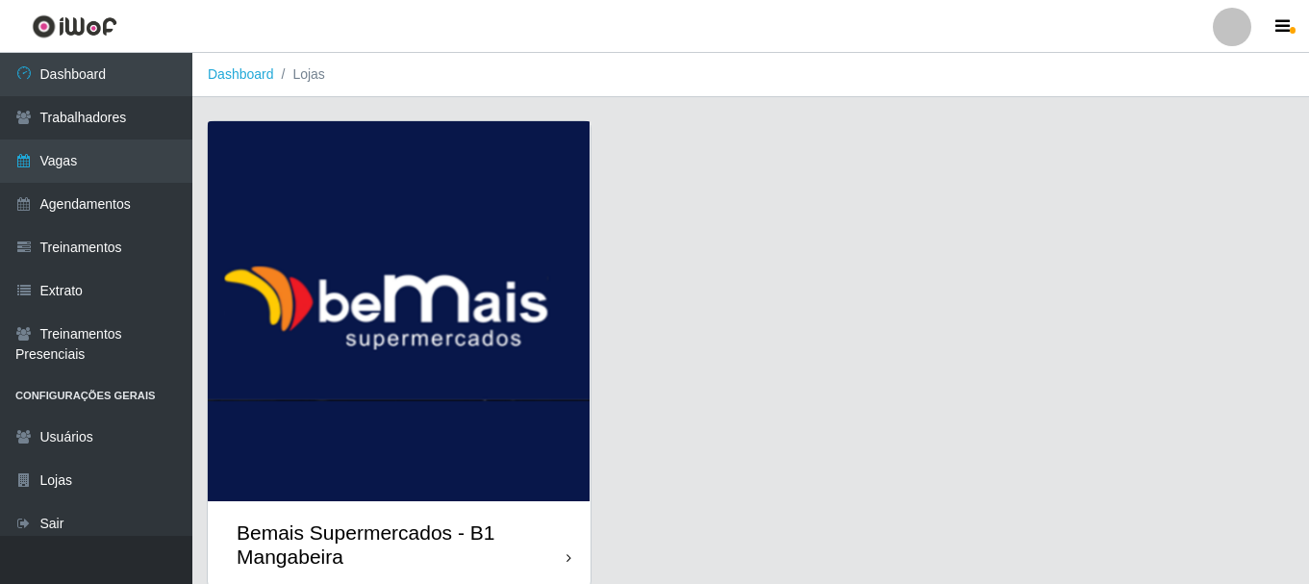
click at [400, 527] on div "Bemais Supermercados - B1 Mangabeira" at bounding box center [402, 544] width 330 height 48
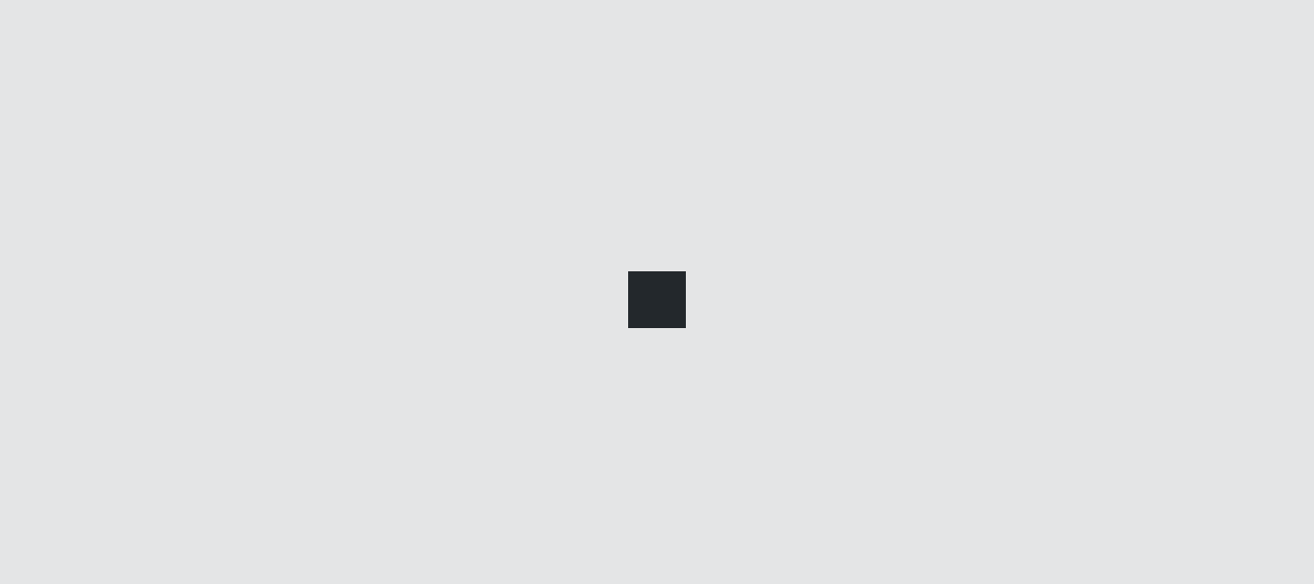
click at [400, 527] on main "Dashboard Lojas Vagas" at bounding box center [752, 294] width 1121 height 483
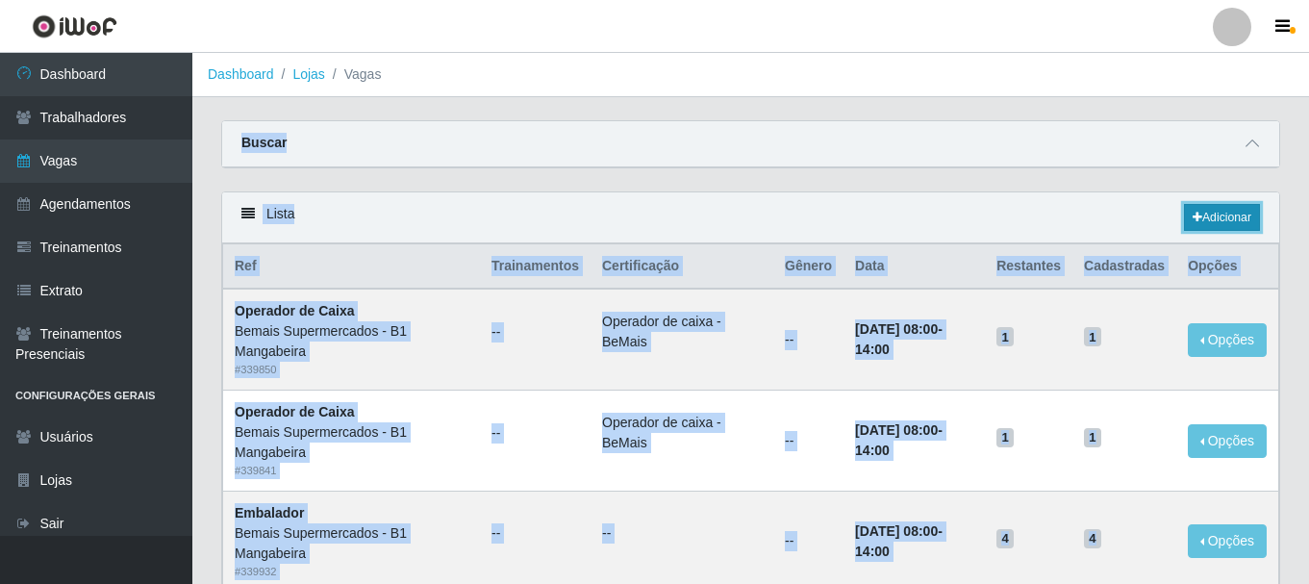
click at [1211, 210] on link "Adicionar" at bounding box center [1222, 217] width 76 height 27
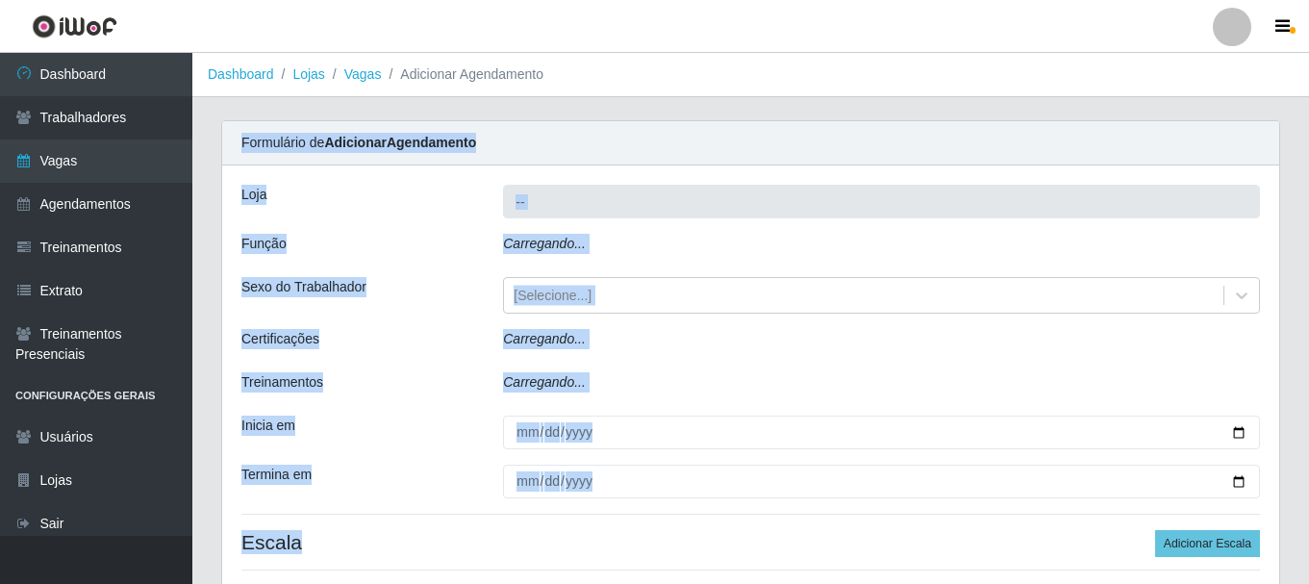
type input "Bemais Supermercados - B1 Mangabeira"
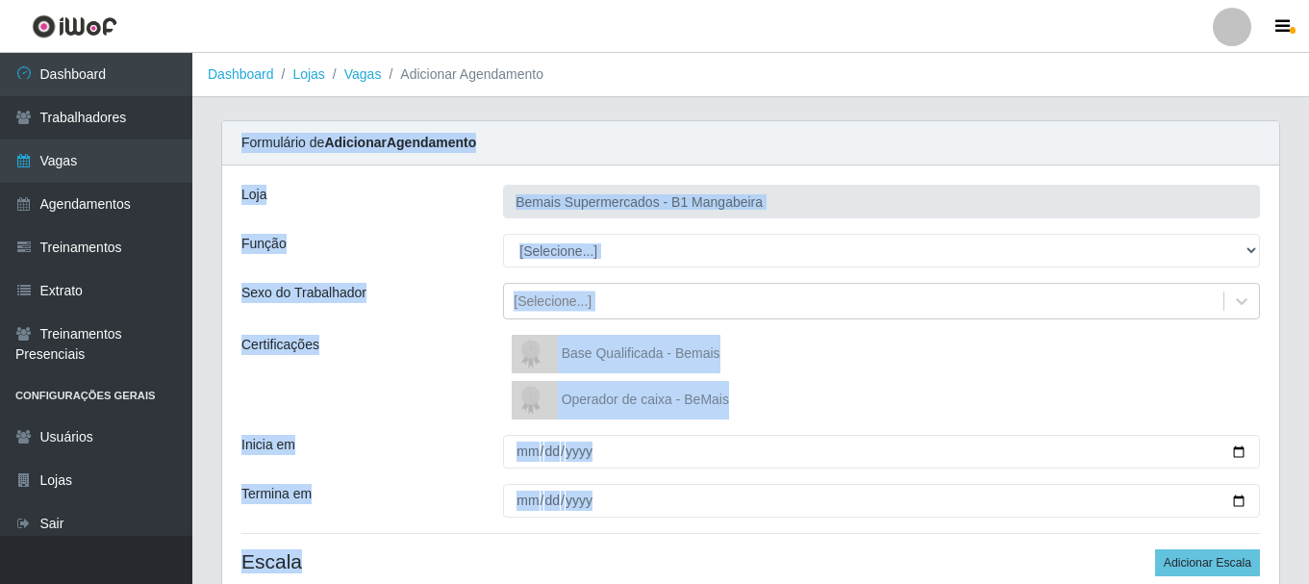
click at [980, 356] on div "Base Qualificada - Bemais" at bounding box center [881, 354] width 757 height 38
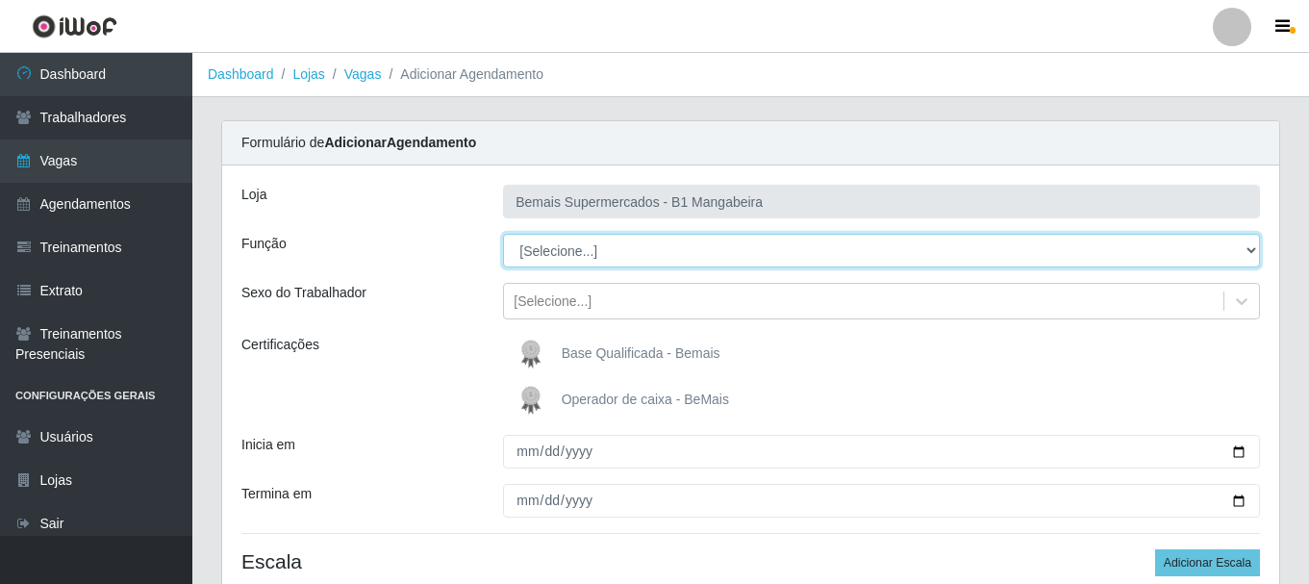
click at [540, 245] on select "[Selecione...] ASG ASG + ASG ++ Balconista de Açougue Balconista de Açougue + B…" at bounding box center [881, 251] width 757 height 34
select select "1"
click at [503, 234] on select "[Selecione...] ASG ASG + ASG ++ Balconista de Açougue Balconista de Açougue + B…" at bounding box center [881, 251] width 757 height 34
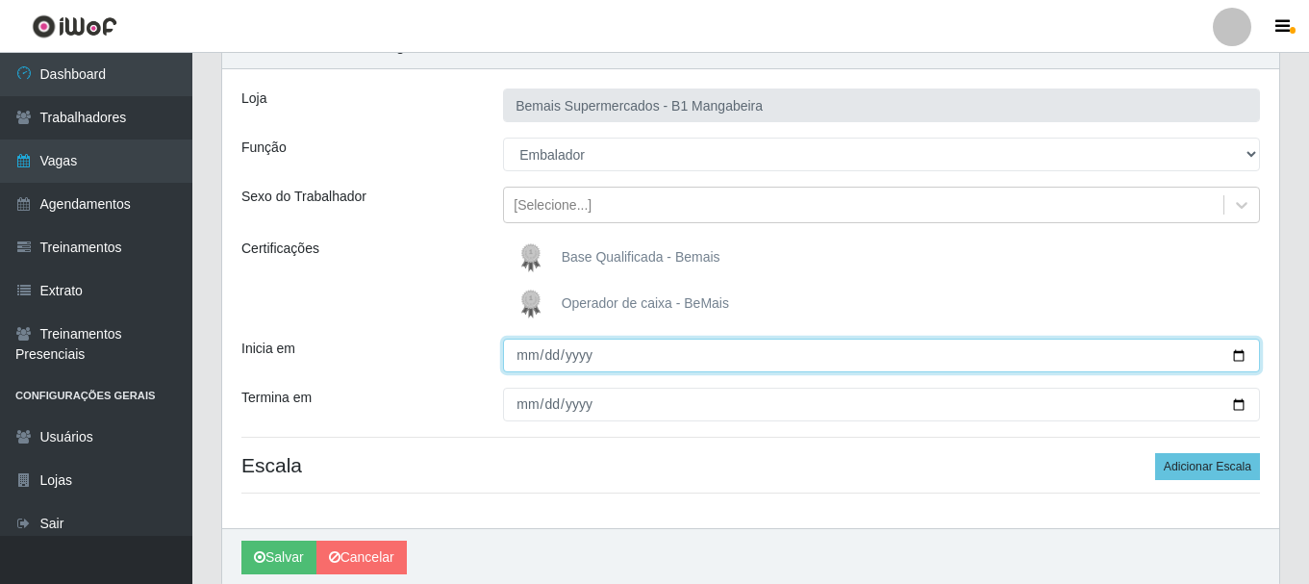
click at [526, 354] on input "Inicia em" at bounding box center [881, 356] width 757 height 34
type input "2025-09-20"
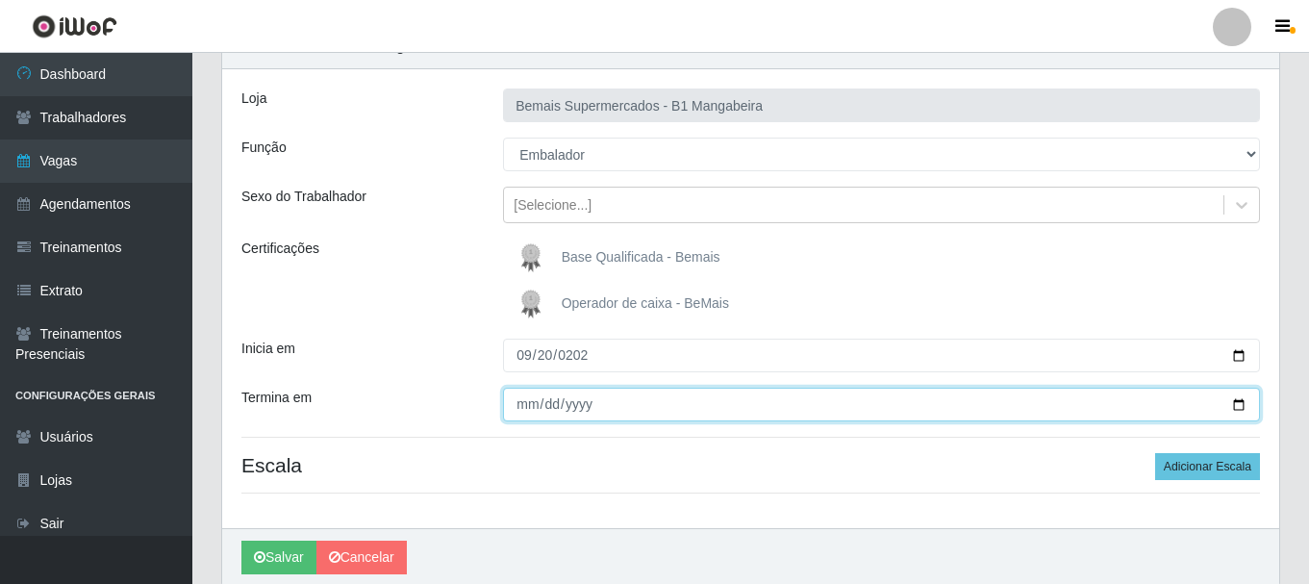
click at [531, 405] on input "Termina em" at bounding box center [881, 405] width 757 height 34
type input "2025-09-20"
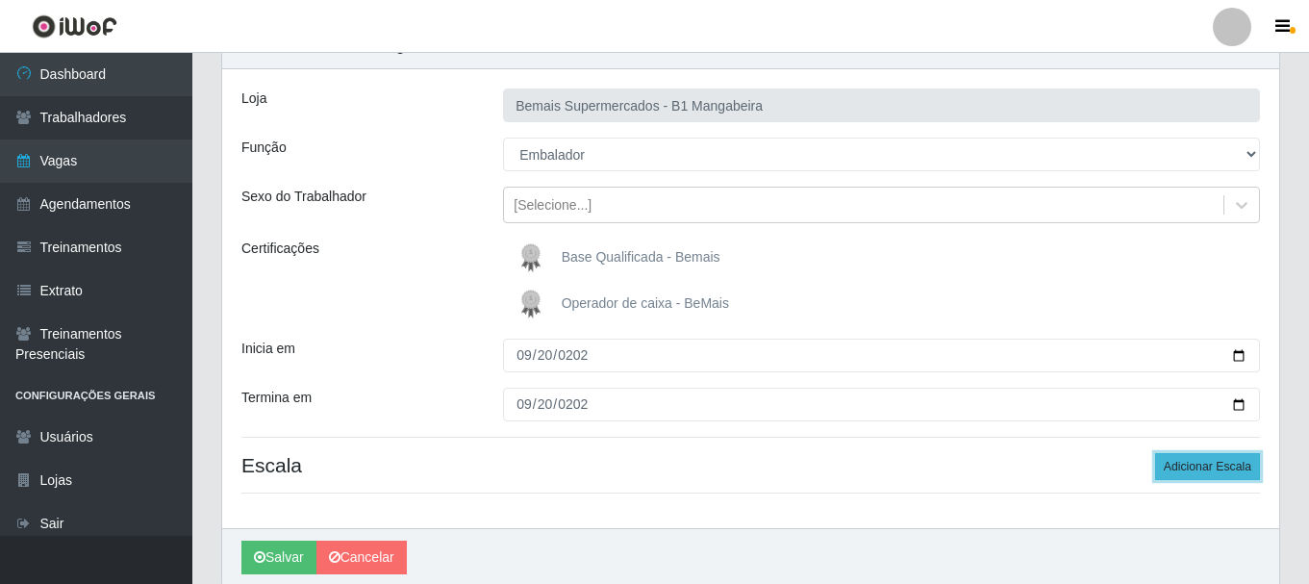
click at [1214, 466] on button "Adicionar Escala" at bounding box center [1207, 466] width 105 height 27
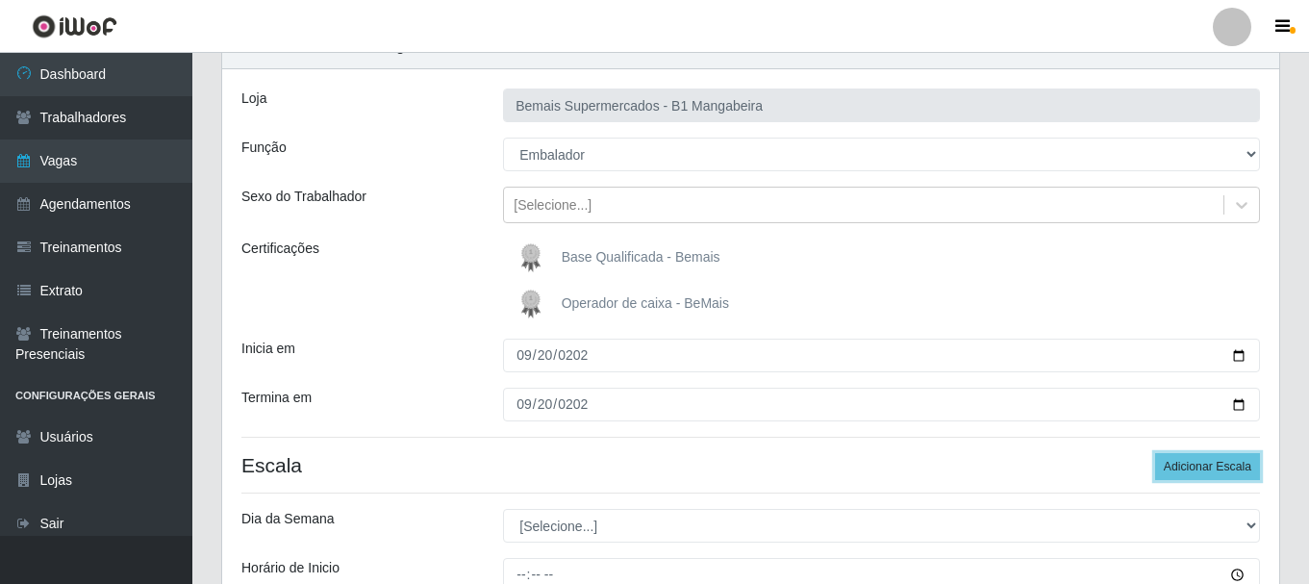
scroll to position [383, 0]
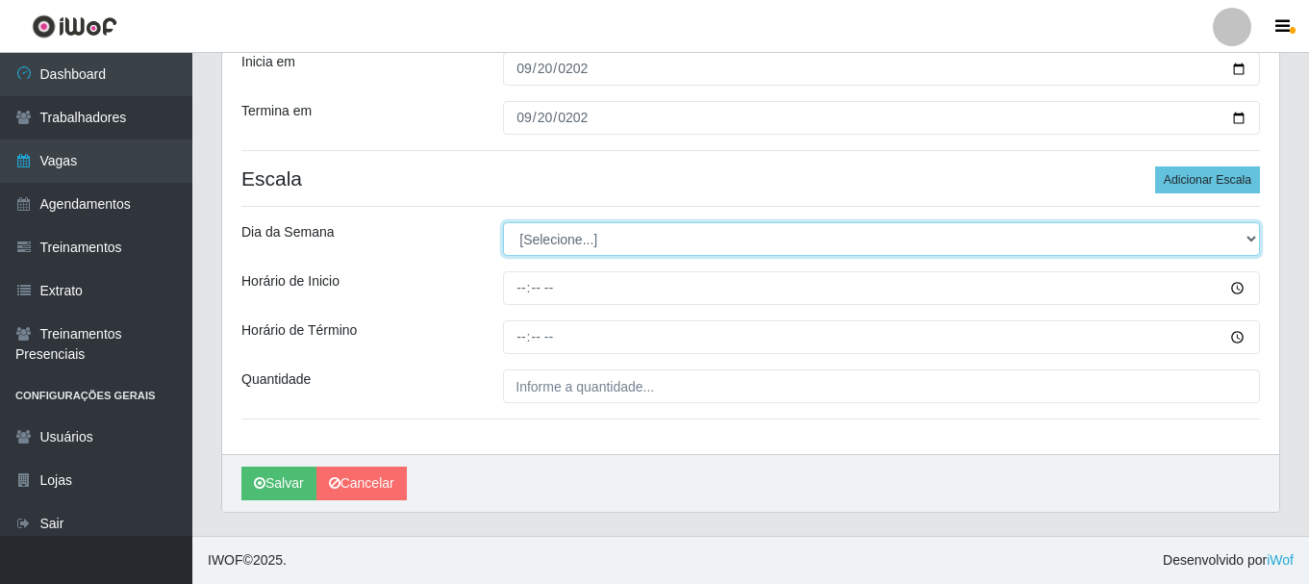
click at [557, 245] on select "[Selecione...] Segunda Terça Quarta Quinta Sexta Sábado Domingo" at bounding box center [881, 239] width 757 height 34
select select "6"
click at [503, 222] on select "[Selecione...] Segunda Terça Quarta Quinta Sexta Sábado Domingo" at bounding box center [881, 239] width 757 height 34
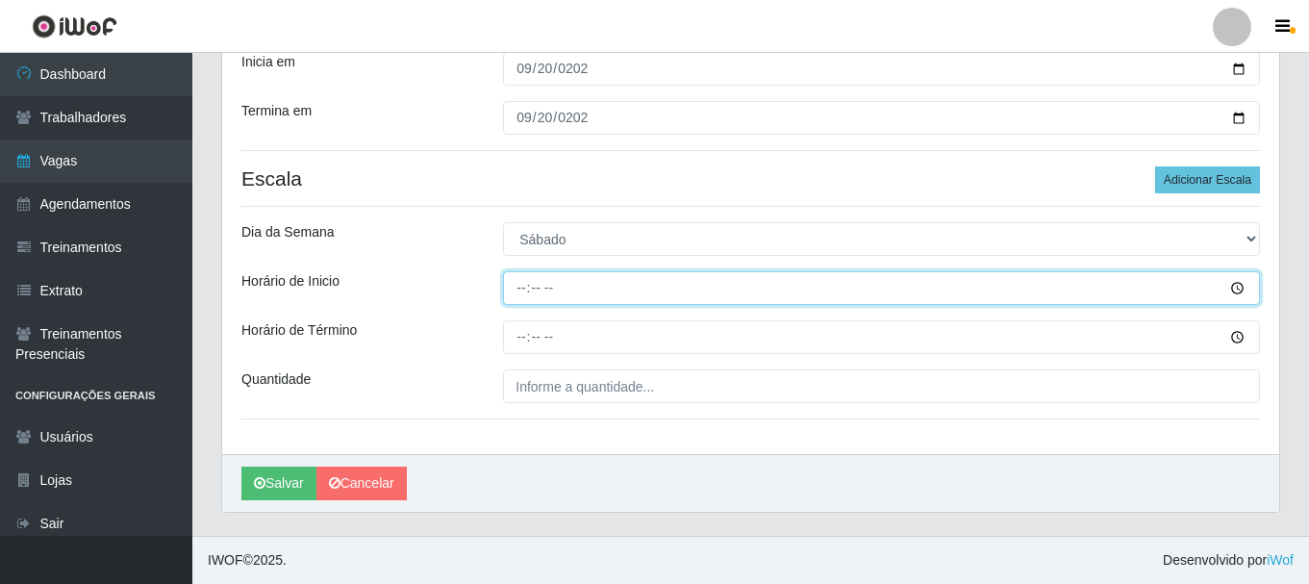
click at [519, 287] on input "Horário de Inicio" at bounding box center [881, 288] width 757 height 34
type input "09:00"
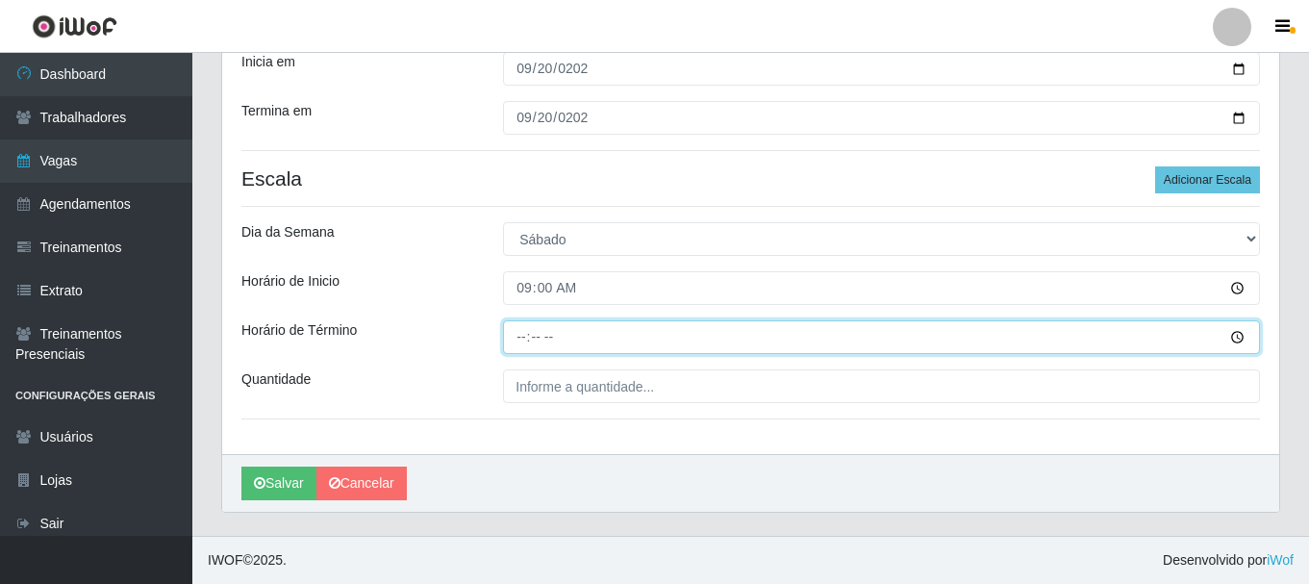
click at [517, 334] on input "Horário de Término" at bounding box center [881, 337] width 757 height 34
type input "15:00"
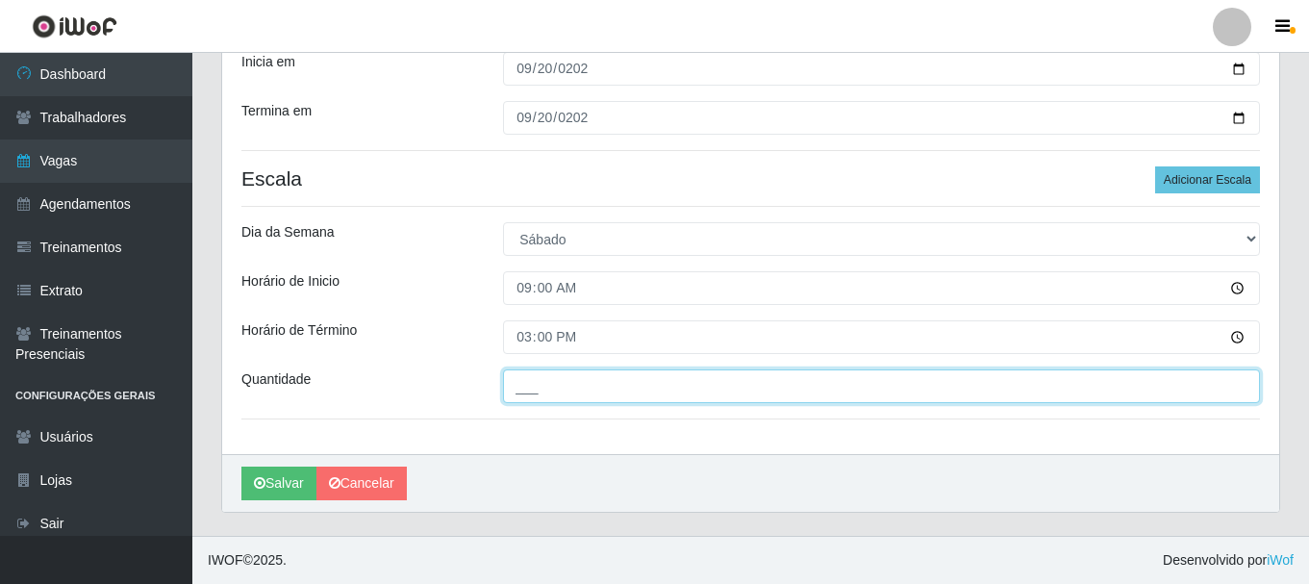
click at [544, 381] on input "___" at bounding box center [881, 386] width 757 height 34
type input "2__"
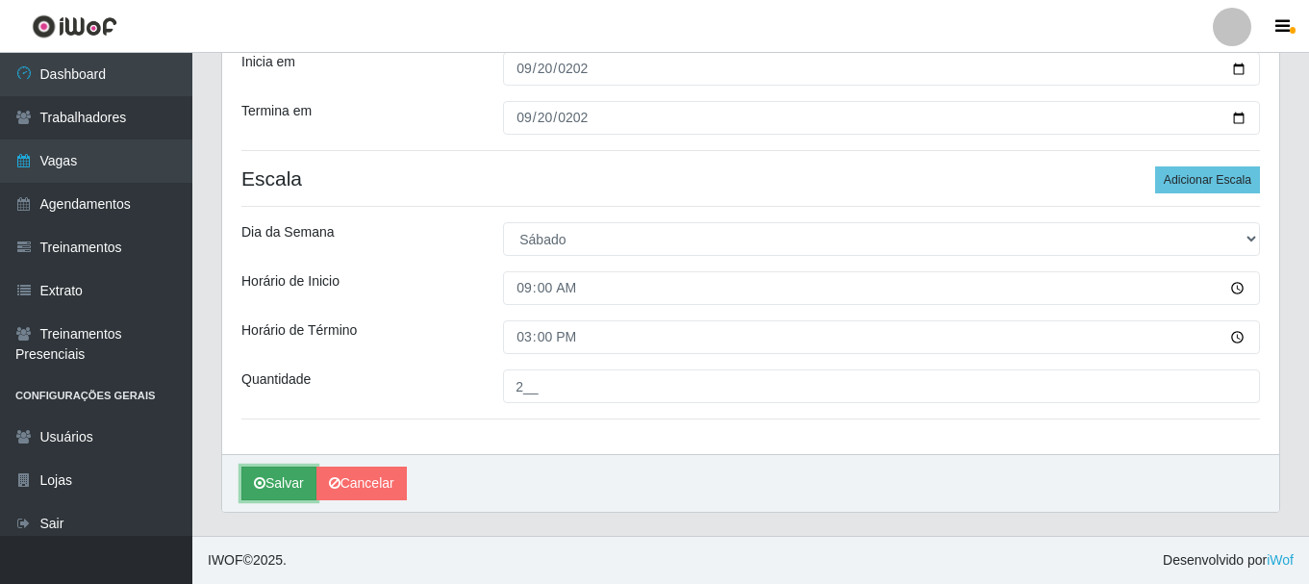
click at [285, 476] on button "Salvar" at bounding box center [278, 483] width 75 height 34
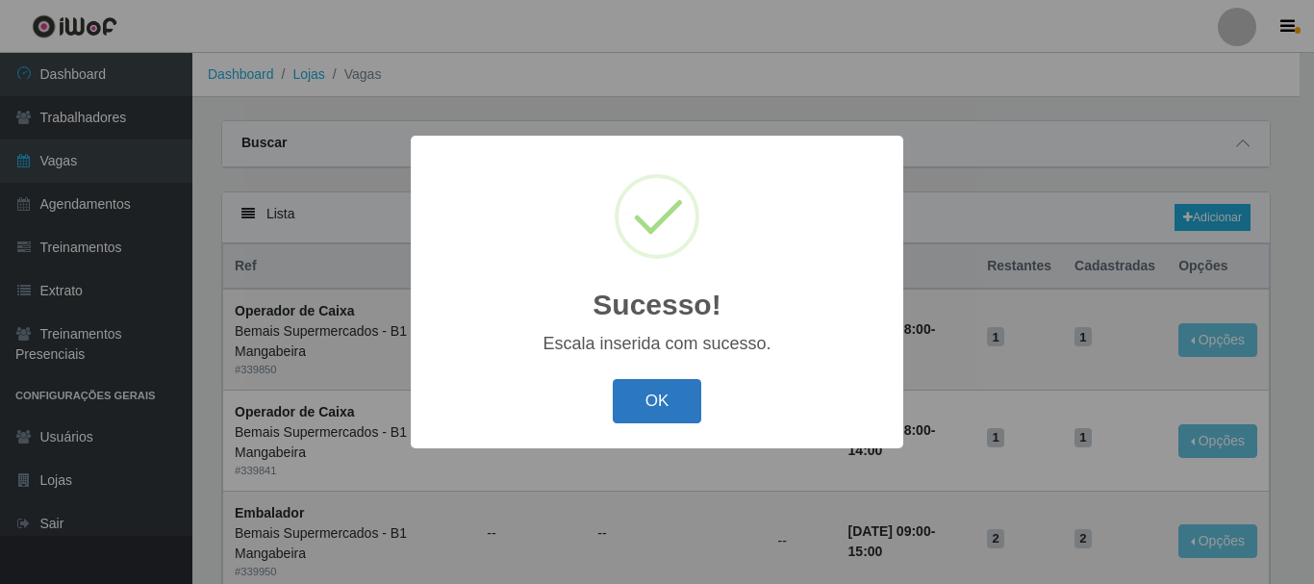
click at [684, 401] on button "OK" at bounding box center [657, 401] width 89 height 45
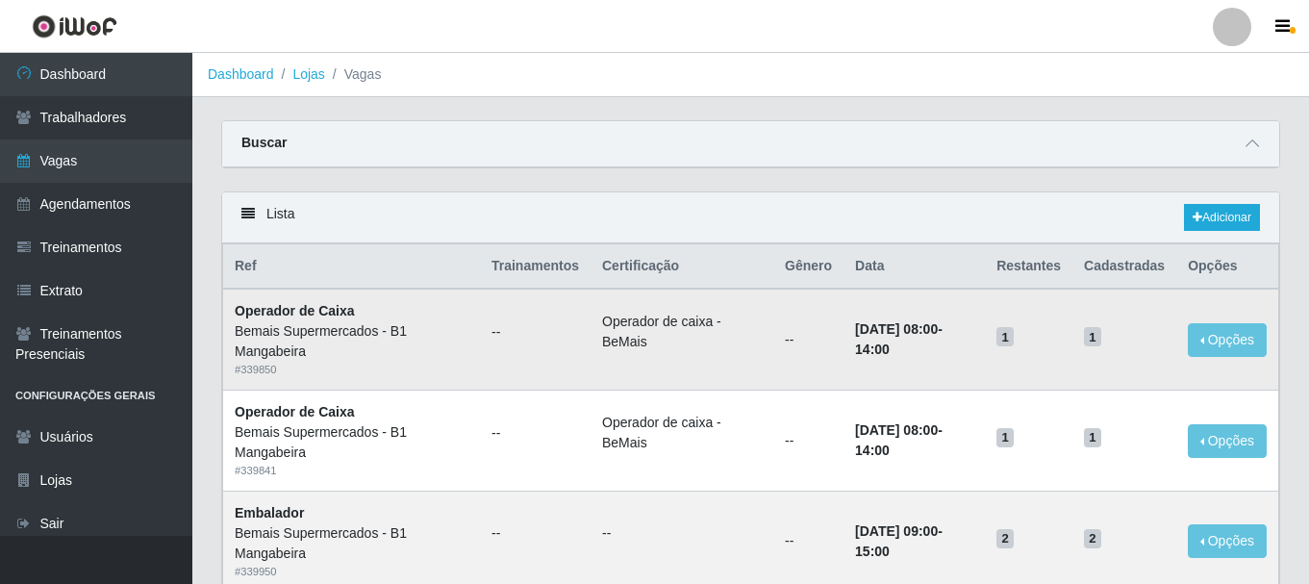
scroll to position [96, 0]
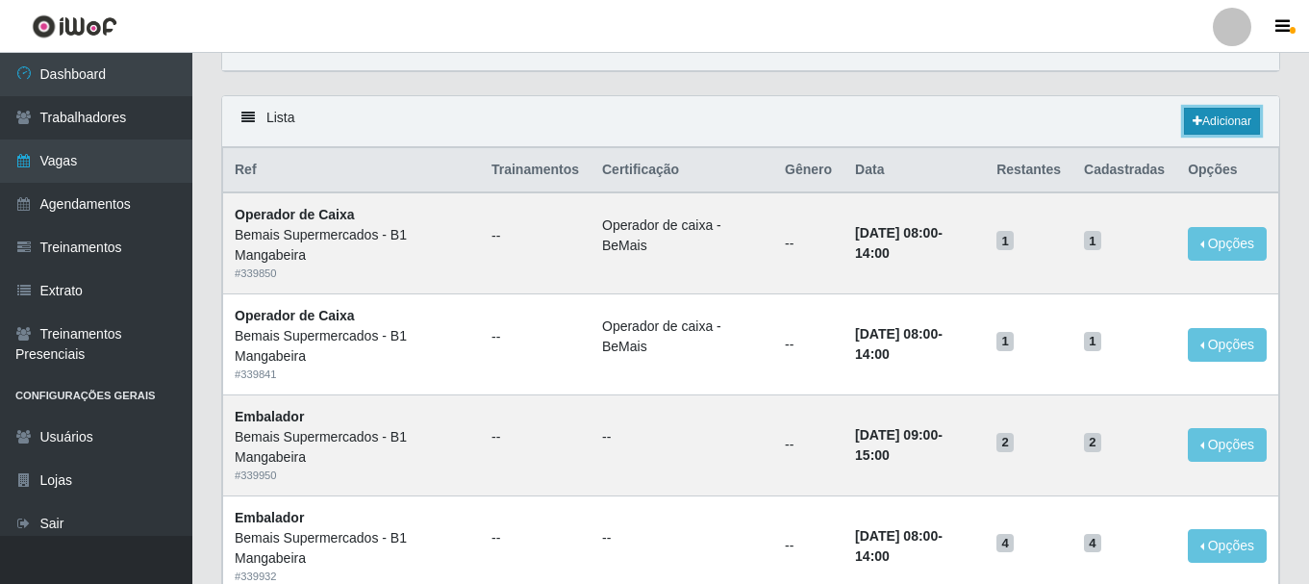
click at [1227, 118] on link "Adicionar" at bounding box center [1222, 121] width 76 height 27
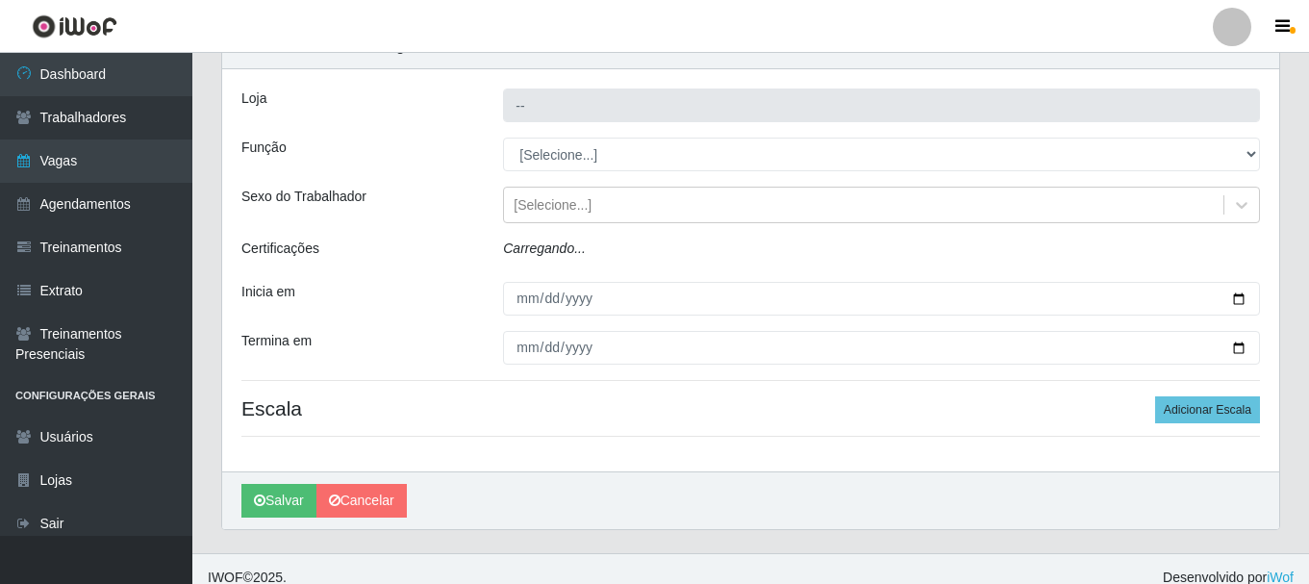
type input "Bemais Supermercados - B1 Mangabeira"
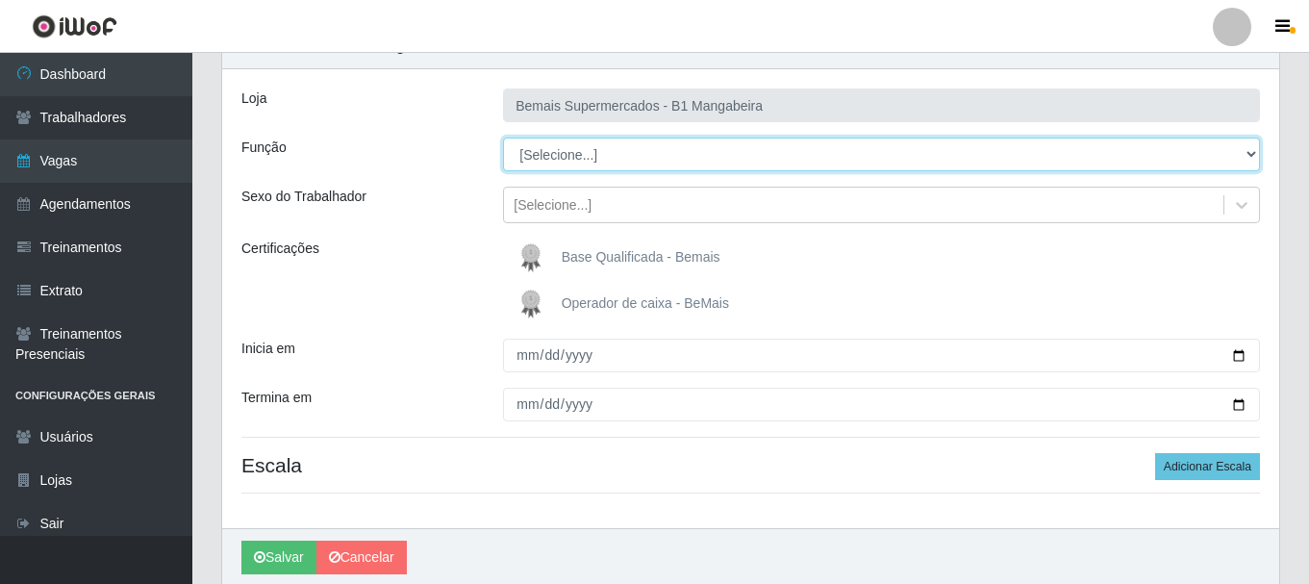
click at [566, 161] on select "[Selecione...] ASG ASG + ASG ++ Balconista de Açougue Balconista de Açougue + B…" at bounding box center [881, 155] width 757 height 34
select select "1"
click at [503, 138] on select "[Selecione...] ASG ASG + ASG ++ Balconista de Açougue Balconista de Açougue + B…" at bounding box center [881, 155] width 757 height 34
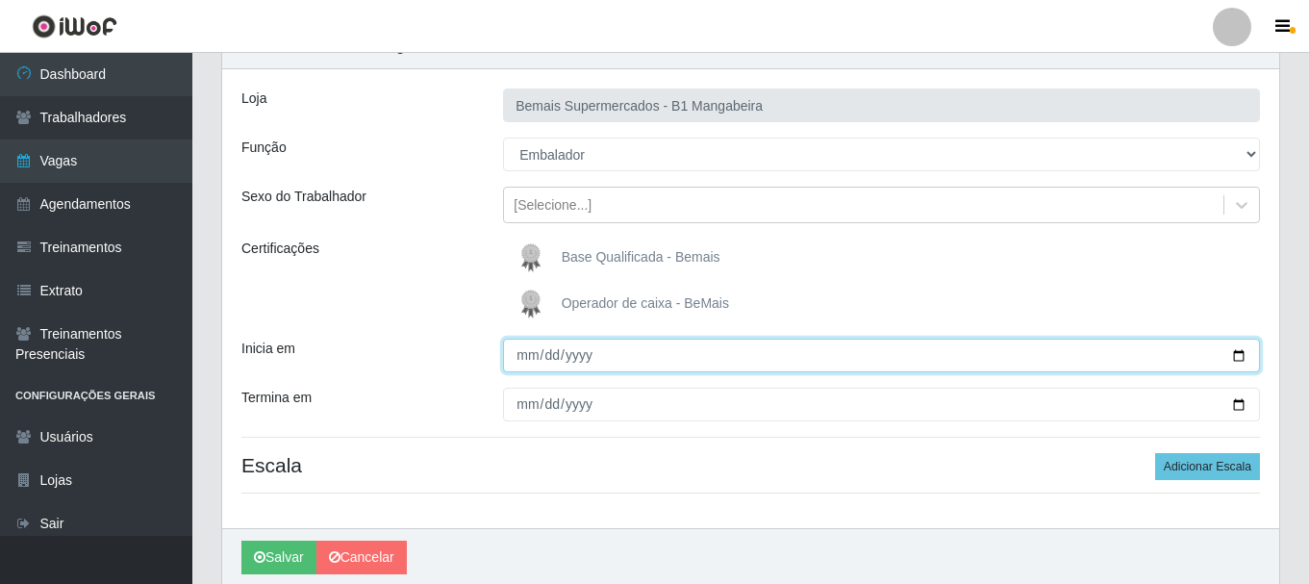
click at [528, 354] on input "Inicia em" at bounding box center [881, 356] width 757 height 34
type input "2025-09-20"
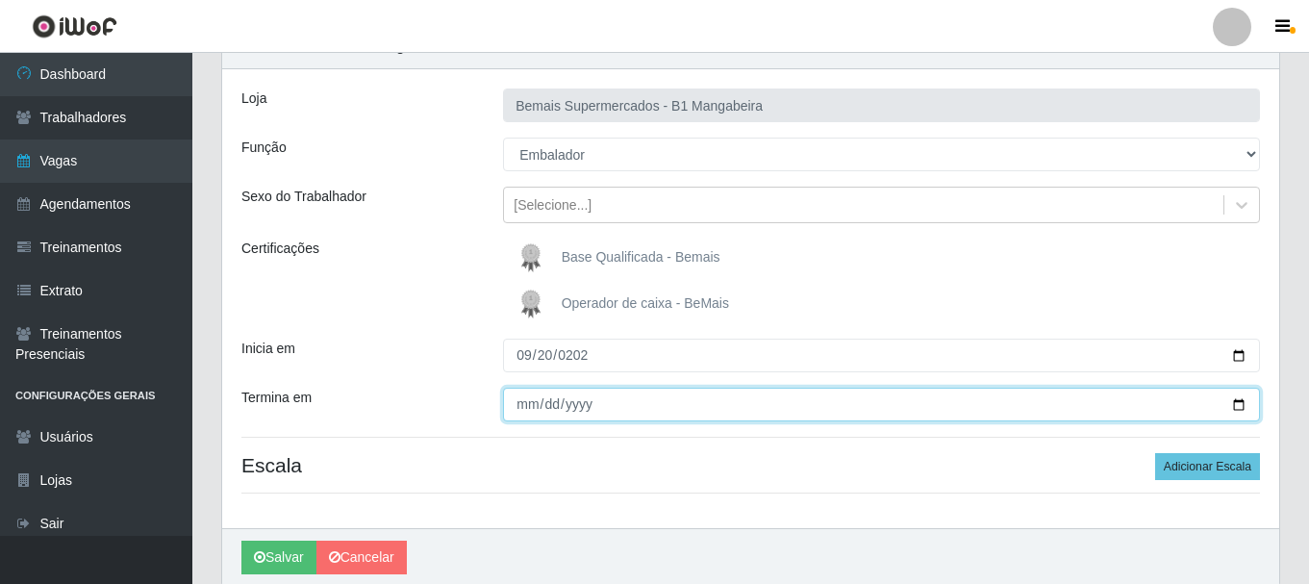
click at [518, 404] on input "Termina em" at bounding box center [881, 405] width 757 height 34
type input "2025-09-20"
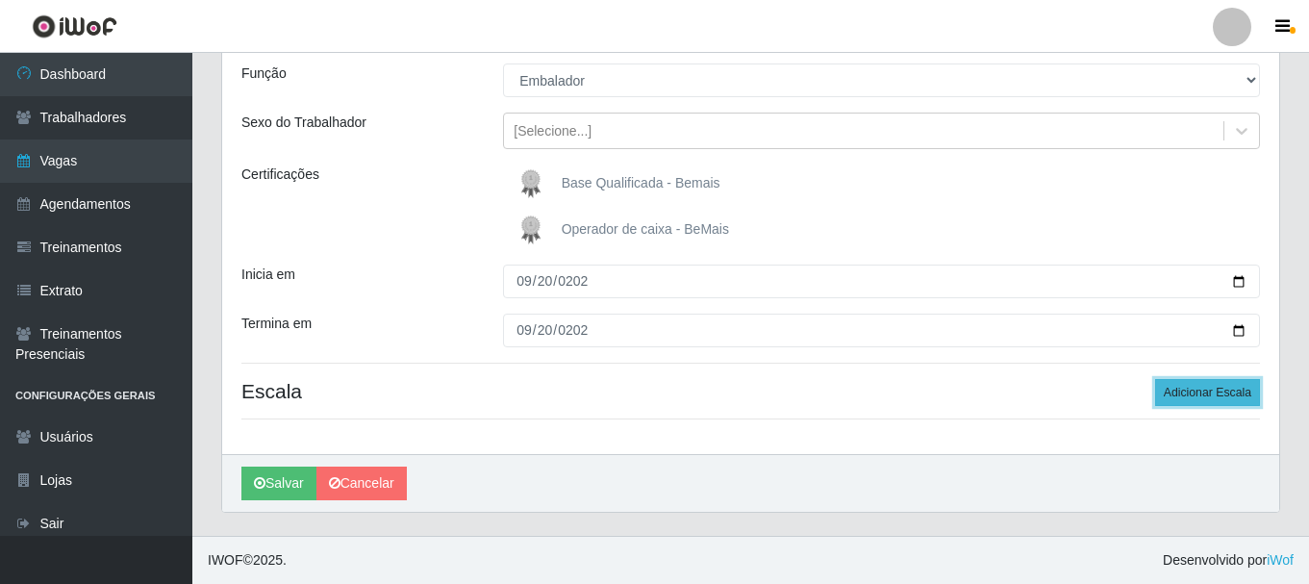
click at [1213, 396] on button "Adicionar Escala" at bounding box center [1207, 392] width 105 height 27
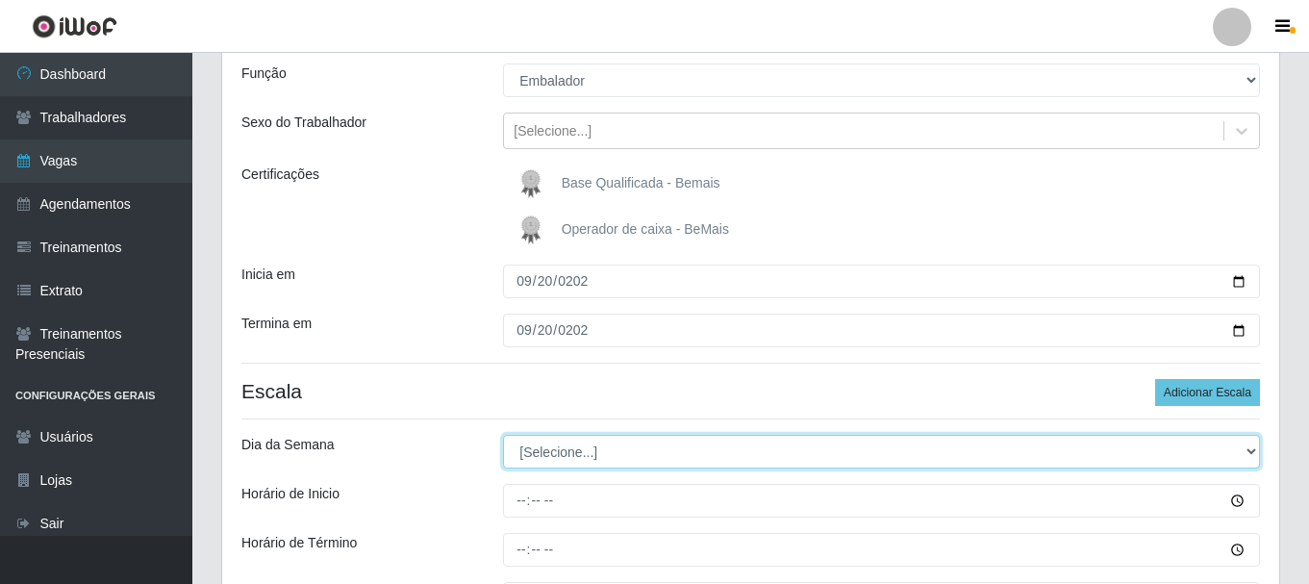
click at [650, 449] on select "[Selecione...] Segunda Terça Quarta Quinta Sexta Sábado Domingo" at bounding box center [881, 452] width 757 height 34
select select "6"
click at [503, 435] on select "[Selecione...] Segunda Terça Quarta Quinta Sexta Sábado Domingo" at bounding box center [881, 452] width 757 height 34
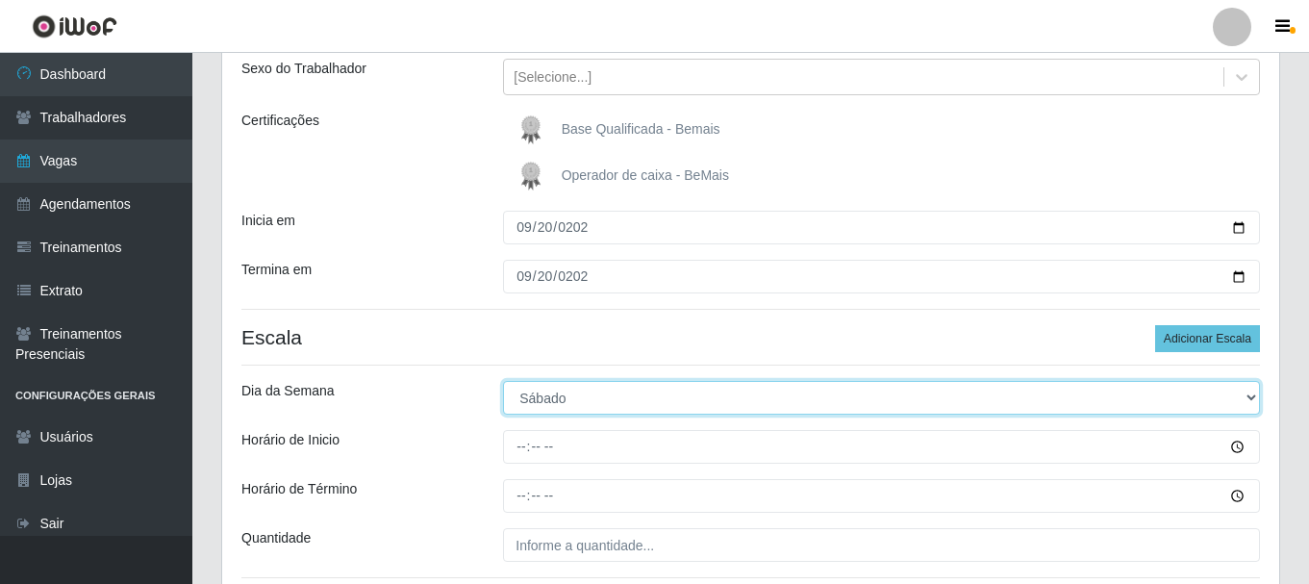
scroll to position [266, 0]
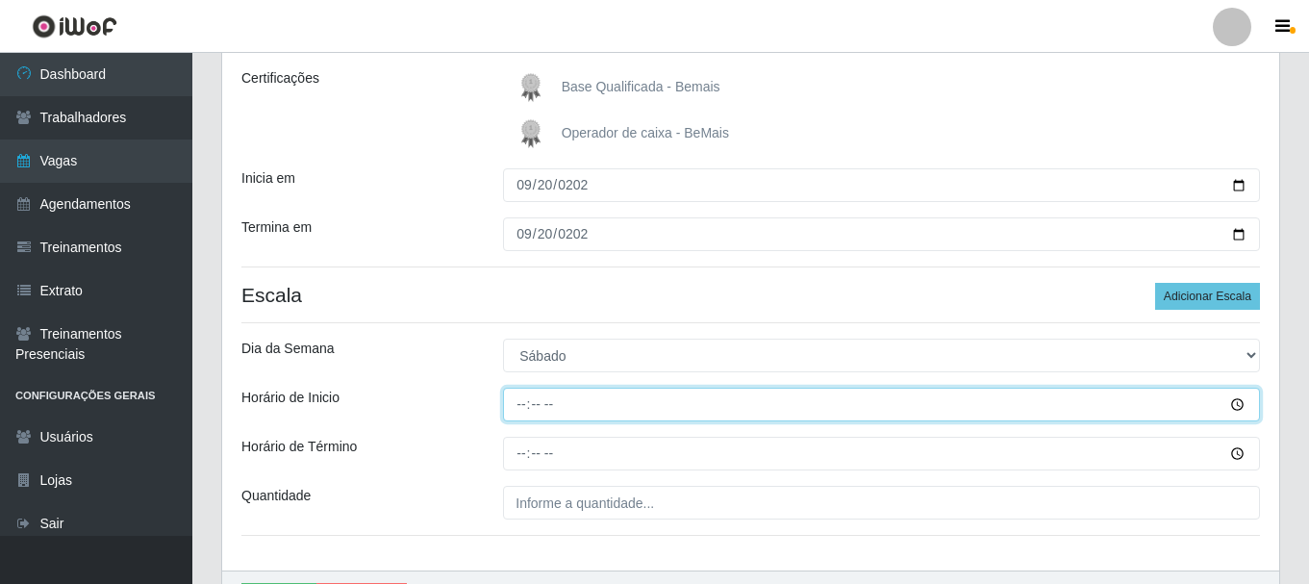
click at [527, 407] on input "Horário de Inicio" at bounding box center [881, 405] width 757 height 34
type input "15:00"
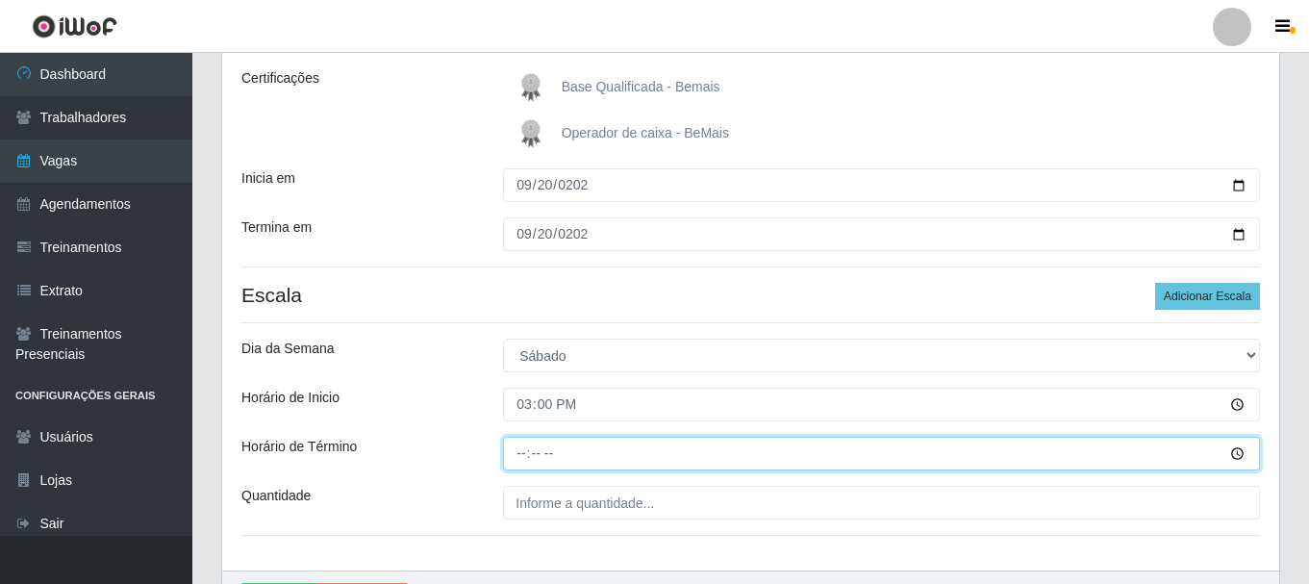
click at [525, 456] on input "Horário de Término" at bounding box center [881, 454] width 757 height 34
type input "21:00"
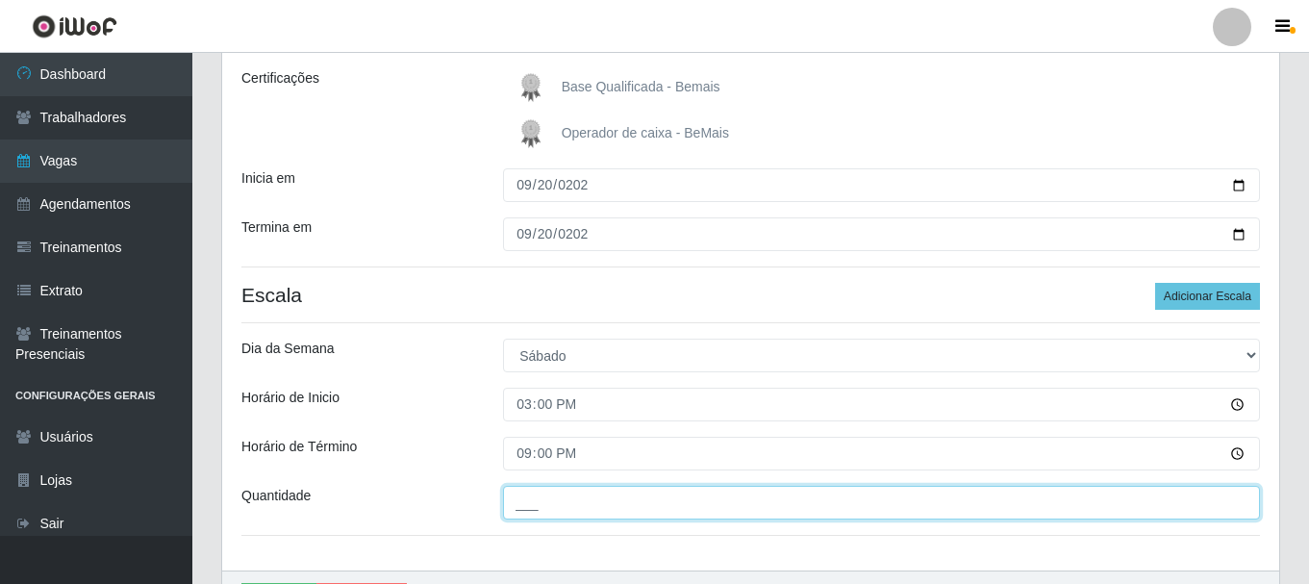
click at [545, 499] on input "___" at bounding box center [881, 503] width 757 height 34
type input "3__"
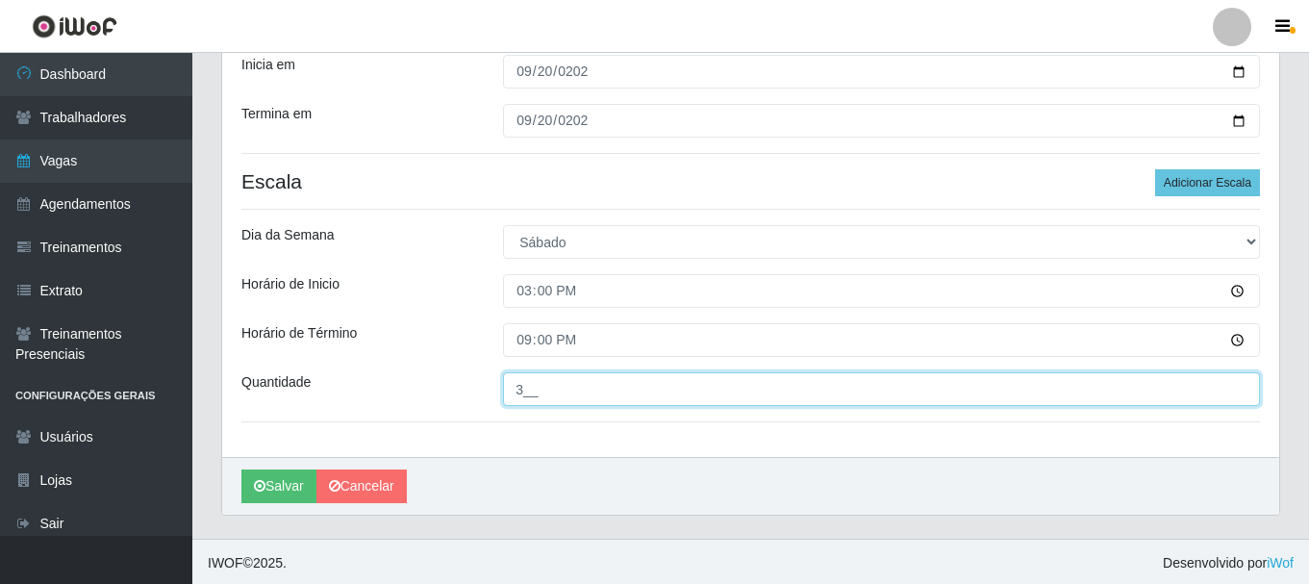
scroll to position [383, 0]
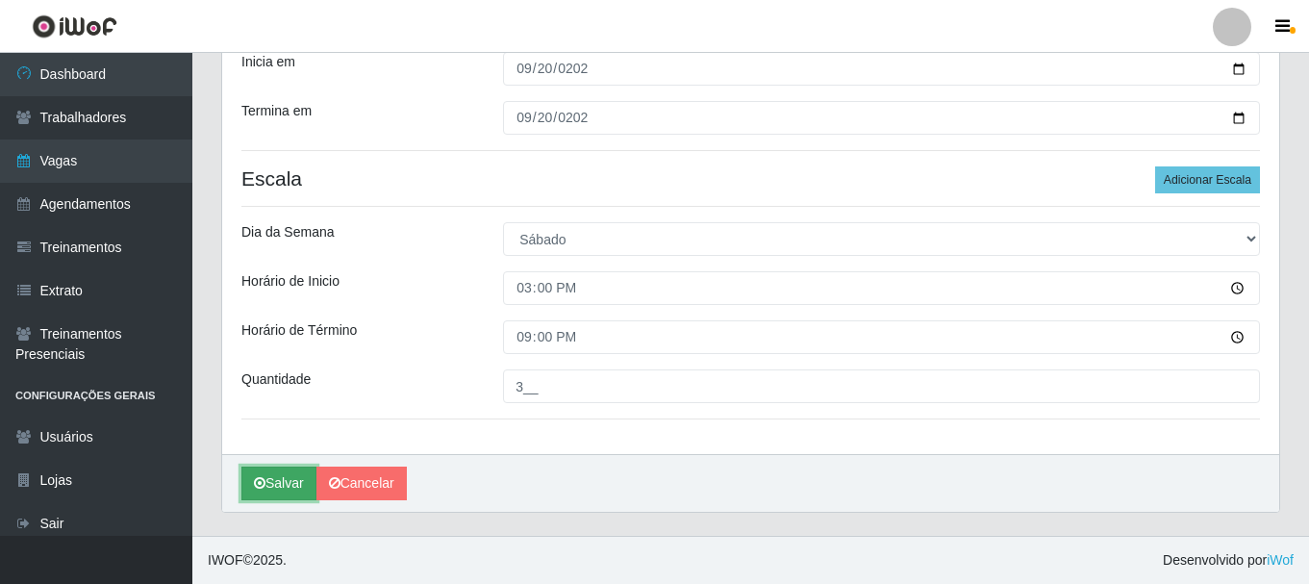
click at [263, 474] on button "Salvar" at bounding box center [278, 483] width 75 height 34
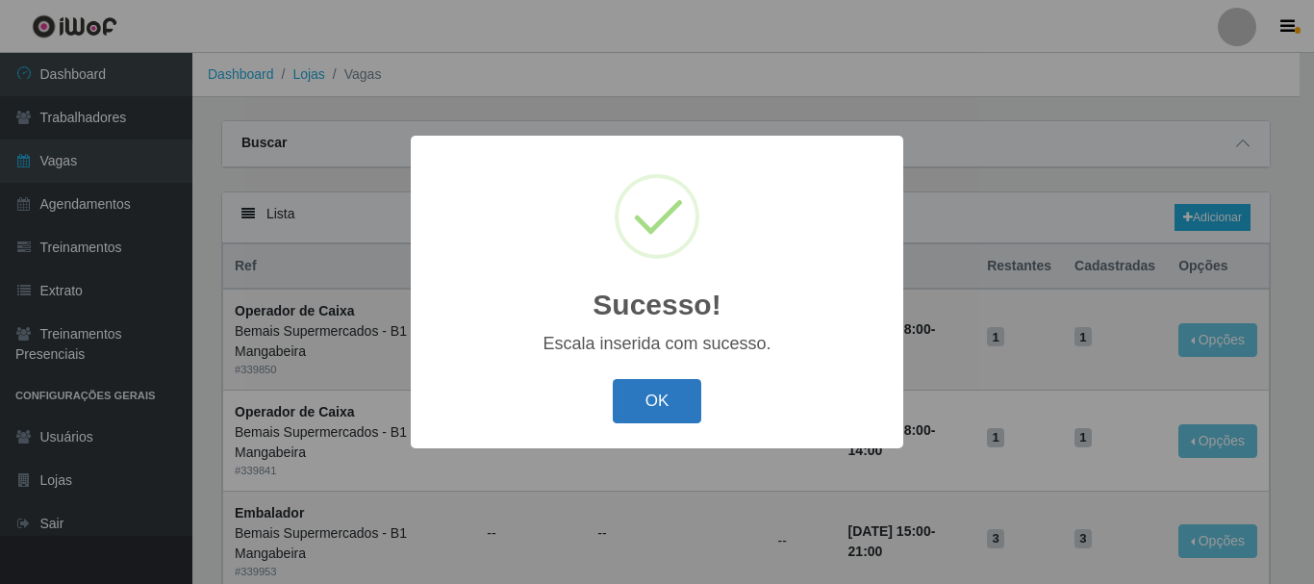
click at [657, 406] on button "OK" at bounding box center [657, 401] width 89 height 45
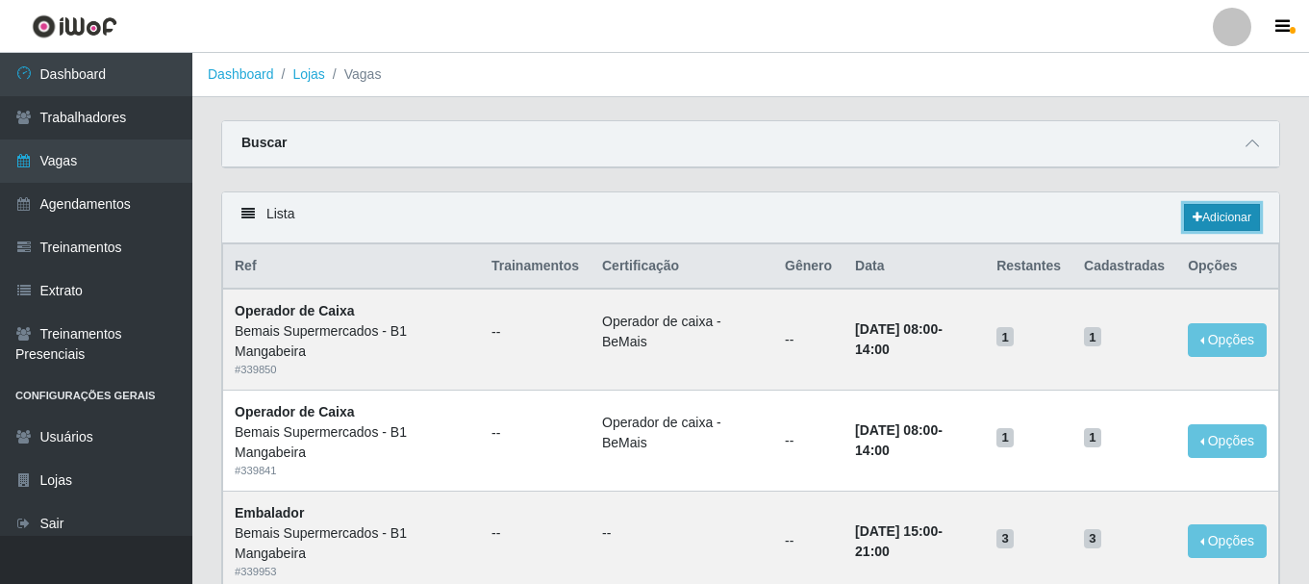
click at [1223, 212] on link "Adicionar" at bounding box center [1222, 217] width 76 height 27
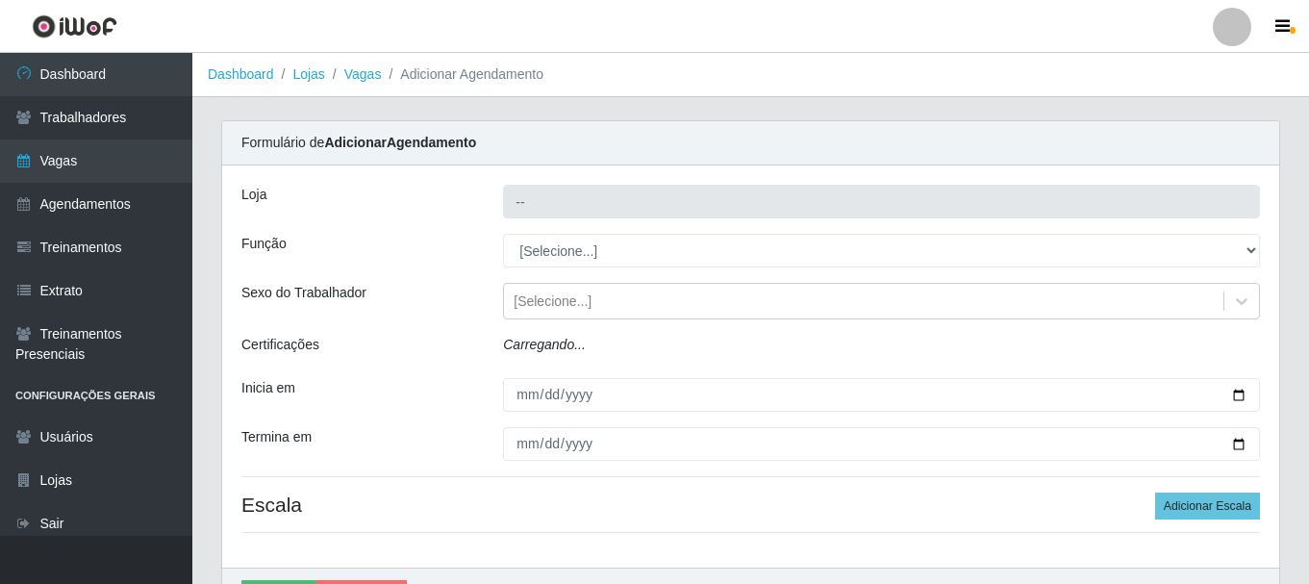
type input "Bemais Supermercados - B1 Mangabeira"
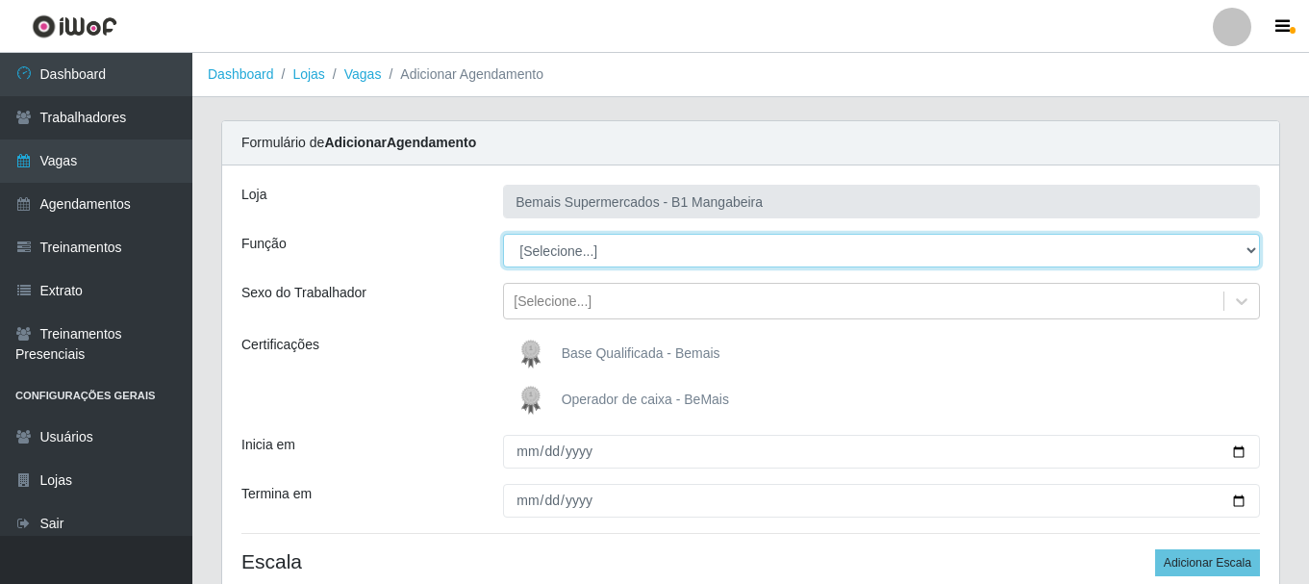
click at [578, 252] on select "[Selecione...] ASG ASG + ASG ++ Balconista de Açougue Balconista de Açougue + B…" at bounding box center [881, 251] width 757 height 34
select select "1"
click at [503, 234] on select "[Selecione...] ASG ASG + ASG ++ Balconista de Açougue Balconista de Açougue + B…" at bounding box center [881, 251] width 757 height 34
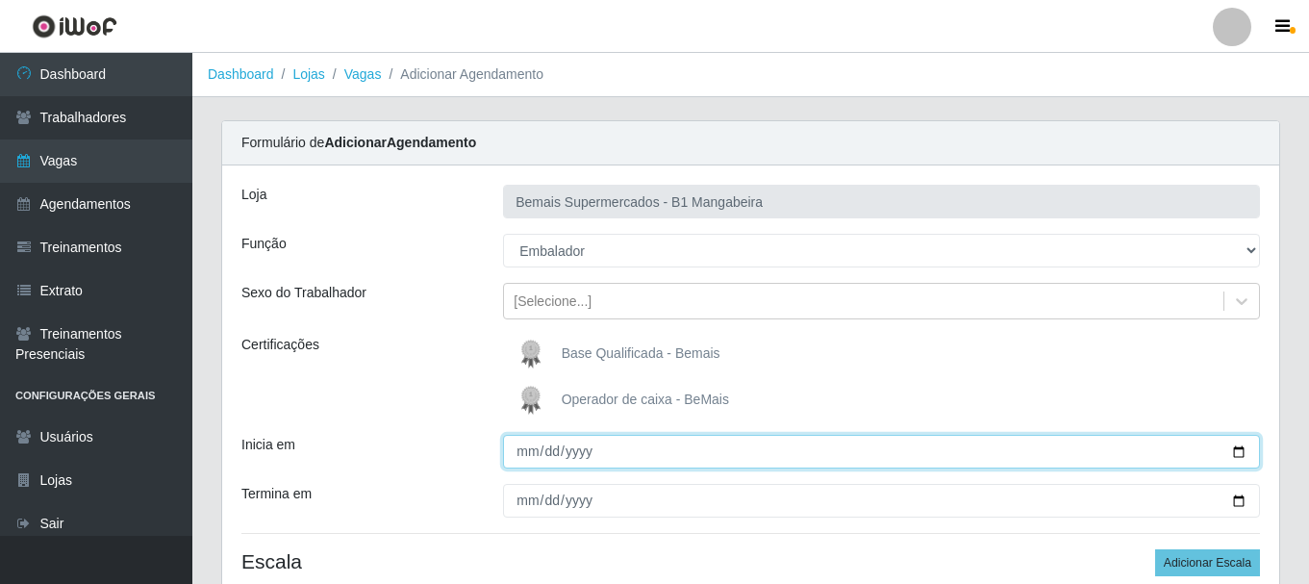
click at [523, 451] on input "Inicia em" at bounding box center [881, 452] width 757 height 34
type input "2025-09-21"
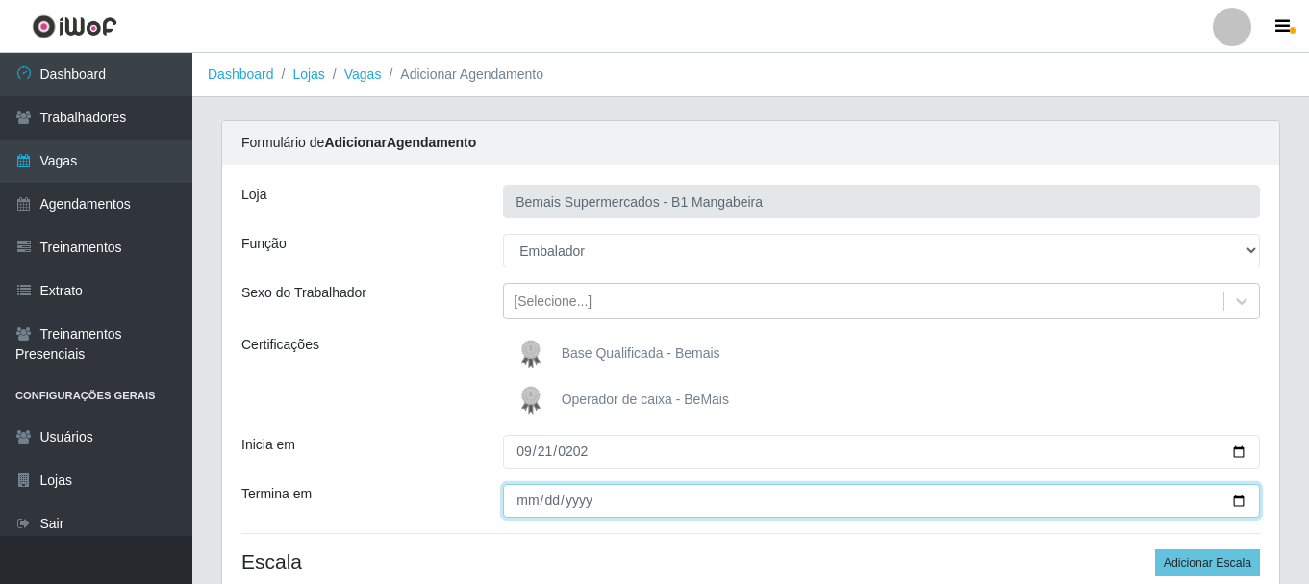
click at [530, 501] on input "Termina em" at bounding box center [881, 501] width 757 height 34
type input "2025-09-21"
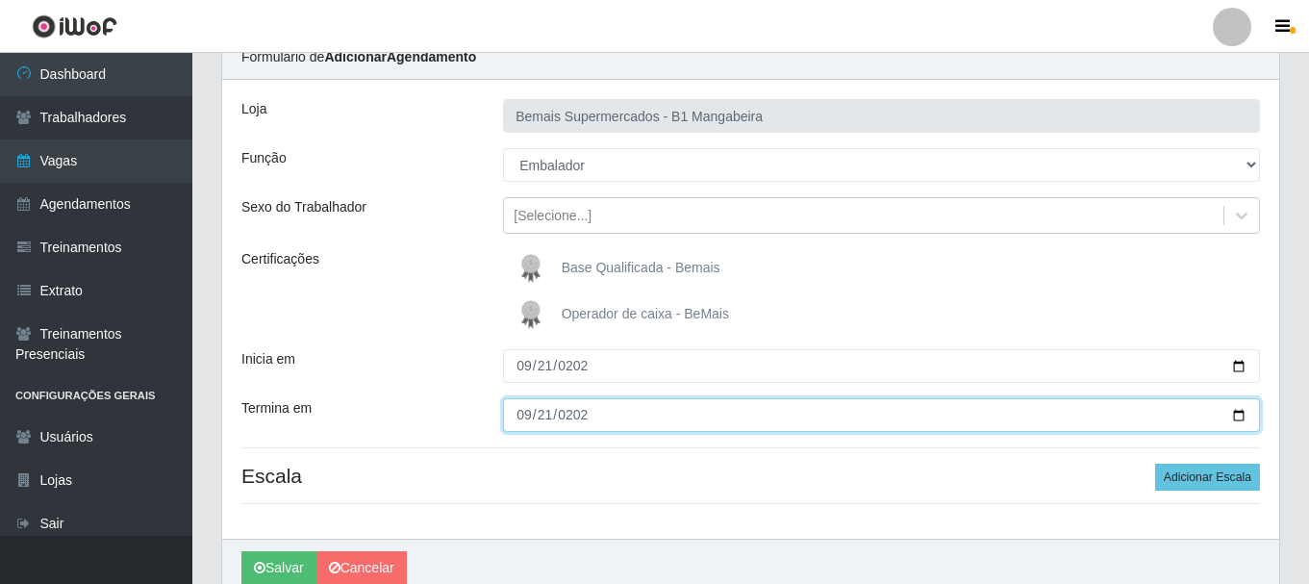
scroll to position [170, 0]
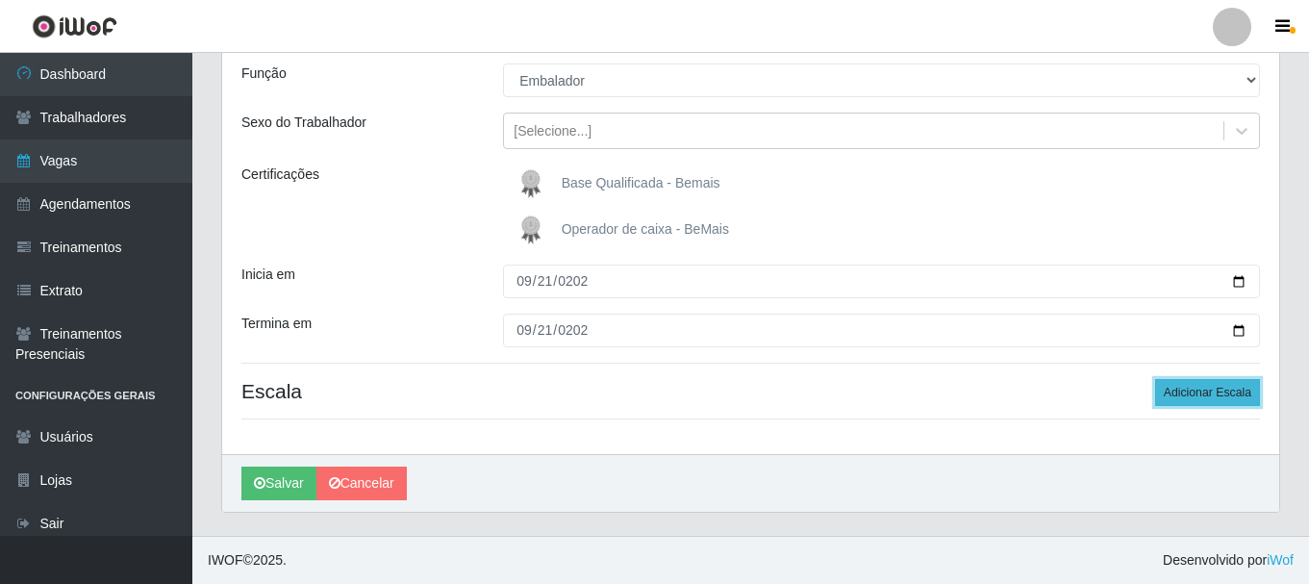
click at [1174, 387] on button "Adicionar Escala" at bounding box center [1207, 392] width 105 height 27
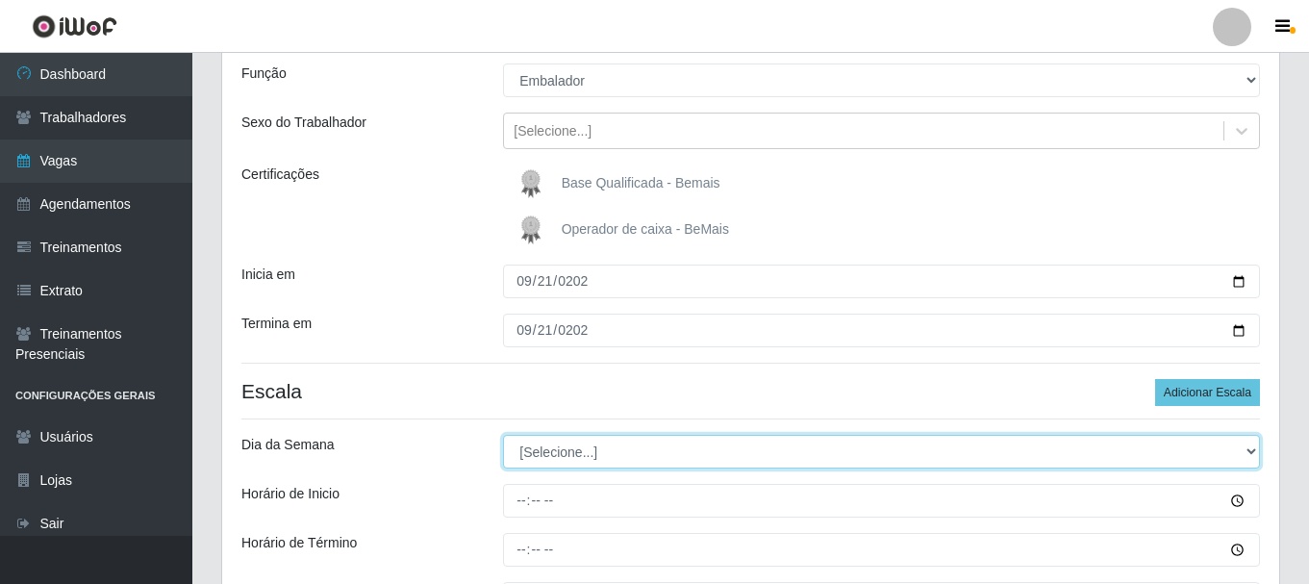
click at [553, 454] on select "[Selecione...] Segunda Terça Quarta Quinta Sexta Sábado Domingo" at bounding box center [881, 452] width 757 height 34
select select "0"
click at [503, 435] on select "[Selecione...] Segunda Terça Quarta Quinta Sexta Sábado Domingo" at bounding box center [881, 452] width 757 height 34
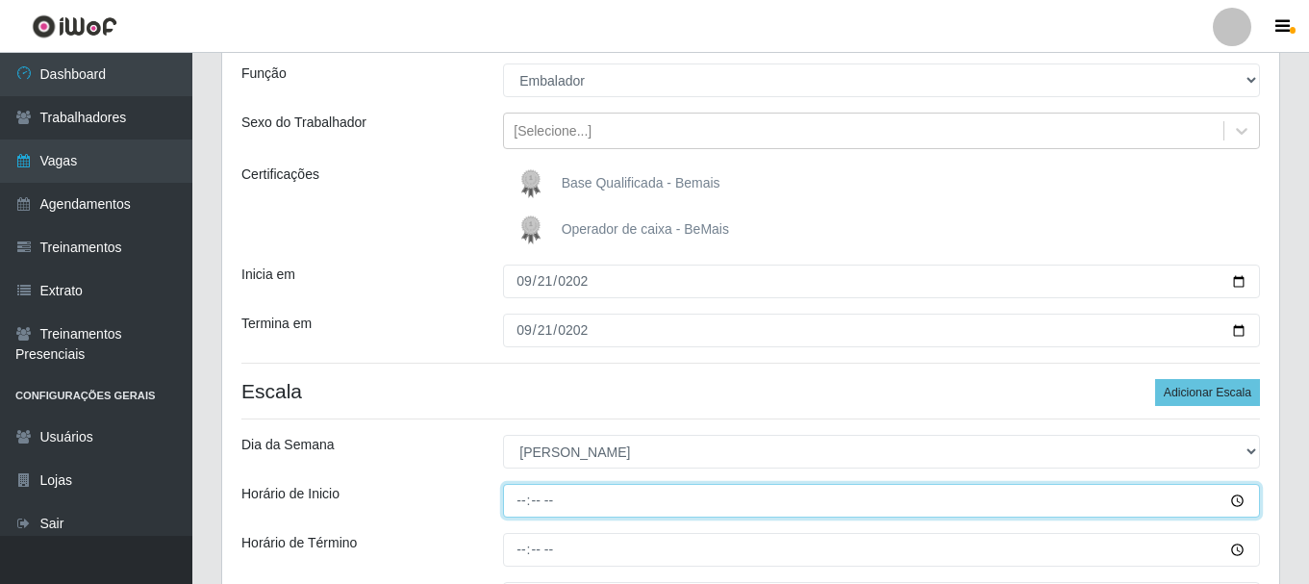
click at [519, 499] on input "Horário de Inicio" at bounding box center [881, 501] width 757 height 34
type input "08:00"
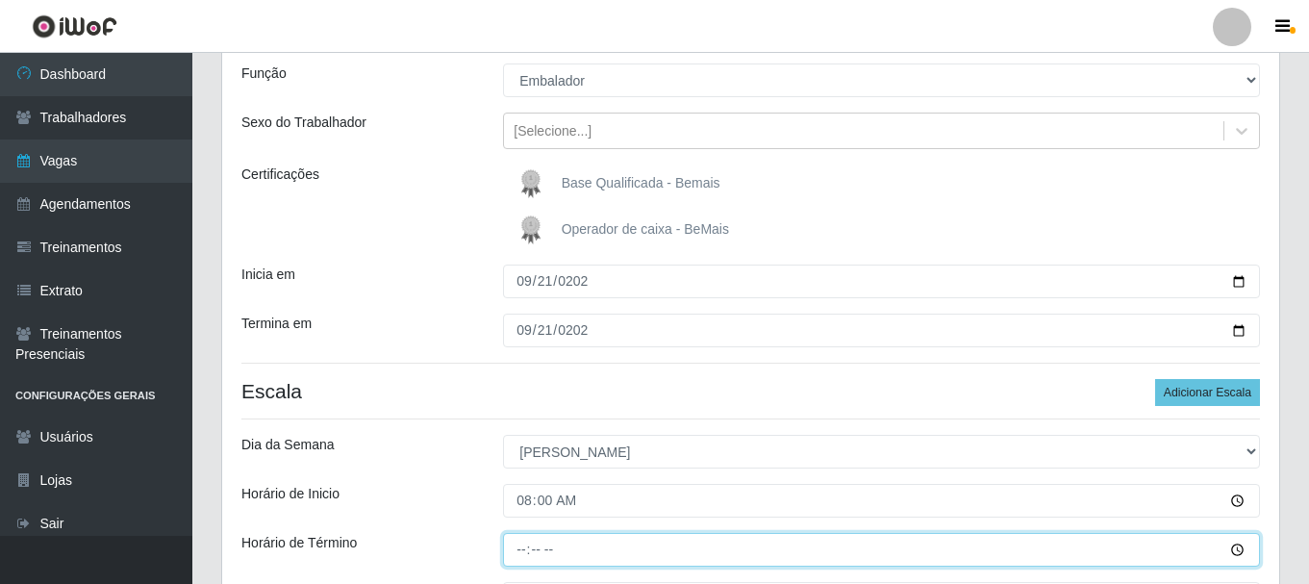
click at [521, 553] on input "Horário de Término" at bounding box center [881, 550] width 757 height 34
type input "14:00"
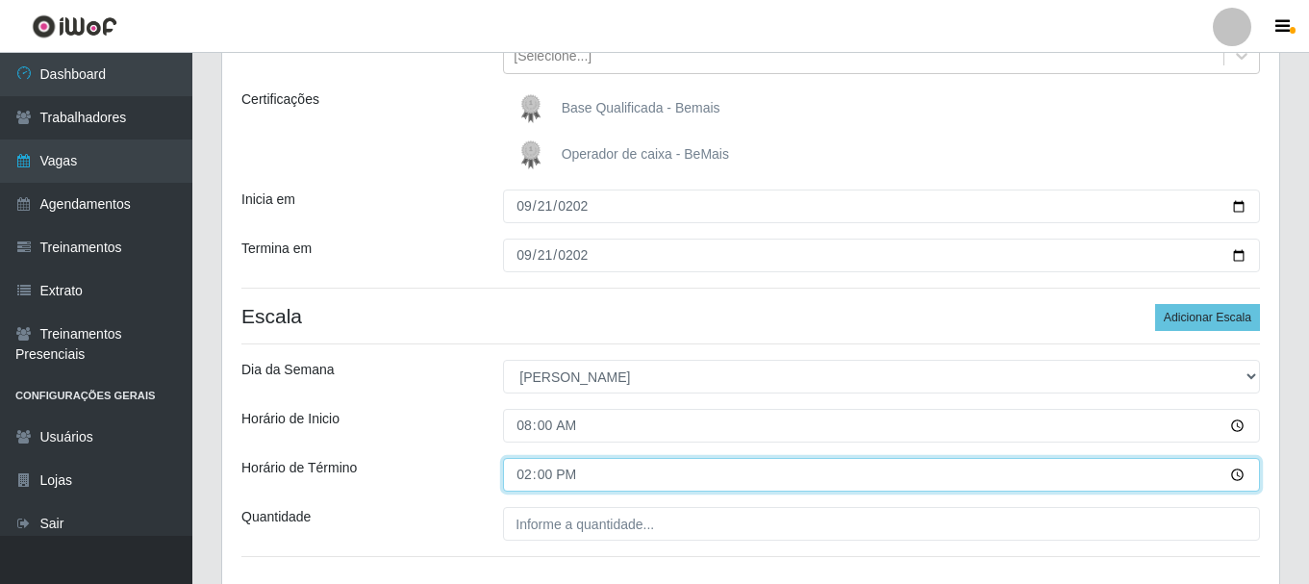
scroll to position [383, 0]
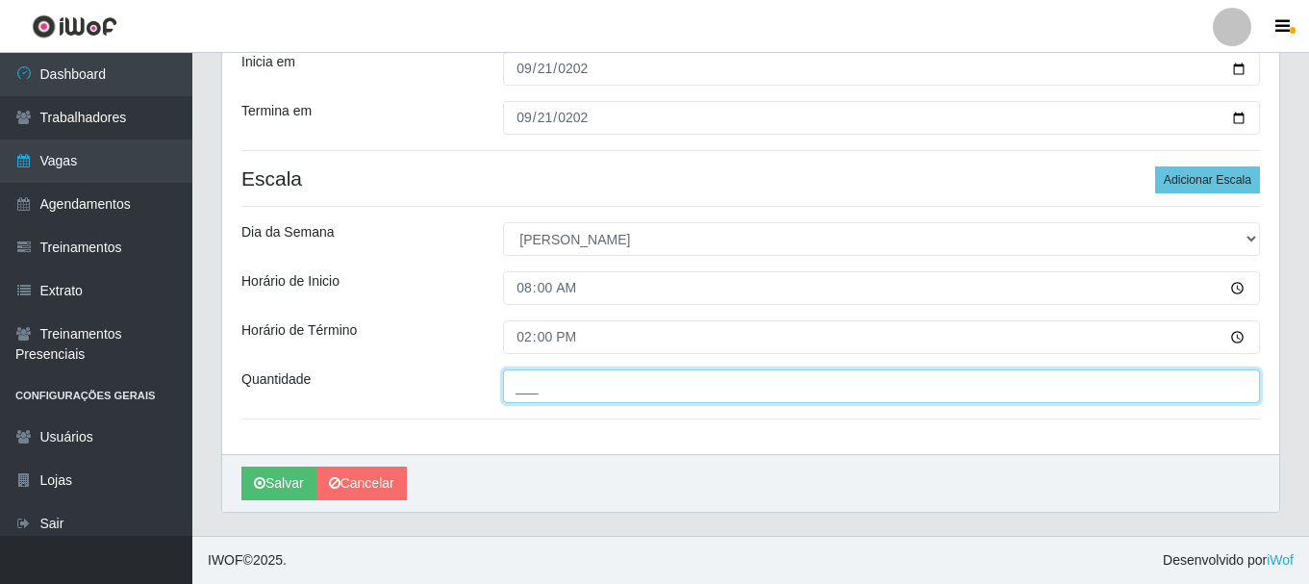
click at [545, 402] on input "___" at bounding box center [881, 386] width 757 height 34
type input "4__"
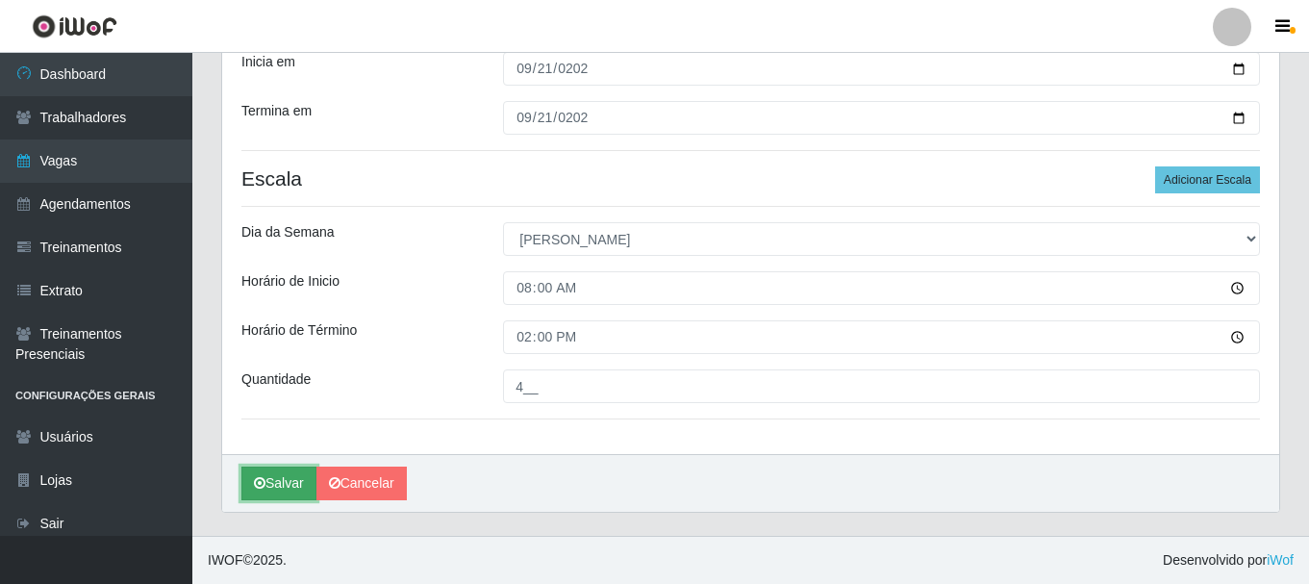
click at [259, 479] on icon "submit" at bounding box center [260, 482] width 12 height 13
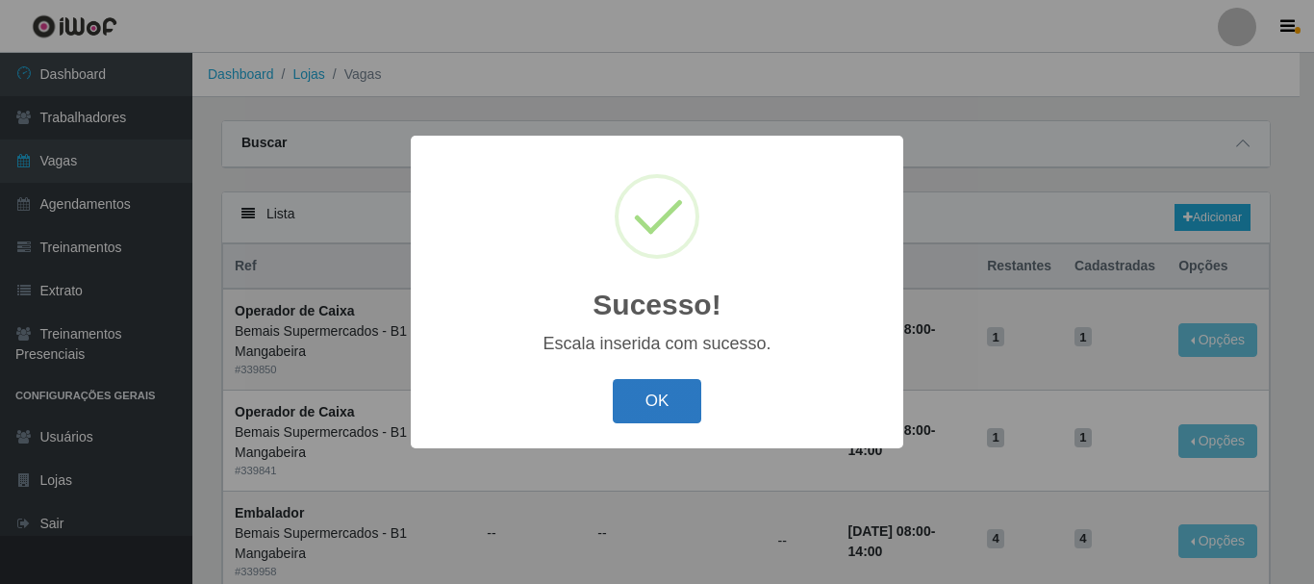
click at [649, 403] on button "OK" at bounding box center [657, 401] width 89 height 45
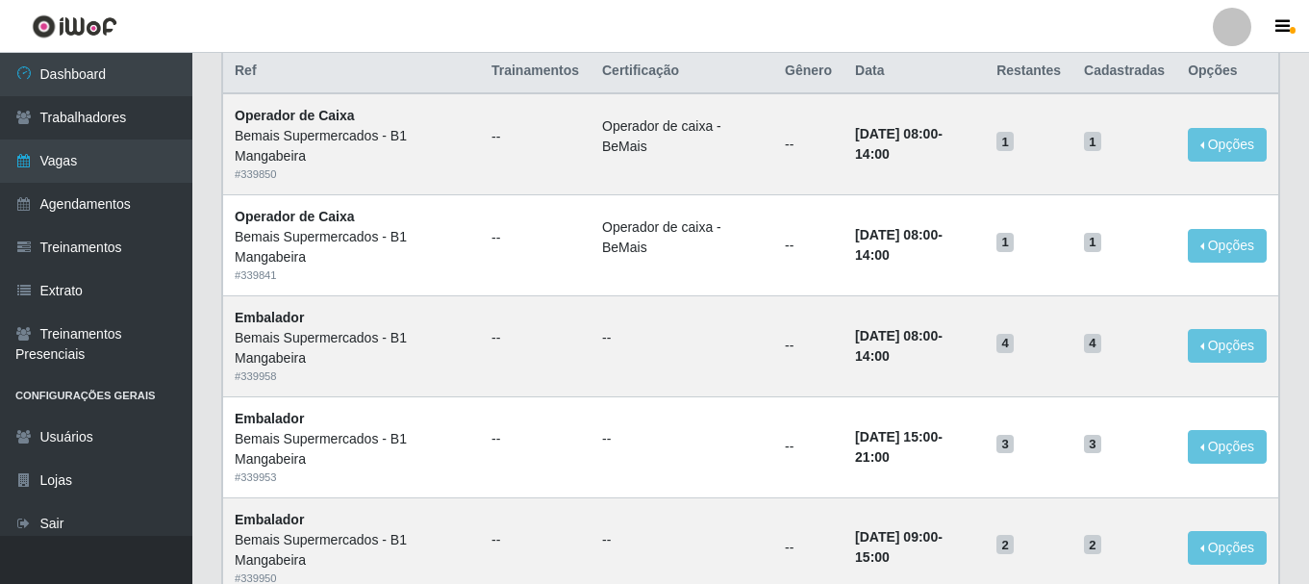
scroll to position [99, 0]
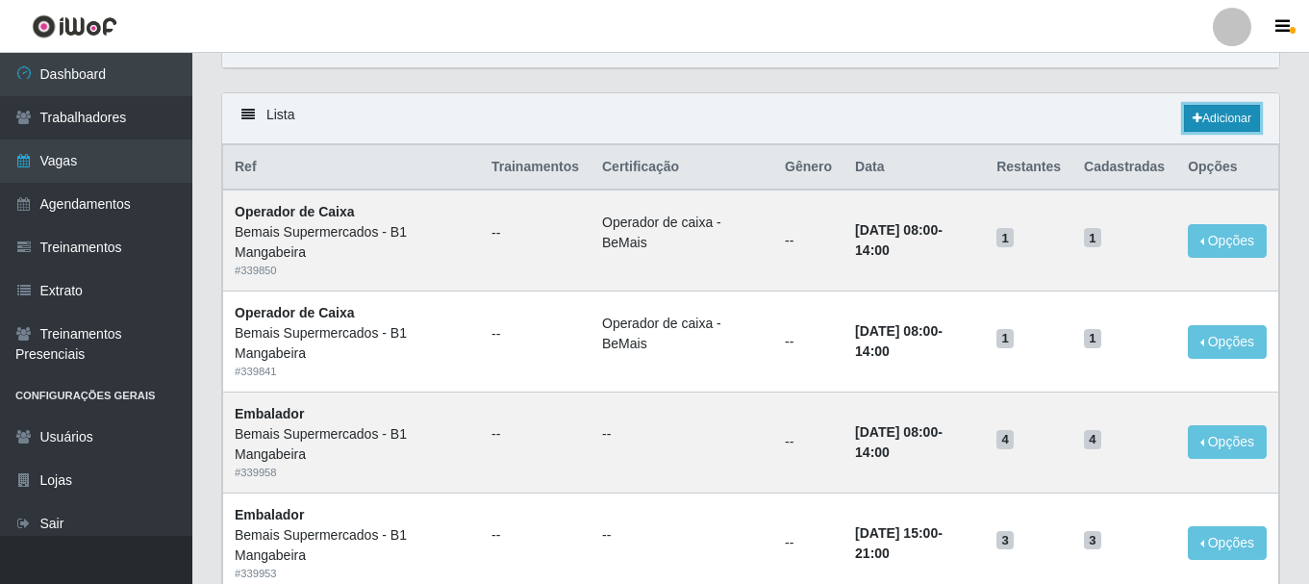
click at [1253, 111] on link "Adicionar" at bounding box center [1222, 118] width 76 height 27
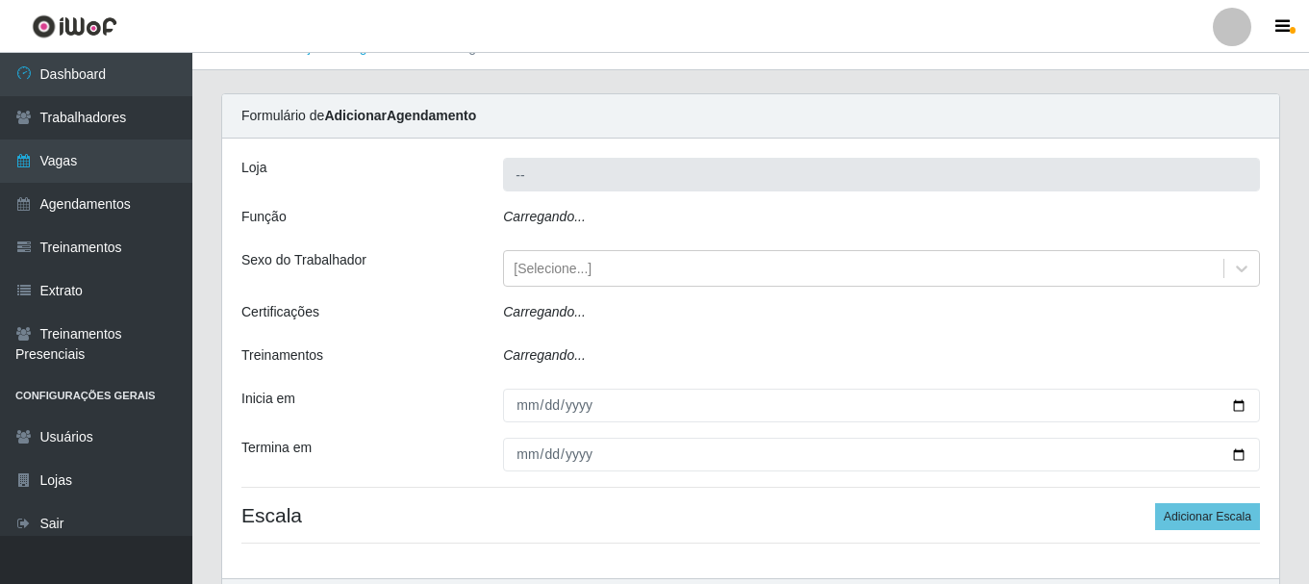
type input "Bemais Supermercados - B1 Mangabeira"
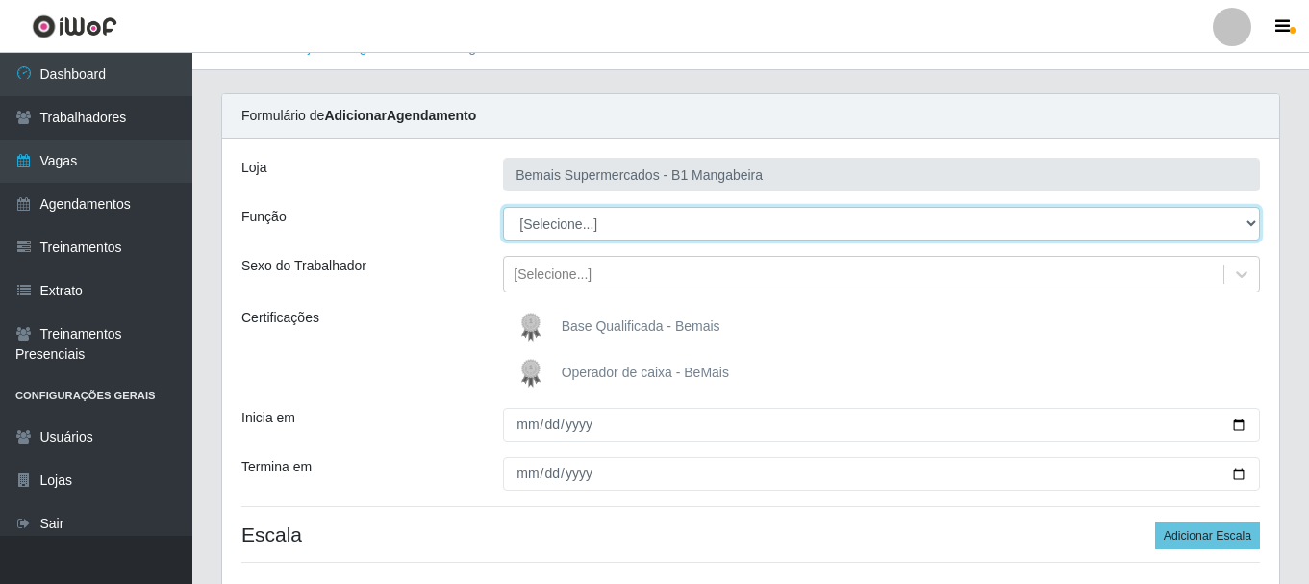
click at [571, 219] on select "[Selecione...] ASG ASG + ASG ++ Balconista de Açougue Balconista de Açougue + B…" at bounding box center [881, 224] width 757 height 34
select select "1"
click at [503, 207] on select "[Selecione...] ASG ASG + ASG ++ Balconista de Açougue Balconista de Açougue + B…" at bounding box center [881, 224] width 757 height 34
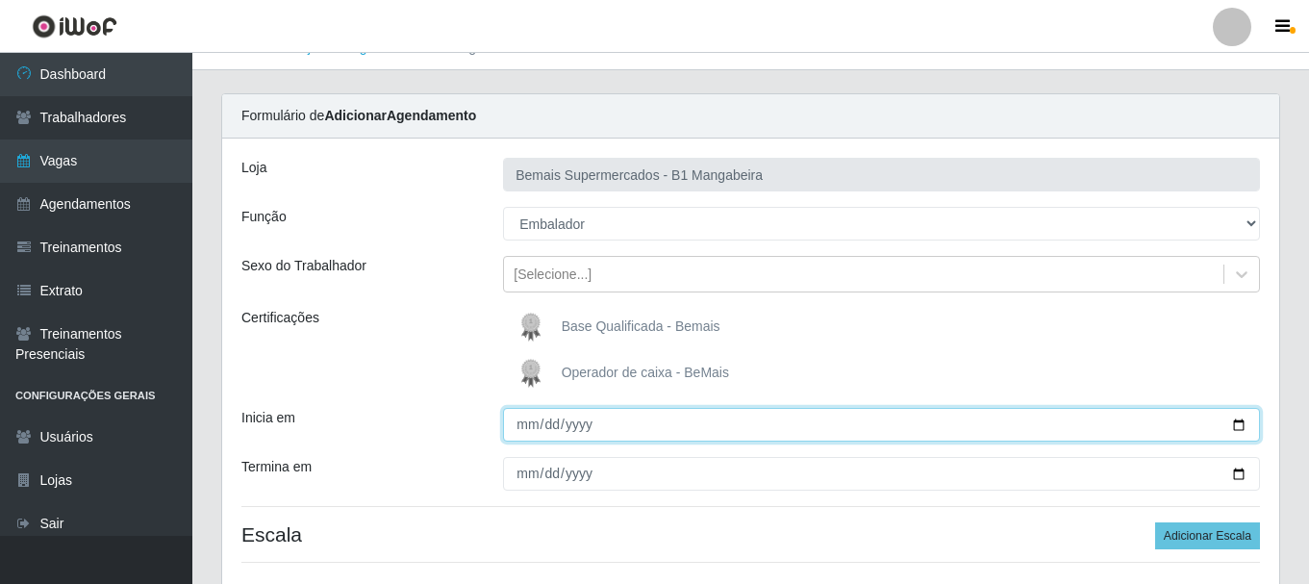
click at [518, 422] on input "Inicia em" at bounding box center [881, 425] width 757 height 34
type input "2025-09-21"
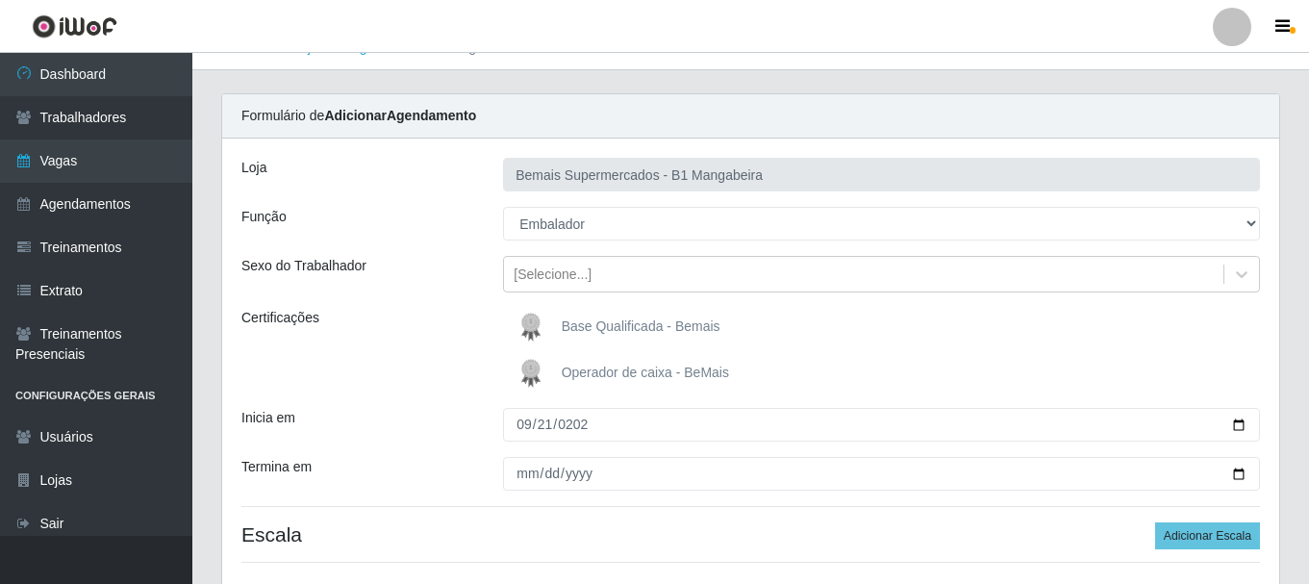
drag, startPoint x: 499, startPoint y: 455, endPoint x: 508, endPoint y: 482, distance: 28.3
click at [500, 461] on div "Loja Bemais Supermercados - B1 Mangabeira Função [Selecione...] ASG ASG + ASG +…" at bounding box center [750, 367] width 1057 height 459
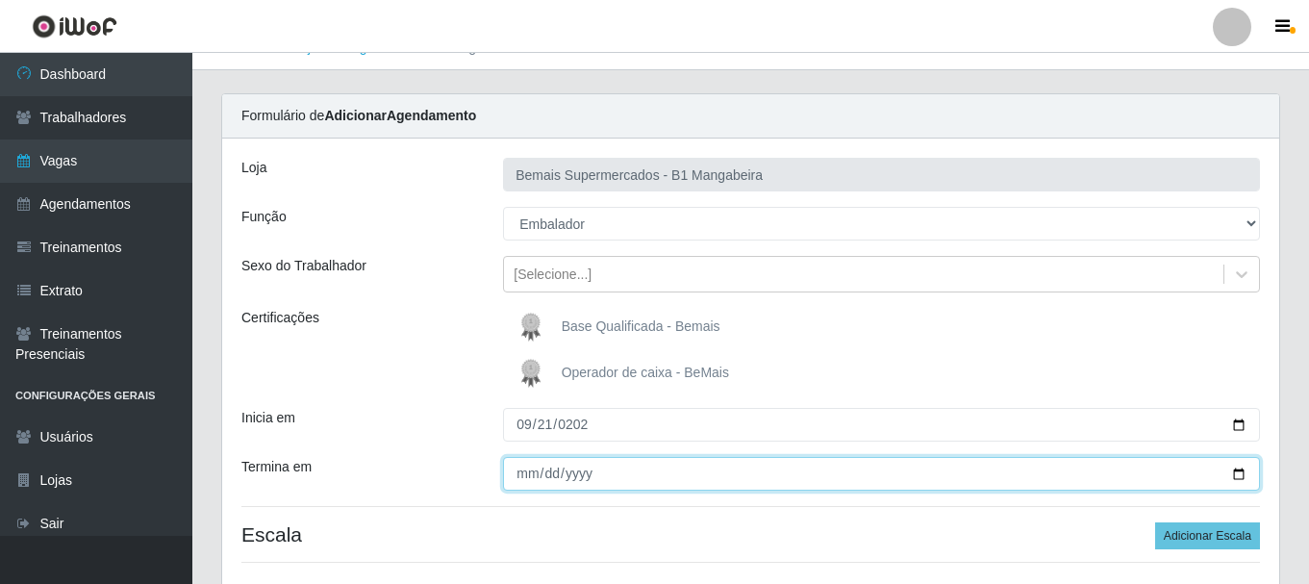
click at [521, 475] on input "Termina em" at bounding box center [881, 474] width 757 height 34
type input "2025-09-21"
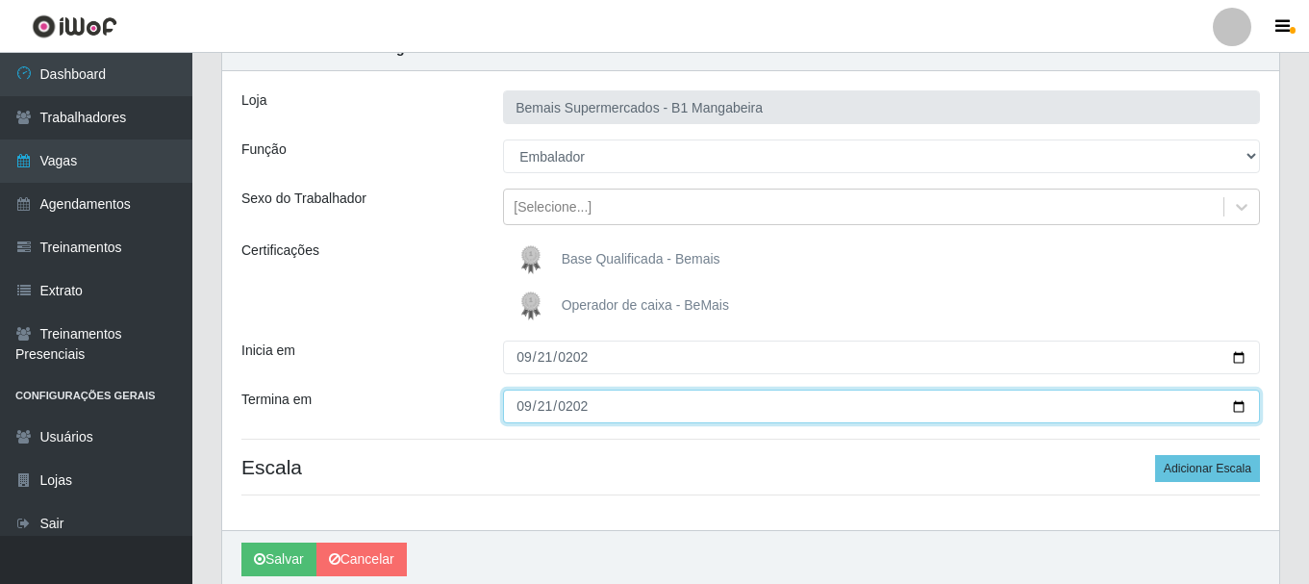
scroll to position [170, 0]
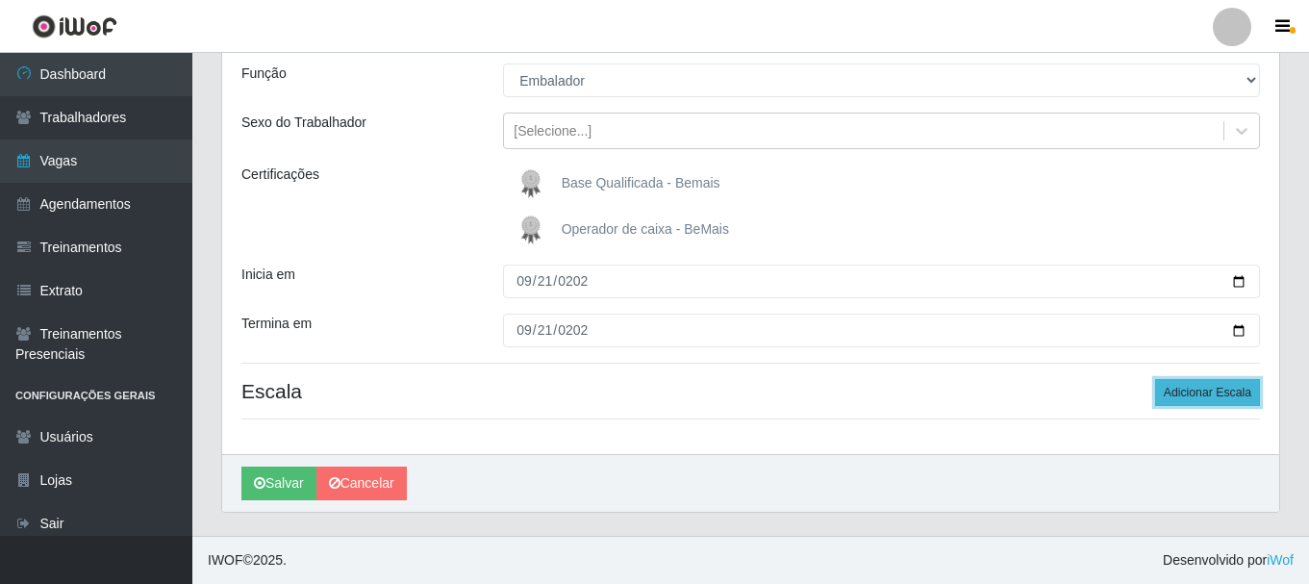
click at [1202, 394] on button "Adicionar Escala" at bounding box center [1207, 392] width 105 height 27
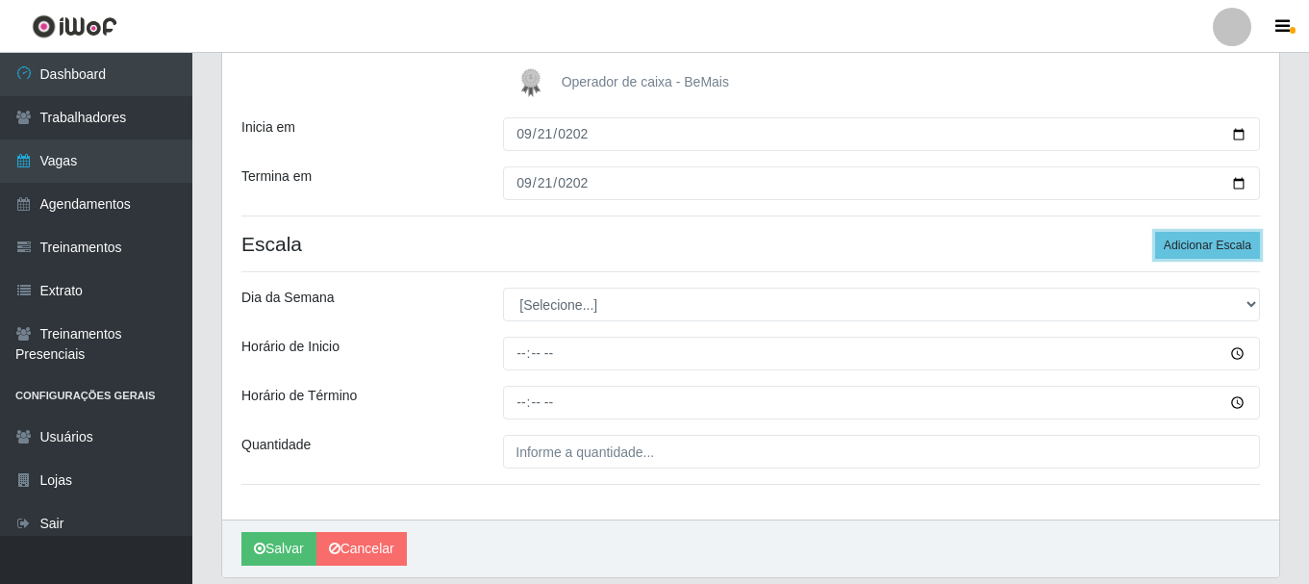
scroll to position [363, 0]
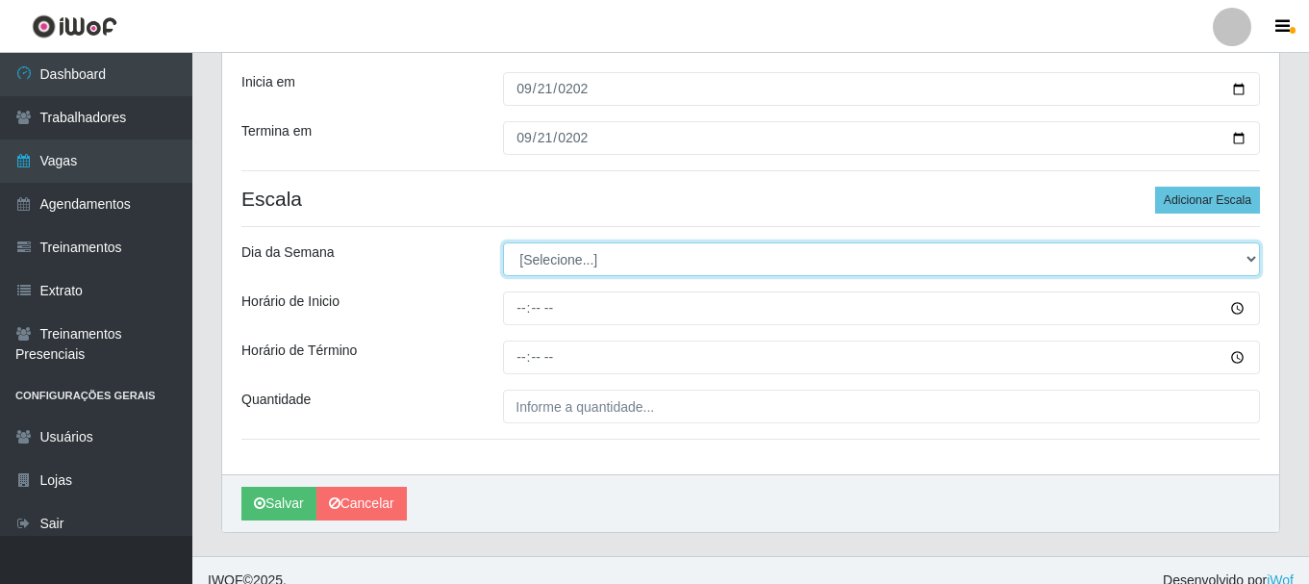
click at [1258, 253] on select "[Selecione...] Segunda Terça Quarta Quinta Sexta Sábado Domingo" at bounding box center [881, 259] width 757 height 34
select select "0"
click at [503, 242] on select "[Selecione...] Segunda Terça Quarta Quinta Sexta Sábado Domingo" at bounding box center [881, 259] width 757 height 34
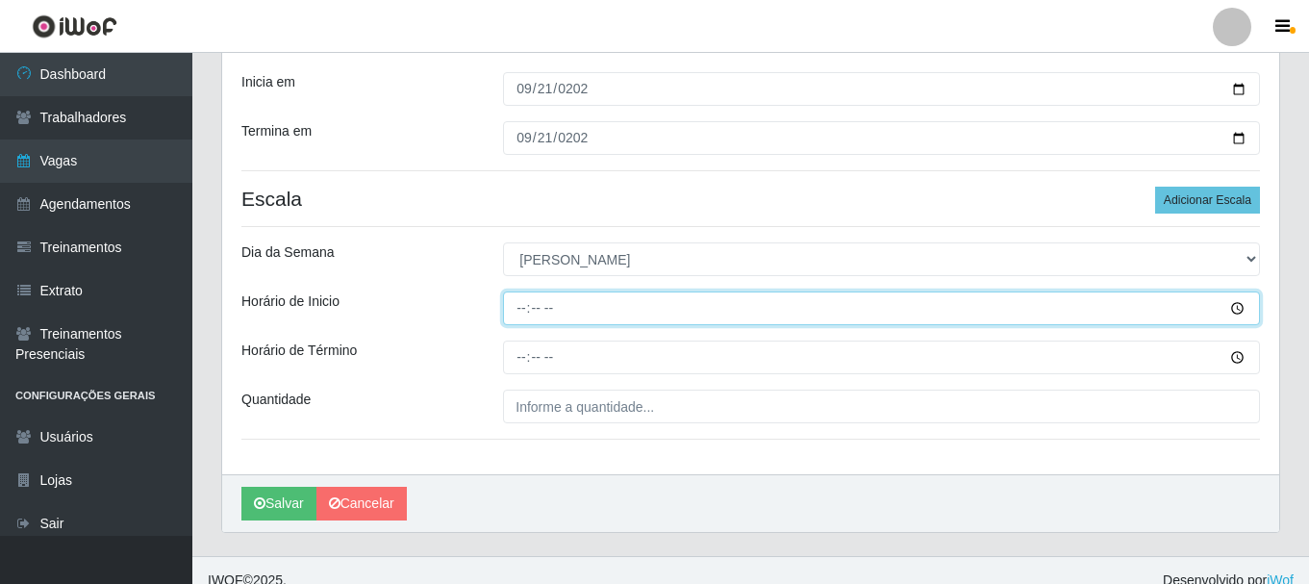
click at [527, 309] on input "Horário de Inicio" at bounding box center [881, 308] width 757 height 34
type input "08:00"
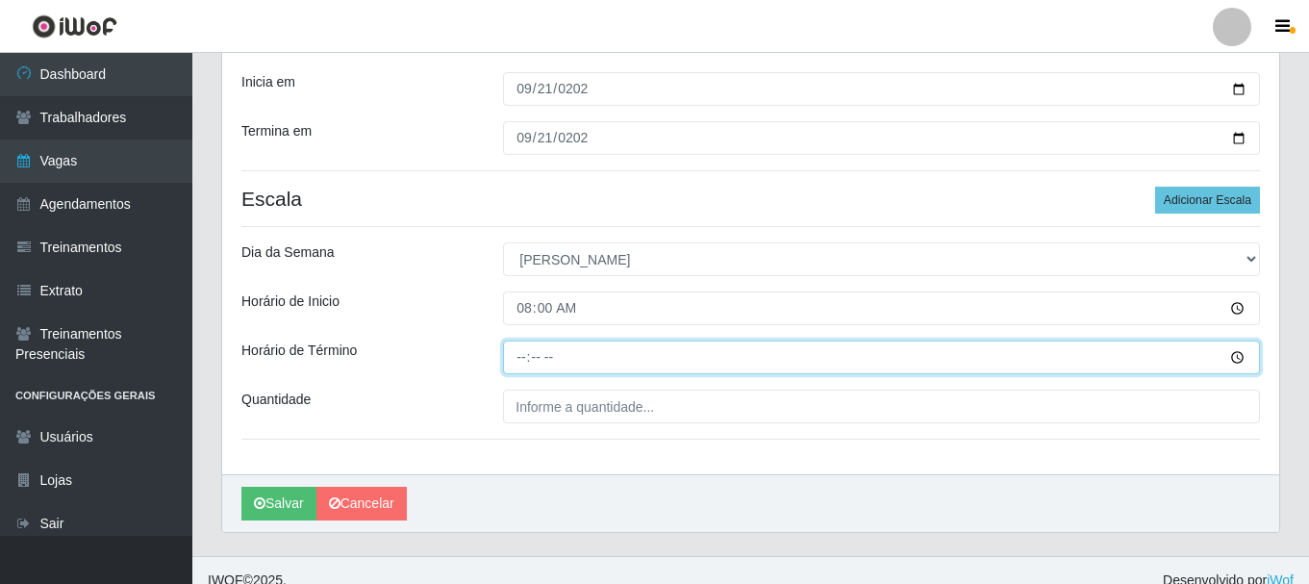
click at [527, 361] on input "Horário de Término" at bounding box center [881, 357] width 757 height 34
type input "14:00"
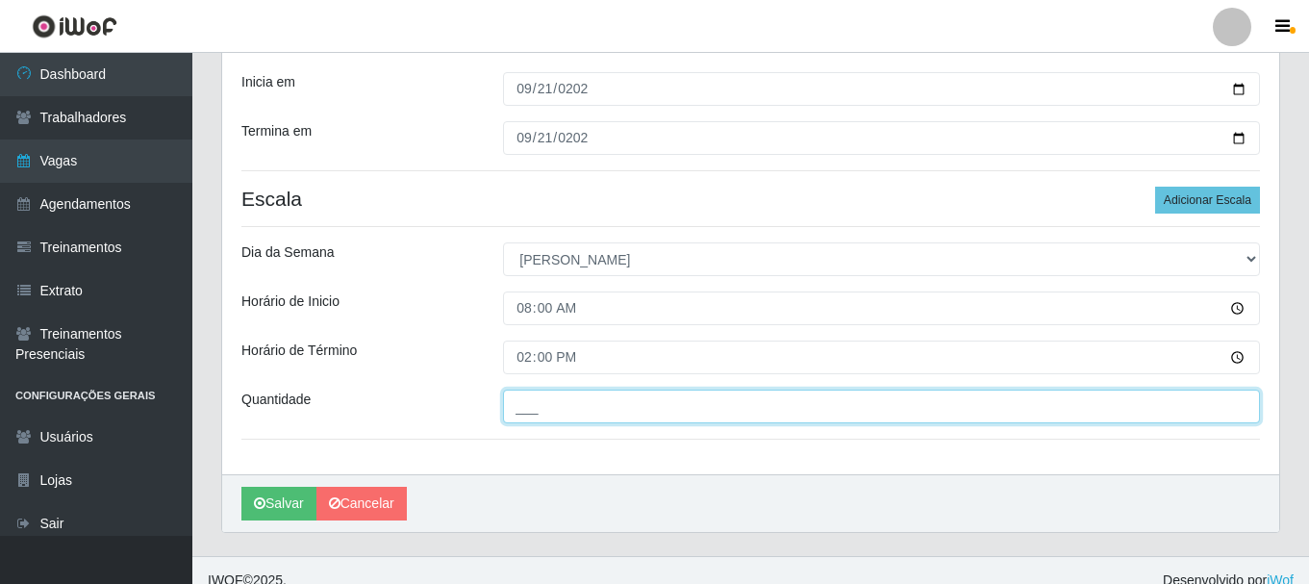
click at [589, 411] on input "___" at bounding box center [881, 407] width 757 height 34
type input "4__"
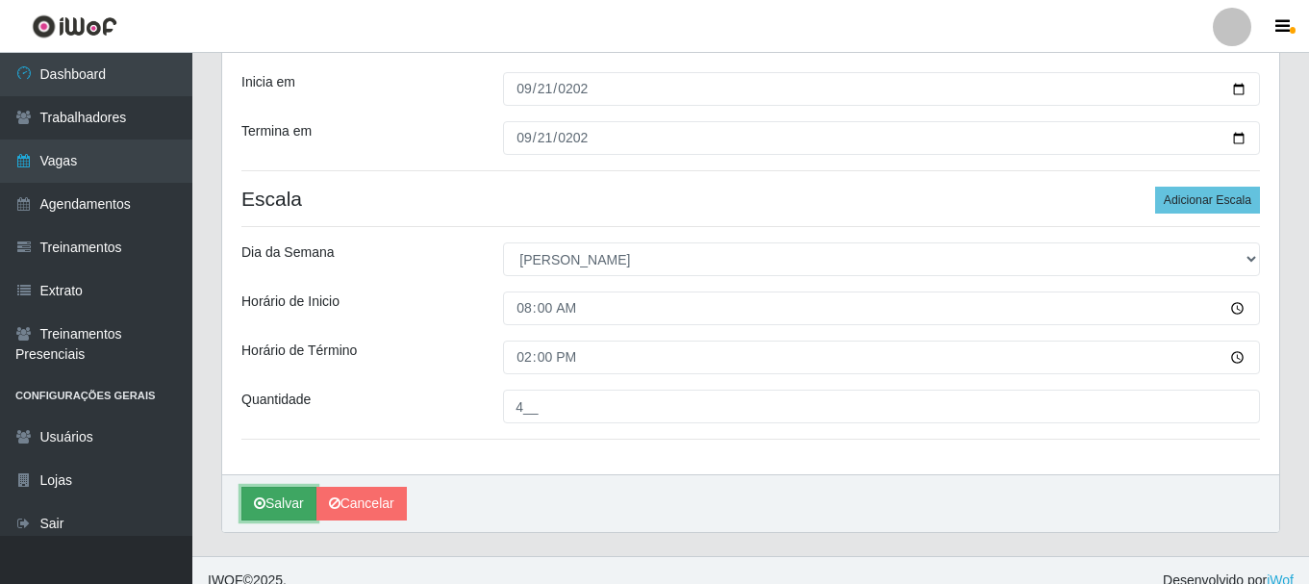
click at [274, 506] on button "Salvar" at bounding box center [278, 504] width 75 height 34
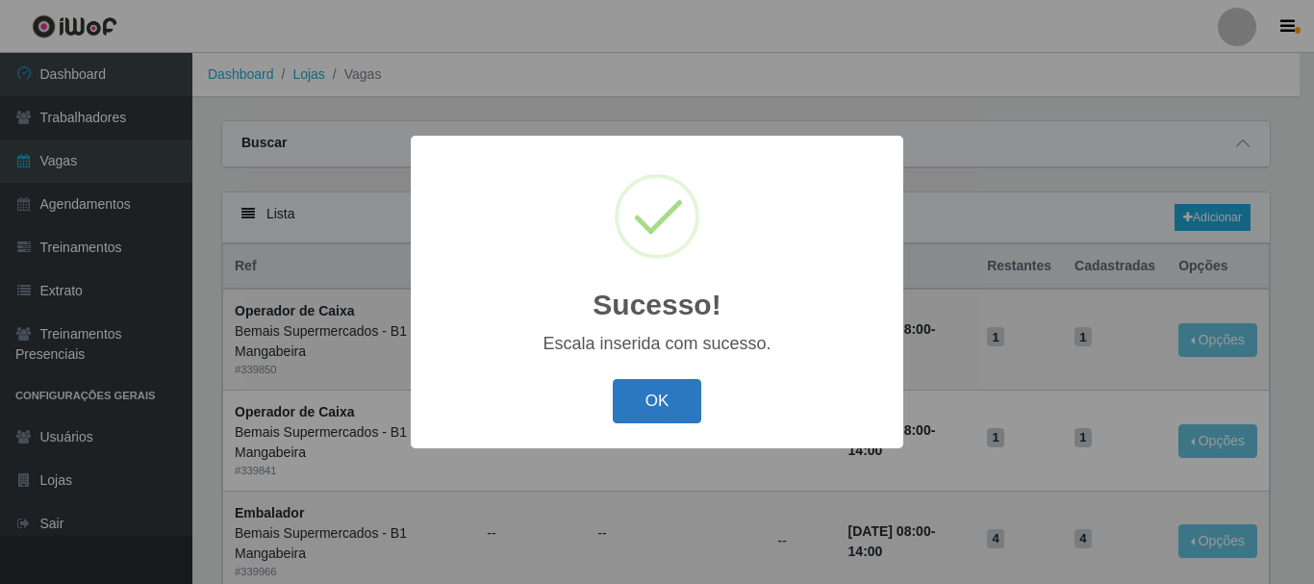
click at [685, 401] on button "OK" at bounding box center [657, 401] width 89 height 45
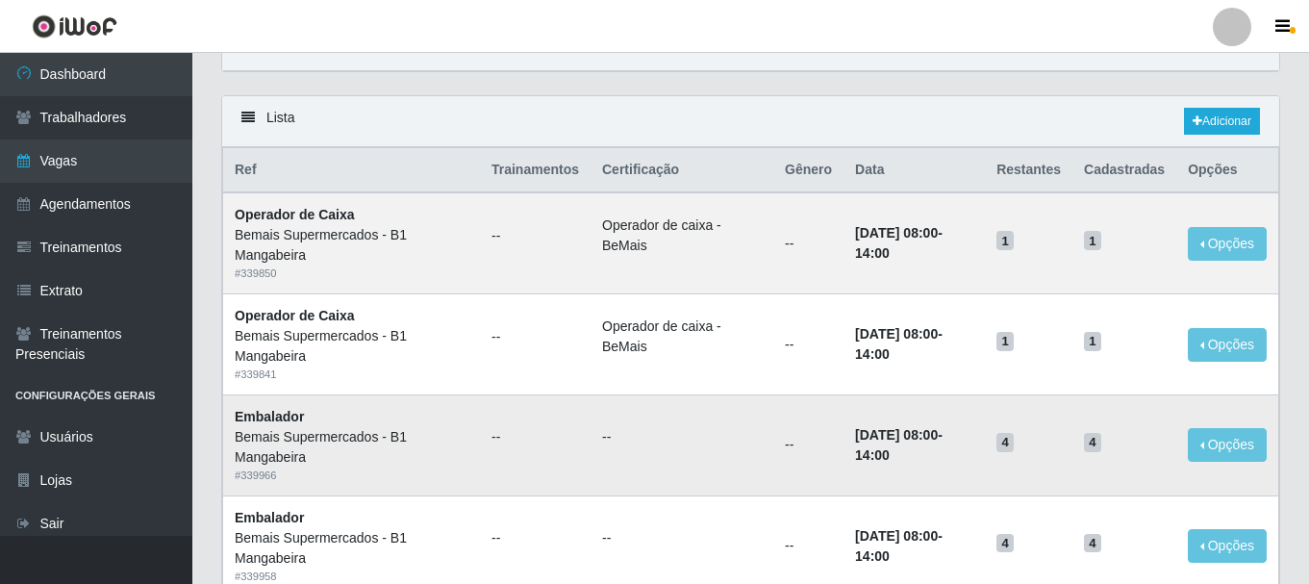
scroll to position [192, 0]
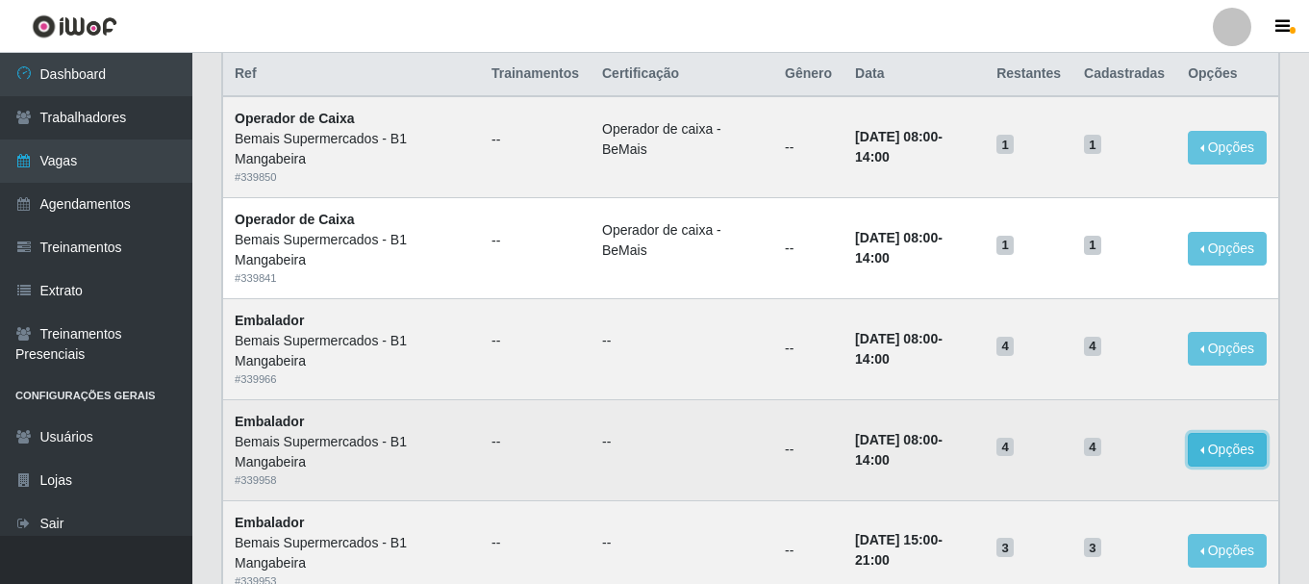
click at [1237, 456] on button "Opções" at bounding box center [1227, 450] width 79 height 34
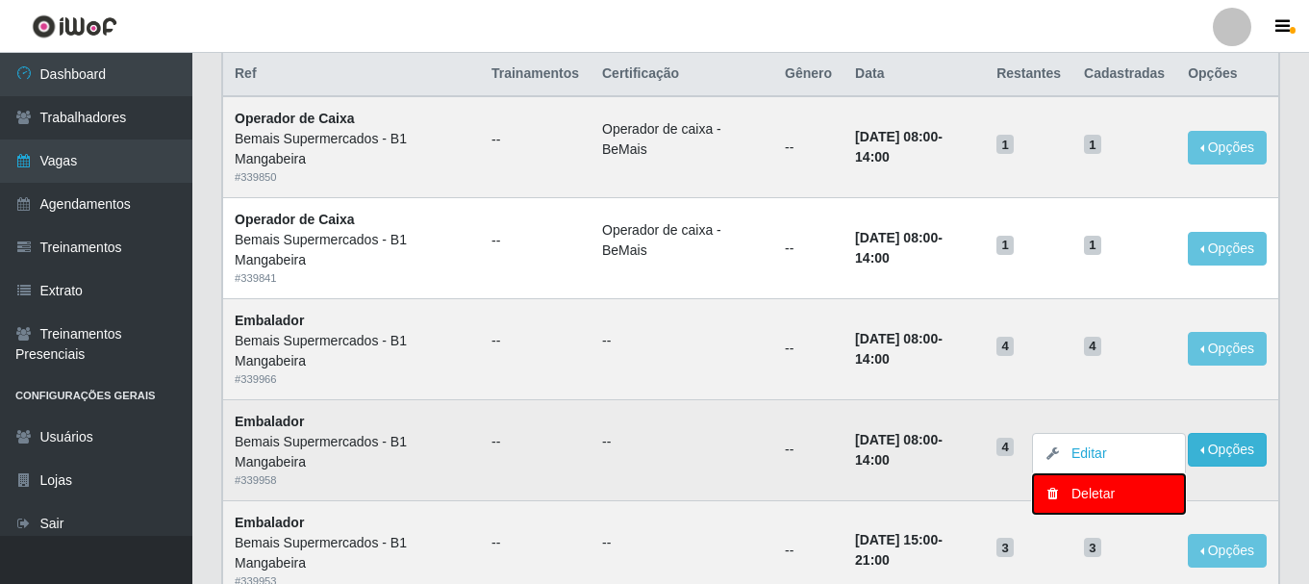
click at [1096, 491] on div "Deletar" at bounding box center [1108, 494] width 113 height 20
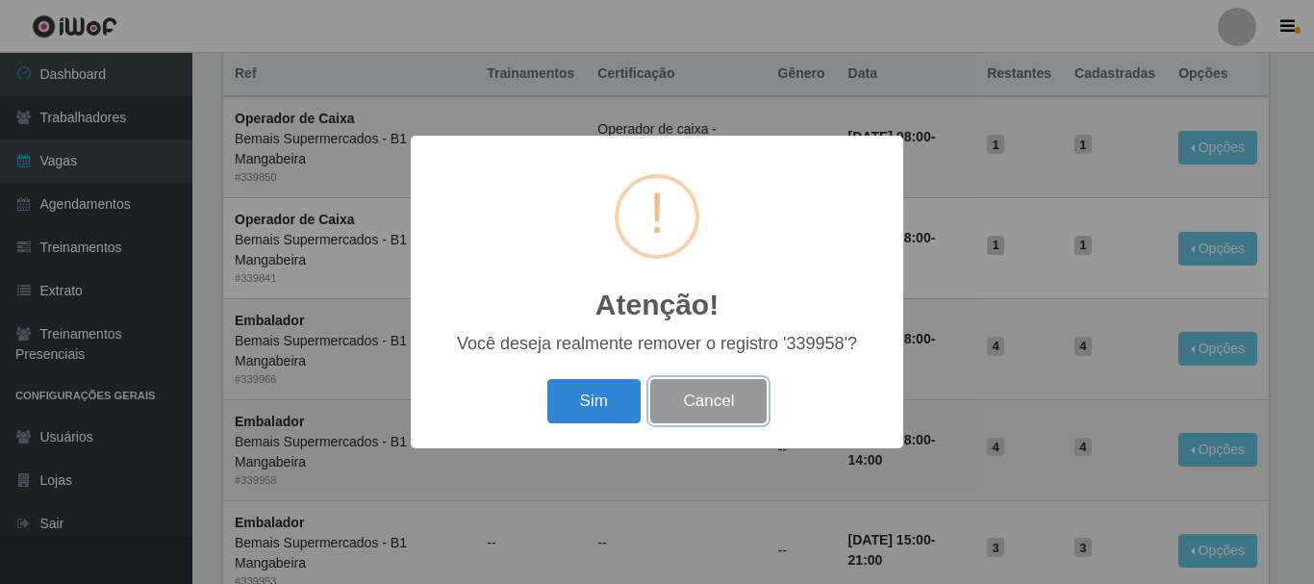
click at [725, 412] on button "Cancel" at bounding box center [708, 401] width 116 height 45
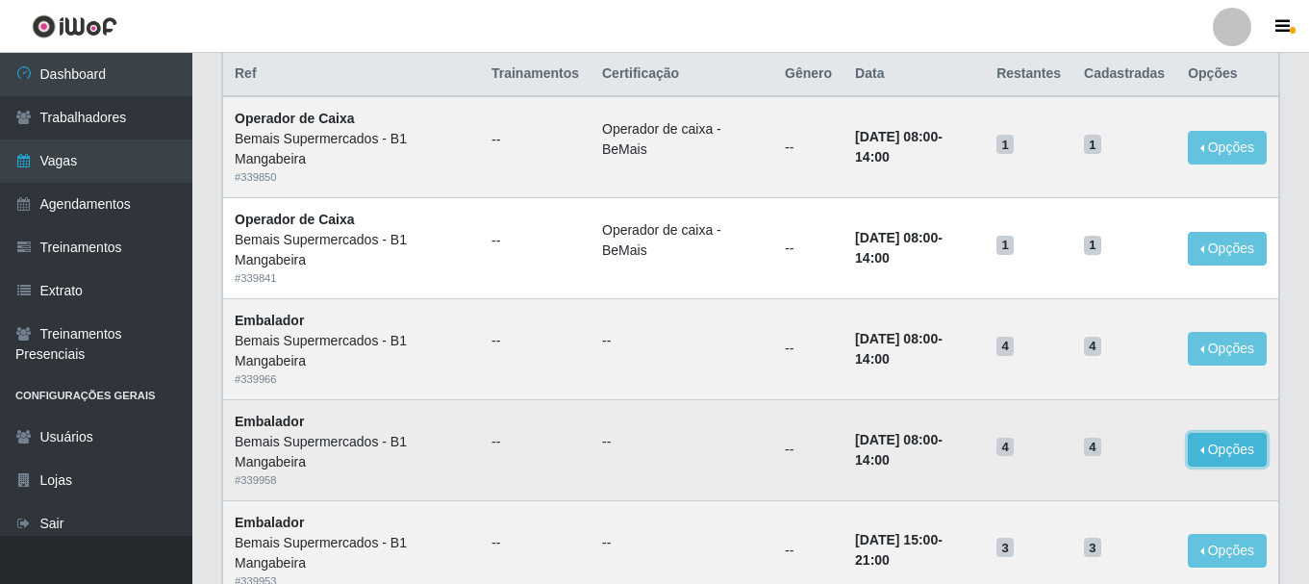
click at [1229, 457] on button "Opções" at bounding box center [1227, 450] width 79 height 34
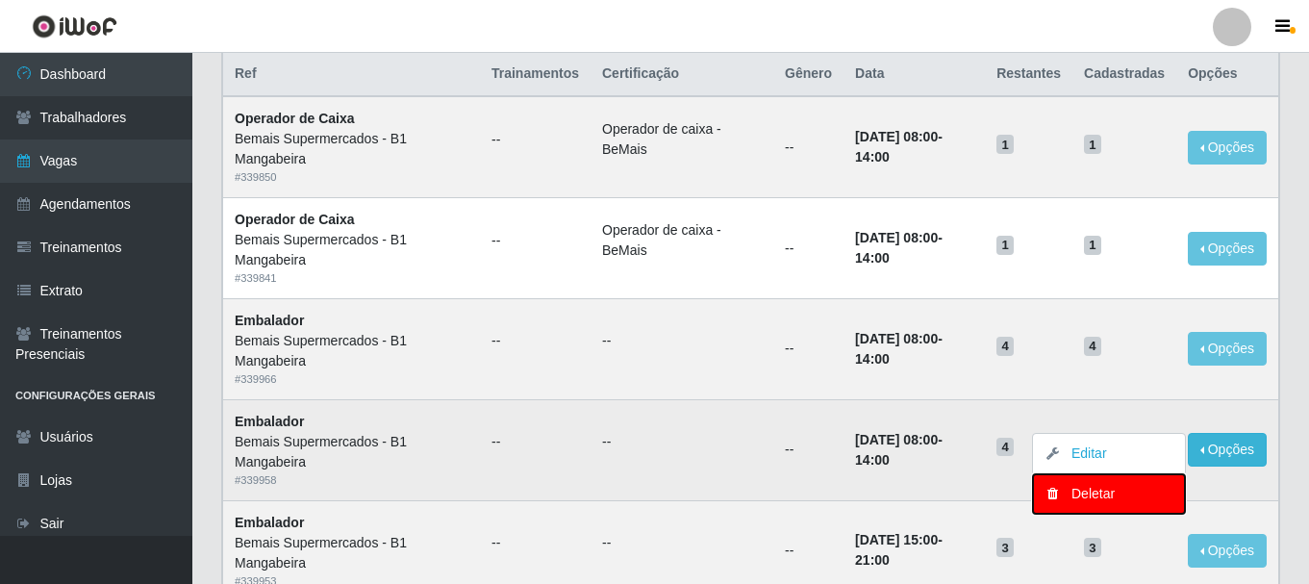
click at [1111, 501] on div "Deletar" at bounding box center [1108, 494] width 113 height 20
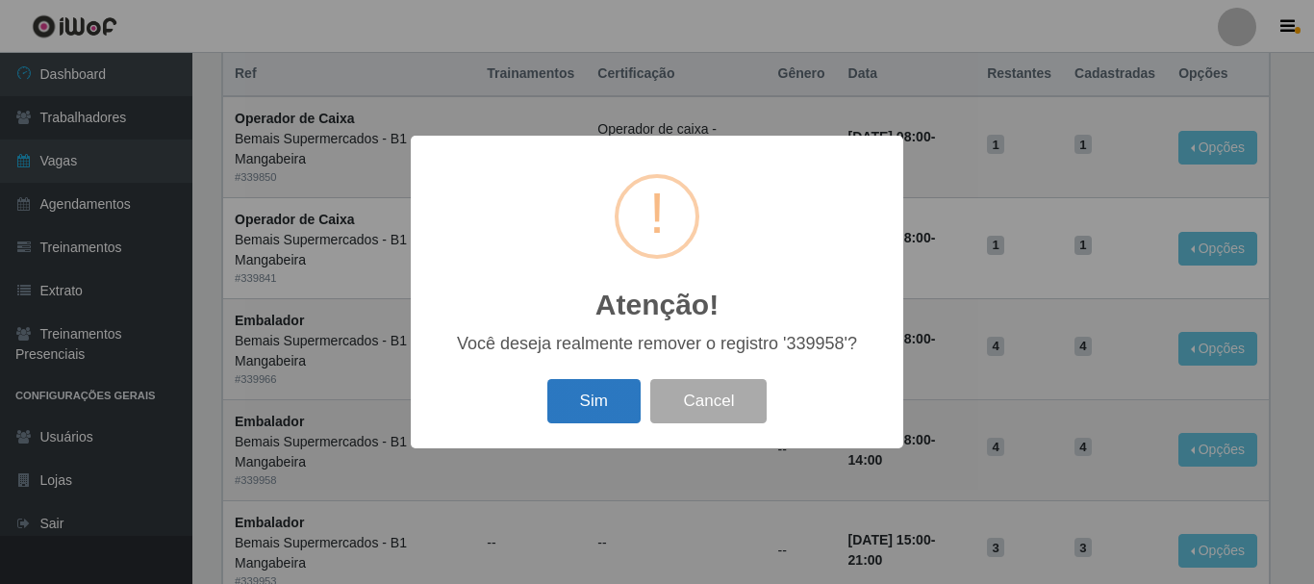
click at [596, 405] on button "Sim" at bounding box center [593, 401] width 93 height 45
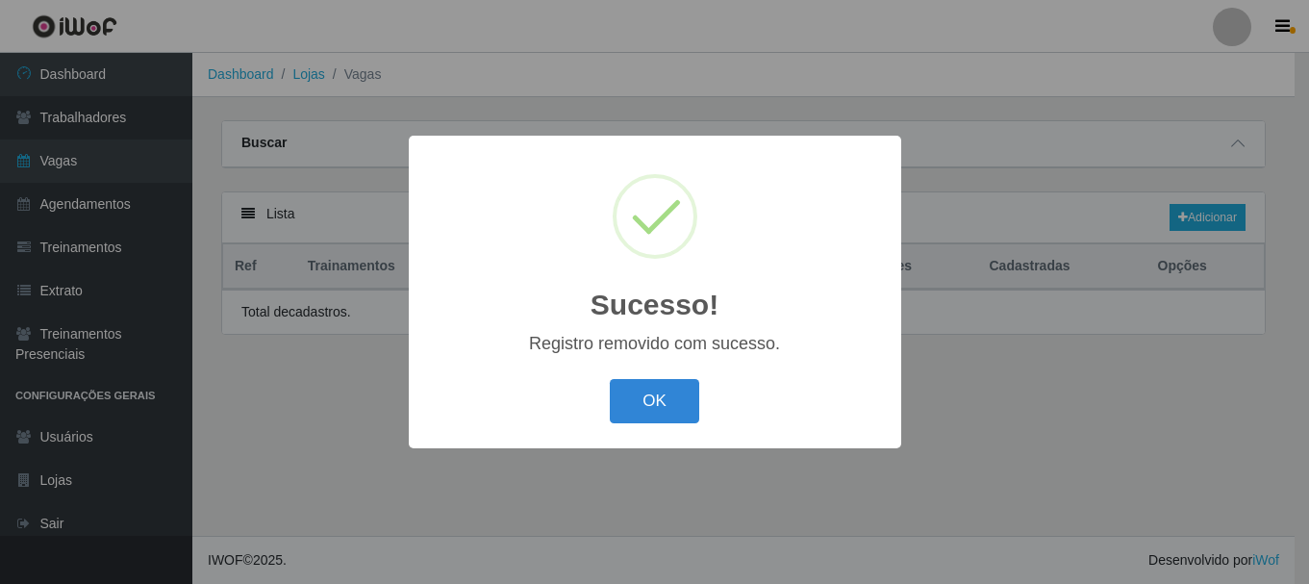
scroll to position [0, 0]
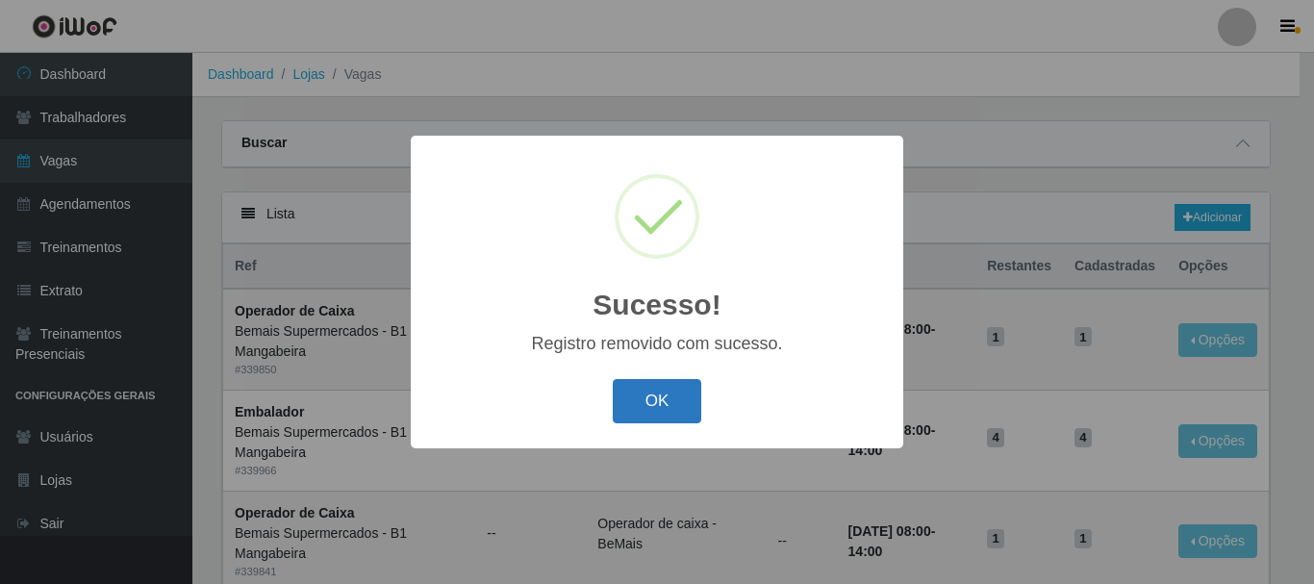
click at [665, 391] on button "OK" at bounding box center [657, 401] width 89 height 45
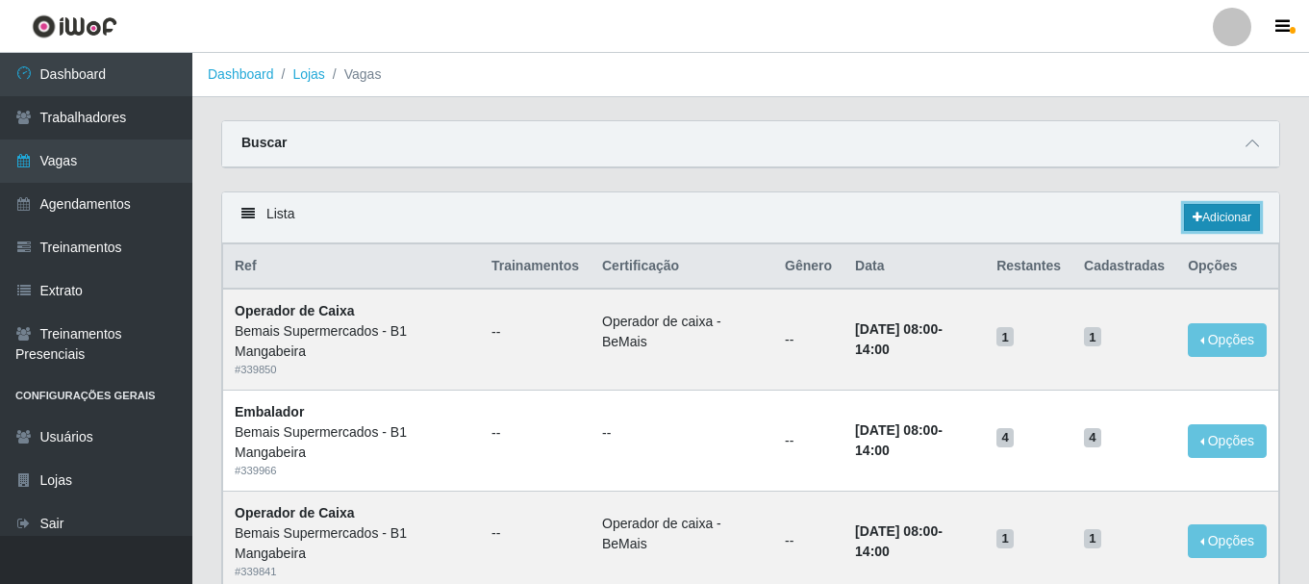
click at [1229, 220] on link "Adicionar" at bounding box center [1222, 217] width 76 height 27
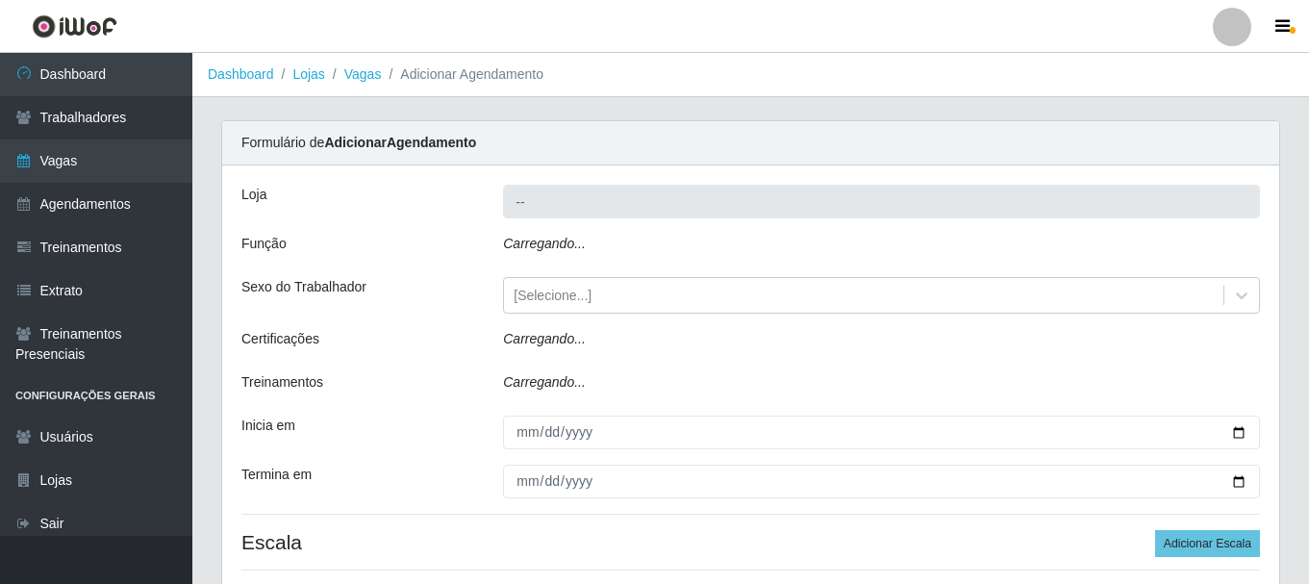
type input "Bemais Supermercados - B1 Mangabeira"
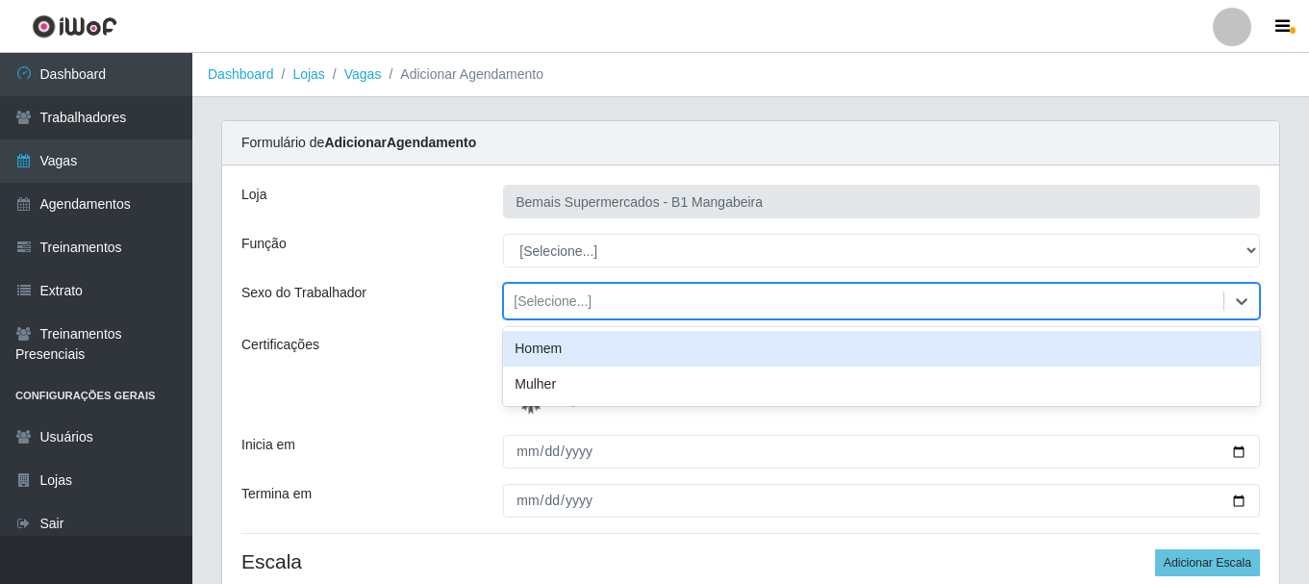
click at [556, 298] on div "[Selecione...]" at bounding box center [553, 301] width 78 height 20
click at [607, 469] on div "Loja Bemais Supermercados - B1 Mangabeira Função [Selecione...] ASG ASG + ASG +…" at bounding box center [750, 394] width 1057 height 459
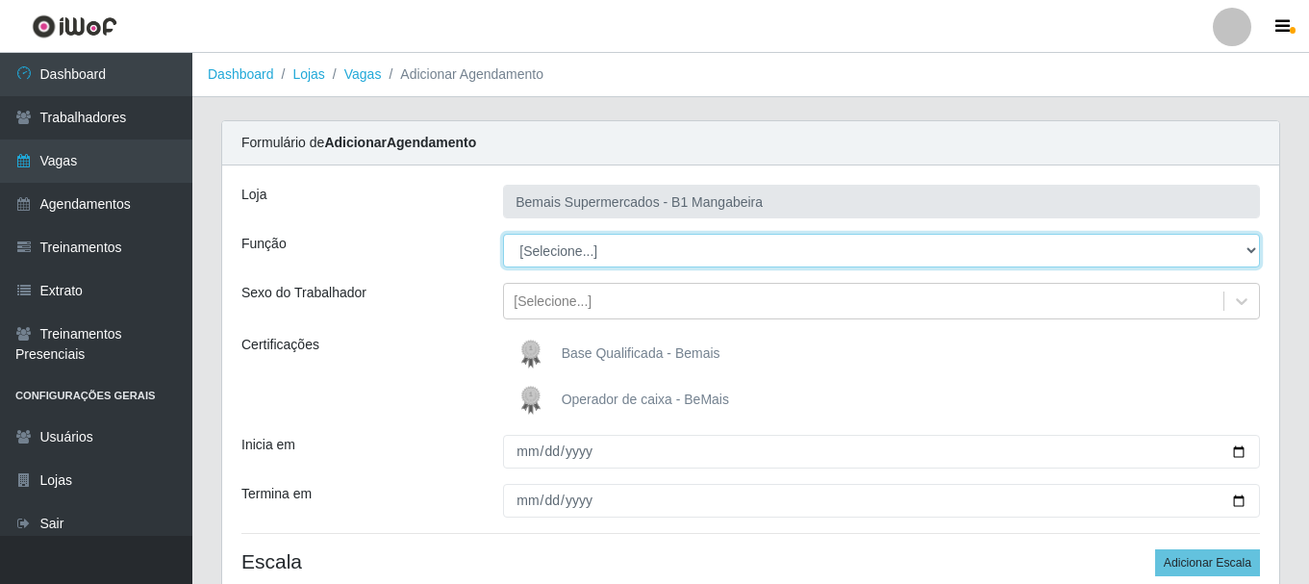
click at [547, 238] on select "[Selecione...] ASG ASG + ASG ++ Balconista de Açougue Balconista de Açougue + B…" at bounding box center [881, 251] width 757 height 34
select select "1"
click at [503, 234] on select "[Selecione...] ASG ASG + ASG ++ Balconista de Açougue Balconista de Açougue + B…" at bounding box center [881, 251] width 757 height 34
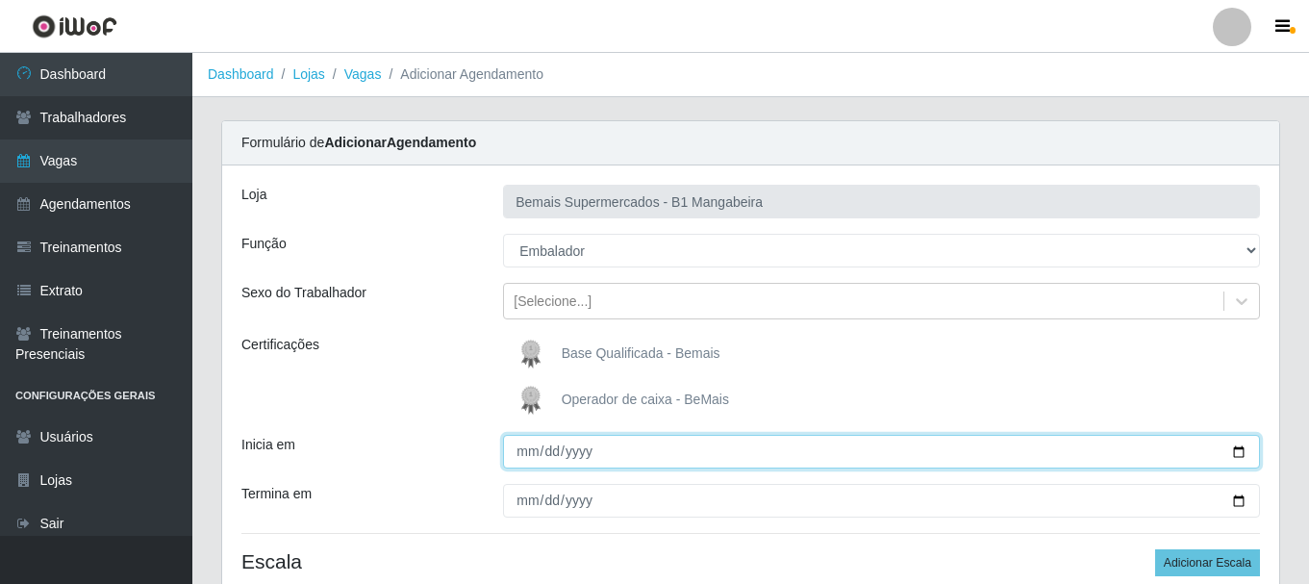
click at [532, 461] on input "Inicia em" at bounding box center [881, 452] width 757 height 34
type input "2025-09-27"
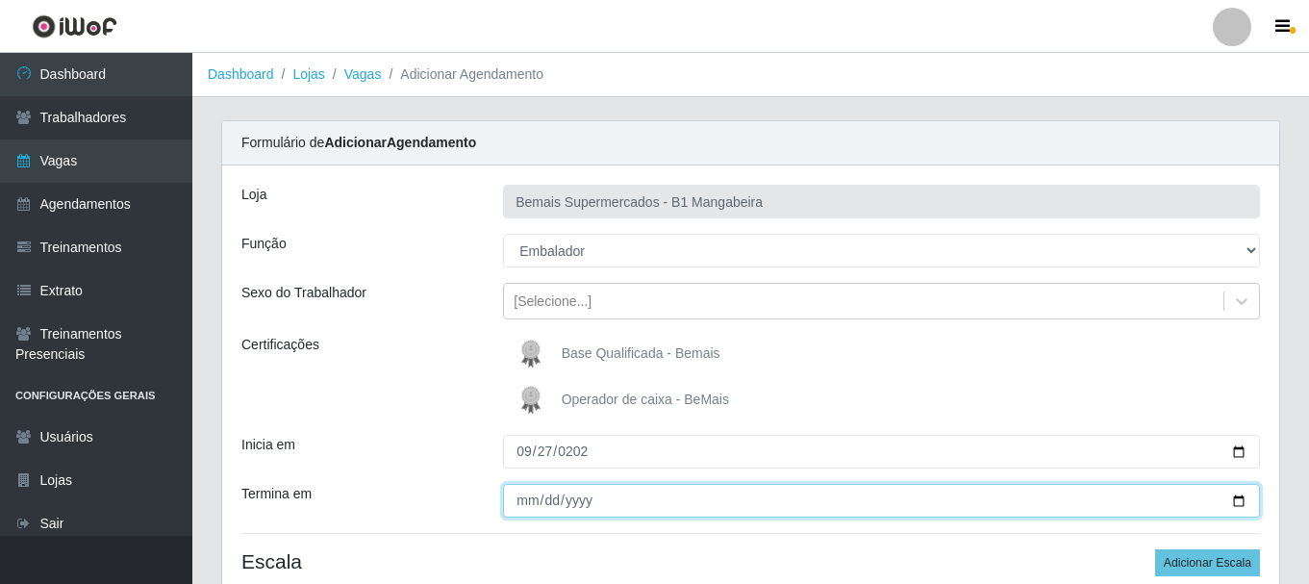
click at [527, 502] on input "Termina em" at bounding box center [881, 501] width 757 height 34
type input "2025-09-27"
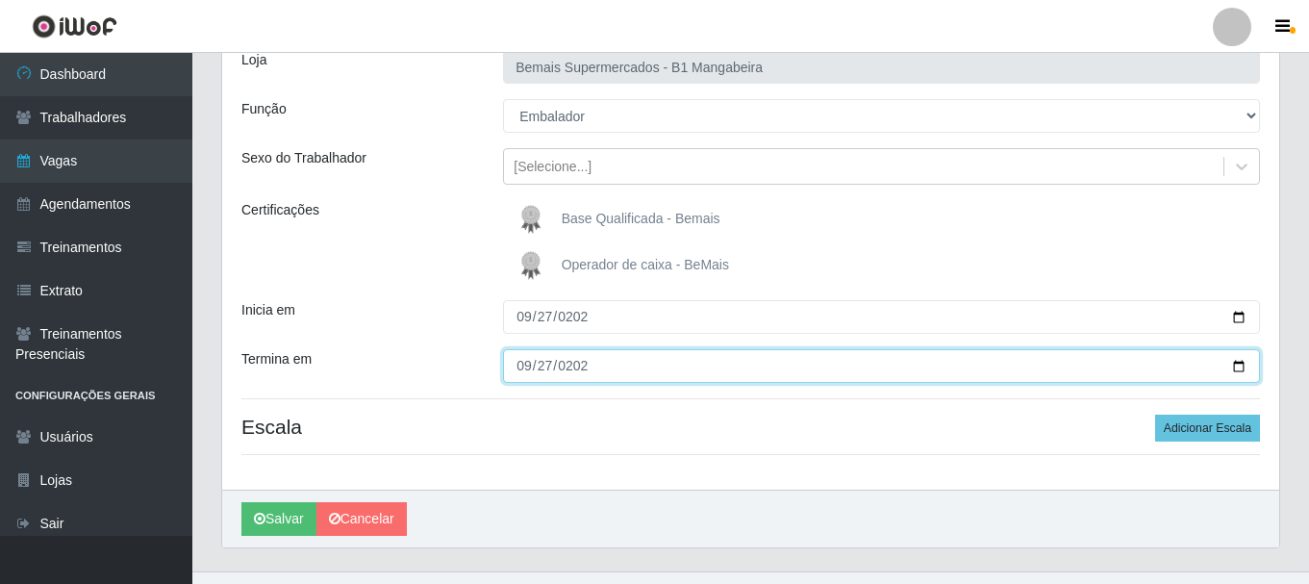
scroll to position [170, 0]
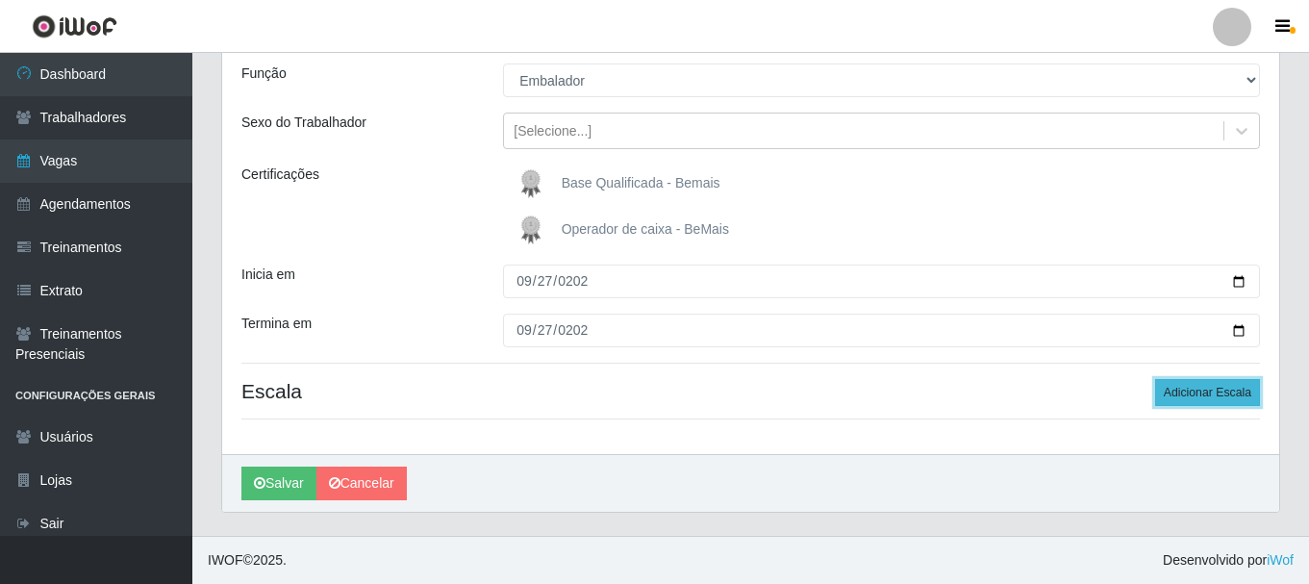
click at [1221, 389] on button "Adicionar Escala" at bounding box center [1207, 392] width 105 height 27
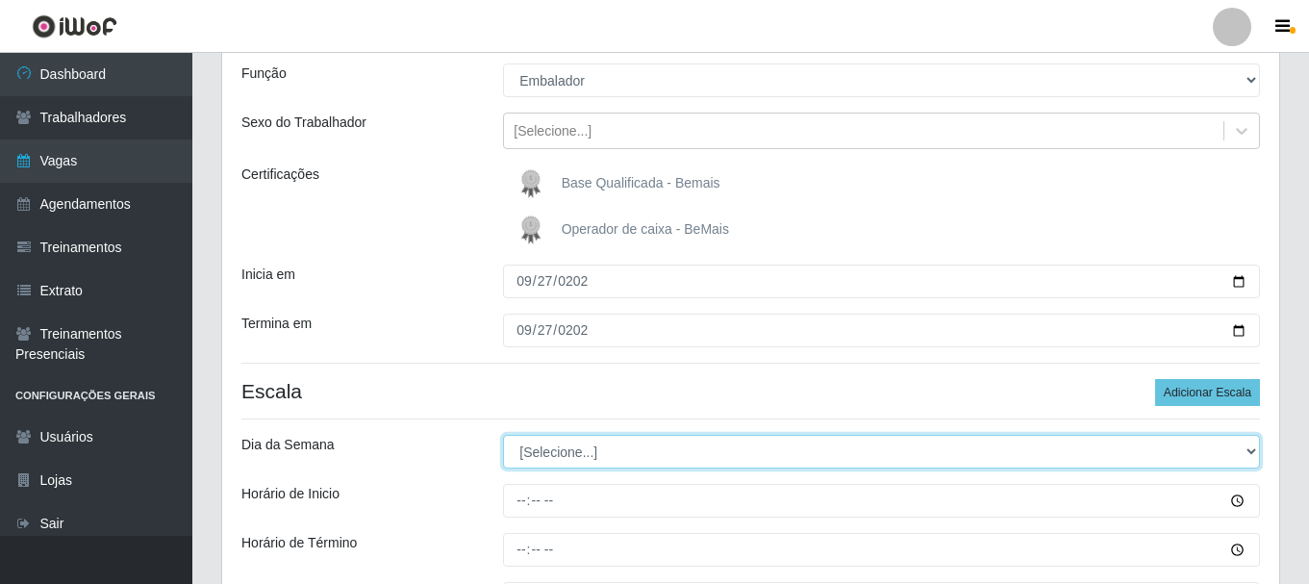
click at [599, 447] on select "[Selecione...] Segunda Terça Quarta Quinta Sexta Sábado Domingo" at bounding box center [881, 452] width 757 height 34
select select "6"
click at [503, 435] on select "[Selecione...] Segunda Terça Quarta Quinta Sexta Sábado Domingo" at bounding box center [881, 452] width 757 height 34
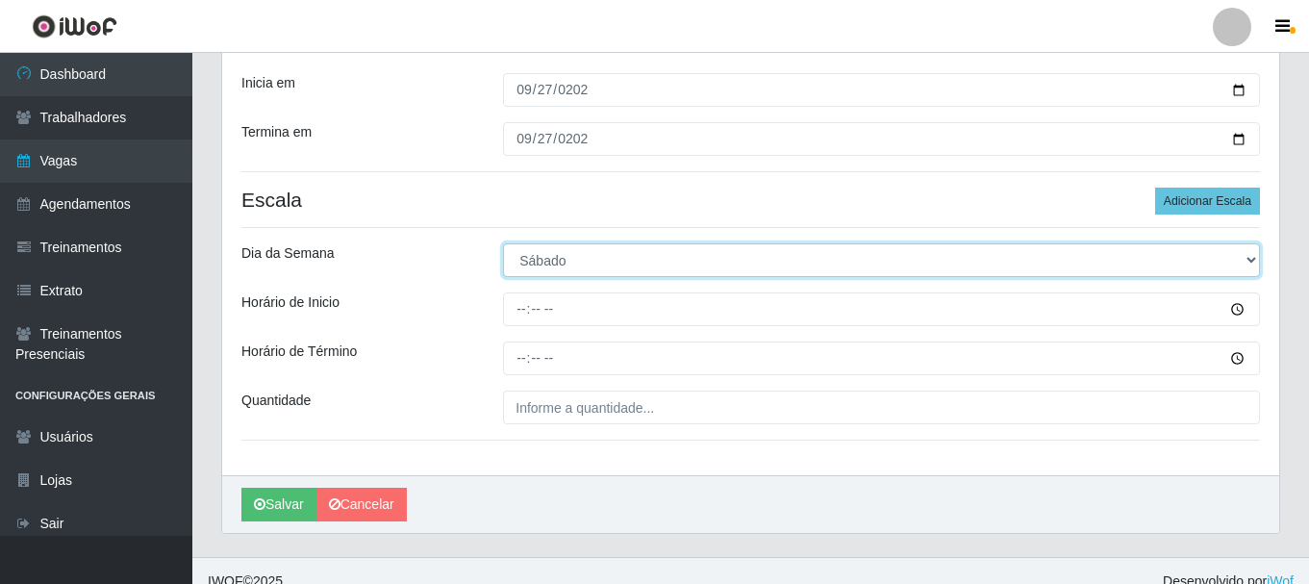
scroll to position [363, 0]
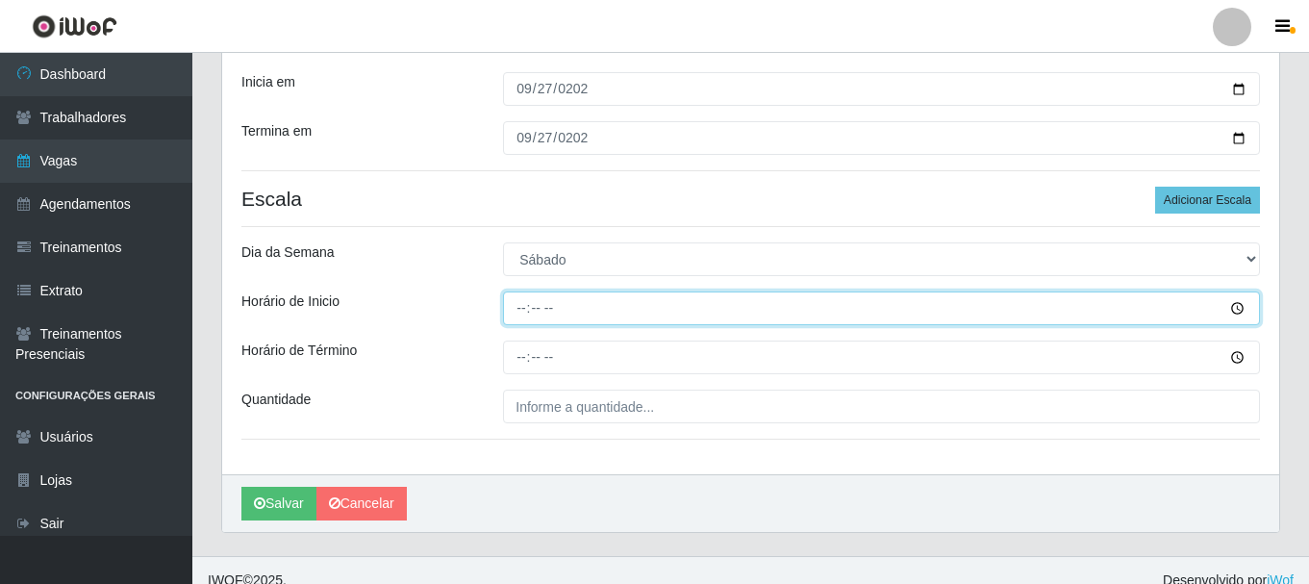
click at [525, 311] on input "Horário de Inicio" at bounding box center [881, 308] width 757 height 34
type input "09:20"
type input "09:00"
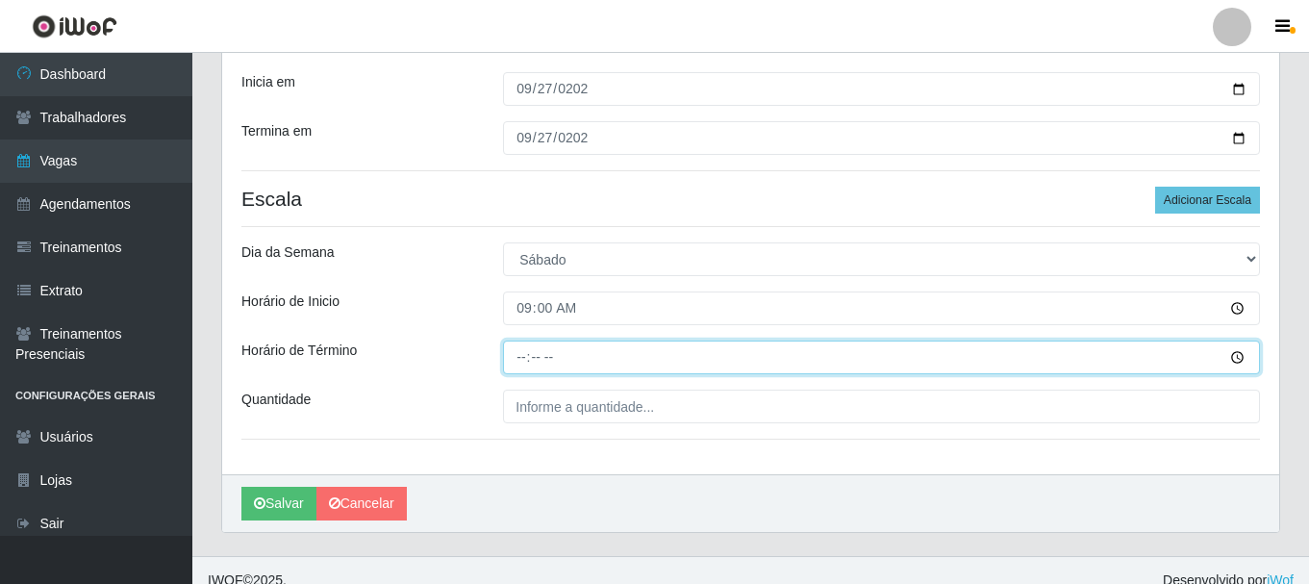
click at [518, 356] on input "Horário de Término" at bounding box center [881, 357] width 757 height 34
type input "15:00"
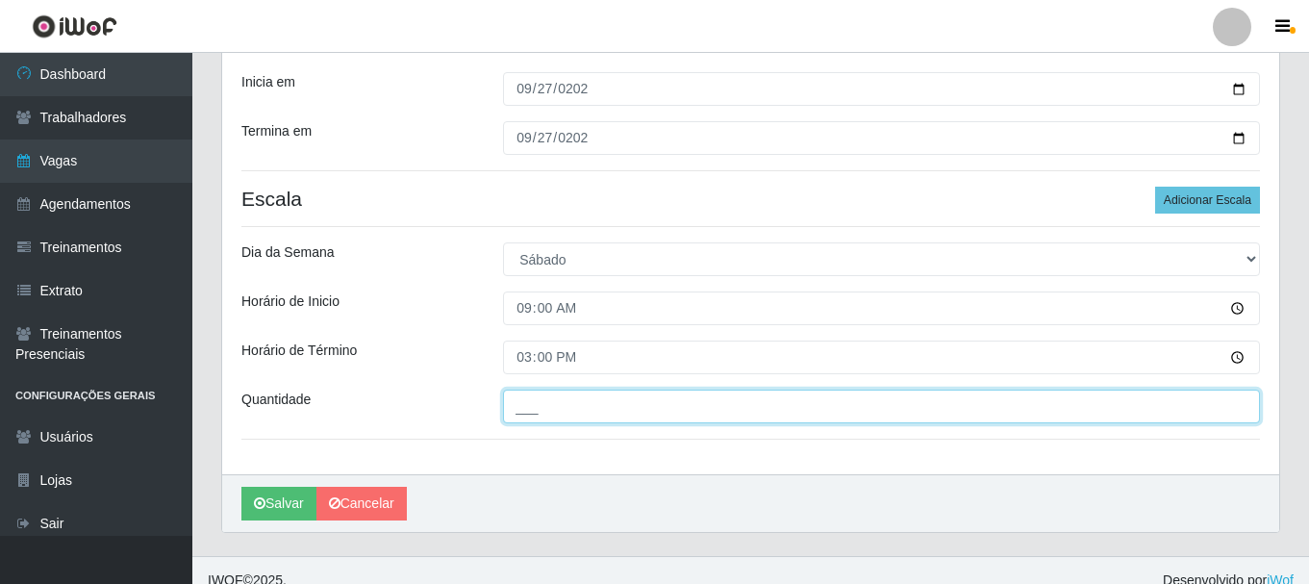
click at [524, 401] on input "___" at bounding box center [881, 407] width 757 height 34
type input "2__"
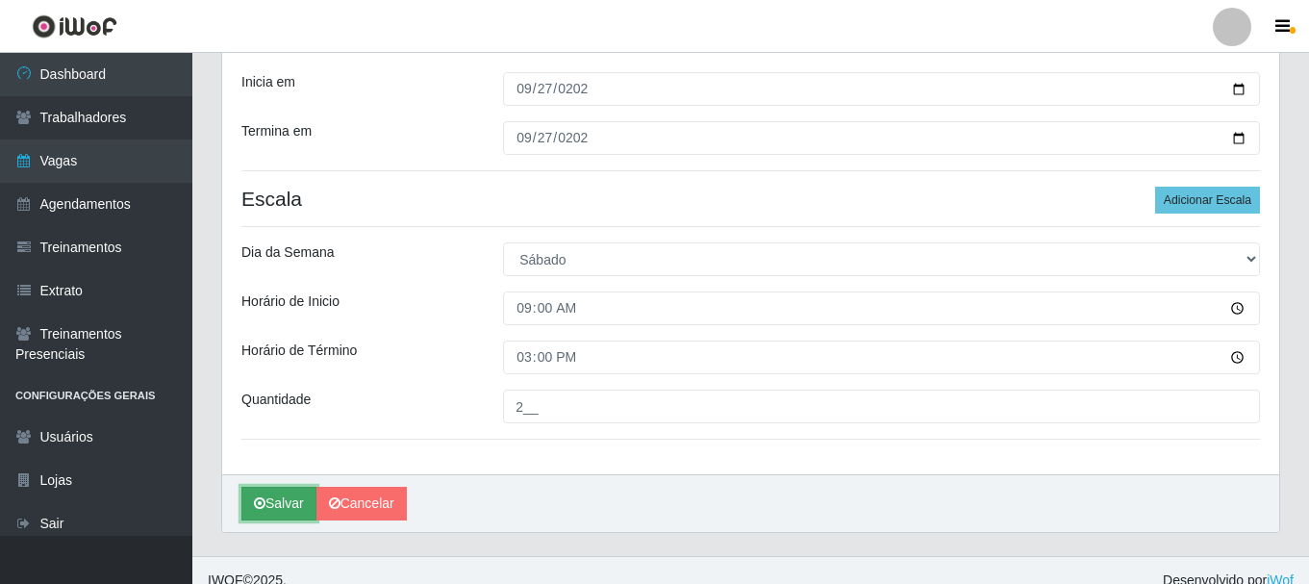
click at [295, 506] on button "Salvar" at bounding box center [278, 504] width 75 height 34
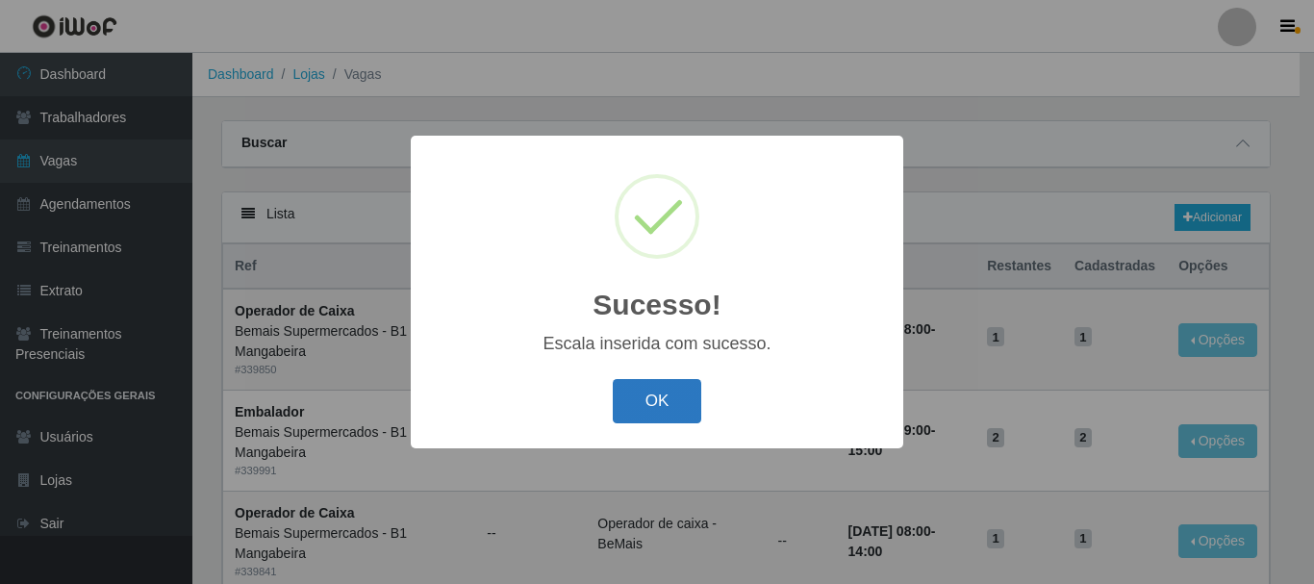
click at [673, 410] on button "OK" at bounding box center [657, 401] width 89 height 45
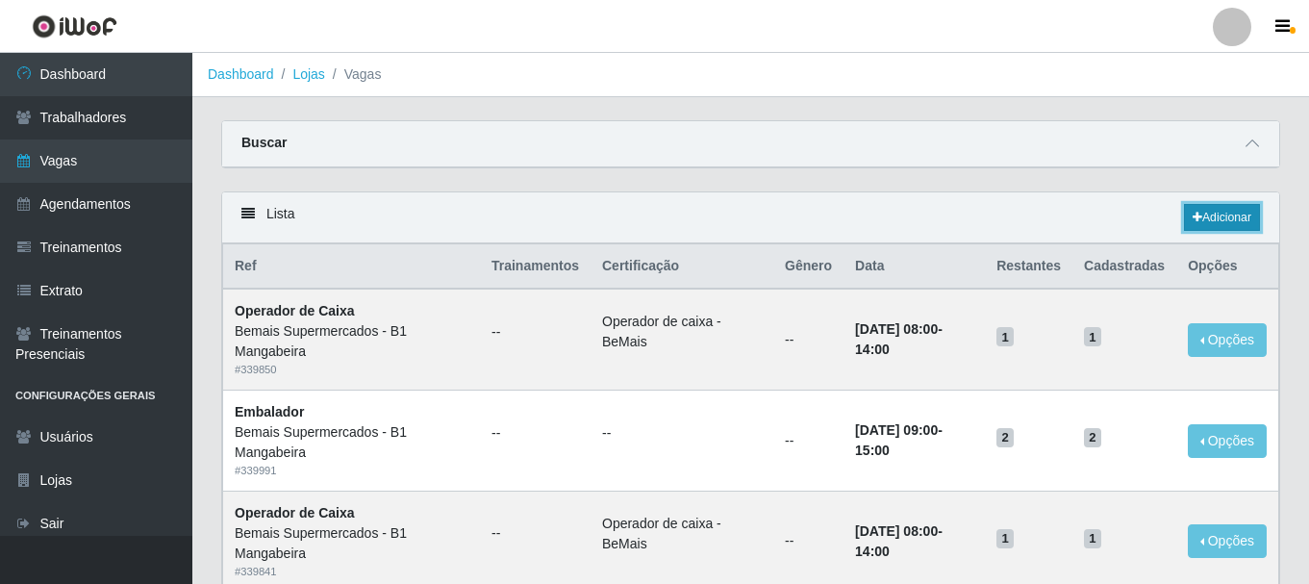
click at [1234, 213] on link "Adicionar" at bounding box center [1222, 217] width 76 height 27
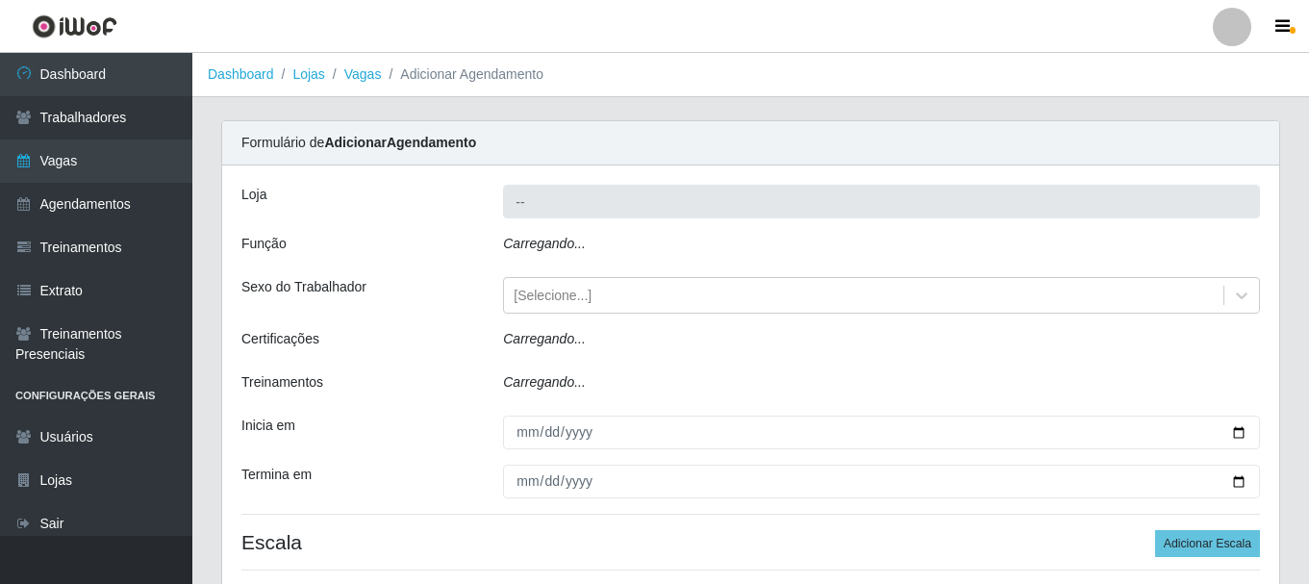
type input "Bemais Supermercados - B1 Mangabeira"
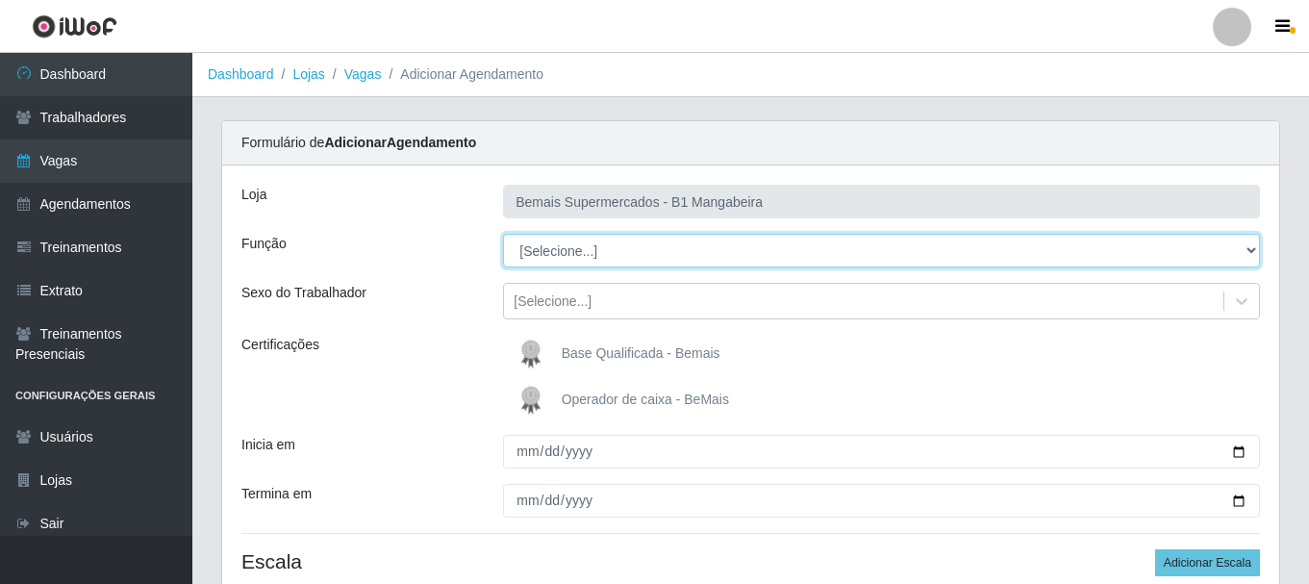
click at [574, 242] on select "[Selecione...] ASG ASG + ASG ++ Balconista de Açougue Balconista de Açougue + B…" at bounding box center [881, 251] width 757 height 34
select select "1"
click at [503, 234] on select "[Selecione...] ASG ASG + ASG ++ Balconista de Açougue Balconista de Açougue + B…" at bounding box center [881, 251] width 757 height 34
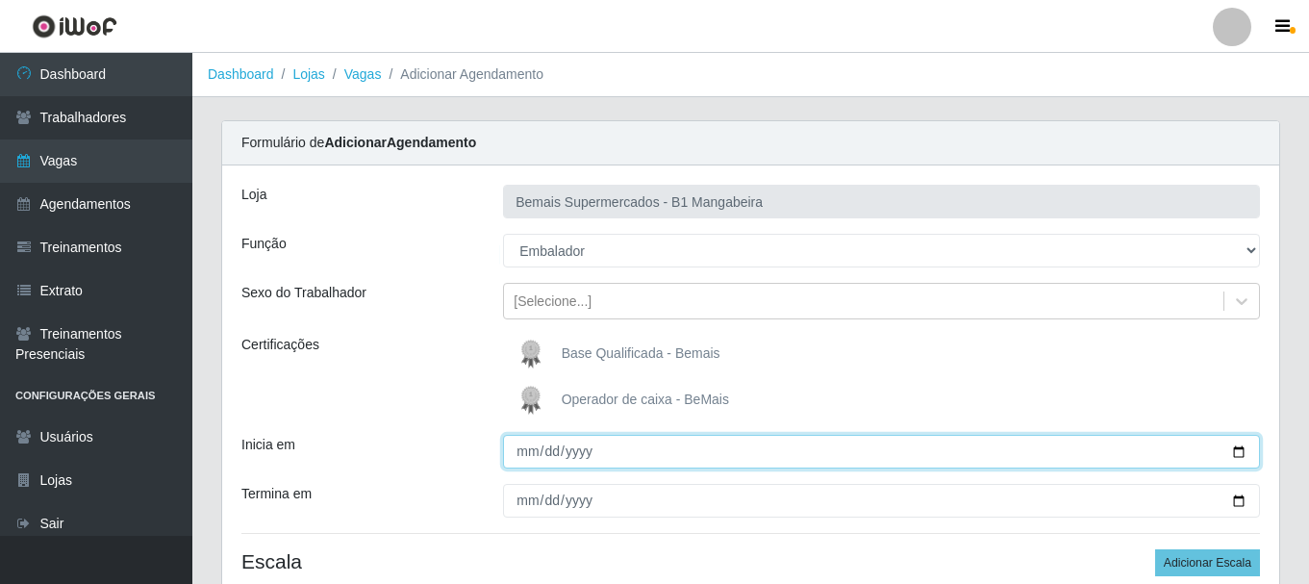
click at [522, 460] on input "Inicia em" at bounding box center [881, 452] width 757 height 34
type input "2025-09-27"
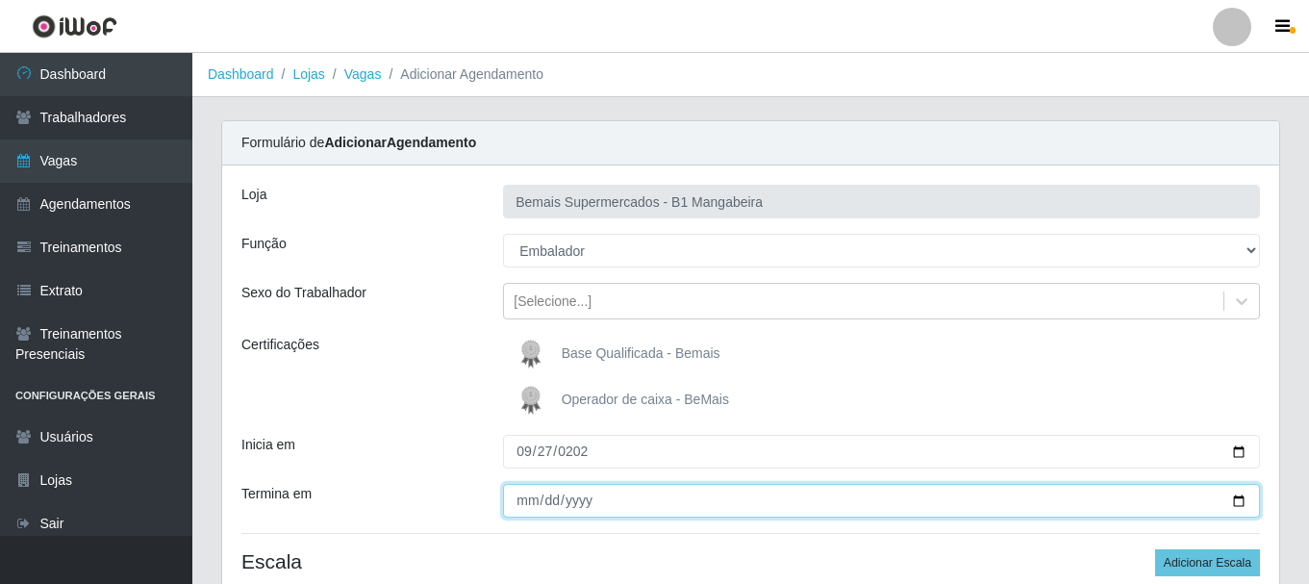
click at [526, 502] on input "Termina em" at bounding box center [881, 501] width 757 height 34
type input "2025-09-27"
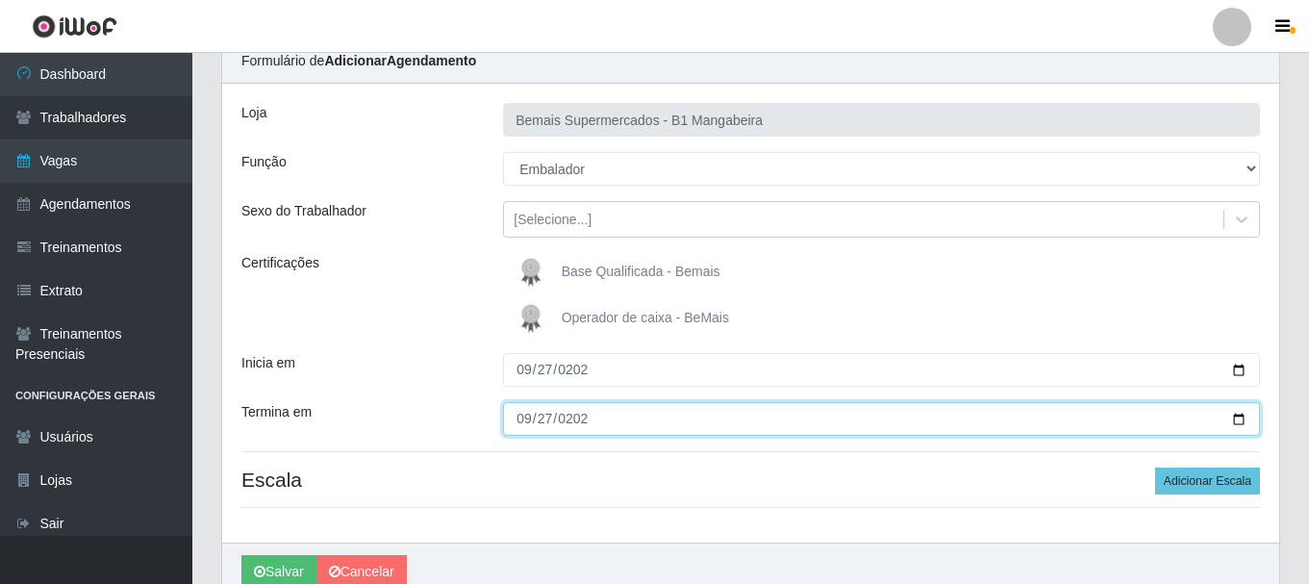
scroll to position [170, 0]
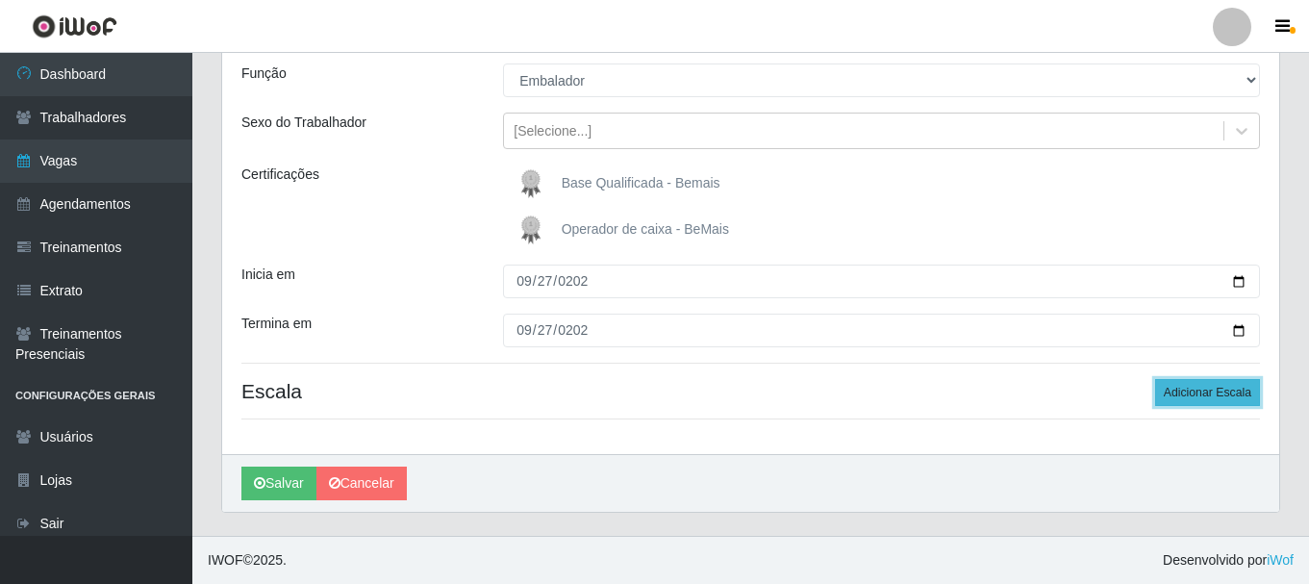
click at [1212, 383] on button "Adicionar Escala" at bounding box center [1207, 392] width 105 height 27
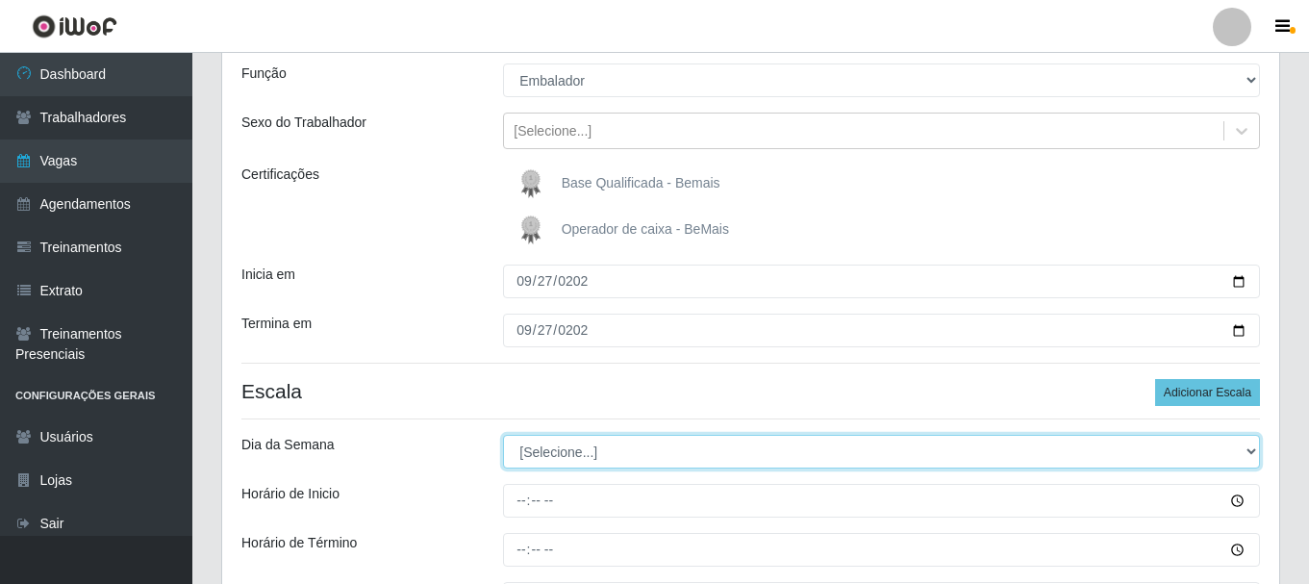
click at [580, 446] on select "[Selecione...] Segunda Terça Quarta Quinta Sexta Sábado Domingo" at bounding box center [881, 452] width 757 height 34
select select "6"
click at [503, 435] on select "[Selecione...] Segunda Terça Quarta Quinta Sexta Sábado Domingo" at bounding box center [881, 452] width 757 height 34
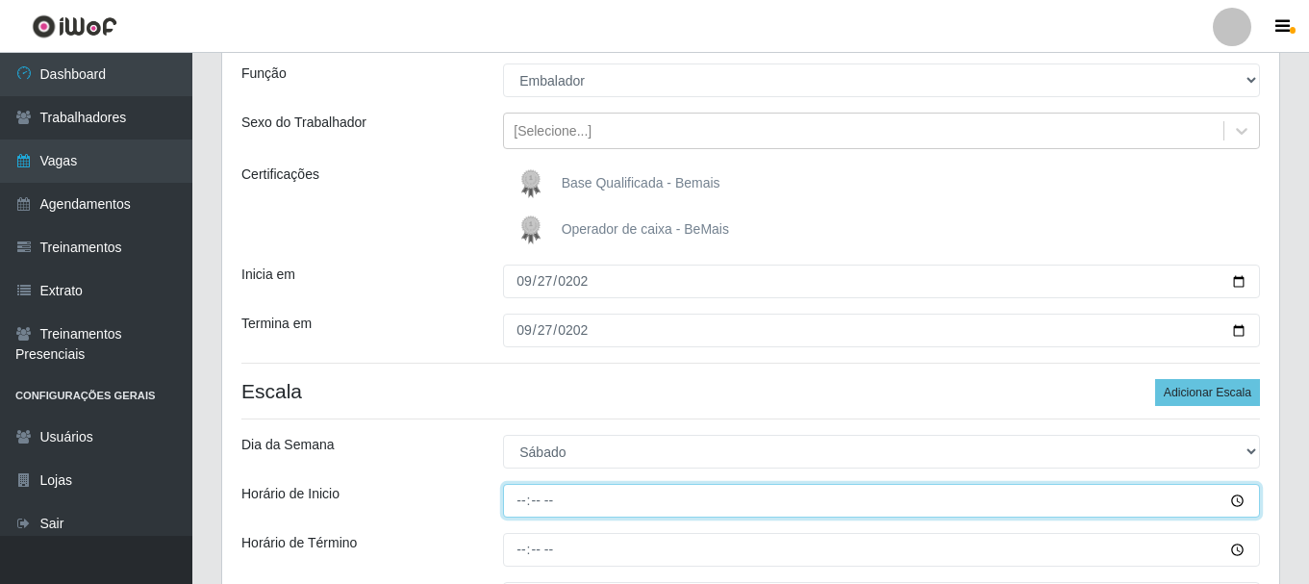
click at [516, 491] on input "Horário de Inicio" at bounding box center [881, 501] width 757 height 34
type input "15:00"
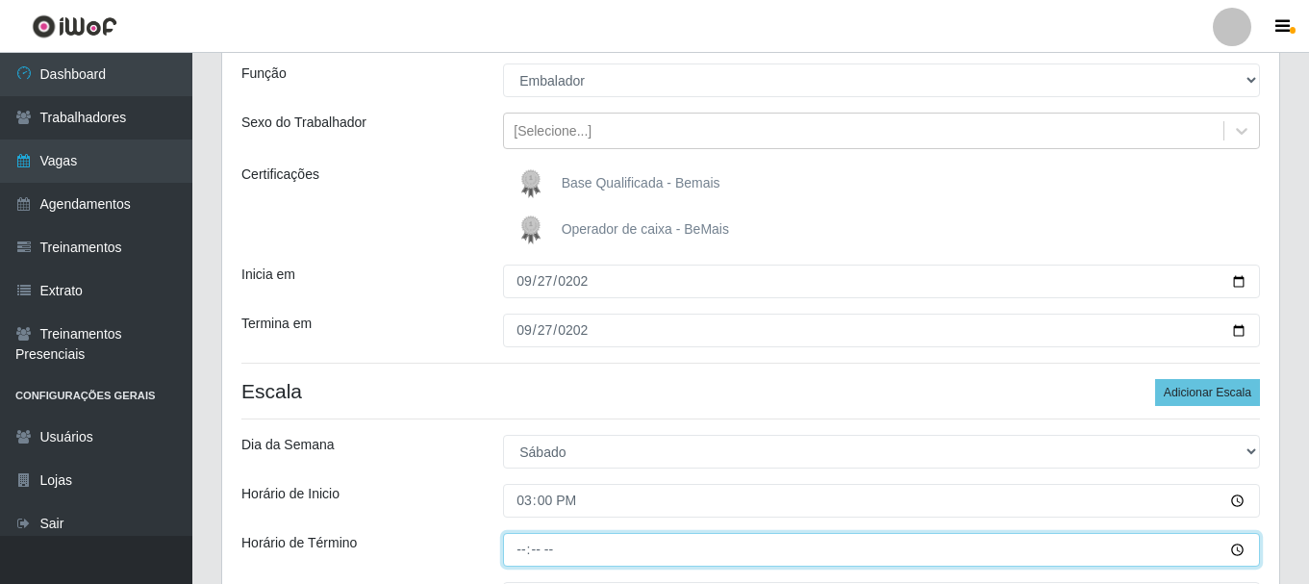
click at [525, 552] on input "Horário de Término" at bounding box center [881, 550] width 757 height 34
type input "21:00"
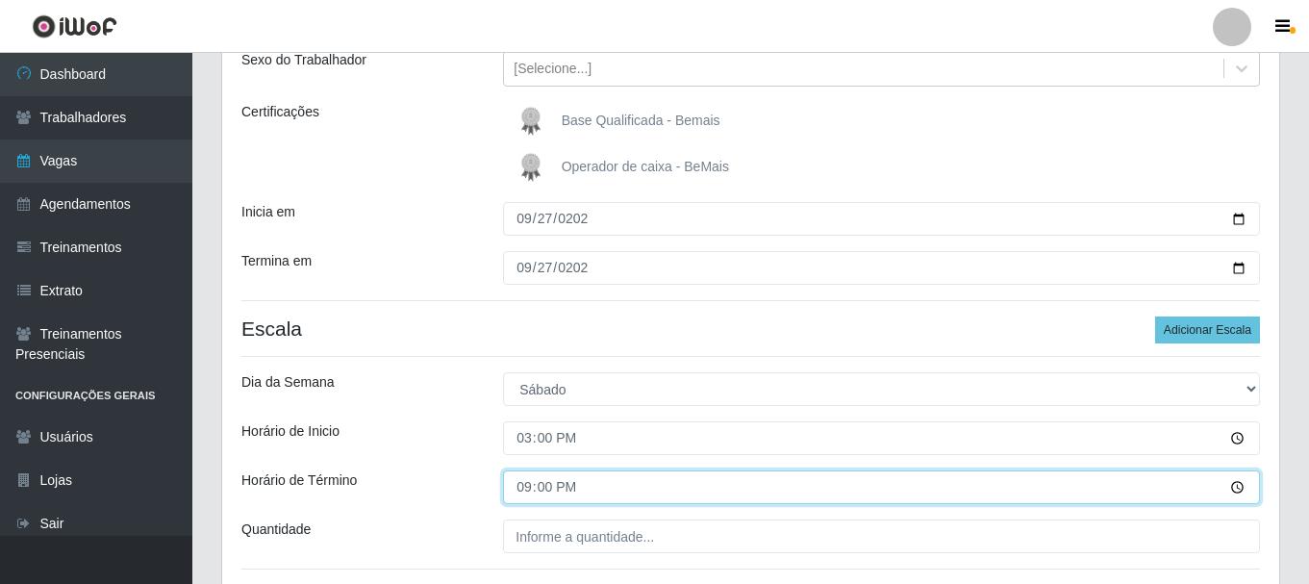
scroll to position [266, 0]
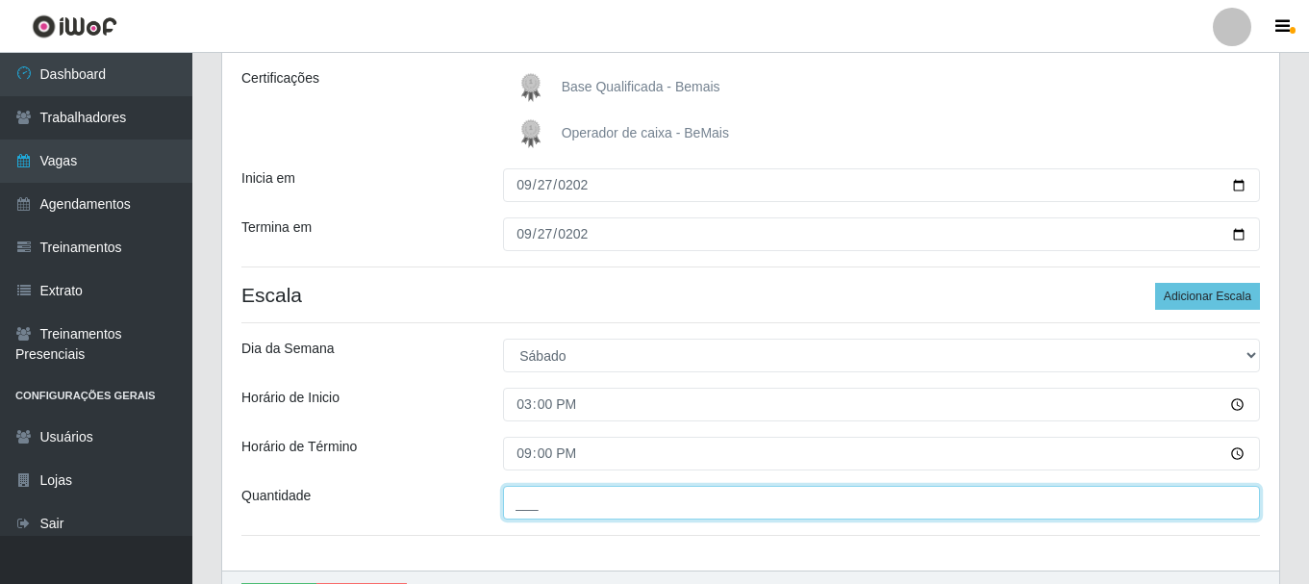
click at [543, 505] on input "___" at bounding box center [881, 503] width 757 height 34
type input "3__"
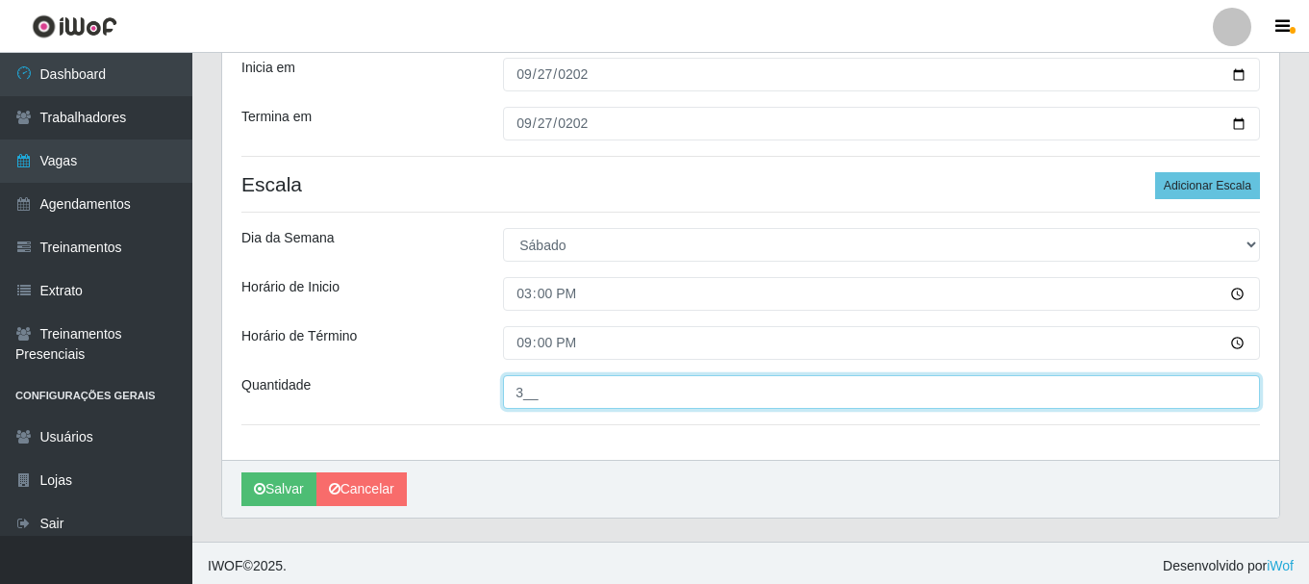
scroll to position [383, 0]
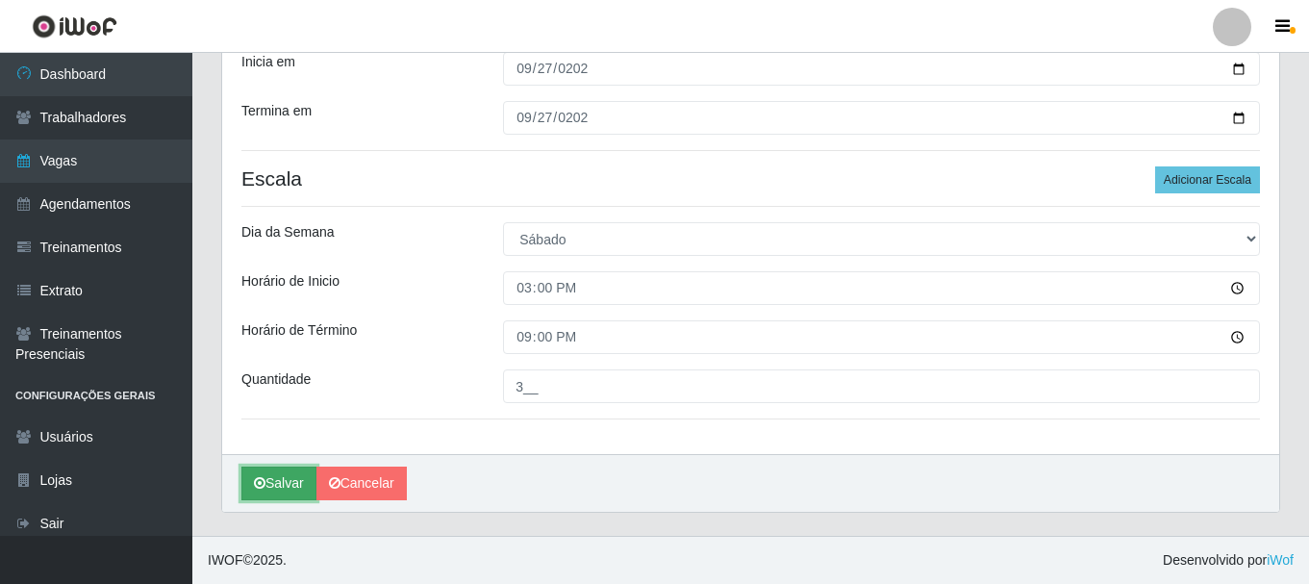
click at [277, 480] on button "Salvar" at bounding box center [278, 483] width 75 height 34
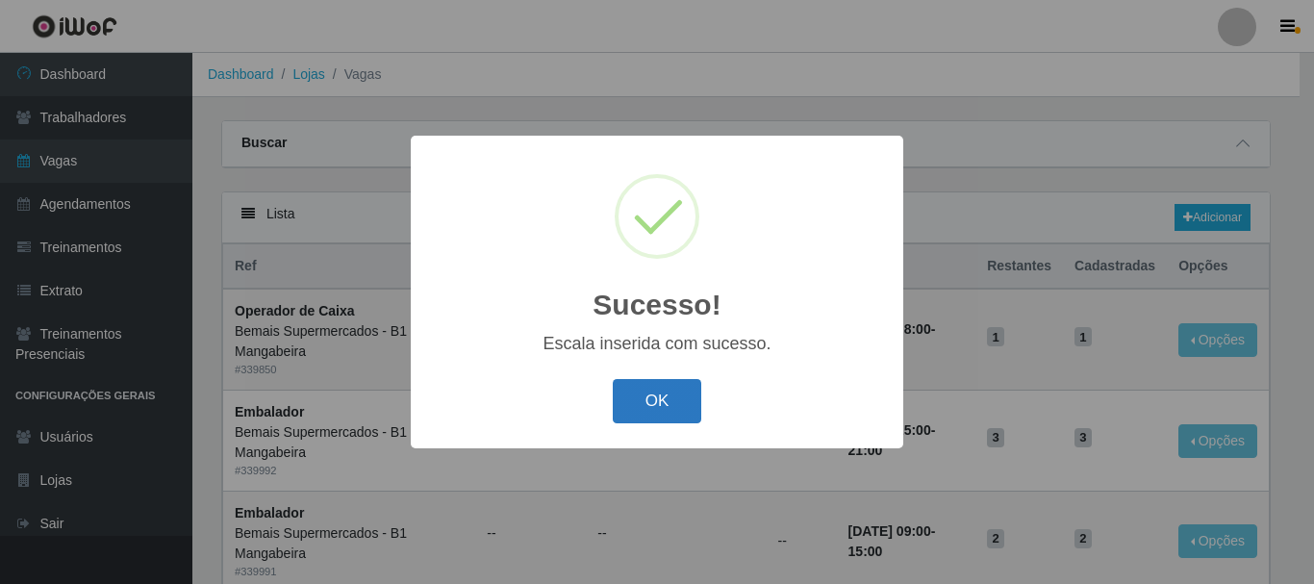
click at [670, 410] on button "OK" at bounding box center [657, 401] width 89 height 45
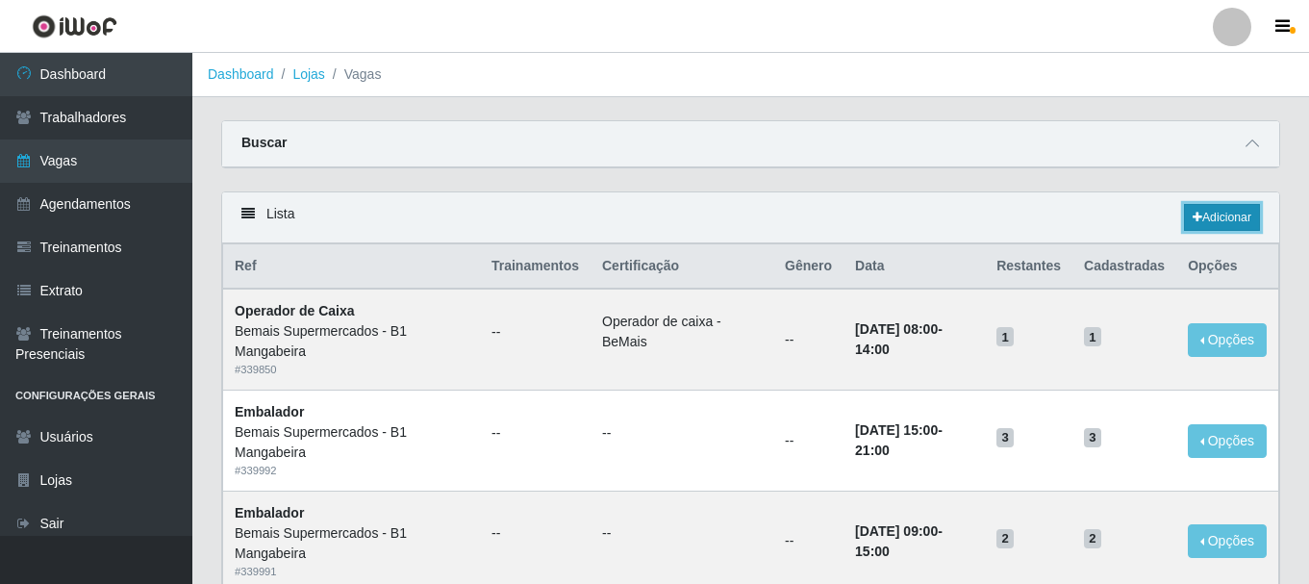
click at [1243, 205] on link "Adicionar" at bounding box center [1222, 217] width 76 height 27
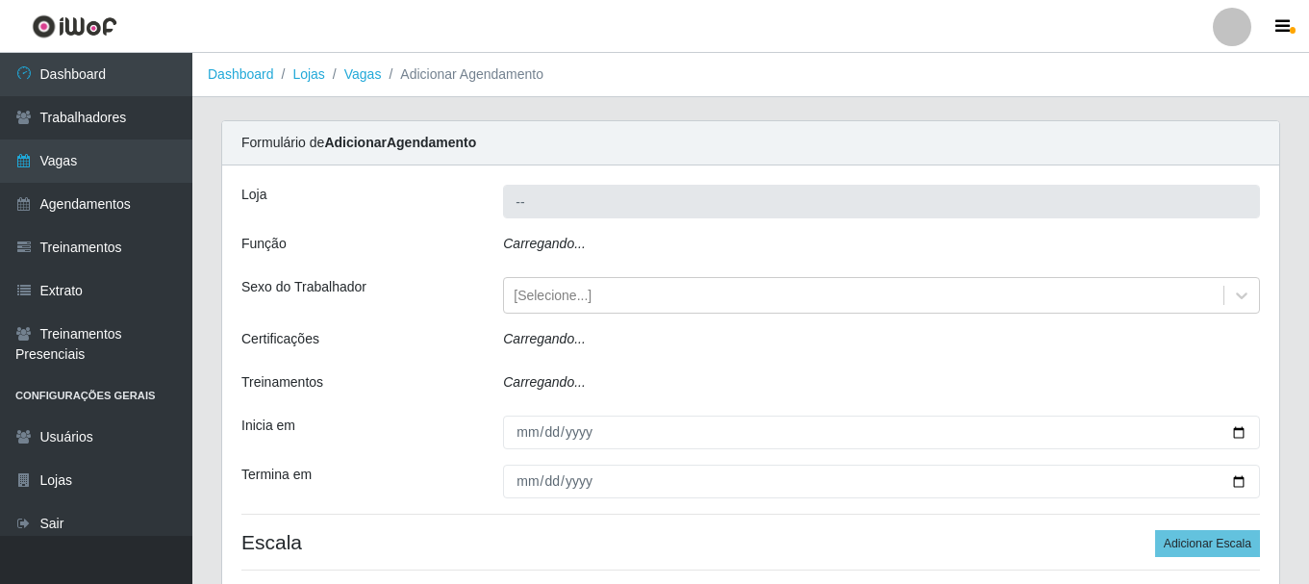
type input "Bemais Supermercados - B1 Mangabeira"
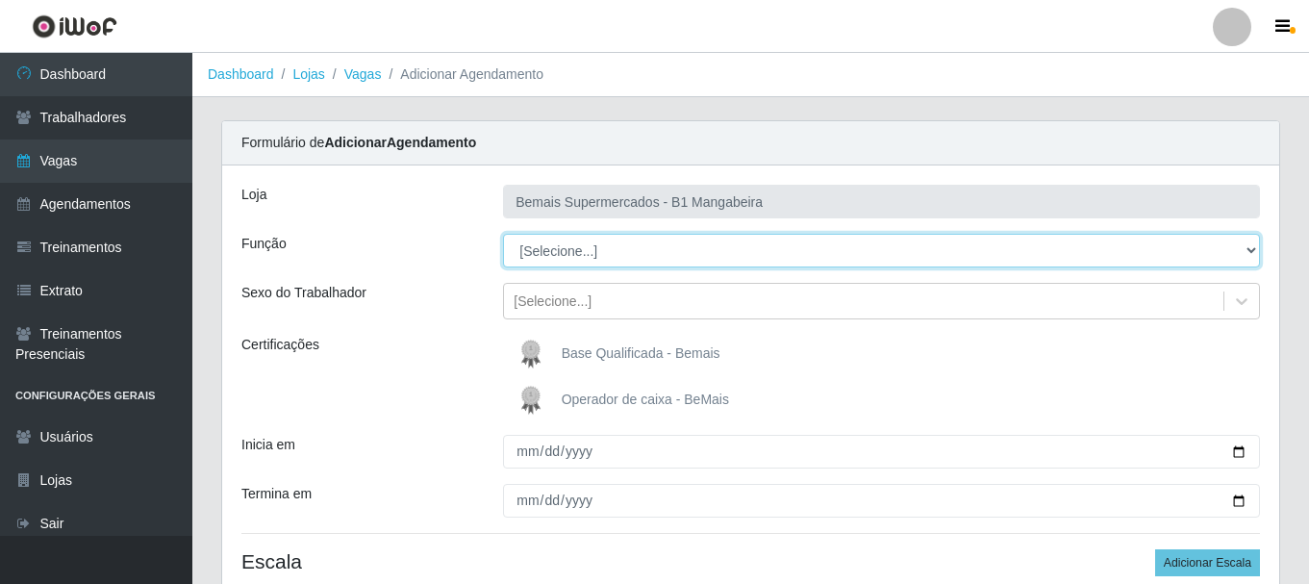
click at [649, 243] on select "[Selecione...] ASG ASG + ASG ++ Balconista de Açougue Balconista de Açougue + B…" at bounding box center [881, 251] width 757 height 34
select select "1"
click at [503, 234] on select "[Selecione...] ASG ASG + ASG ++ Balconista de Açougue Balconista de Açougue + B…" at bounding box center [881, 251] width 757 height 34
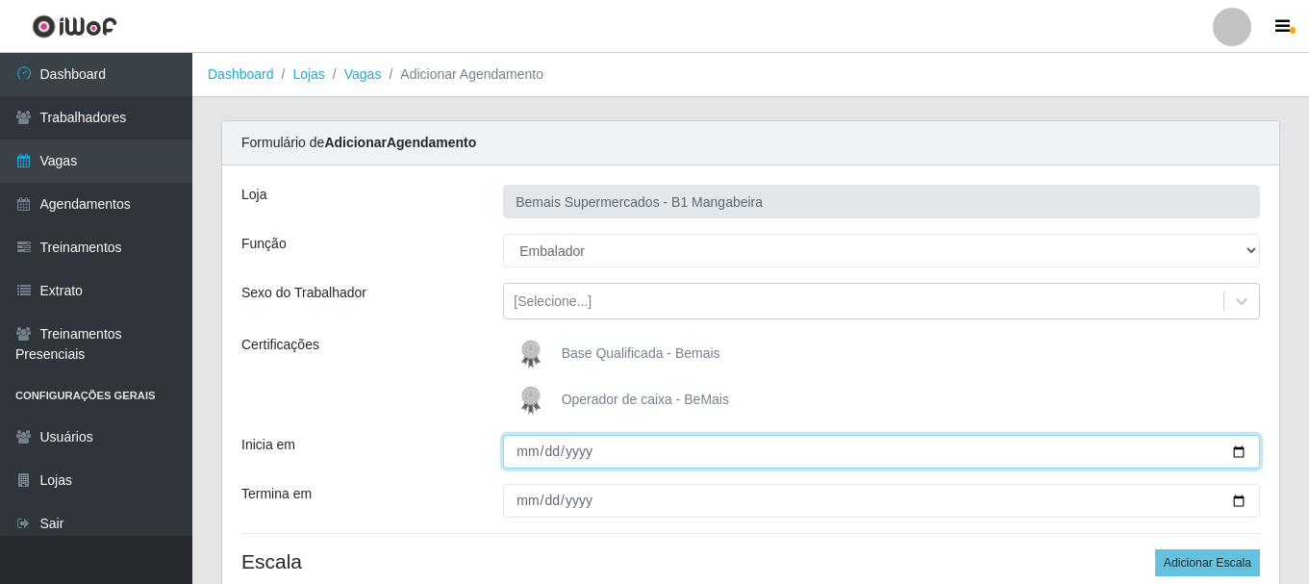
click at [518, 447] on input "Inicia em" at bounding box center [881, 452] width 757 height 34
click at [552, 455] on input "Inicia em" at bounding box center [881, 452] width 757 height 34
type input "2025-09-28"
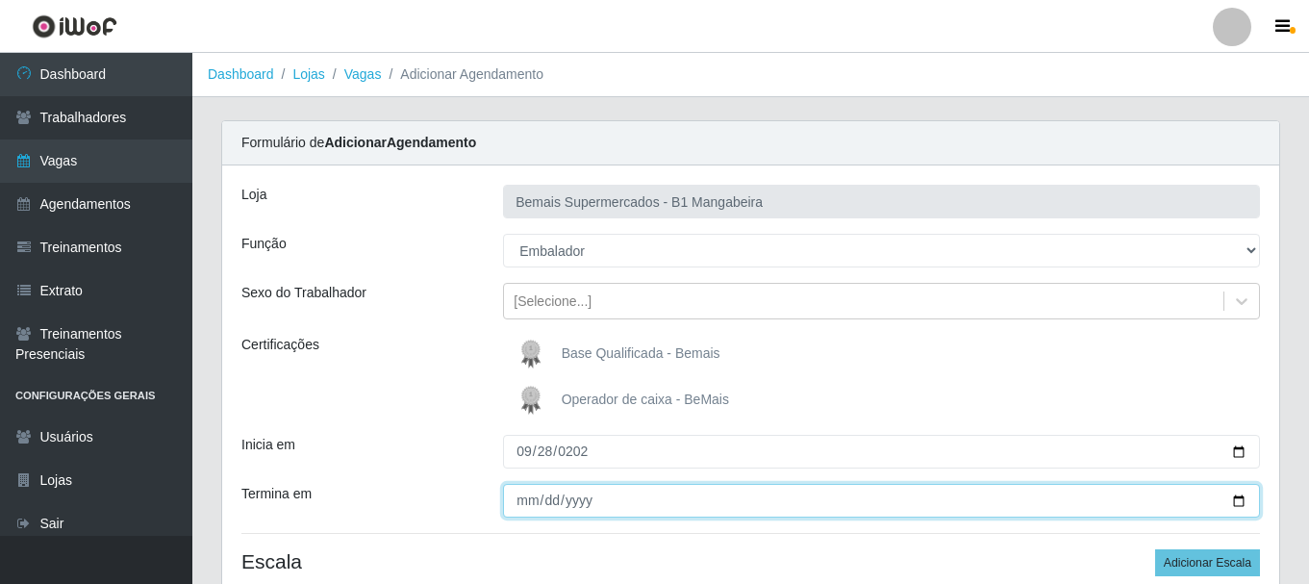
click at [522, 493] on input "Termina em" at bounding box center [881, 501] width 757 height 34
type input "2025-09-28"
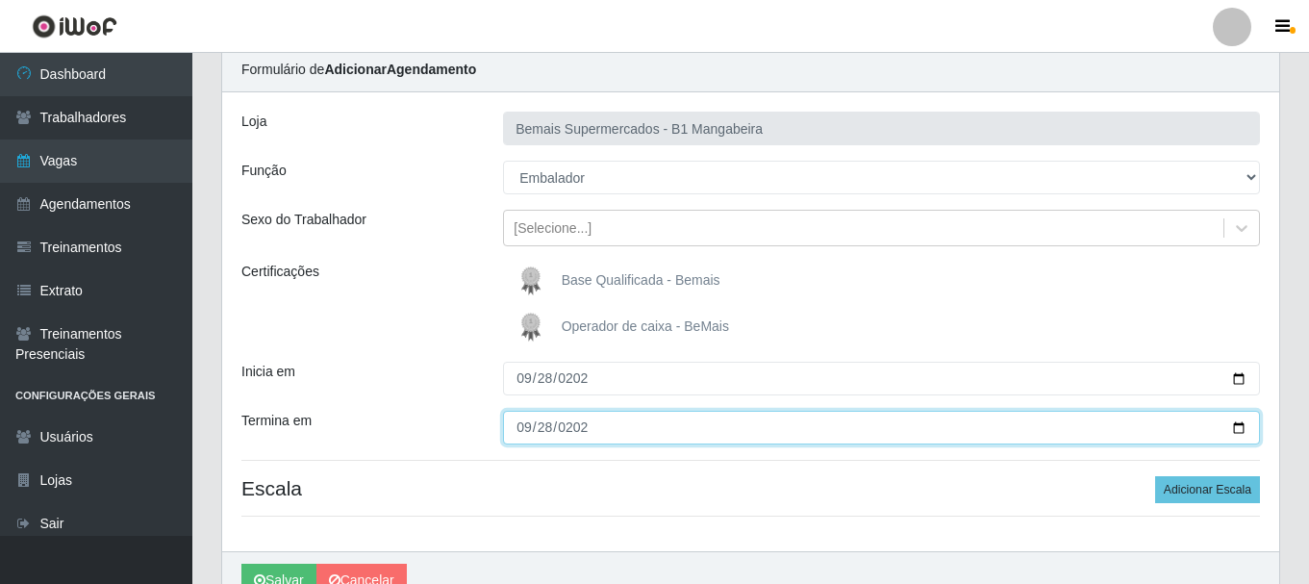
scroll to position [170, 0]
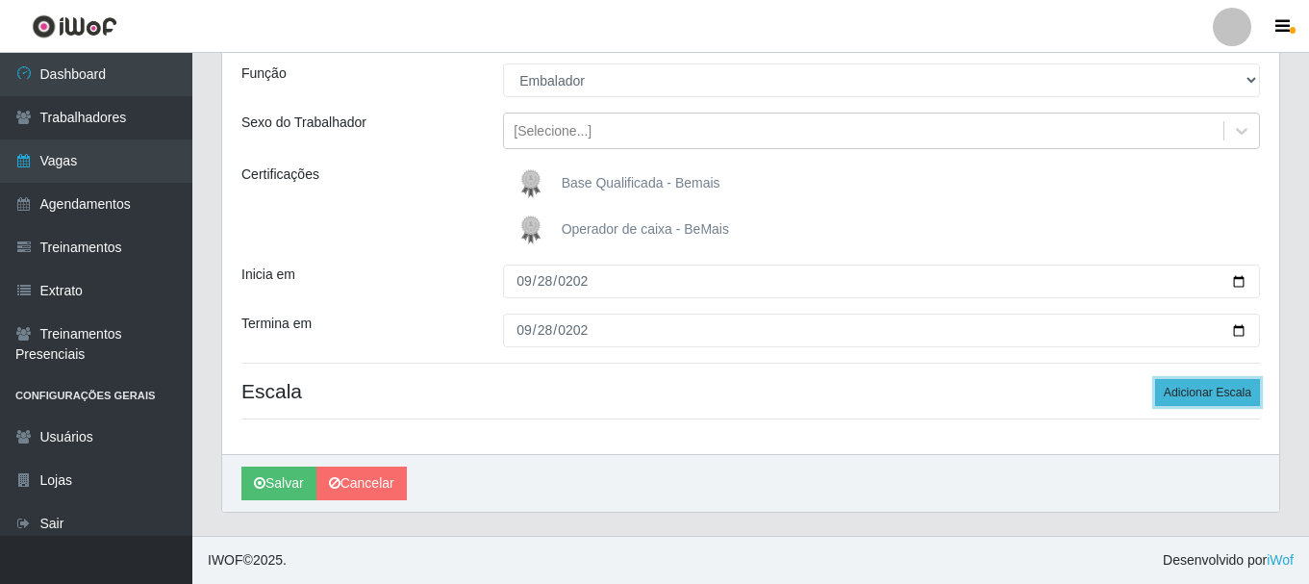
click at [1236, 390] on button "Adicionar Escala" at bounding box center [1207, 392] width 105 height 27
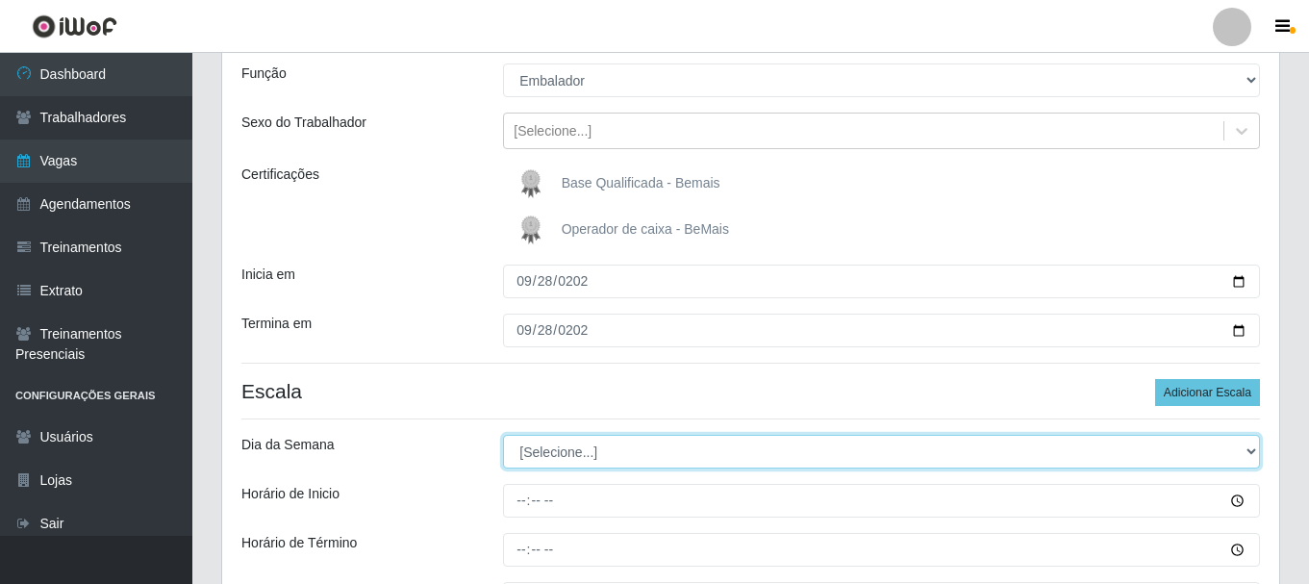
click at [831, 455] on select "[Selecione...] Segunda Terça Quarta Quinta Sexta Sábado Domingo" at bounding box center [881, 452] width 757 height 34
select select "0"
click at [503, 435] on select "[Selecione...] Segunda Terça Quarta Quinta Sexta Sábado Domingo" at bounding box center [881, 452] width 757 height 34
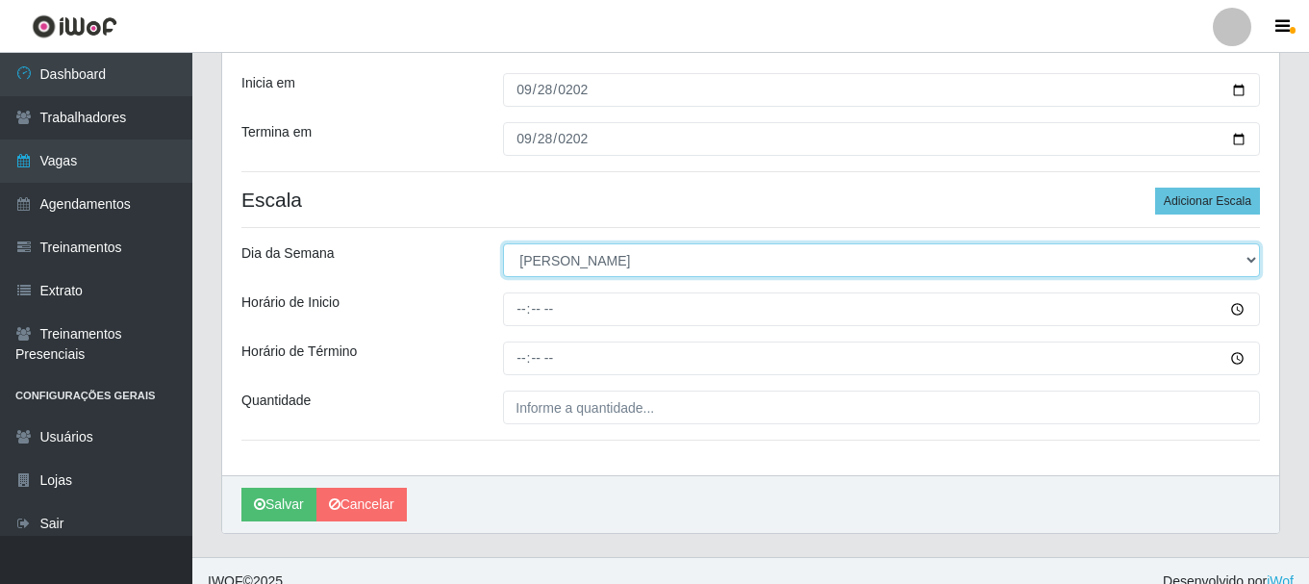
scroll to position [383, 0]
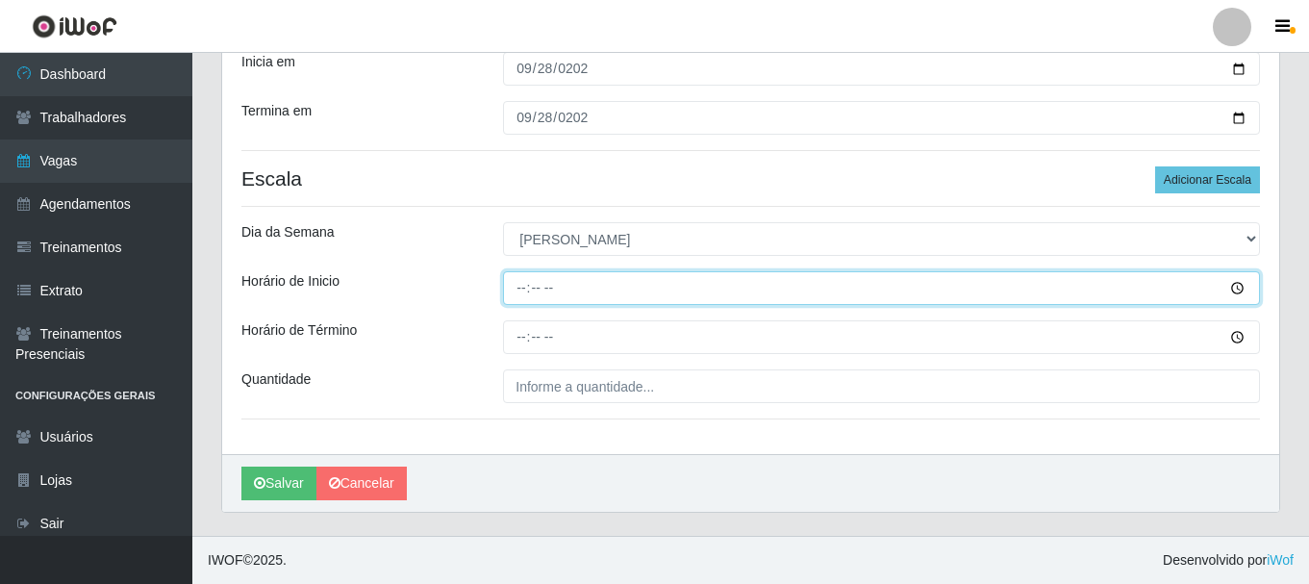
click at [520, 286] on input "Horário de Inicio" at bounding box center [881, 288] width 757 height 34
type input "08:00"
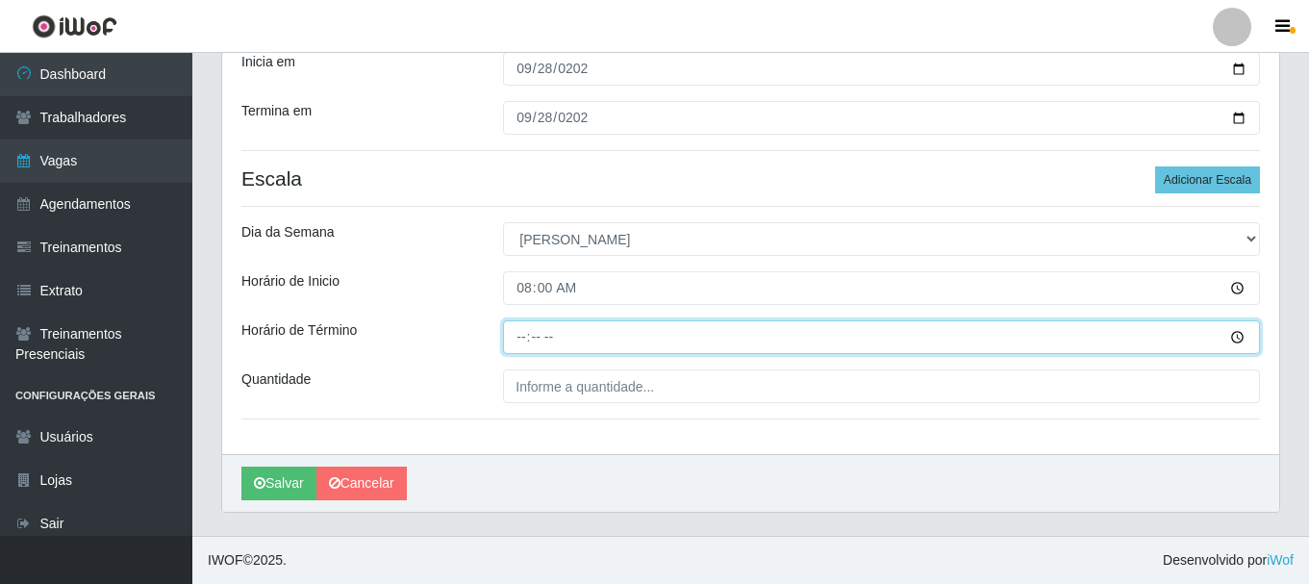
click at [527, 343] on input "Horário de Término" at bounding box center [881, 337] width 757 height 34
type input "14:00"
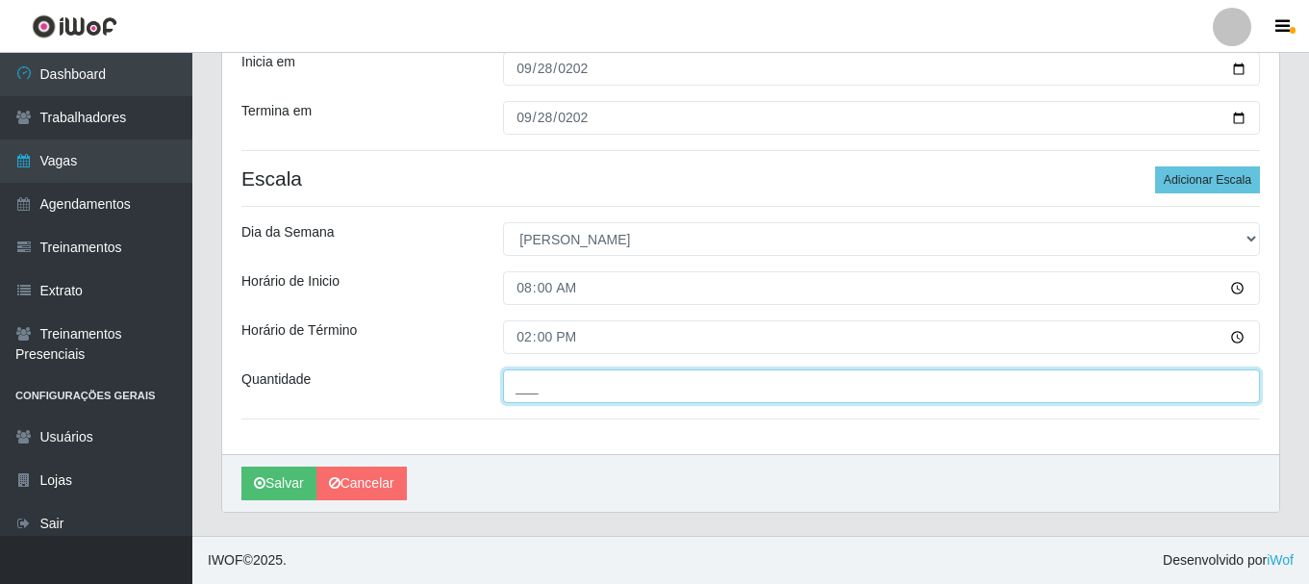
click at [554, 390] on input "___" at bounding box center [881, 386] width 757 height 34
type input "4__"
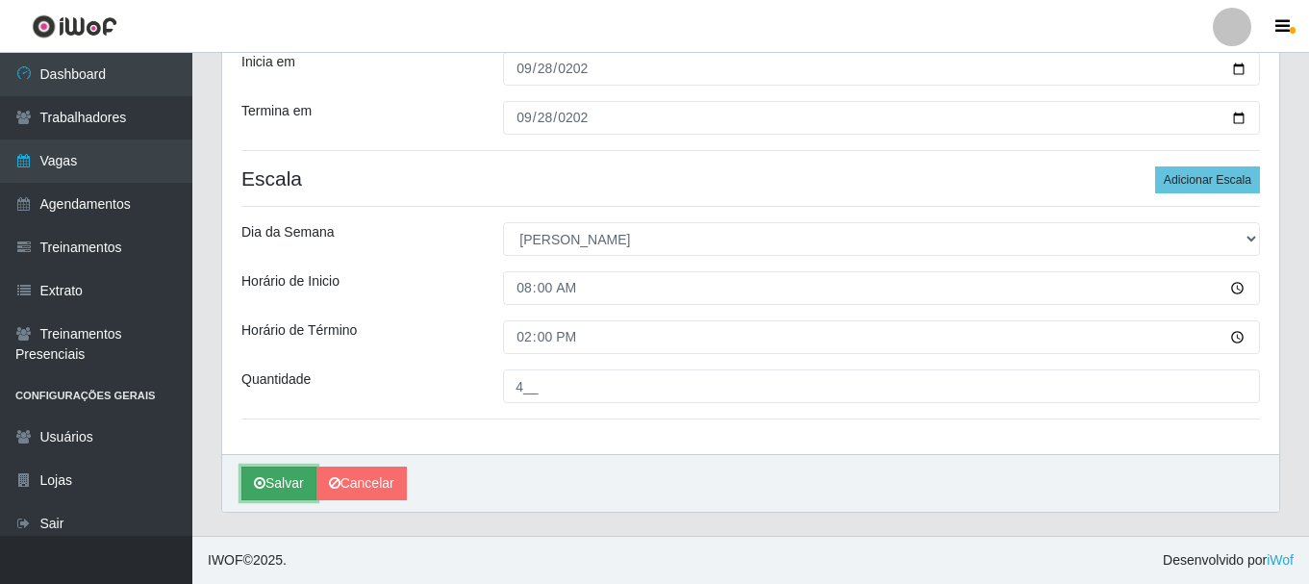
click at [274, 481] on button "Salvar" at bounding box center [278, 483] width 75 height 34
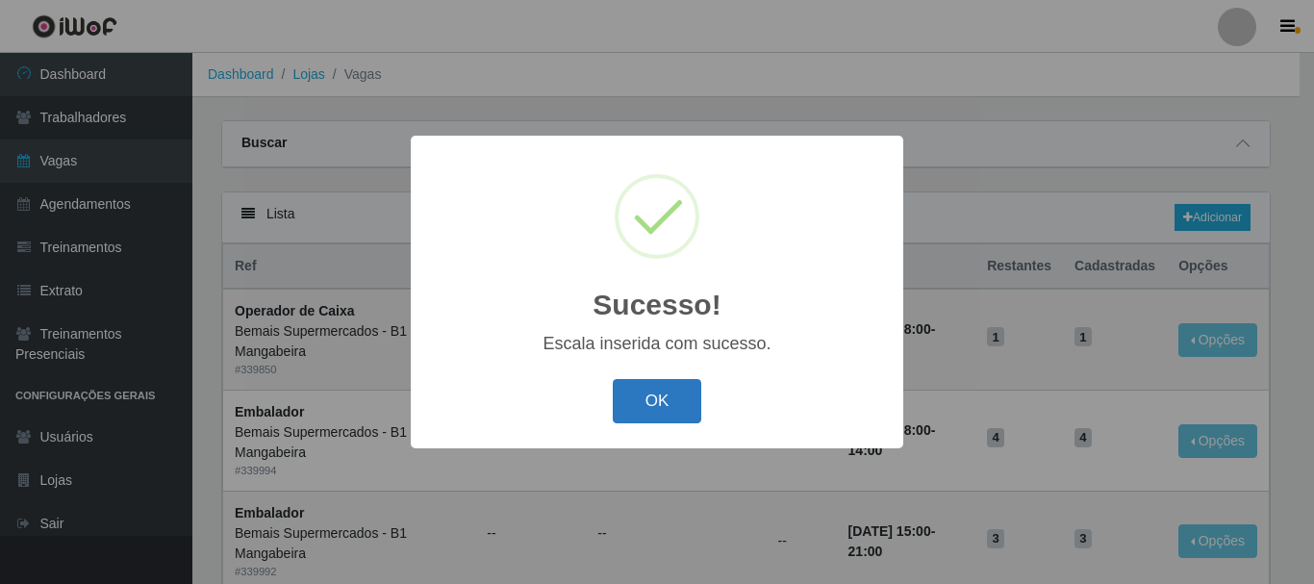
click at [680, 411] on button "OK" at bounding box center [657, 401] width 89 height 45
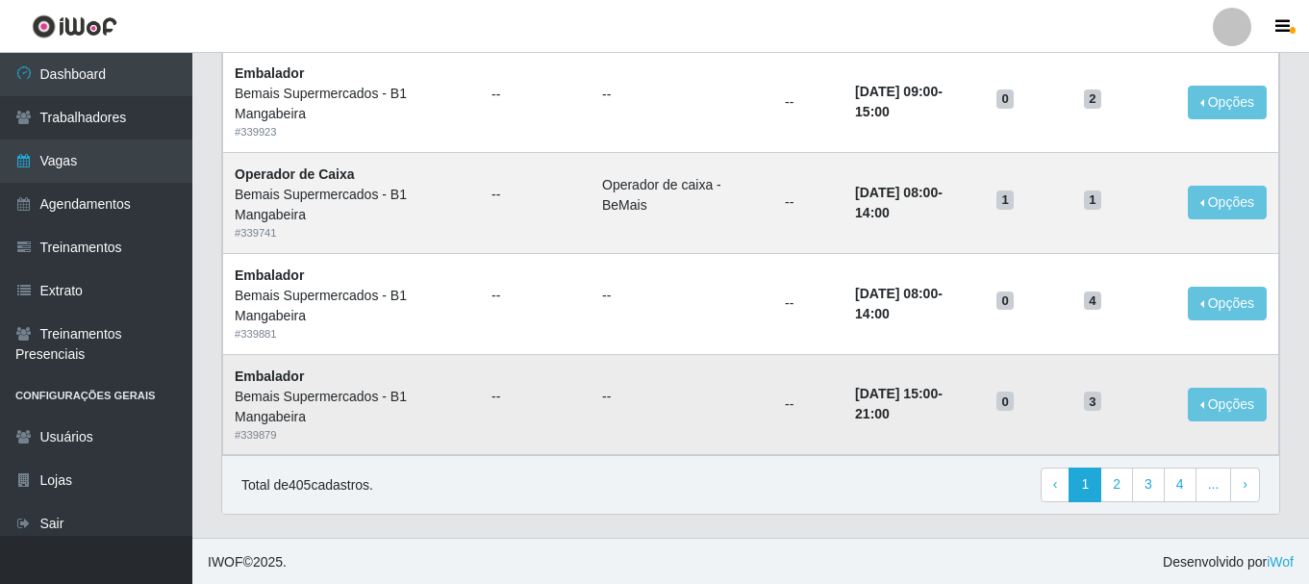
scroll to position [1349, 0]
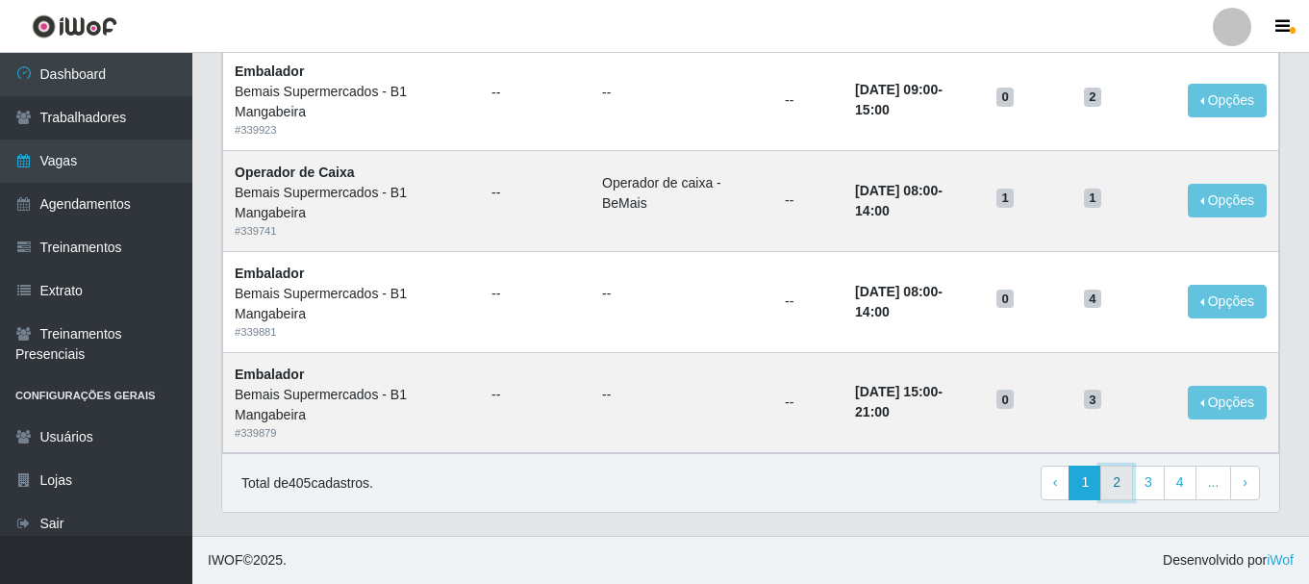
click at [1114, 480] on link "2" at bounding box center [1116, 483] width 33 height 35
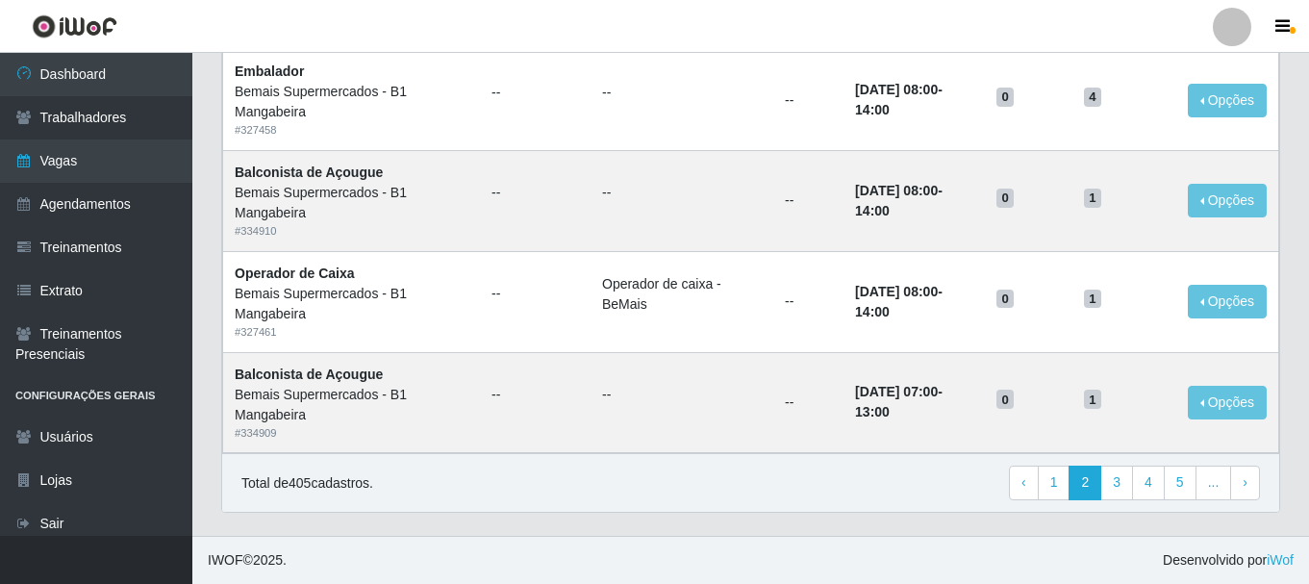
scroll to position [1349, 0]
click at [1057, 481] on link "1" at bounding box center [1054, 483] width 33 height 35
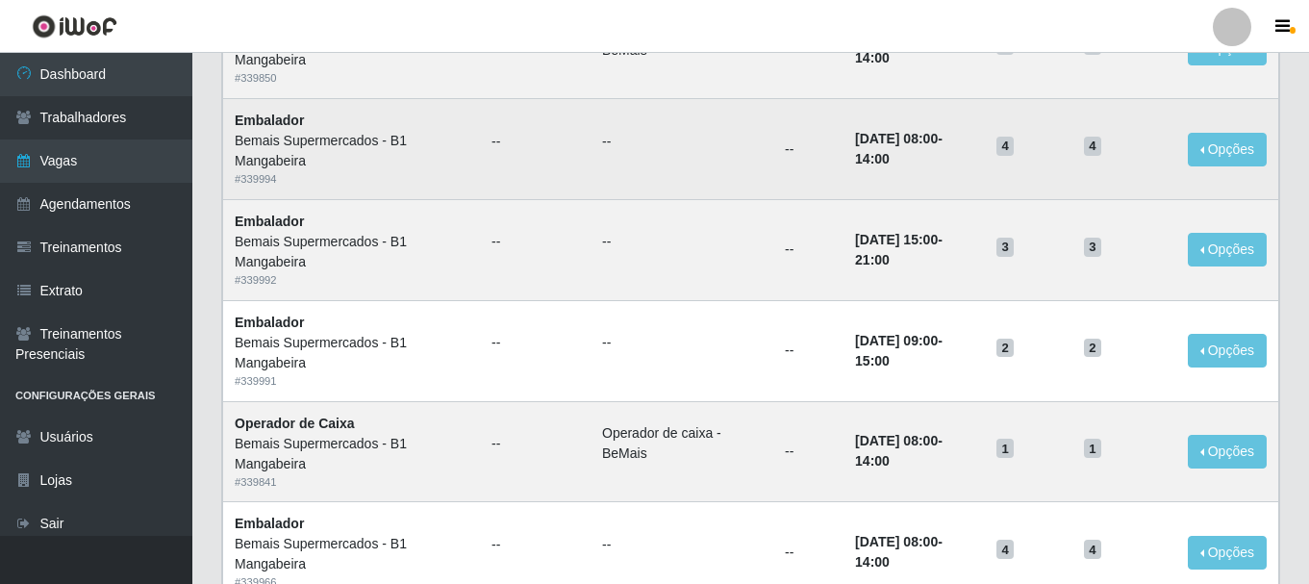
scroll to position [195, 0]
